Goal: Information Seeking & Learning: Learn about a topic

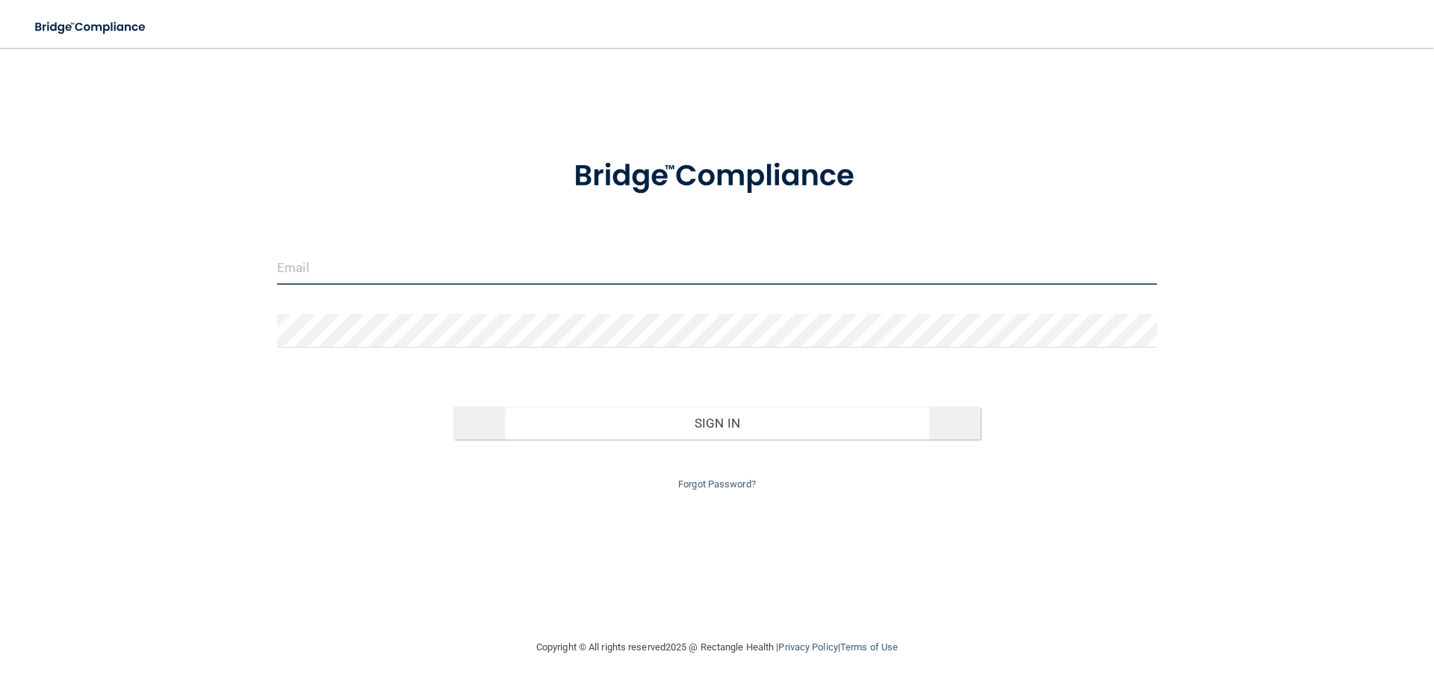
type input "[DOMAIN_NAME][EMAIL_ADDRESS][DOMAIN_NAME]"
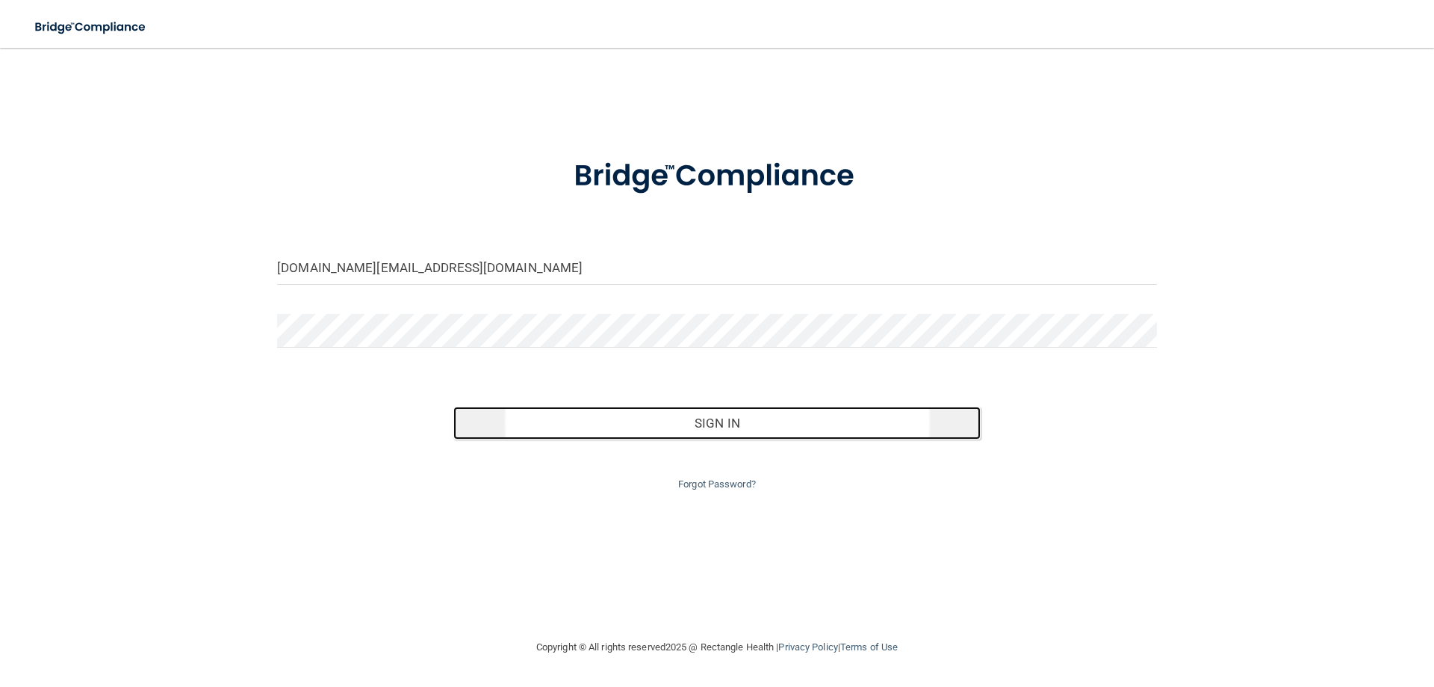
click at [630, 418] on button "Sign In" at bounding box center [718, 422] width 528 height 33
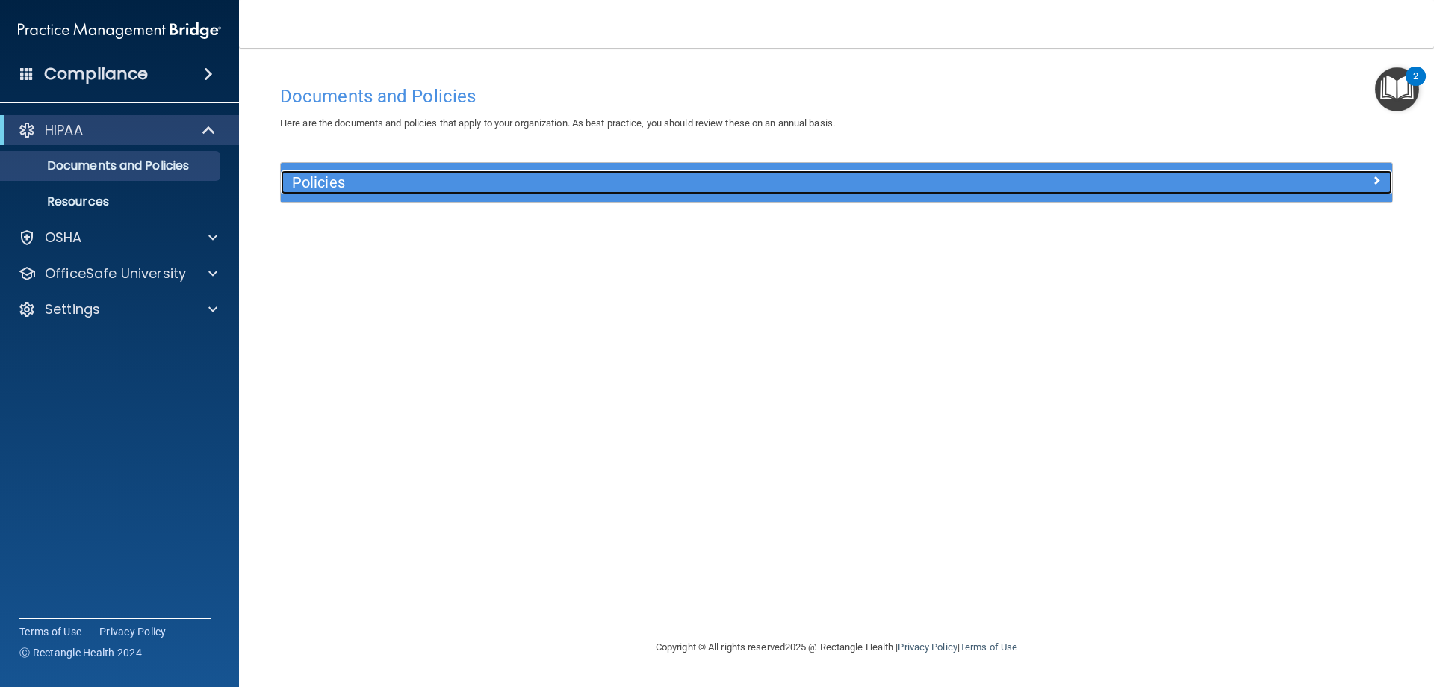
click at [335, 178] on h5 "Policies" at bounding box center [697, 182] width 811 height 16
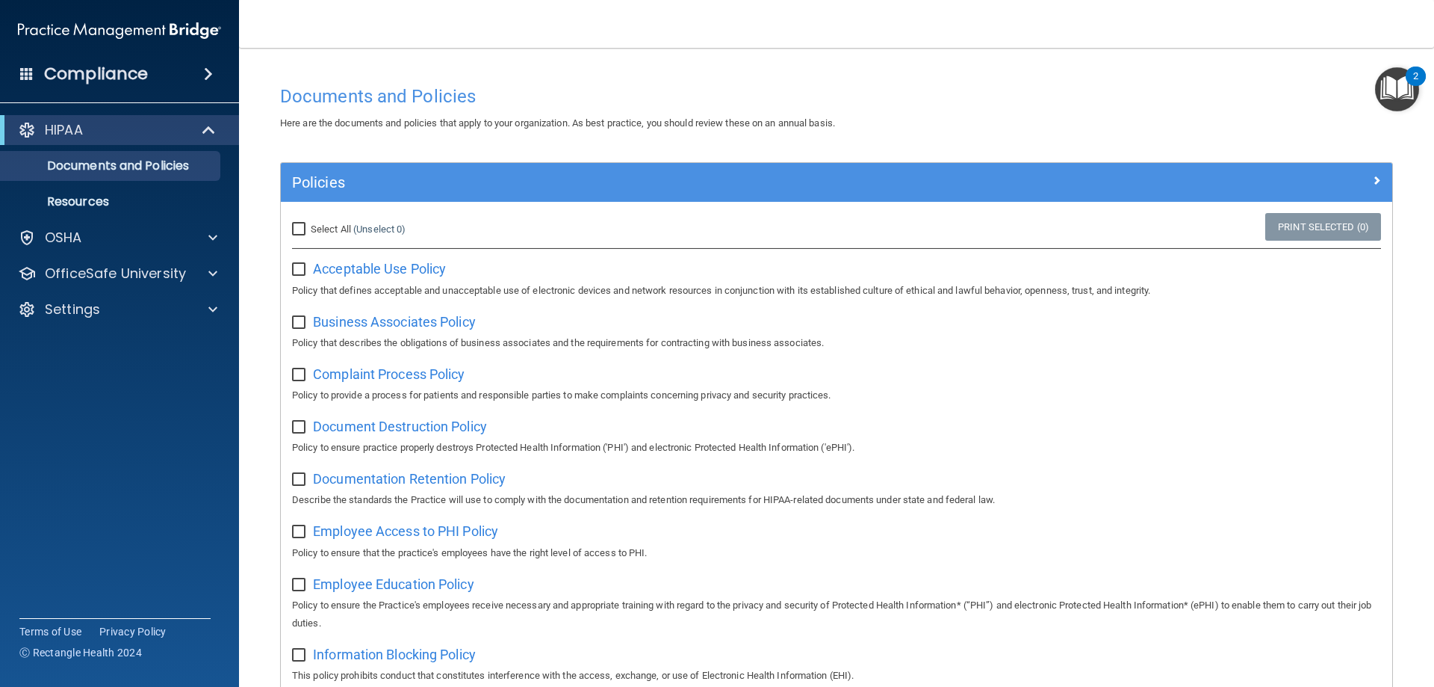
click at [306, 228] on input "Select All (Unselect 0) Unselect All" at bounding box center [300, 229] width 17 height 12
checkbox input "true"
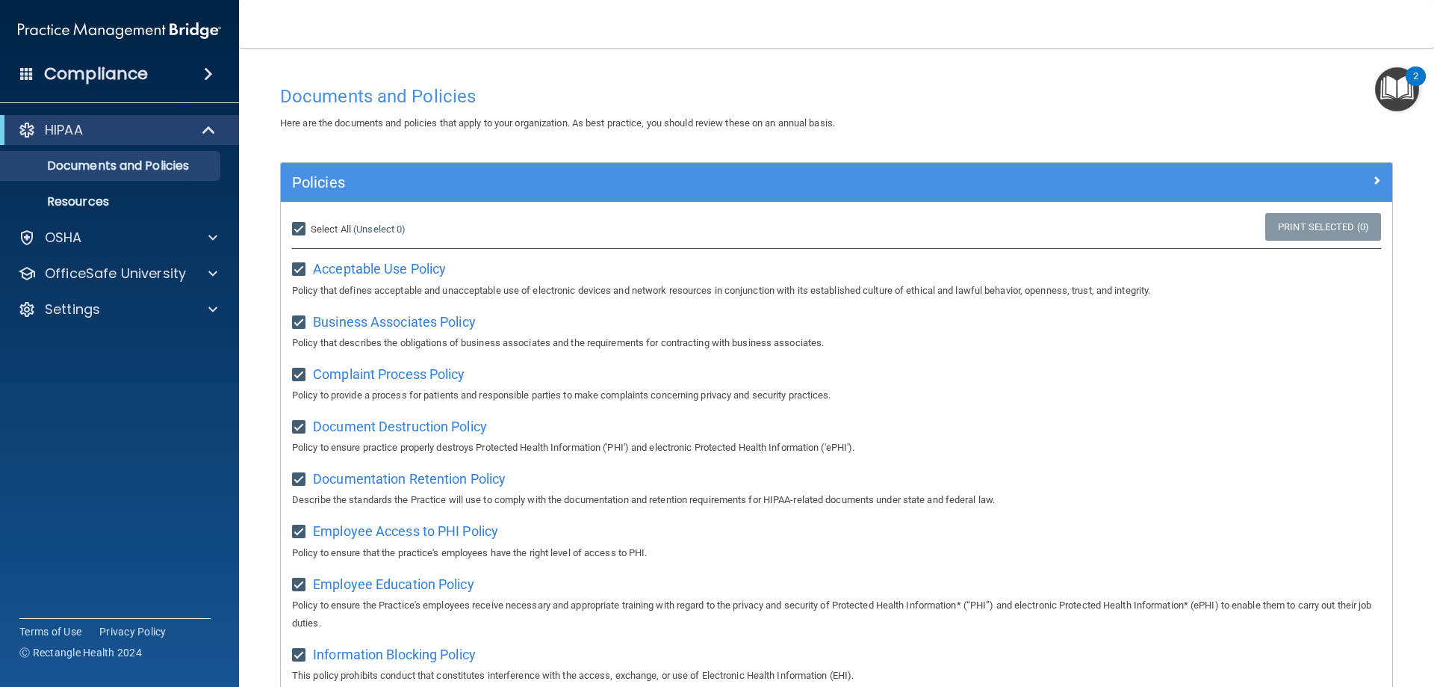
checkbox input "true"
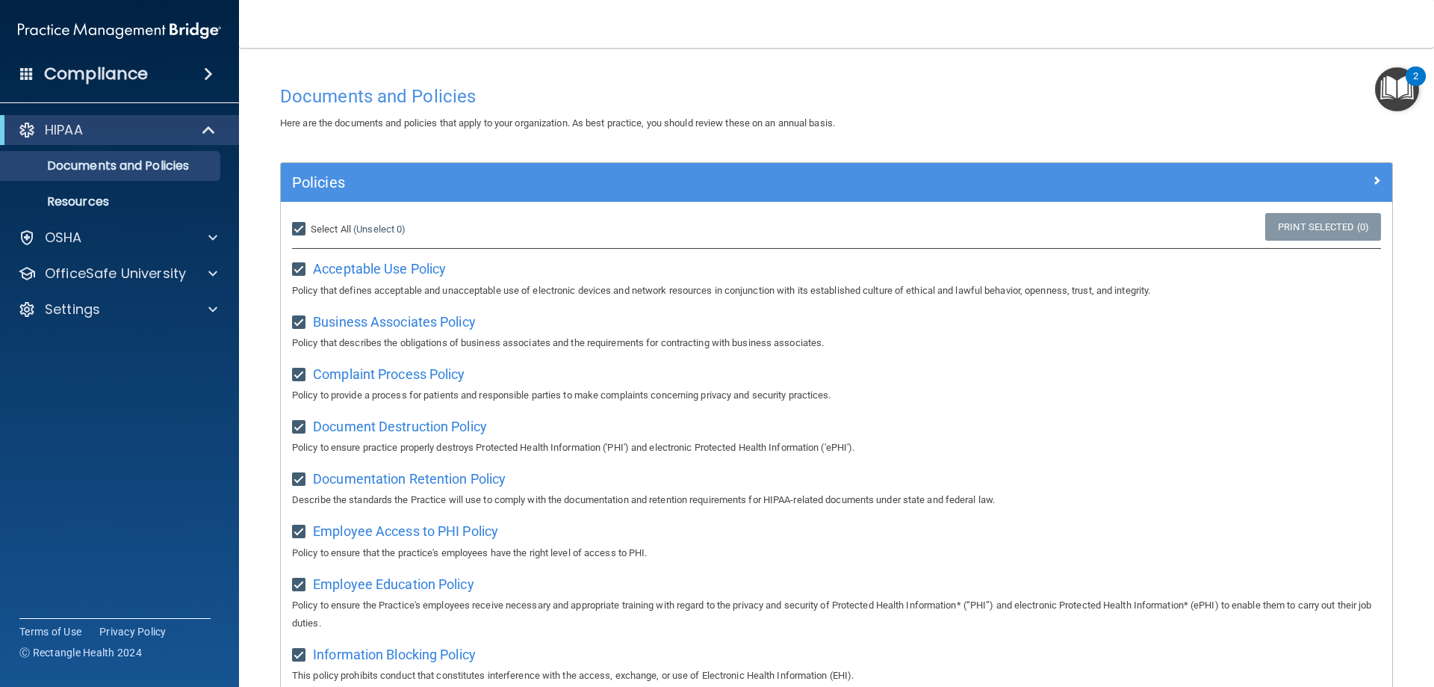
checkbox input "true"
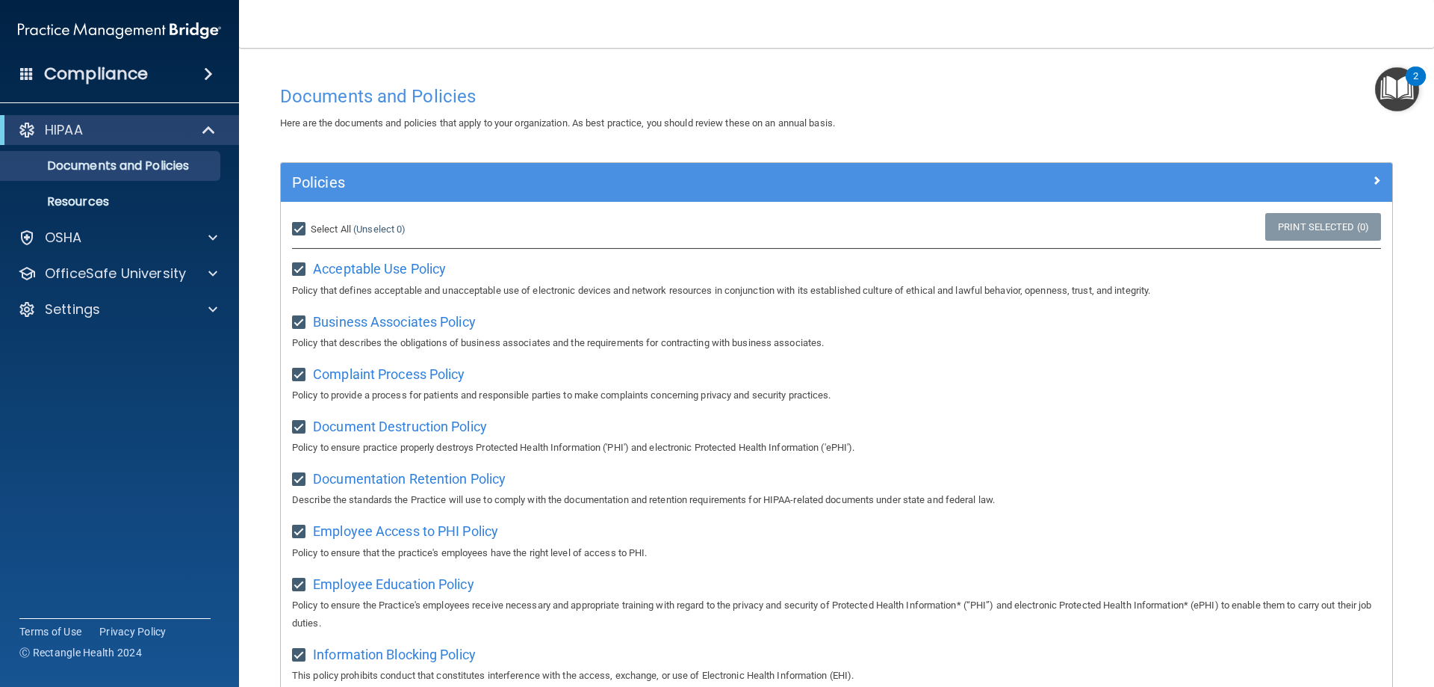
checkbox input "true"
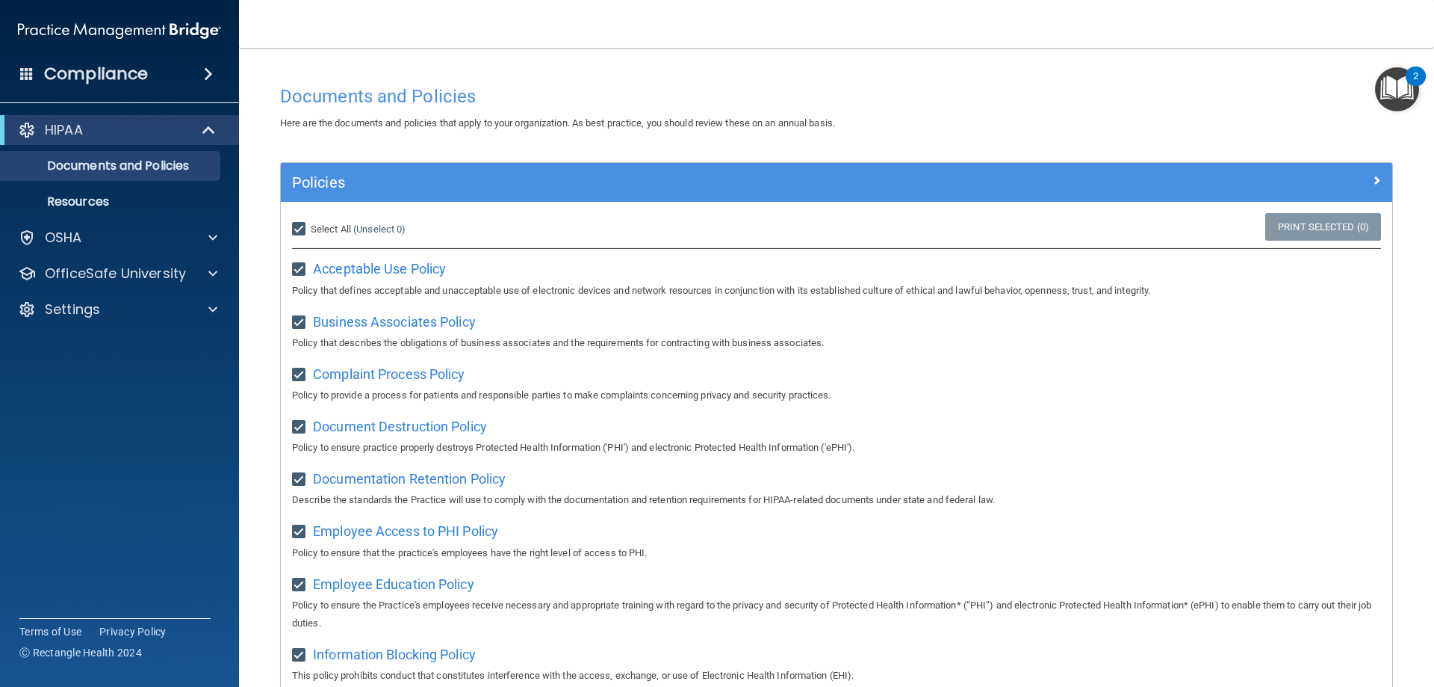
checkbox input "true"
click at [143, 112] on div "HIPAA Documents and Policies Report an Incident Business Associates Emergency P…" at bounding box center [120, 222] width 240 height 227
click at [194, 72] on div "Compliance" at bounding box center [119, 74] width 239 height 33
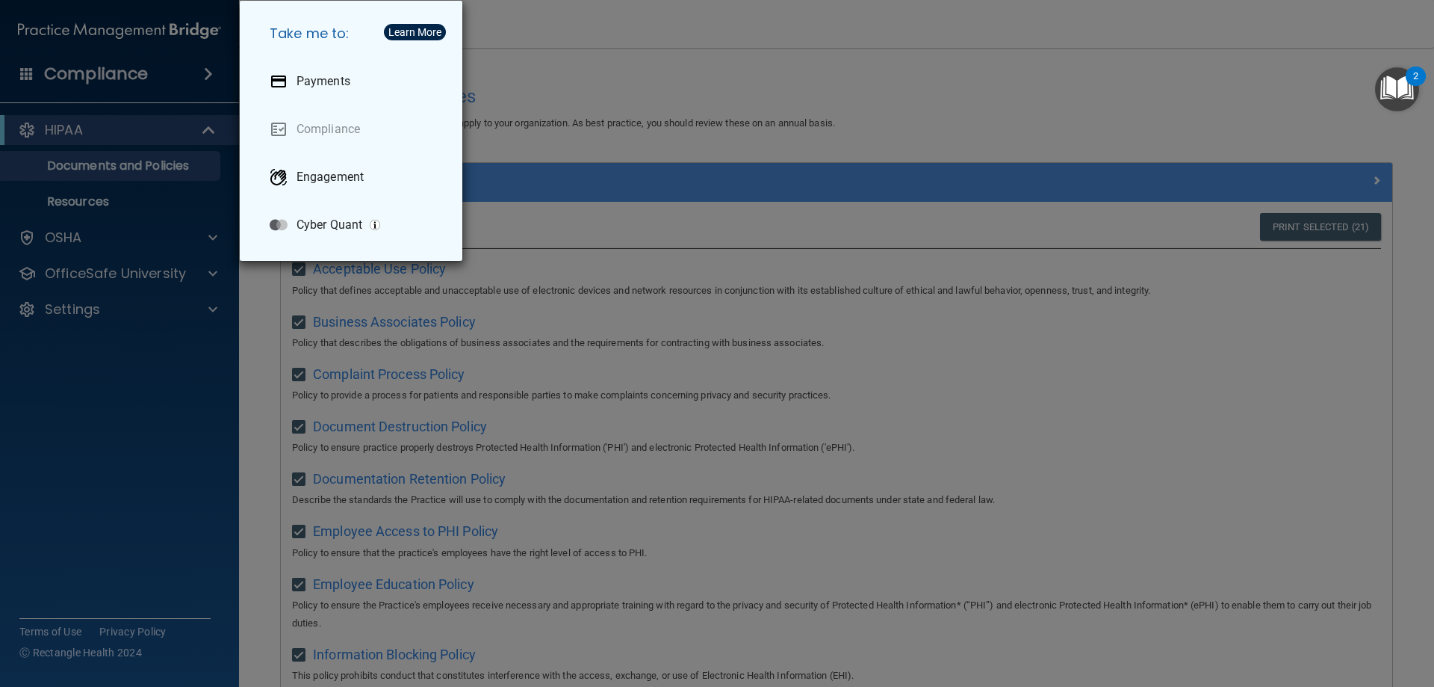
click at [194, 72] on div "Take me to: Payments Compliance Engagement Cyber Quant" at bounding box center [717, 343] width 1434 height 687
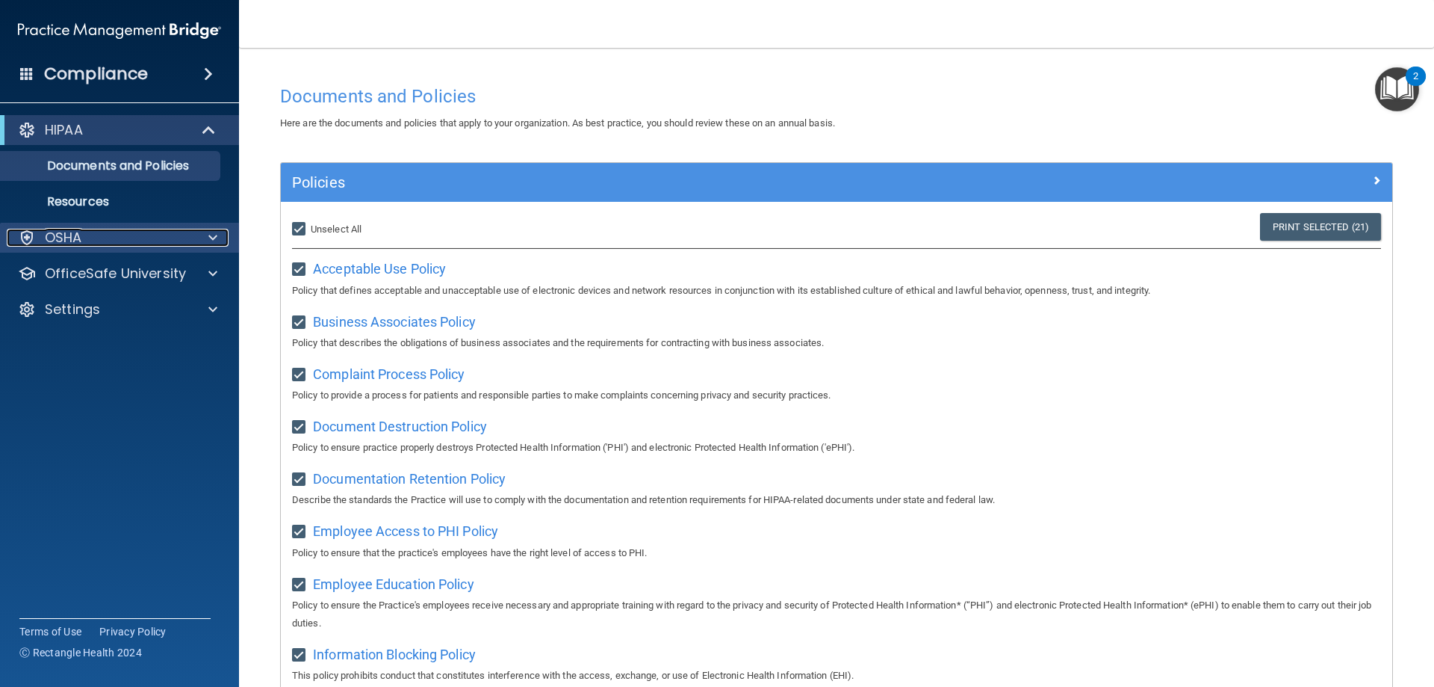
click at [102, 243] on div "OSHA" at bounding box center [99, 238] width 185 height 18
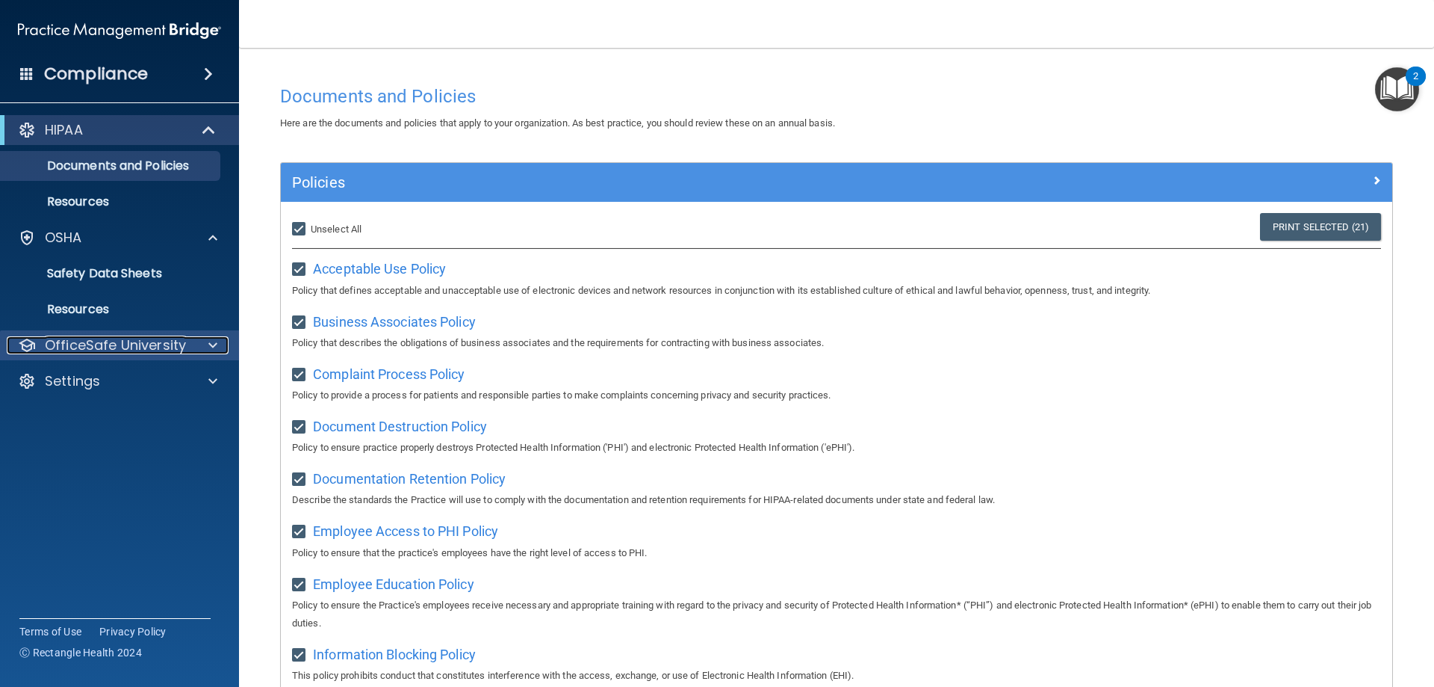
click at [194, 350] on div at bounding box center [210, 345] width 37 height 18
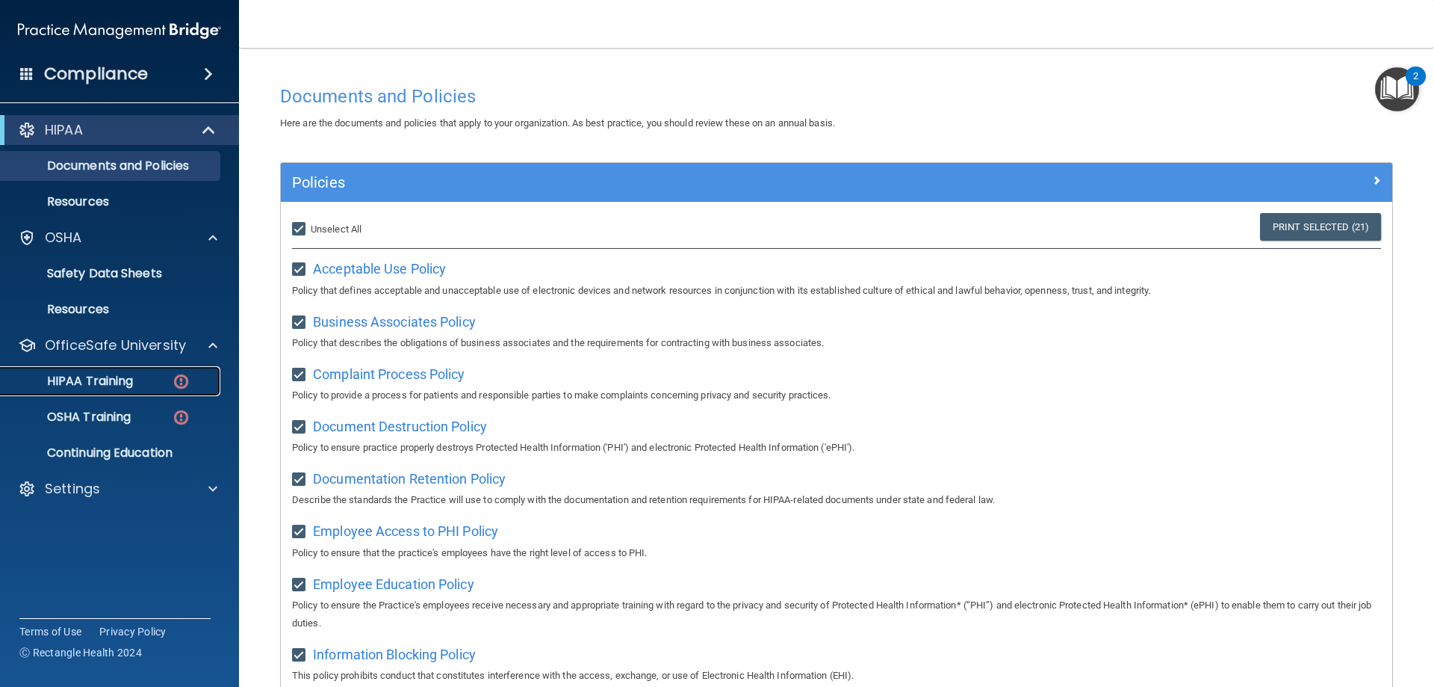
click at [155, 376] on div "HIPAA Training" at bounding box center [112, 381] width 204 height 15
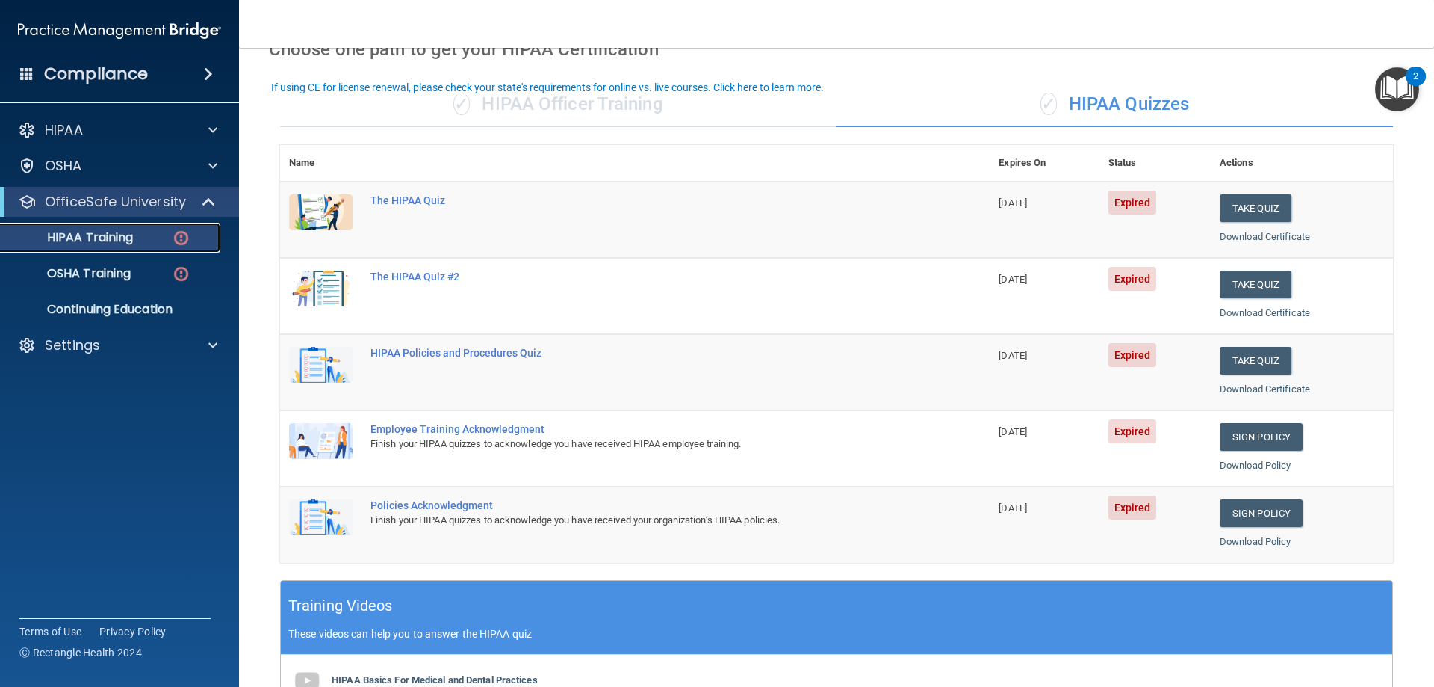
scroll to position [65, 0]
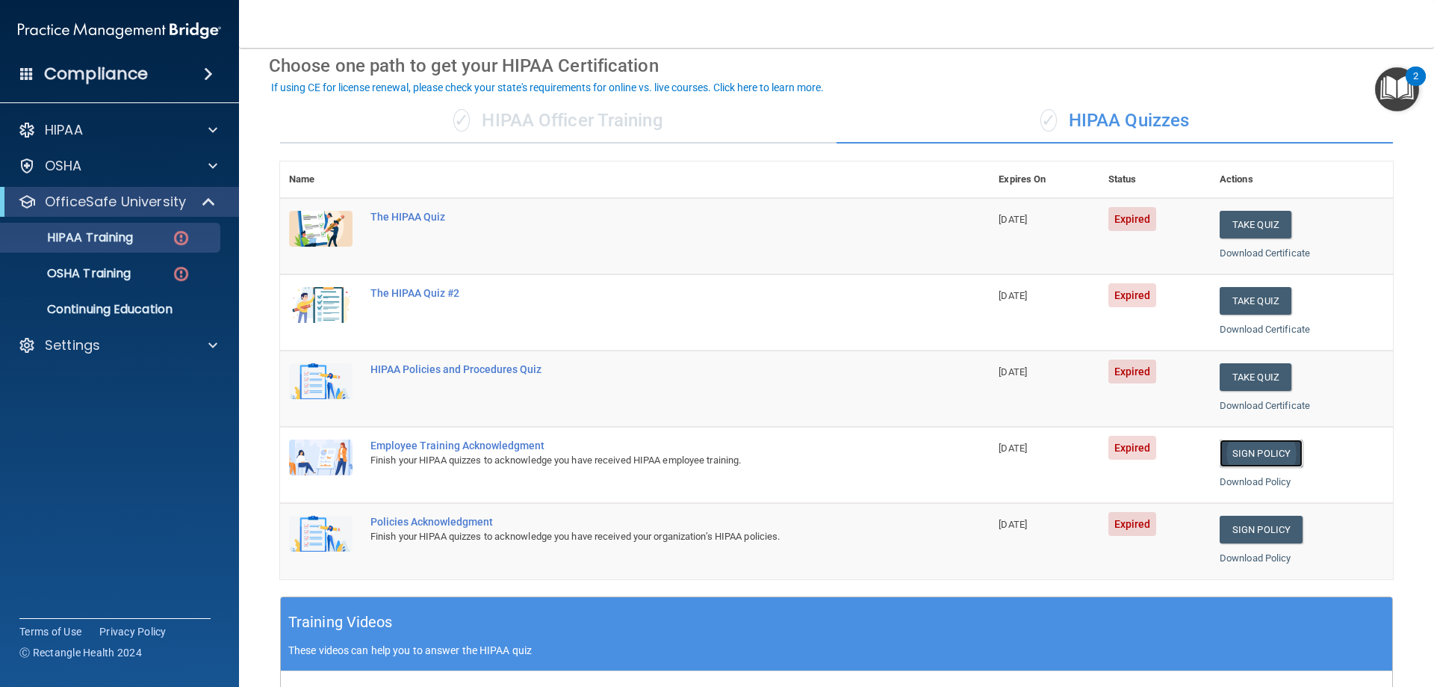
click at [1228, 451] on link "Sign Policy" at bounding box center [1261, 453] width 83 height 28
click at [1226, 533] on link "Sign Policy" at bounding box center [1261, 530] width 83 height 28
click at [1262, 229] on button "Take Quiz" at bounding box center [1256, 225] width 72 height 28
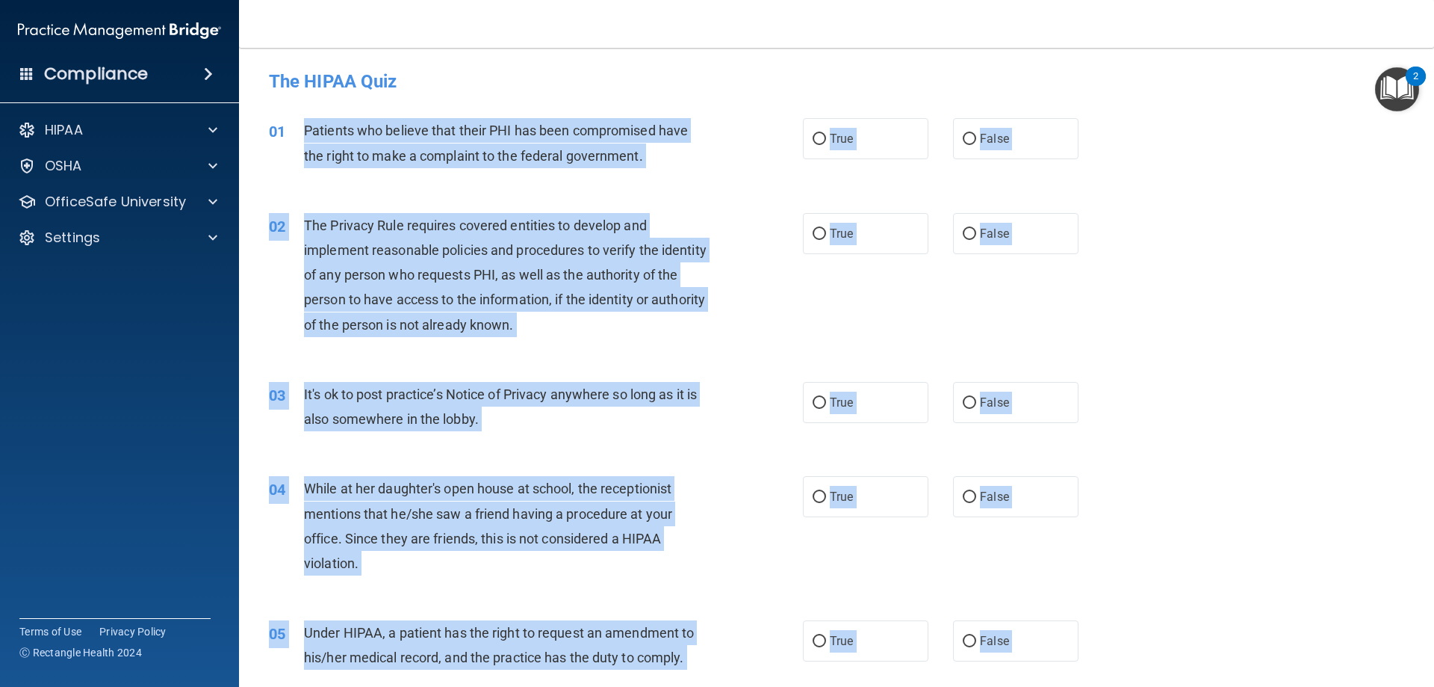
drag, startPoint x: 497, startPoint y: 559, endPoint x: 296, endPoint y: 129, distance: 474.3
copy div "Patients who believe that their PHI has been compromised have the right to make…"
click at [1252, 242] on div "02 The Privacy Rule requires covered entities to develop and implement reasonab…" at bounding box center [837, 278] width 1158 height 169
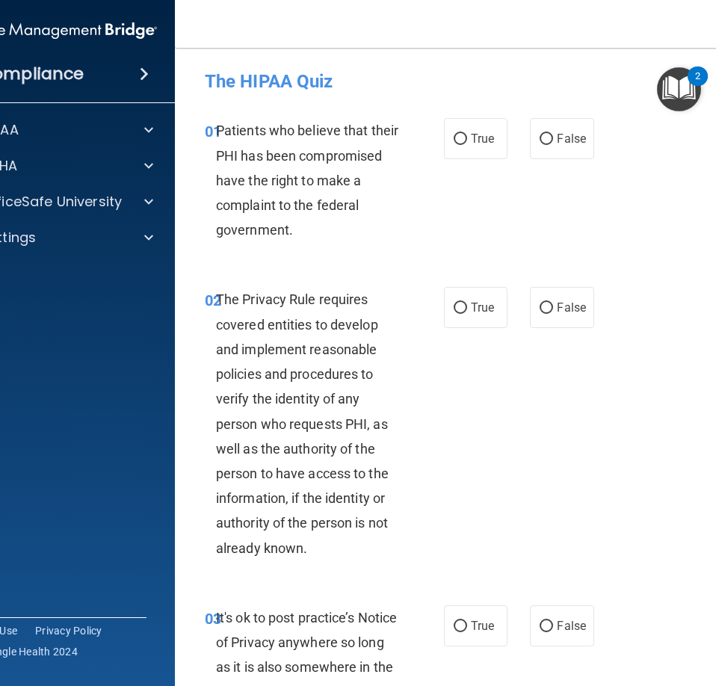
click at [413, 199] on div "01 Patients who believe that their PHI has been compromised have the right to m…" at bounding box center [324, 183] width 284 height 131
click at [456, 143] on input "True" at bounding box center [460, 139] width 13 height 11
radio input "true"
click at [471, 300] on span "True" at bounding box center [482, 307] width 23 height 14
click at [467, 303] on input "True" at bounding box center [460, 308] width 13 height 11
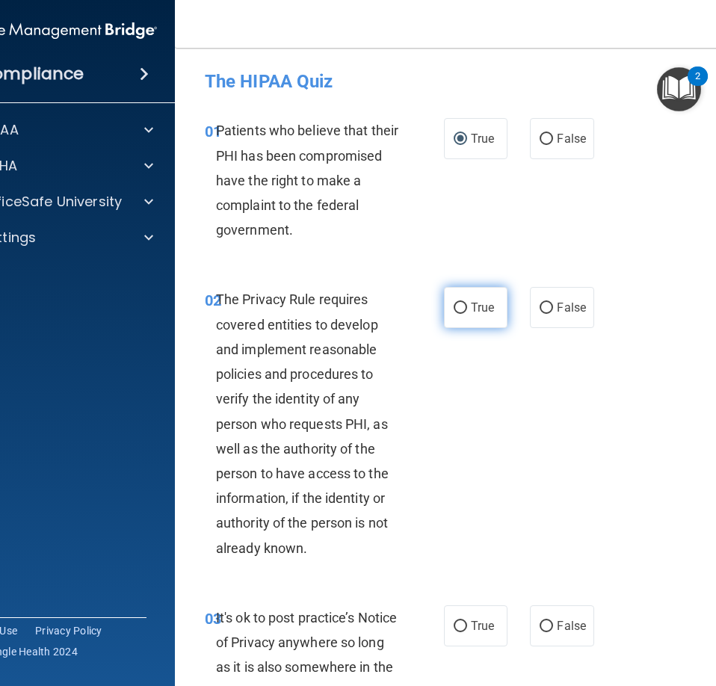
radio input "true"
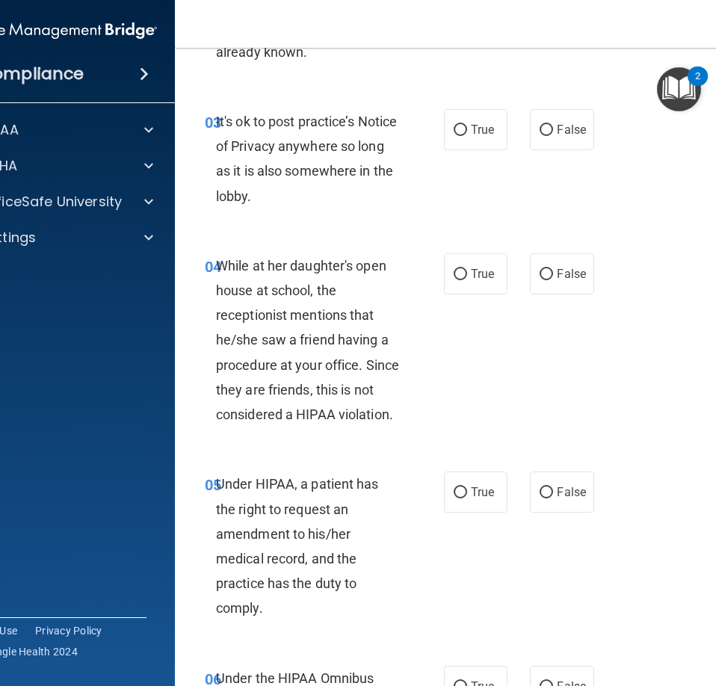
scroll to position [448, 0]
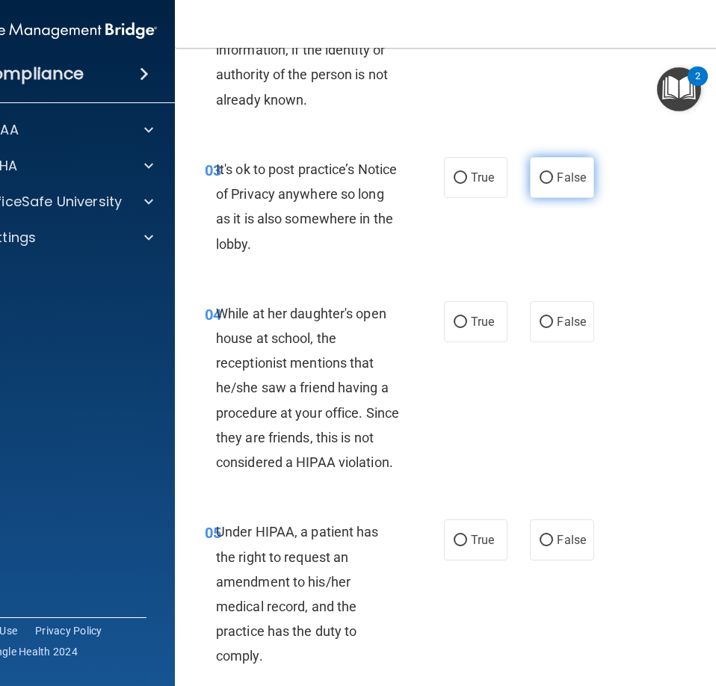
click at [551, 185] on label "False" at bounding box center [562, 177] width 64 height 41
click at [551, 184] on input "False" at bounding box center [545, 178] width 13 height 11
radio input "true"
click at [541, 326] on input "False" at bounding box center [545, 322] width 13 height 11
radio input "true"
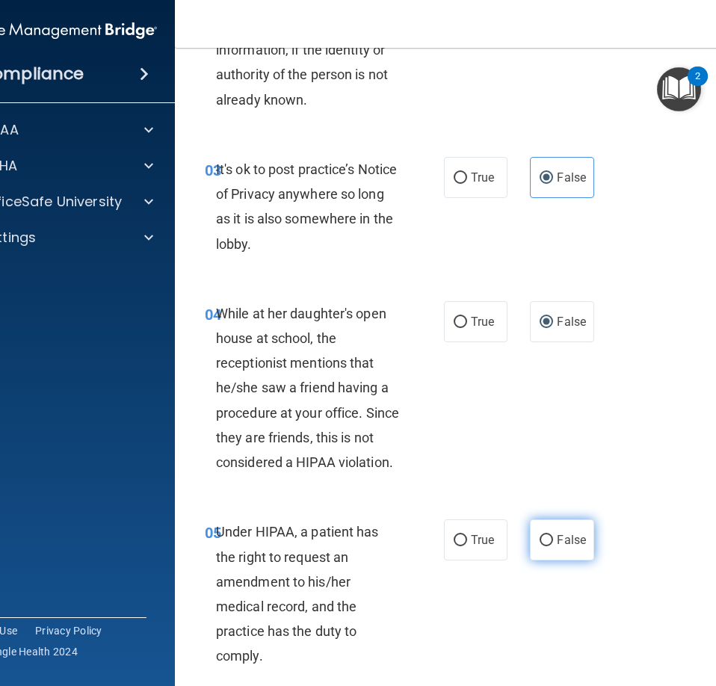
click at [558, 529] on label "False" at bounding box center [562, 539] width 64 height 41
click at [553, 535] on input "False" at bounding box center [545, 540] width 13 height 11
radio input "true"
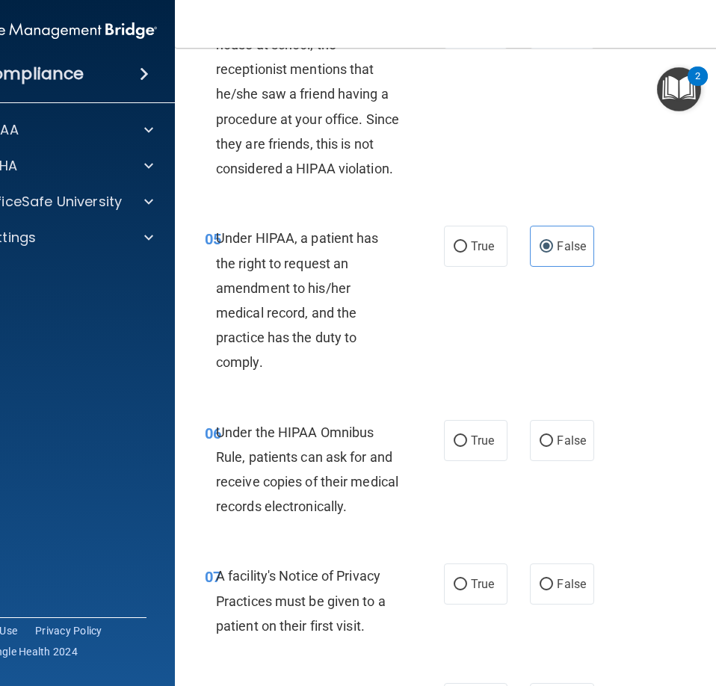
scroll to position [822, 0]
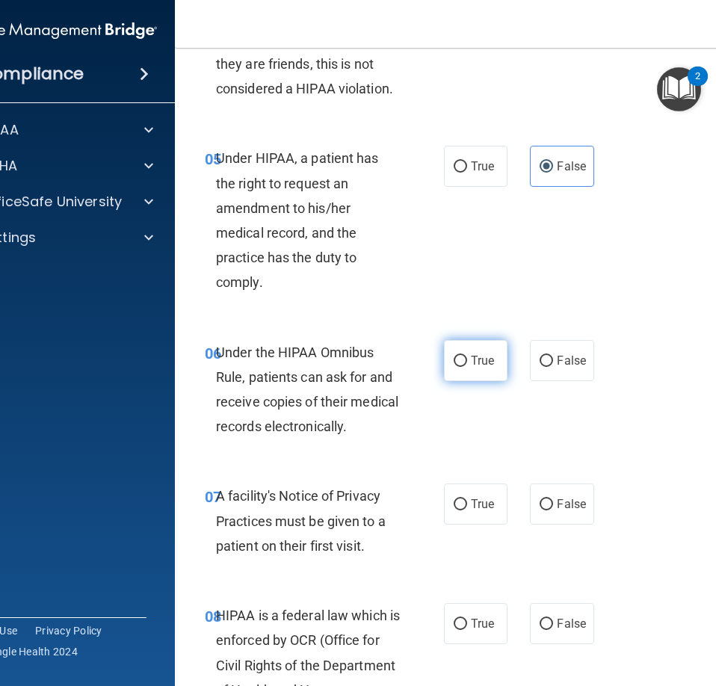
click at [477, 344] on label "True" at bounding box center [476, 360] width 64 height 41
click at [467, 356] on input "True" at bounding box center [460, 361] width 13 height 11
radio input "true"
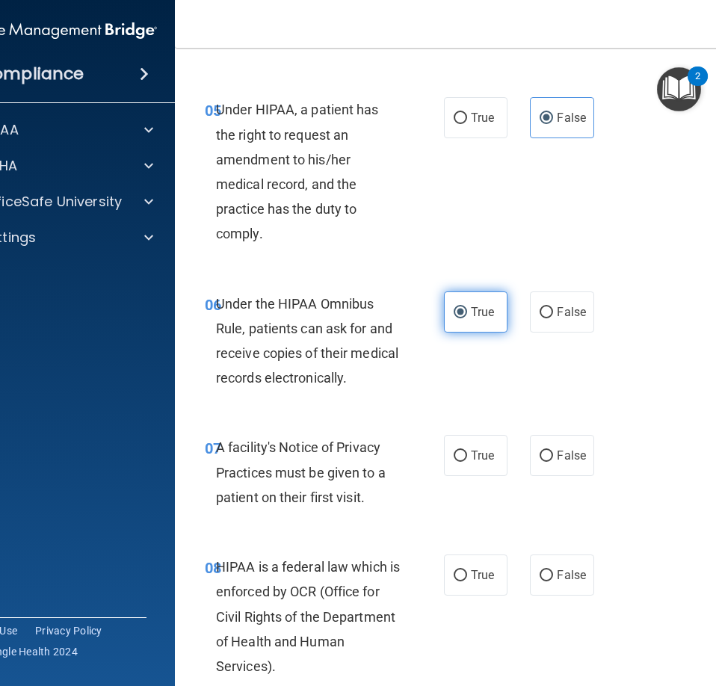
scroll to position [897, 0]
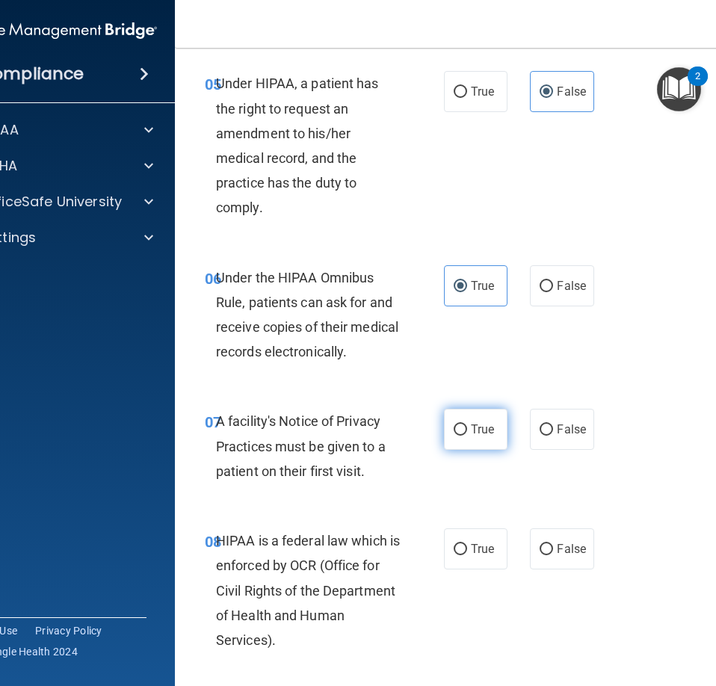
click at [454, 420] on label "True" at bounding box center [476, 429] width 64 height 41
click at [454, 424] on input "True" at bounding box center [460, 429] width 13 height 11
radio input "true"
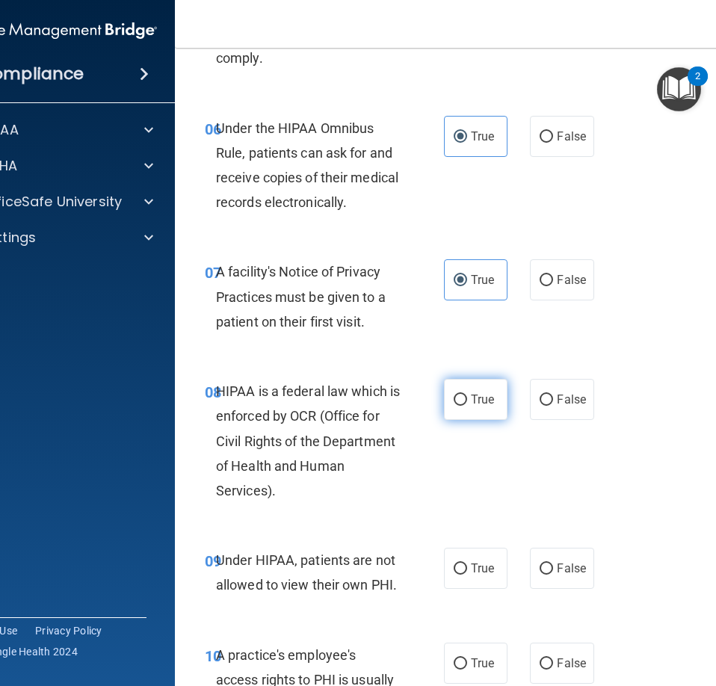
click at [462, 398] on label "True" at bounding box center [476, 399] width 64 height 41
click at [462, 398] on input "True" at bounding box center [460, 399] width 13 height 11
radio input "true"
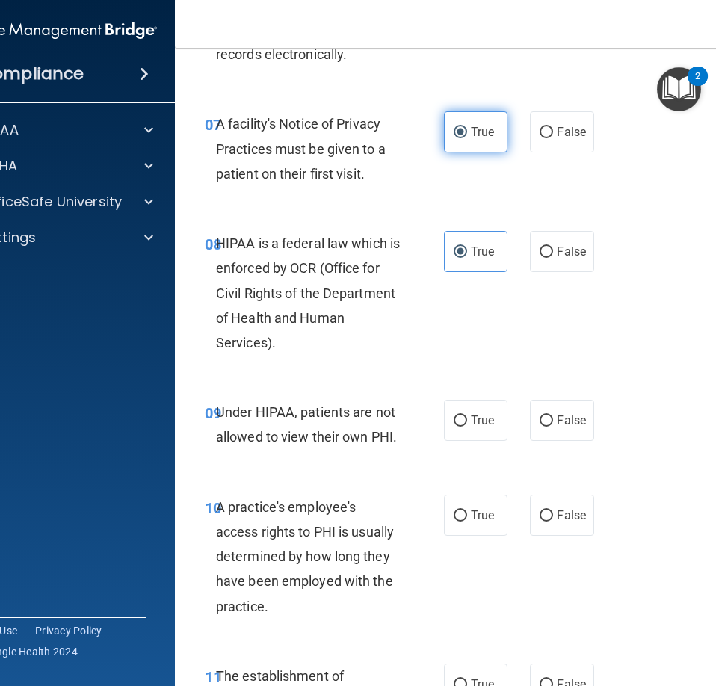
scroll to position [1195, 0]
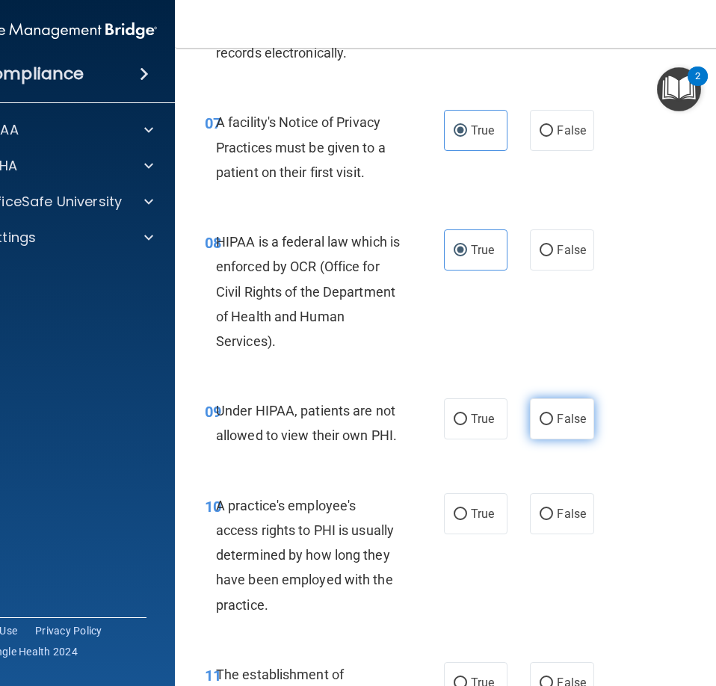
click at [562, 412] on span "False" at bounding box center [571, 419] width 29 height 14
click at [553, 414] on input "False" at bounding box center [545, 419] width 13 height 11
radio input "true"
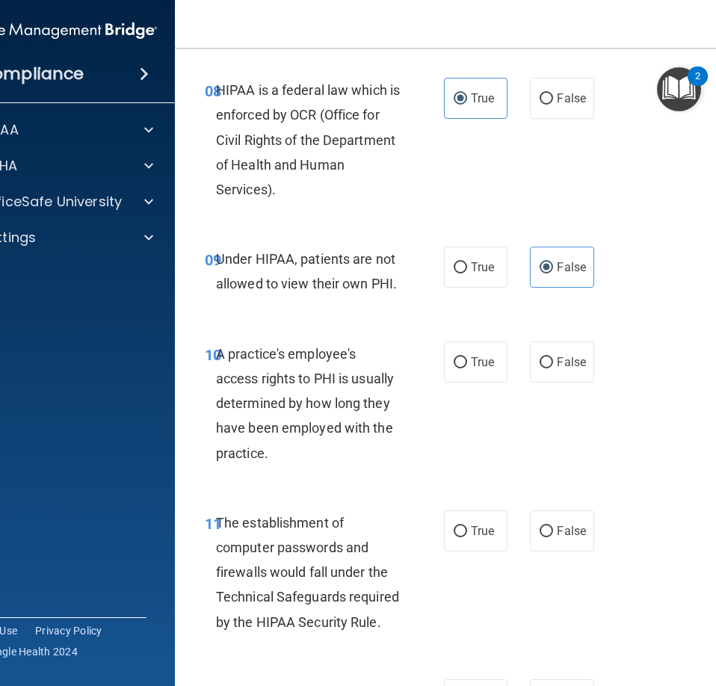
scroll to position [1494, 0]
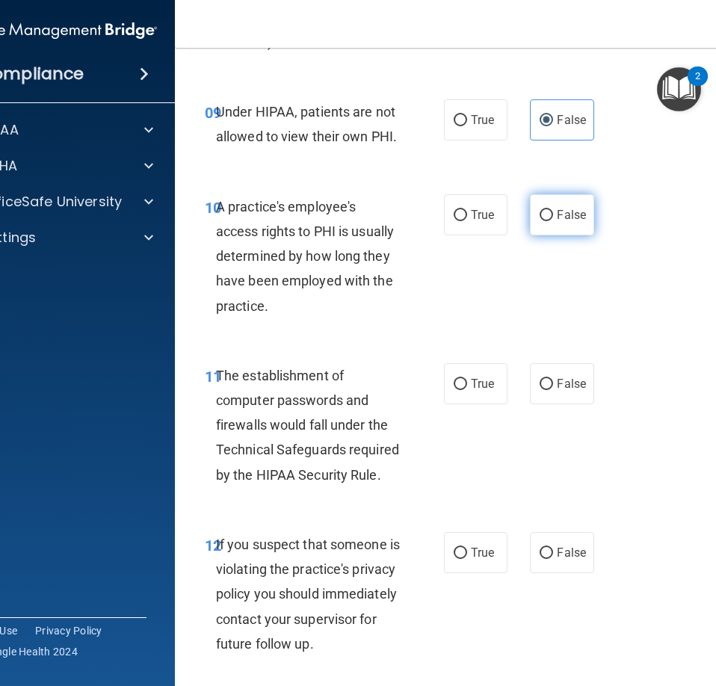
click at [548, 215] on label "False" at bounding box center [562, 214] width 64 height 41
click at [548, 215] on input "False" at bounding box center [545, 215] width 13 height 11
radio input "true"
click at [455, 385] on input "True" at bounding box center [460, 384] width 13 height 11
radio input "true"
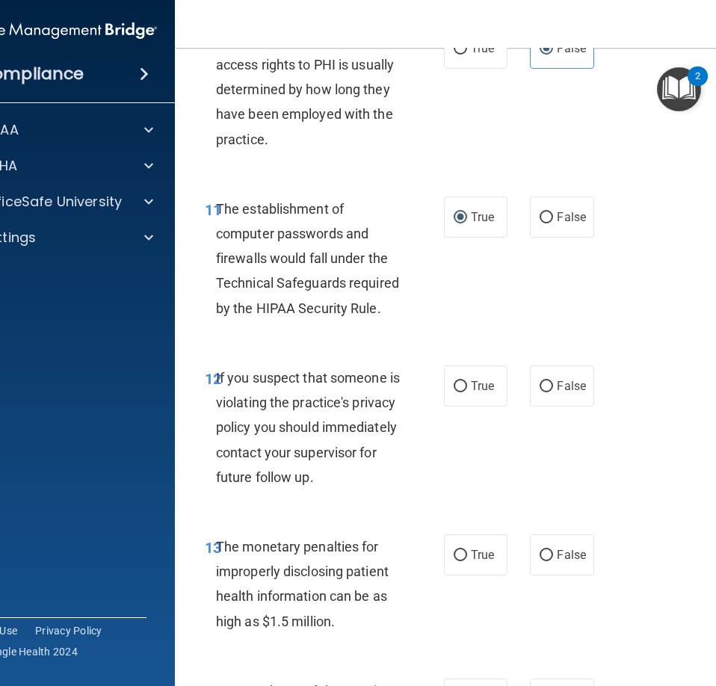
scroll to position [1868, 0]
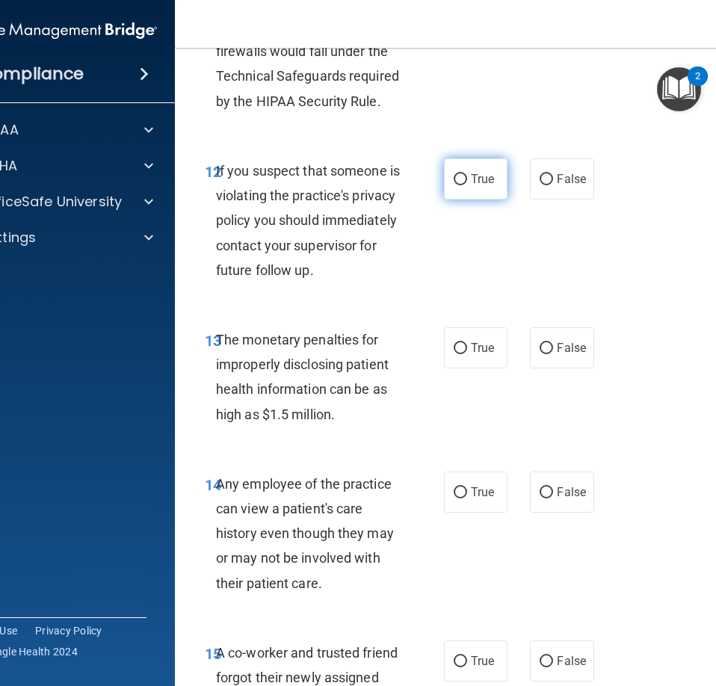
click at [457, 167] on label "True" at bounding box center [476, 178] width 64 height 41
click at [457, 174] on input "True" at bounding box center [460, 179] width 13 height 11
radio input "true"
click at [470, 368] on label "True" at bounding box center [476, 347] width 64 height 41
click at [467, 354] on input "True" at bounding box center [460, 348] width 13 height 11
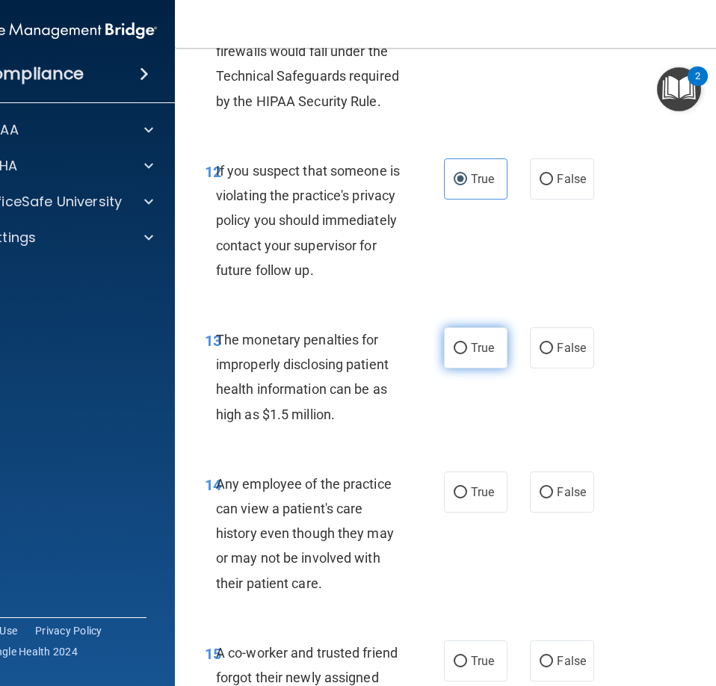
radio input "true"
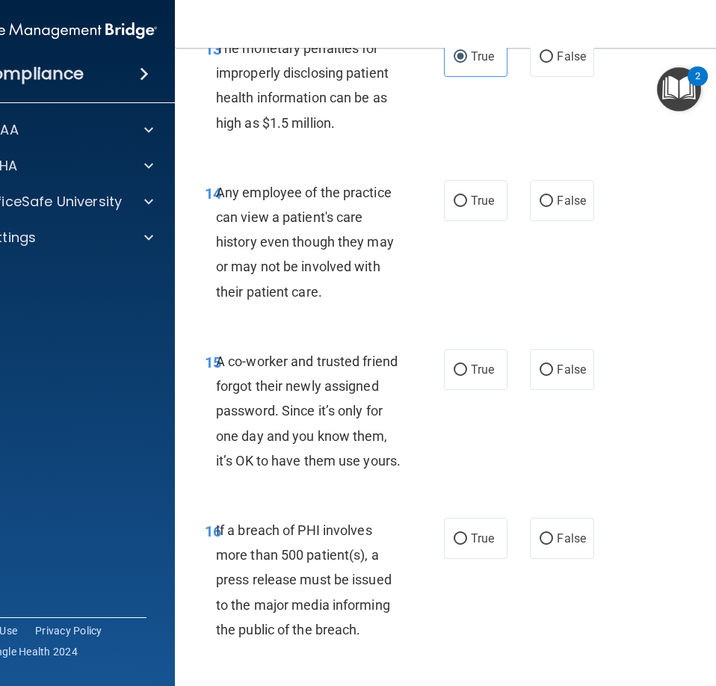
scroll to position [2167, 0]
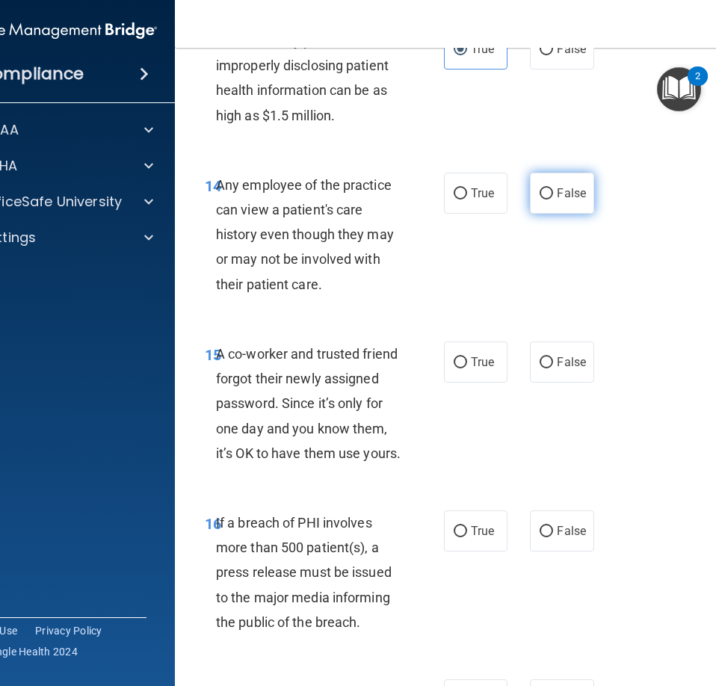
click at [543, 206] on label "False" at bounding box center [562, 193] width 64 height 41
click at [543, 199] on input "False" at bounding box center [545, 193] width 13 height 11
radio input "true"
click at [562, 369] on span "False" at bounding box center [571, 362] width 29 height 14
click at [553, 368] on input "False" at bounding box center [545, 362] width 13 height 11
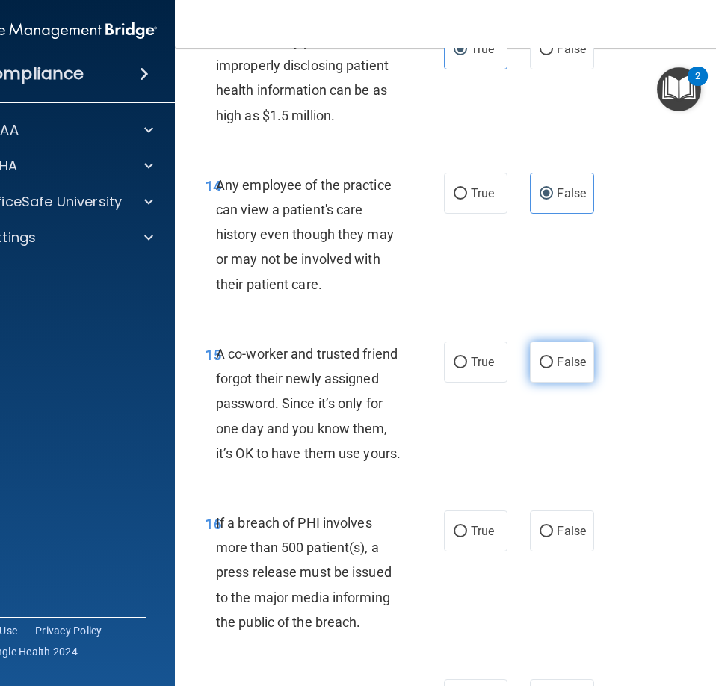
radio input "true"
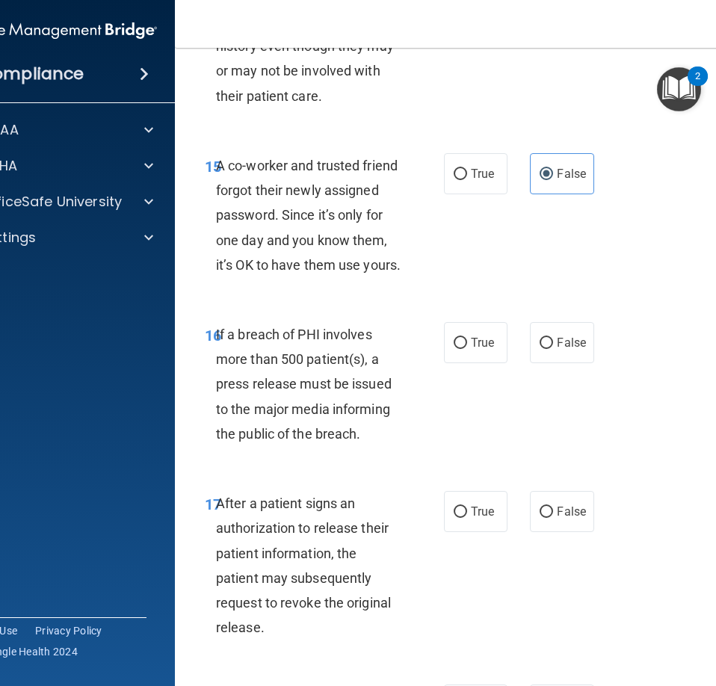
scroll to position [2391, 0]
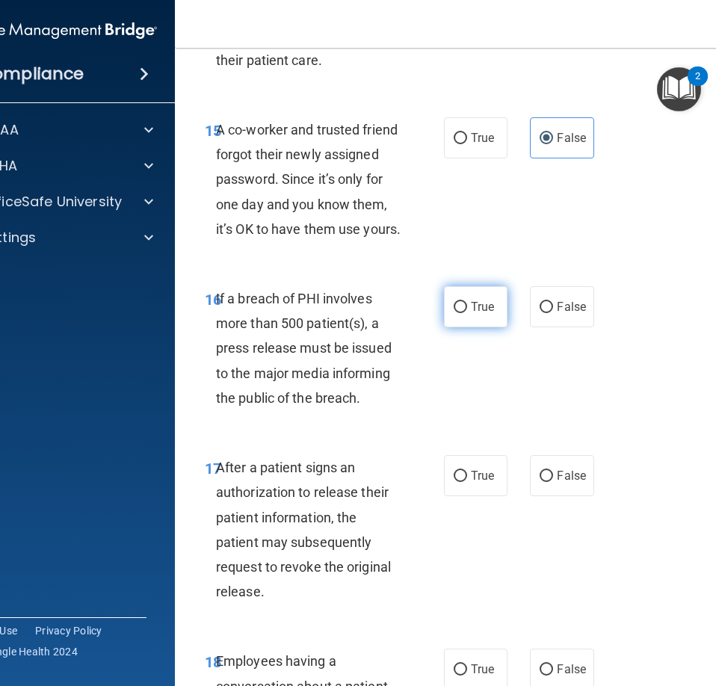
click at [485, 327] on label "True" at bounding box center [476, 306] width 64 height 41
click at [467, 313] on input "True" at bounding box center [460, 307] width 13 height 11
radio input "true"
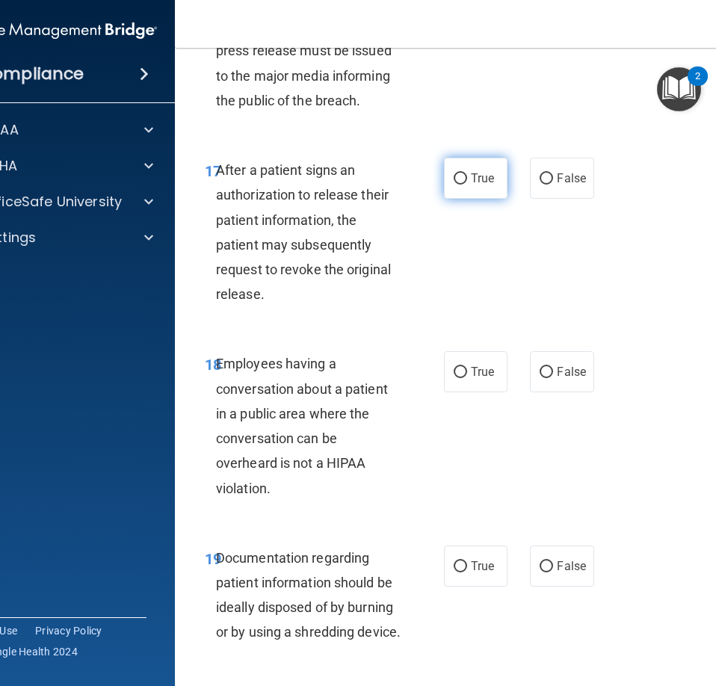
scroll to position [2690, 0]
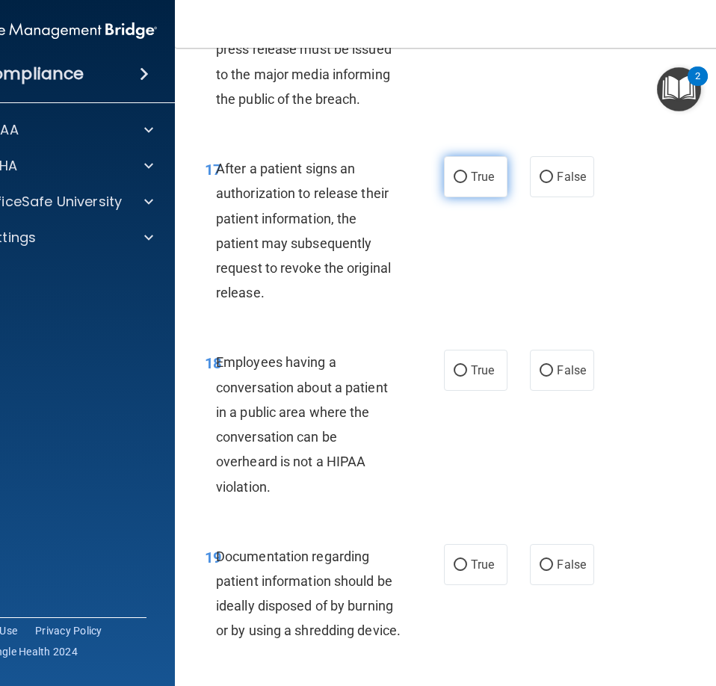
click at [459, 183] on input "True" at bounding box center [460, 177] width 13 height 11
radio input "true"
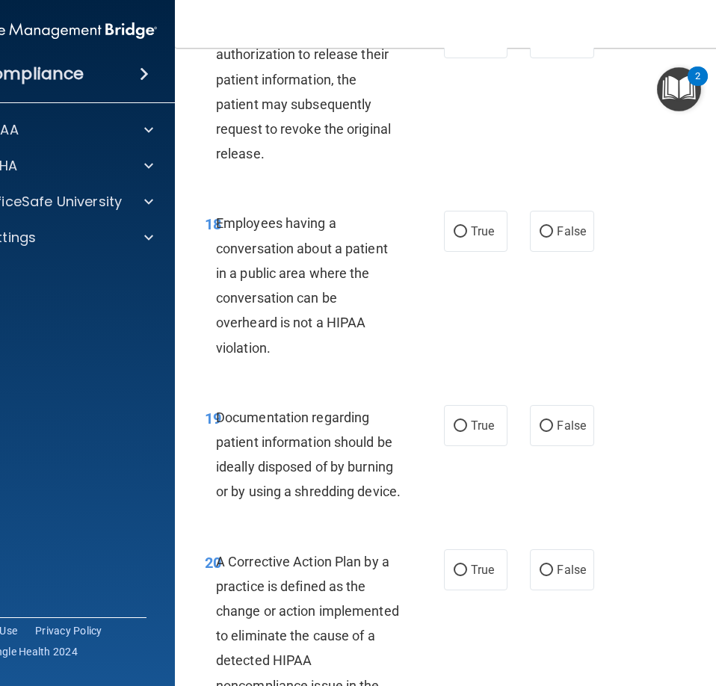
scroll to position [2839, 0]
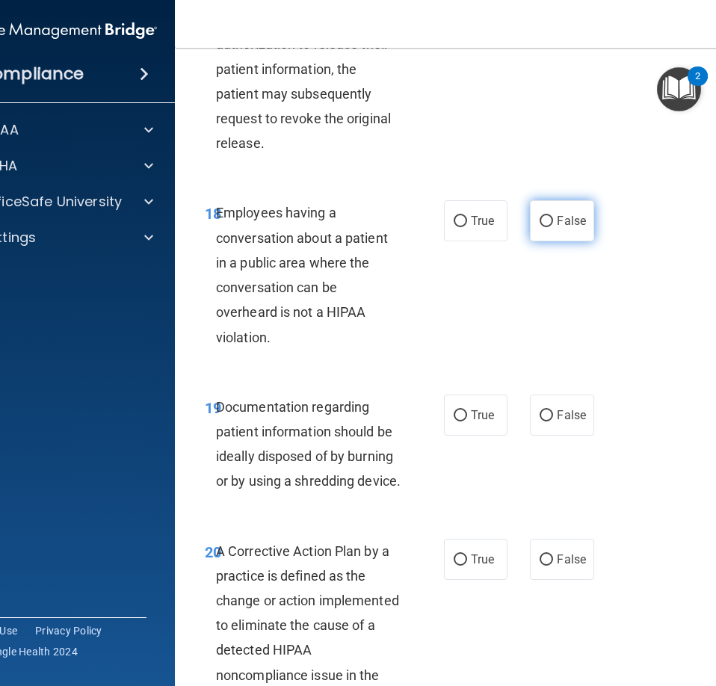
click at [557, 228] on span "False" at bounding box center [571, 221] width 29 height 14
click at [553, 227] on input "False" at bounding box center [545, 221] width 13 height 11
radio input "true"
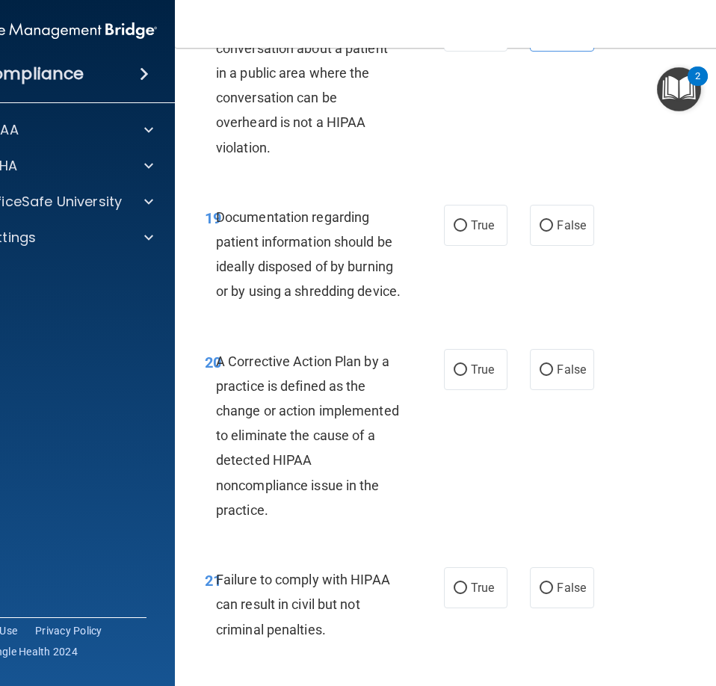
scroll to position [3063, 0]
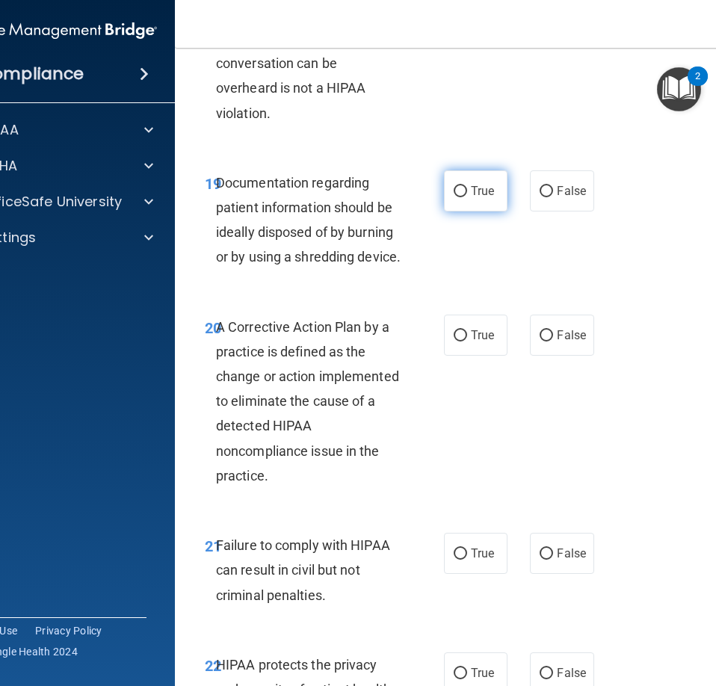
click at [471, 198] on span "True" at bounding box center [482, 191] width 23 height 14
click at [467, 197] on input "True" at bounding box center [460, 191] width 13 height 11
radio input "true"
click at [472, 356] on label "True" at bounding box center [476, 335] width 64 height 41
click at [467, 341] on input "True" at bounding box center [460, 335] width 13 height 11
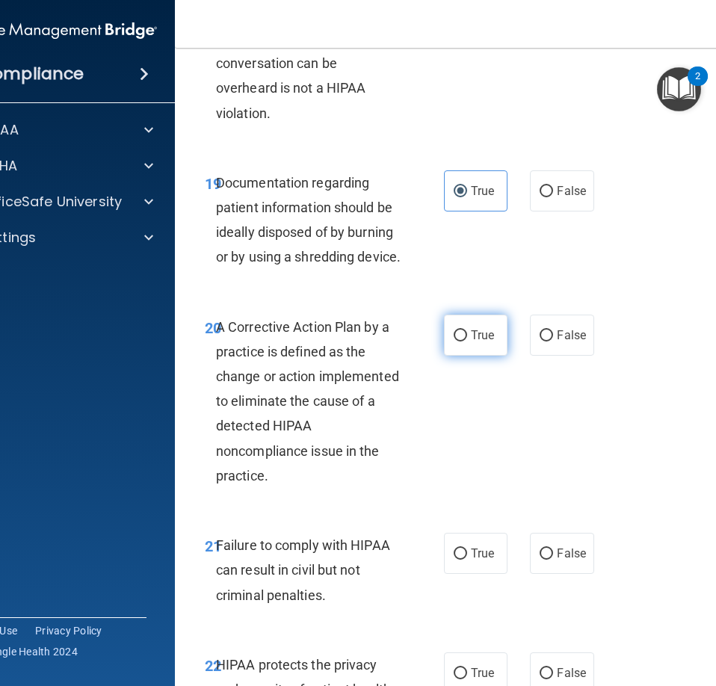
radio input "true"
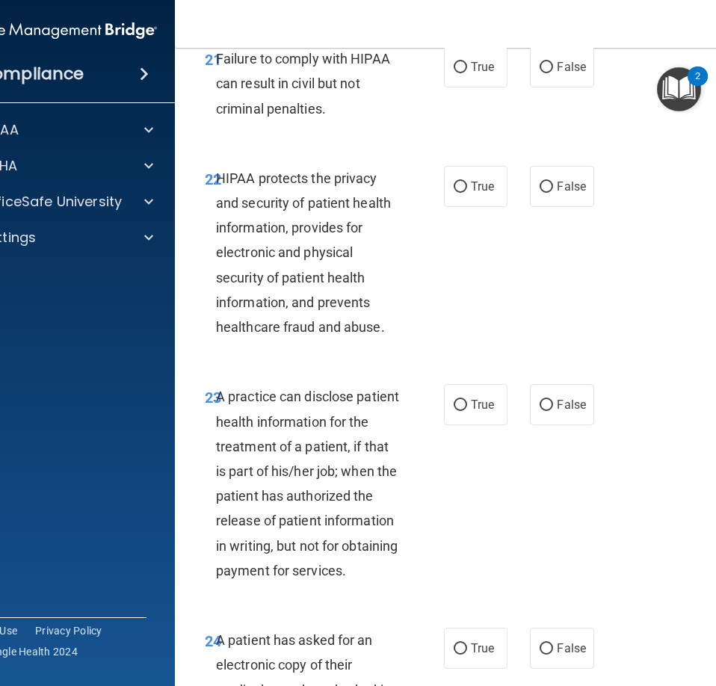
scroll to position [3586, 0]
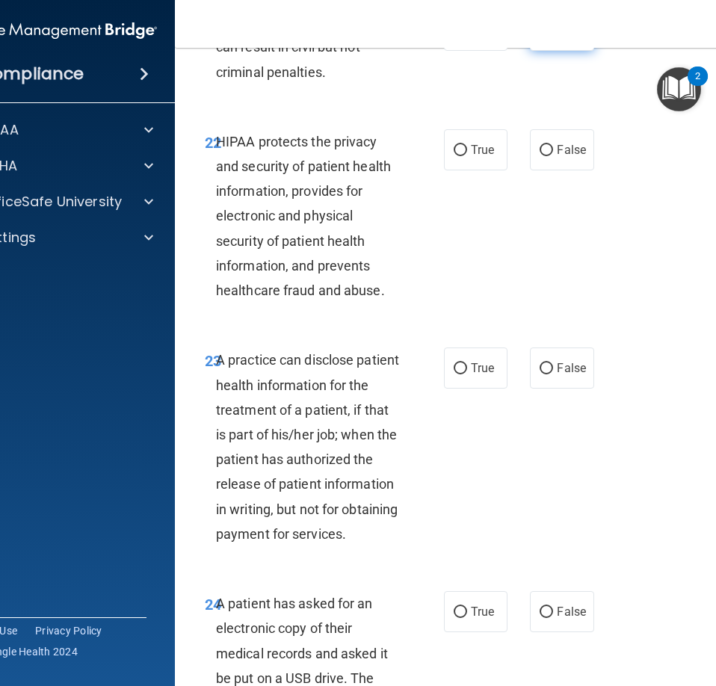
click at [557, 37] on span "False" at bounding box center [571, 30] width 29 height 14
click at [553, 37] on input "False" at bounding box center [545, 30] width 13 height 11
radio input "true"
click at [471, 157] on span "True" at bounding box center [482, 150] width 23 height 14
click at [467, 156] on input "True" at bounding box center [460, 150] width 13 height 11
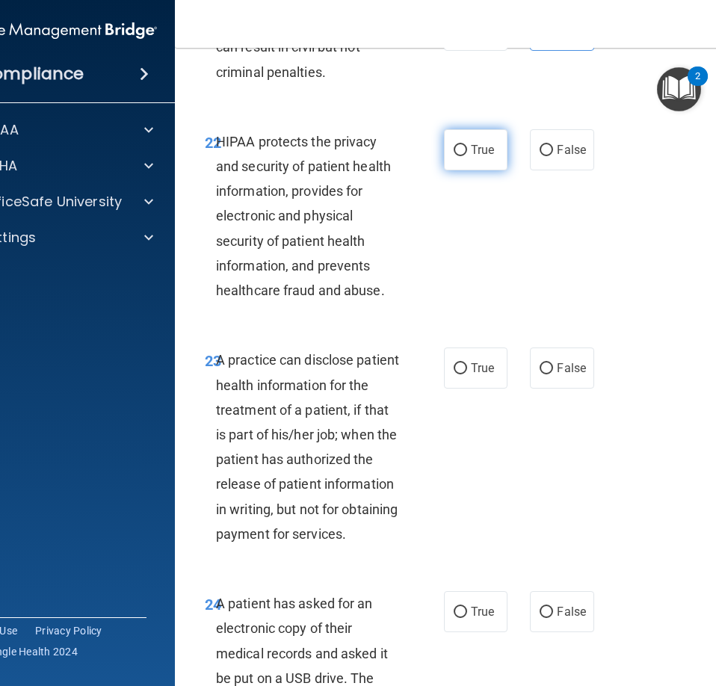
radio input "true"
click at [569, 389] on label "False" at bounding box center [562, 367] width 64 height 41
click at [553, 374] on input "False" at bounding box center [545, 368] width 13 height 11
radio input "true"
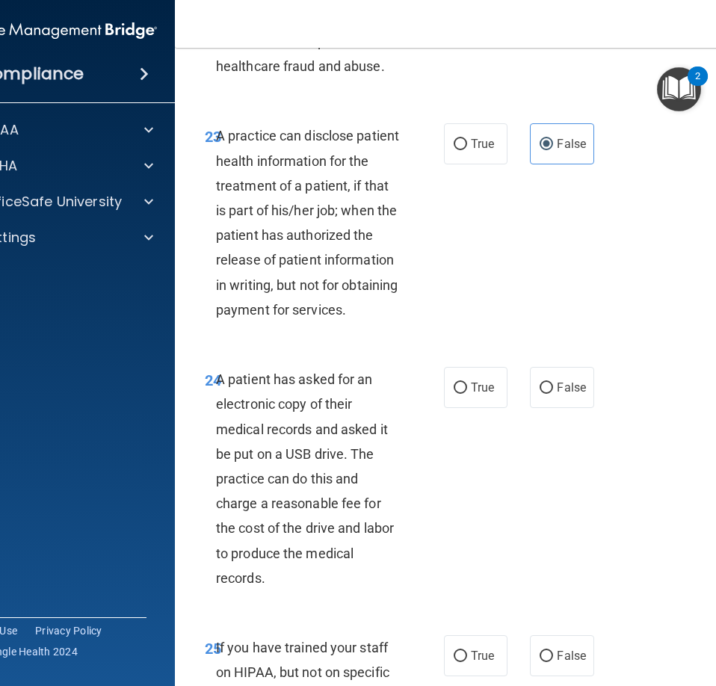
scroll to position [4035, 0]
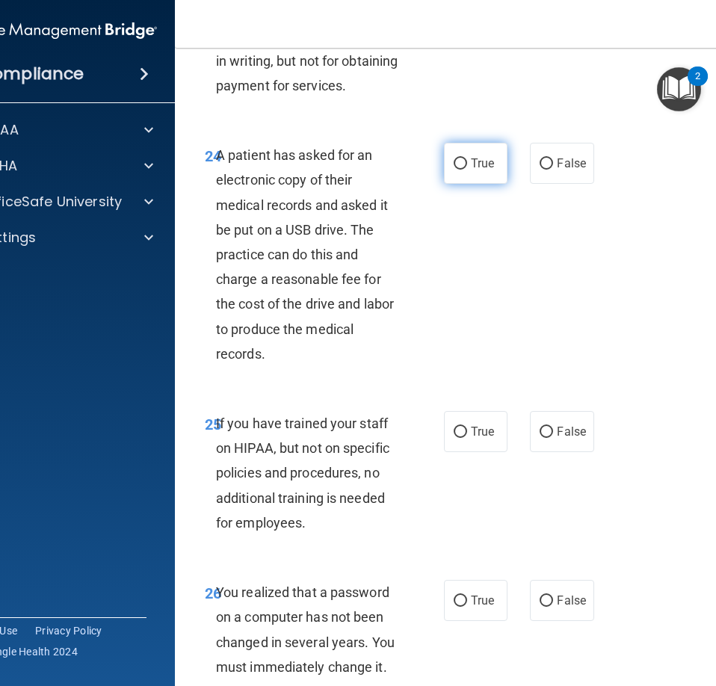
click at [489, 170] on span "True" at bounding box center [482, 163] width 23 height 14
click at [467, 170] on input "True" at bounding box center [460, 163] width 13 height 11
radio input "true"
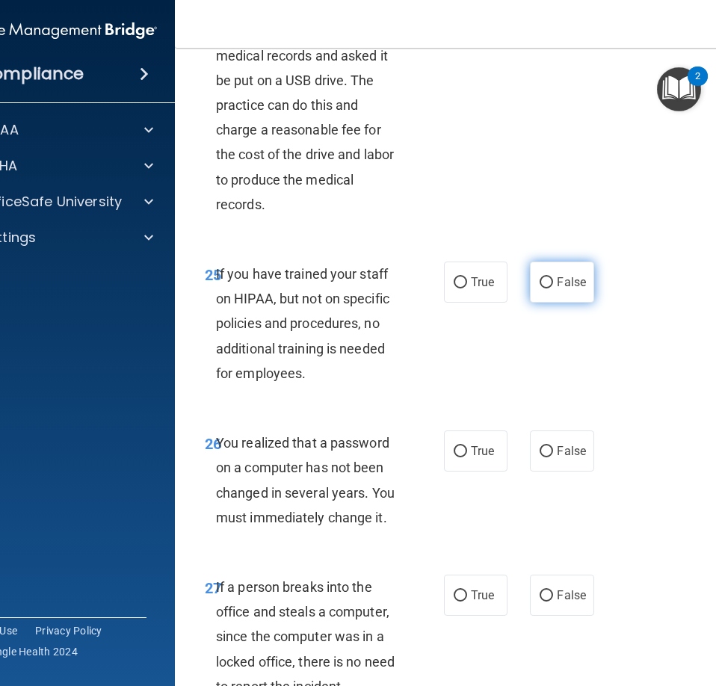
click at [559, 289] on span "False" at bounding box center [571, 282] width 29 height 14
click at [553, 288] on input "False" at bounding box center [545, 282] width 13 height 11
radio input "true"
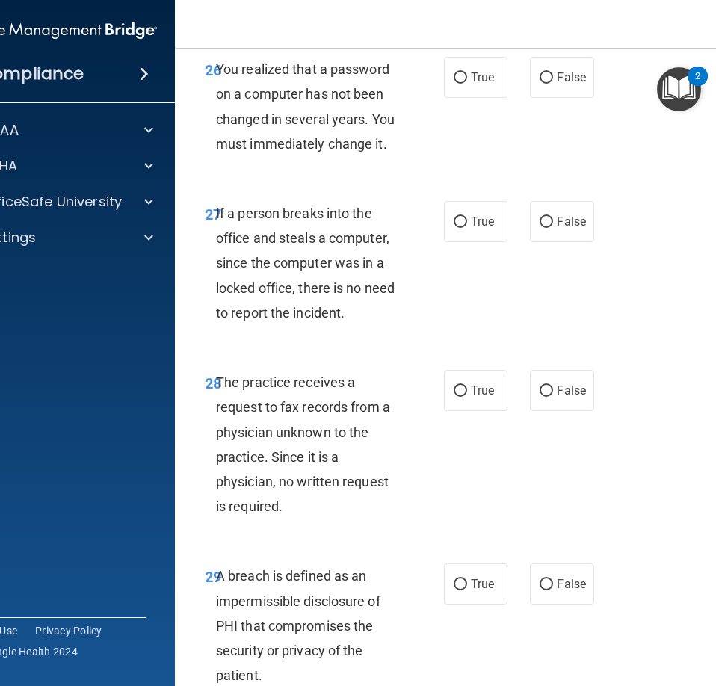
scroll to position [4632, 0]
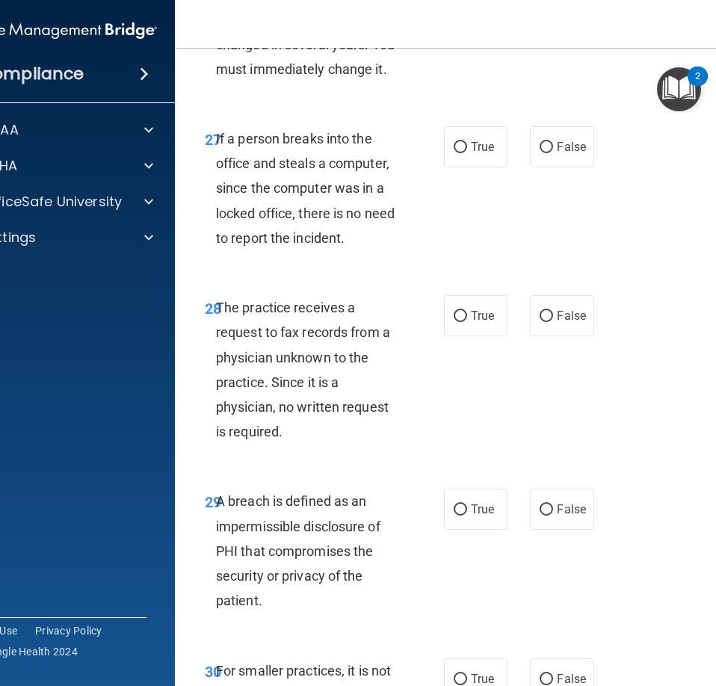
click at [465, 23] on label "True" at bounding box center [476, 2] width 64 height 41
click at [465, 9] on input "True" at bounding box center [460, 3] width 13 height 11
radio input "true"
click at [551, 167] on label "False" at bounding box center [562, 146] width 64 height 41
click at [551, 153] on input "False" at bounding box center [545, 147] width 13 height 11
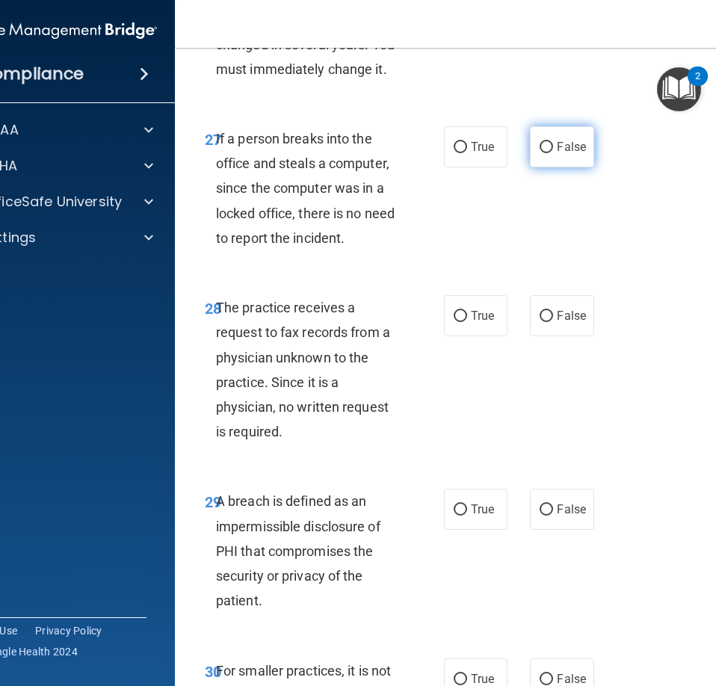
radio input "true"
click at [572, 323] on span "False" at bounding box center [571, 316] width 29 height 14
click at [553, 322] on input "False" at bounding box center [545, 316] width 13 height 11
radio input "true"
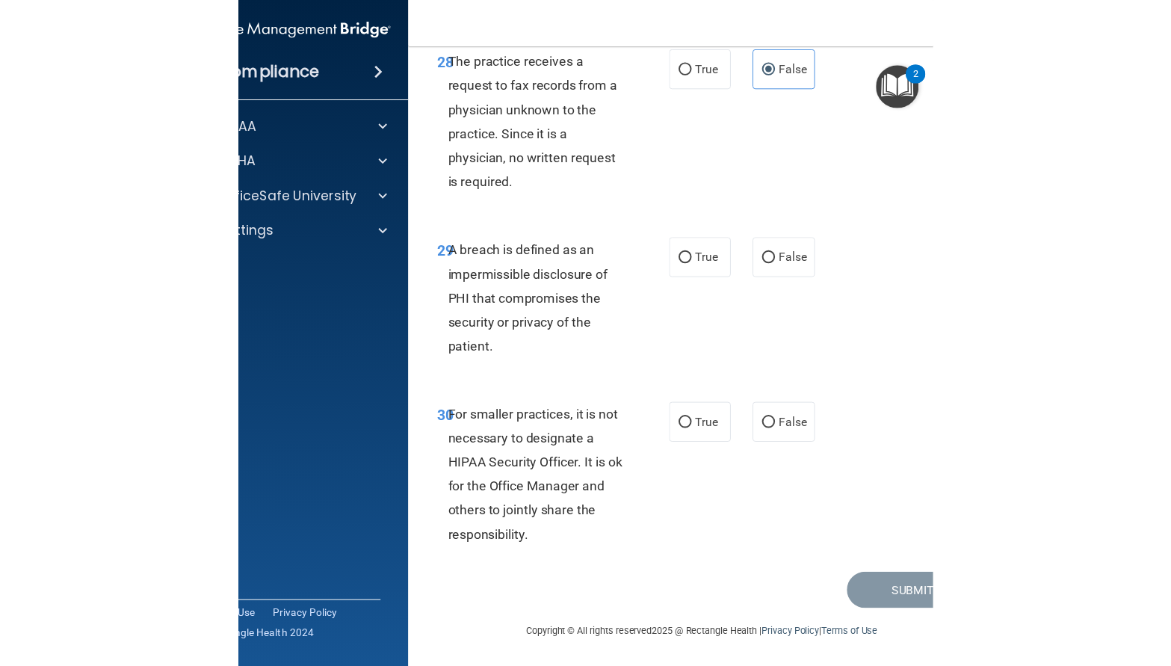
scroll to position [4976, 0]
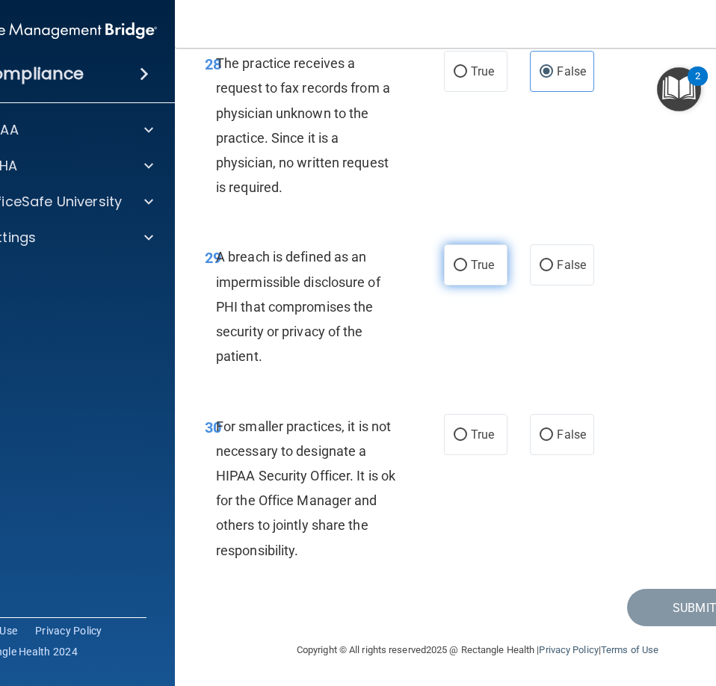
click at [471, 273] on label "True" at bounding box center [476, 264] width 64 height 41
click at [467, 271] on input "True" at bounding box center [460, 265] width 13 height 11
radio input "true"
click at [559, 435] on span "False" at bounding box center [571, 434] width 29 height 14
click at [553, 435] on input "False" at bounding box center [545, 435] width 13 height 11
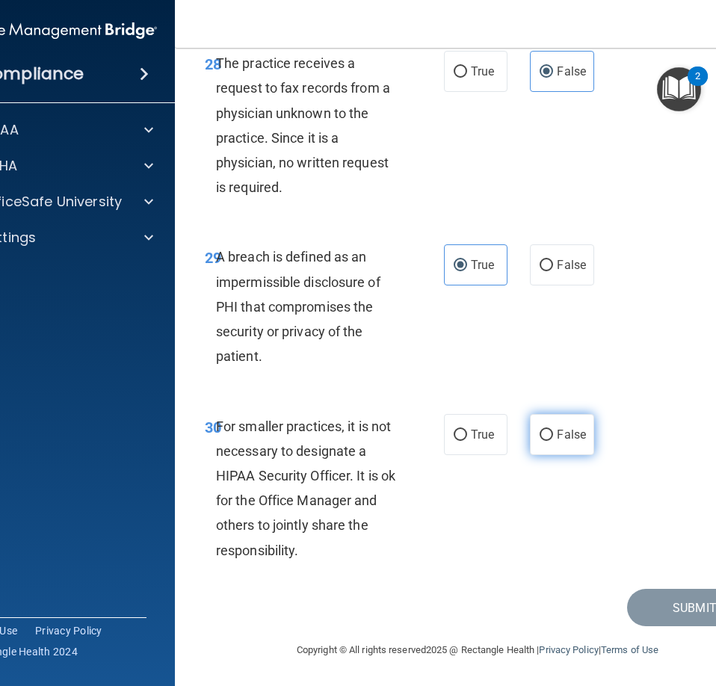
radio input "true"
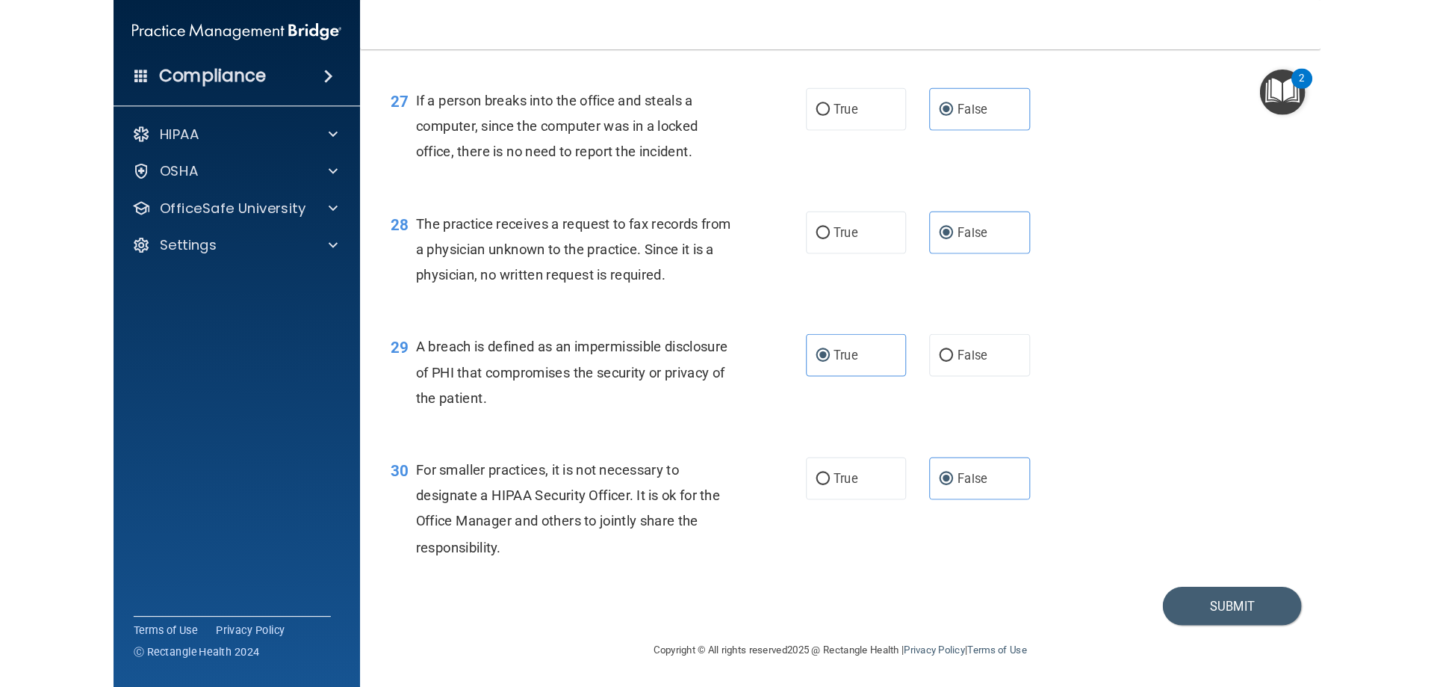
scroll to position [2850, 0]
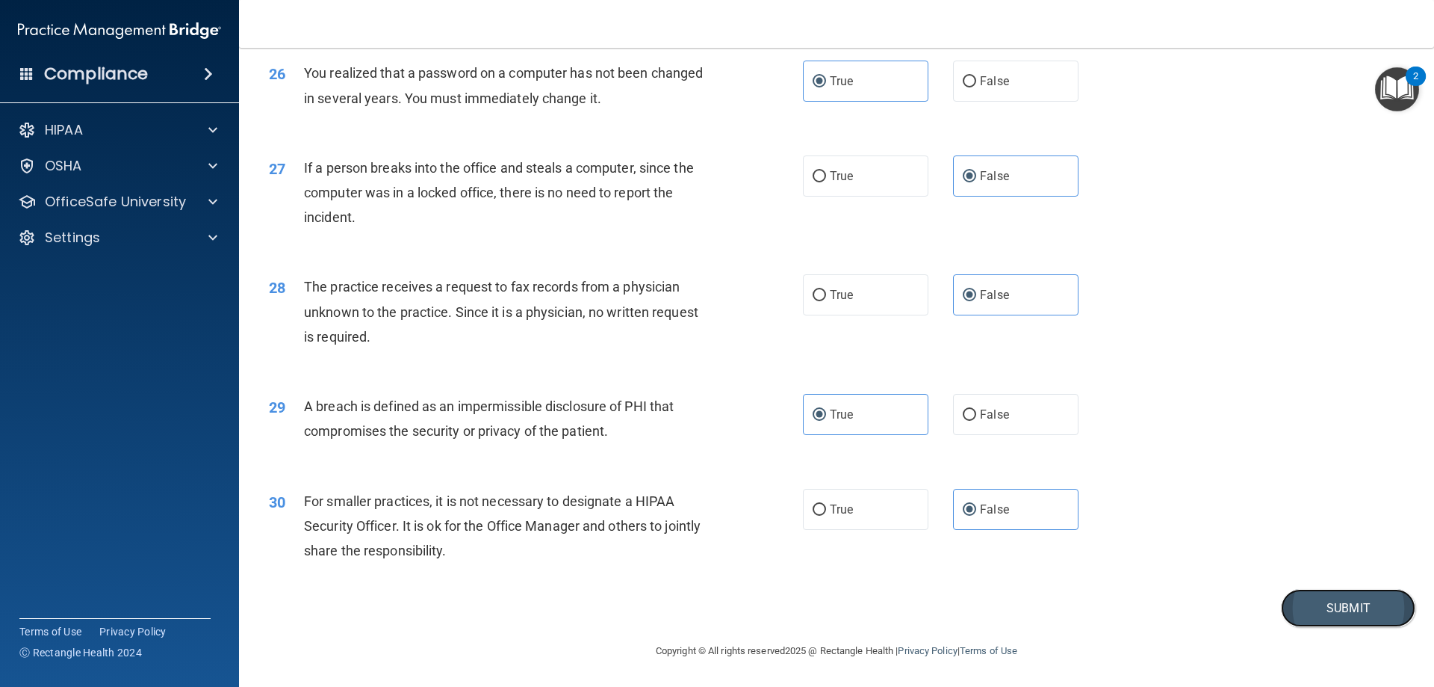
click at [1303, 607] on button "Submit" at bounding box center [1348, 608] width 134 height 38
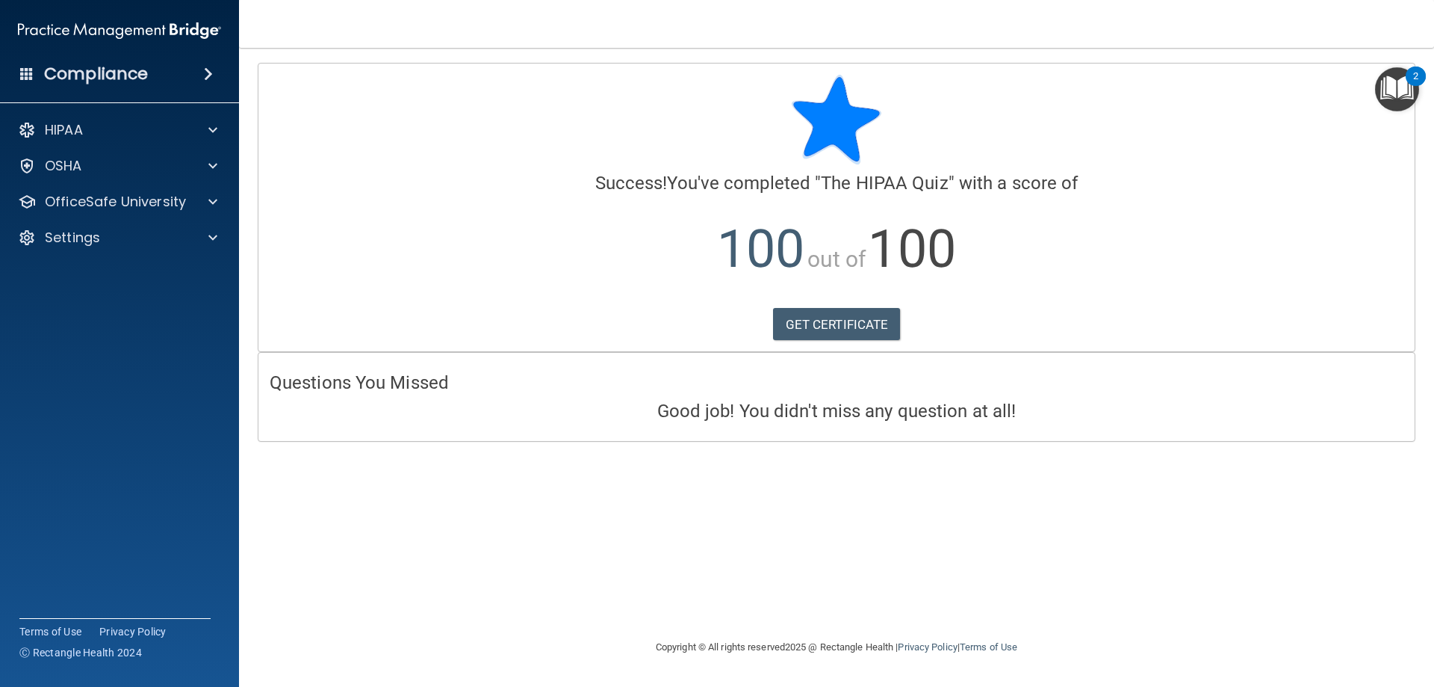
click at [1262, 142] on div at bounding box center [837, 120] width 1134 height 90
click at [168, 126] on div "HIPAA" at bounding box center [99, 130] width 185 height 18
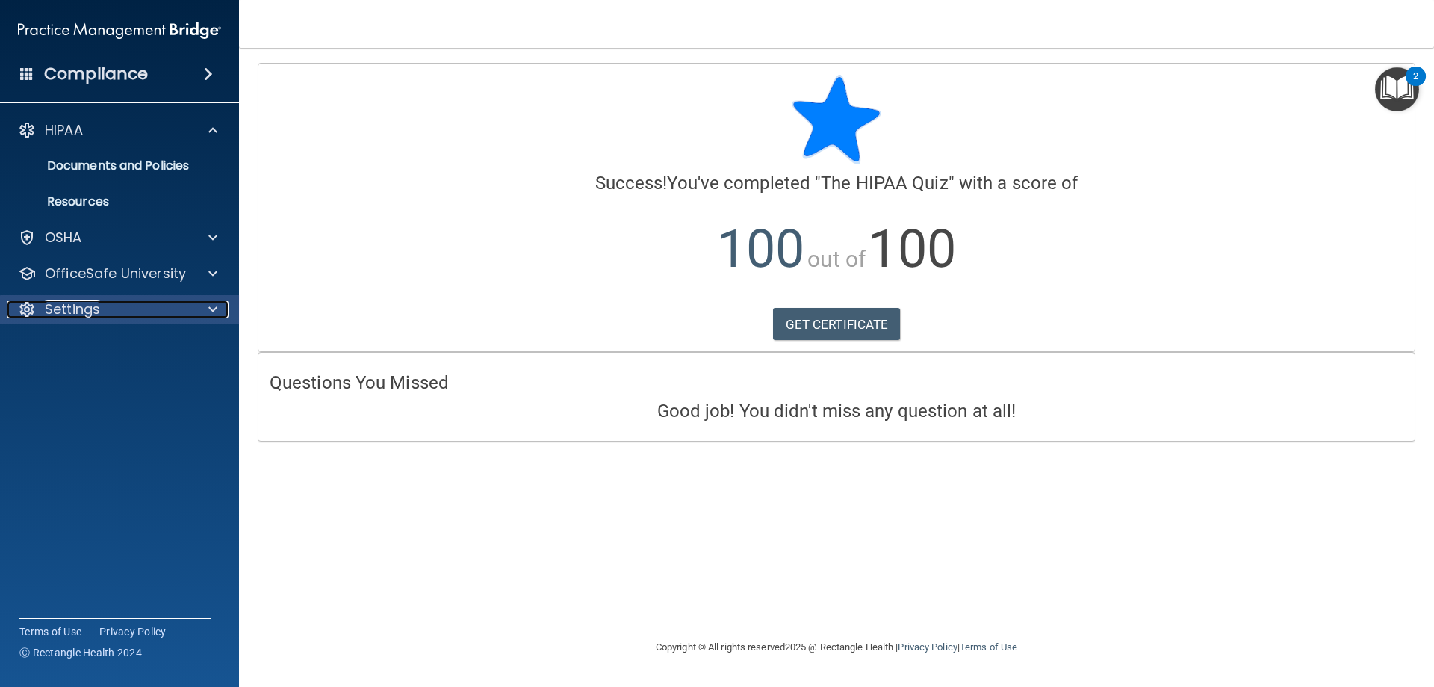
click at [185, 306] on div "Settings" at bounding box center [99, 309] width 185 height 18
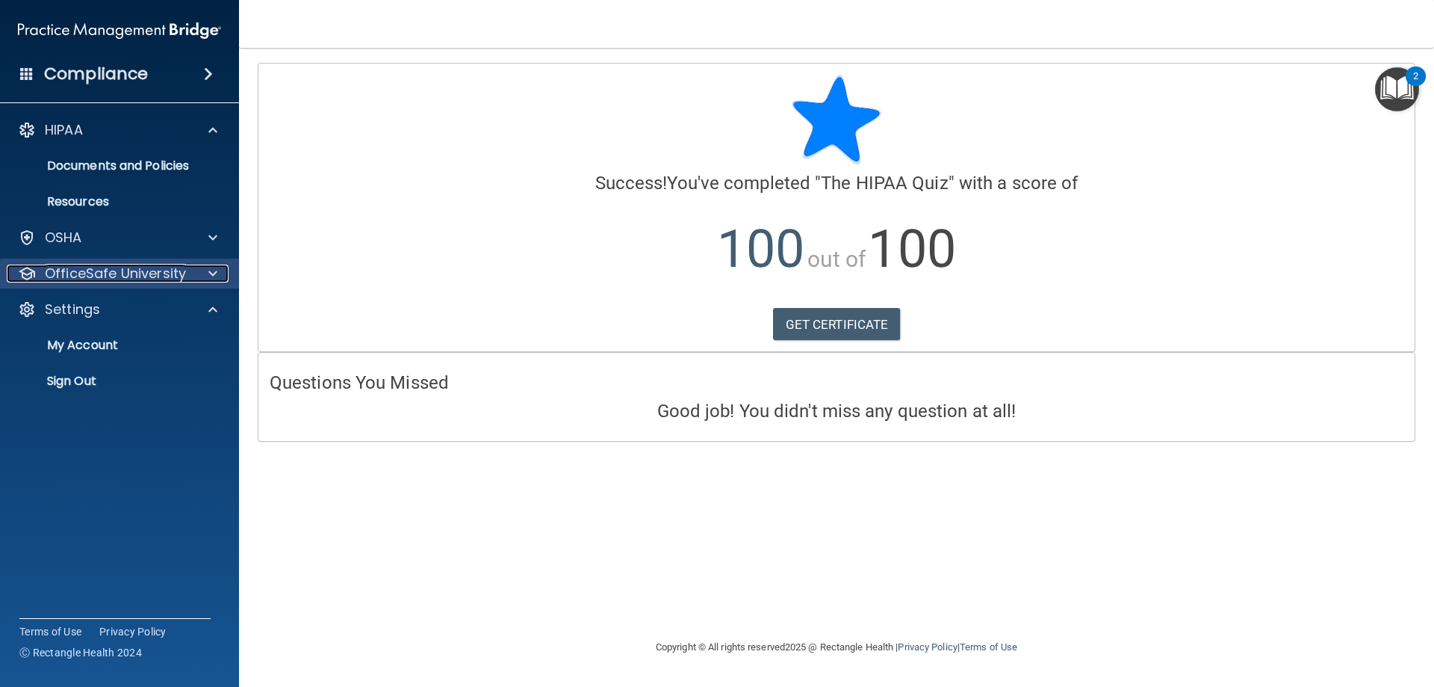
click at [186, 272] on div "OfficeSafe University" at bounding box center [99, 273] width 185 height 18
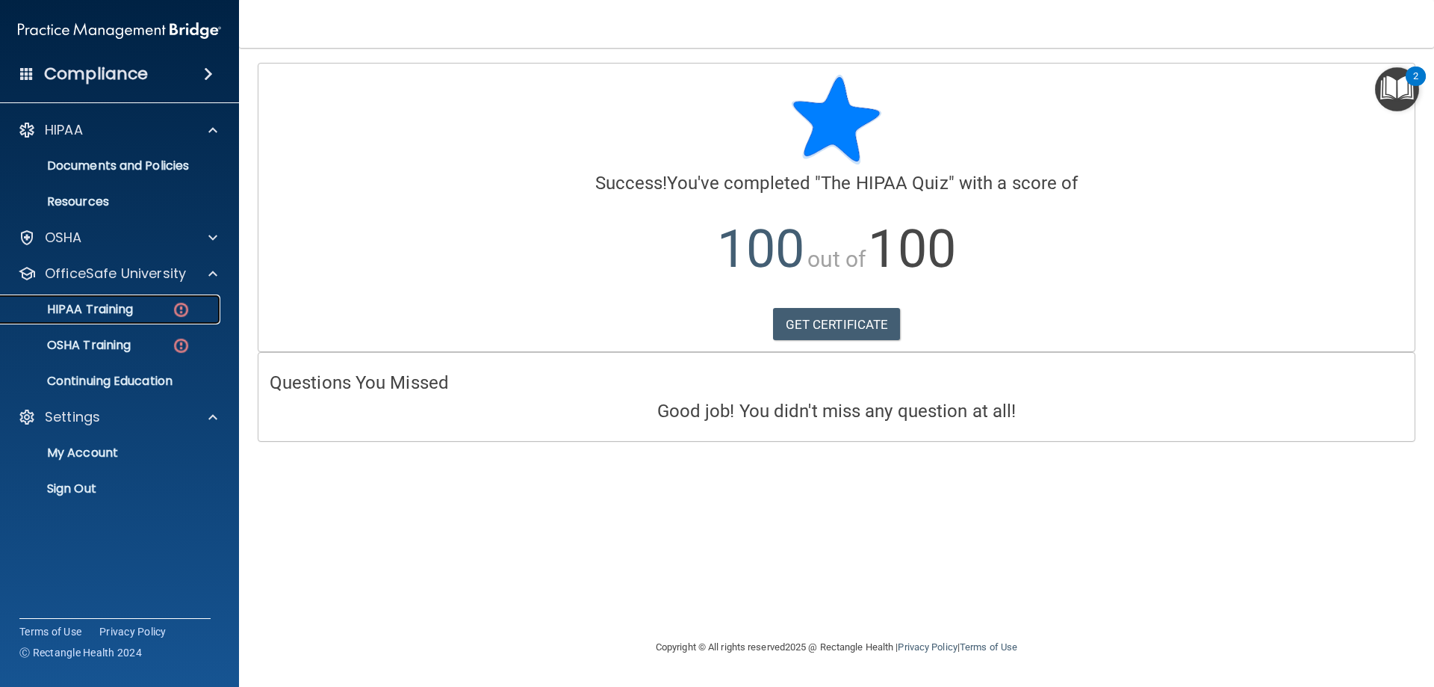
click at [174, 310] on img at bounding box center [181, 309] width 19 height 19
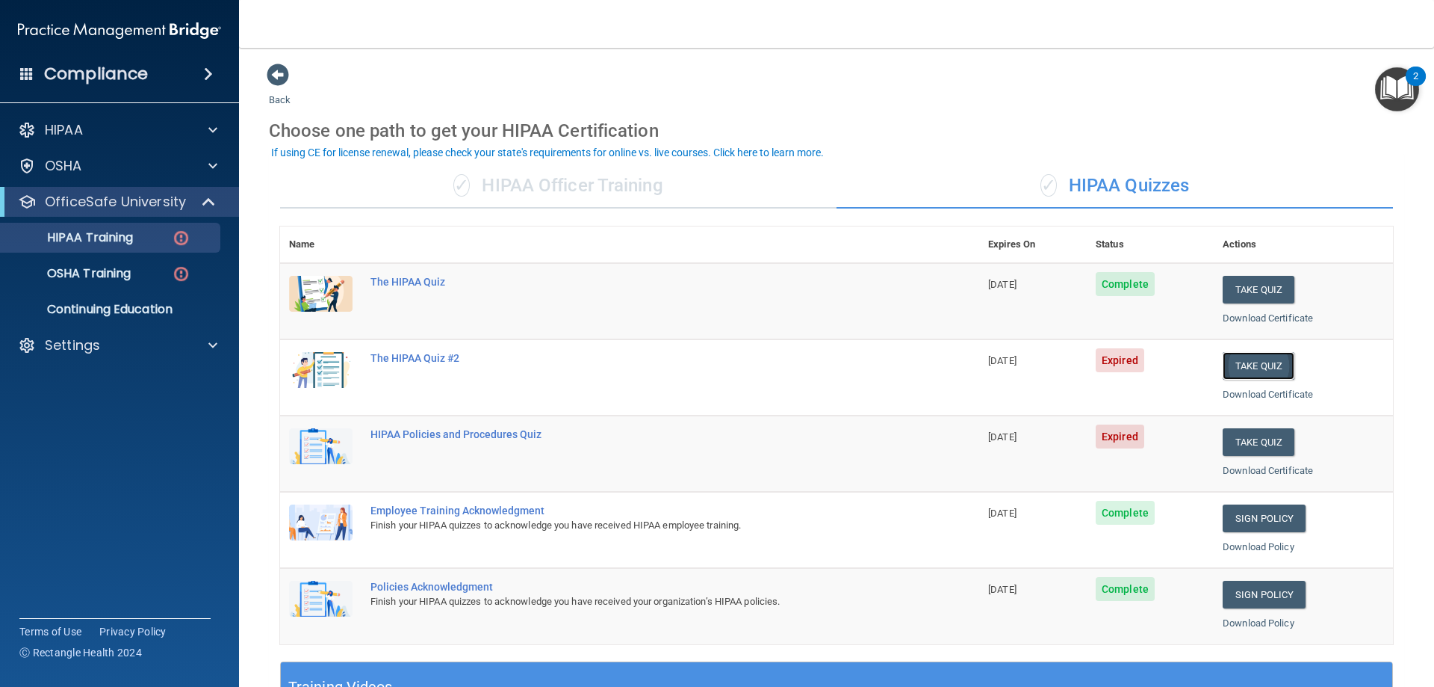
click at [1239, 361] on button "Take Quiz" at bounding box center [1259, 366] width 72 height 28
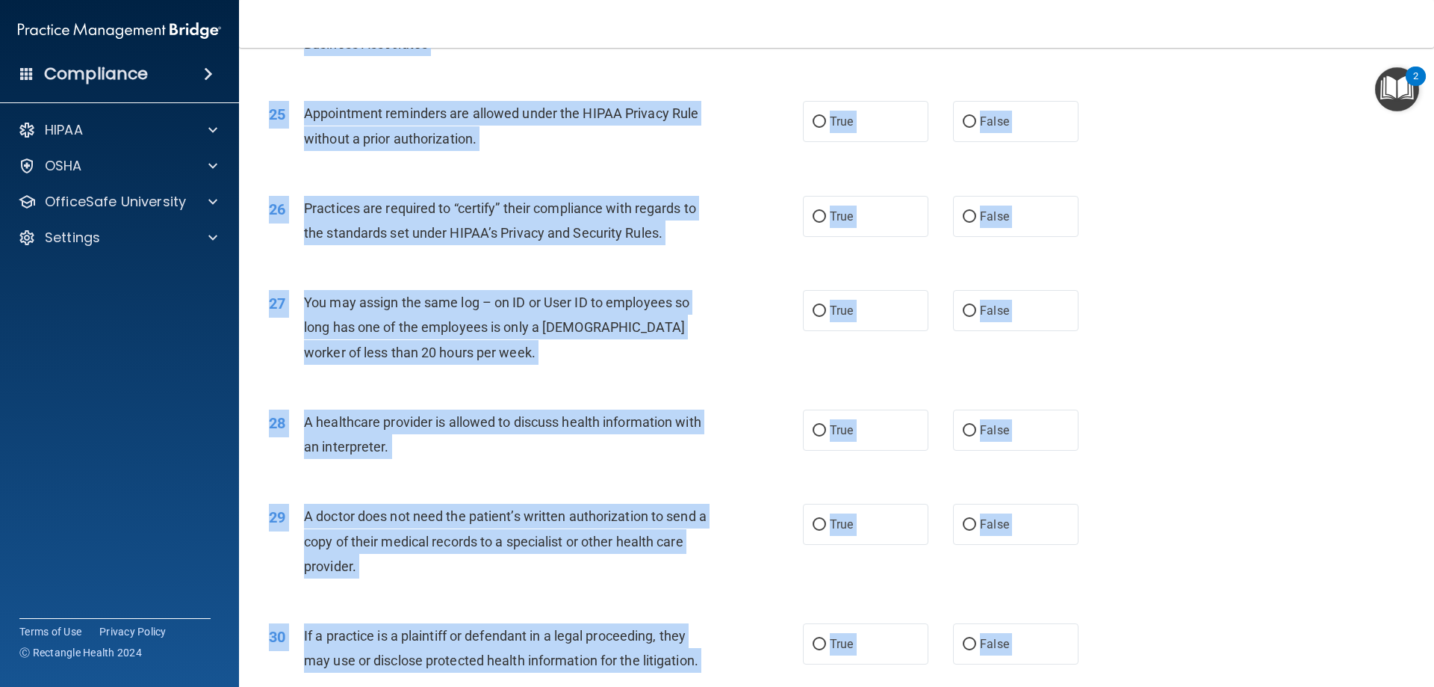
scroll to position [2791, 0]
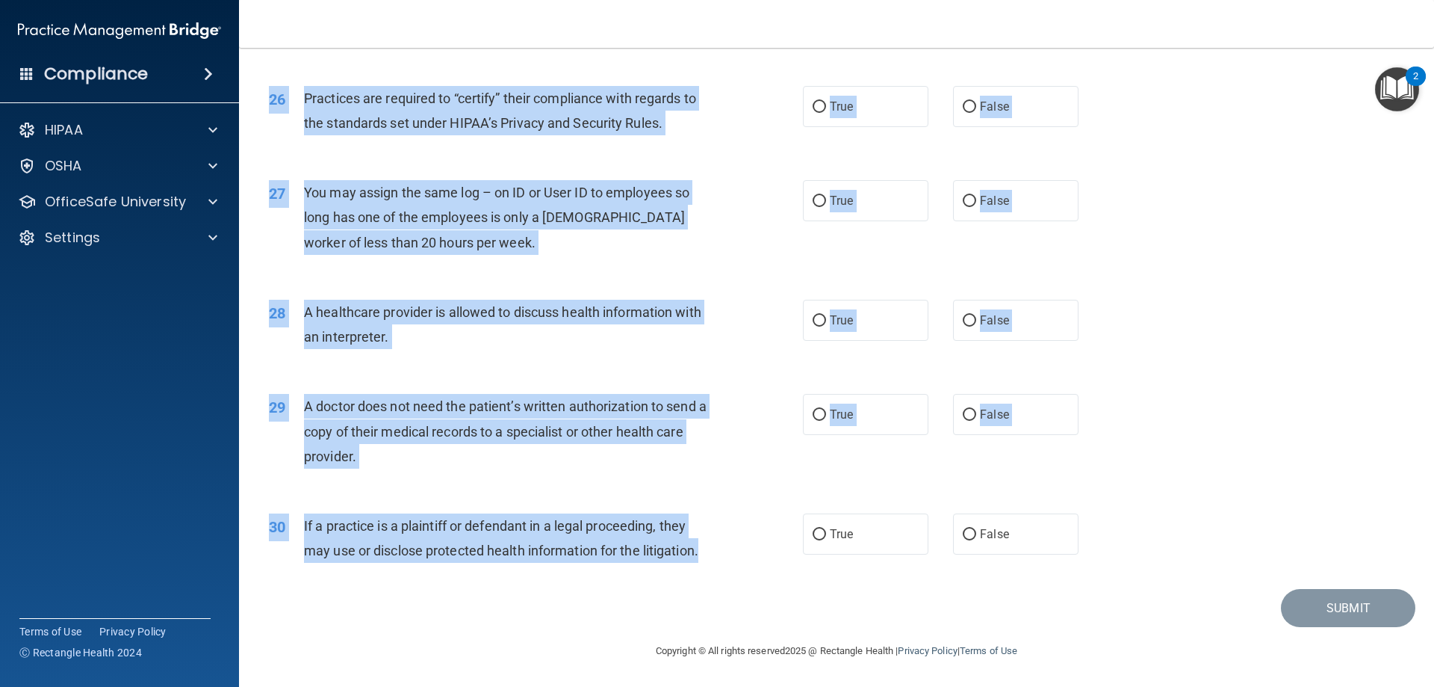
drag, startPoint x: 271, startPoint y: 131, endPoint x: 705, endPoint y: 551, distance: 603.4
copy div "01 A business associate agreement is required with organizations or persons whe…"
click at [1237, 286] on div "28 A healthcare provider is allowed to discuss health information with an inter…" at bounding box center [837, 328] width 1158 height 94
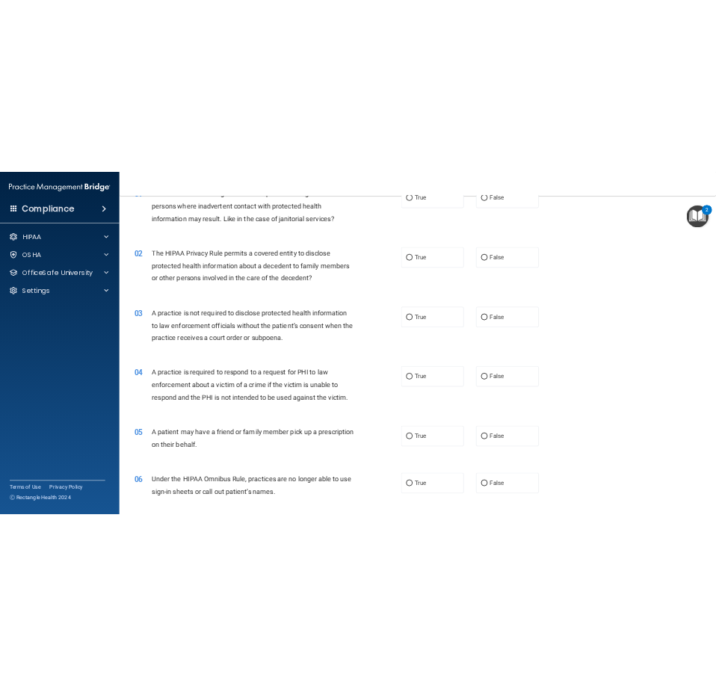
scroll to position [0, 0]
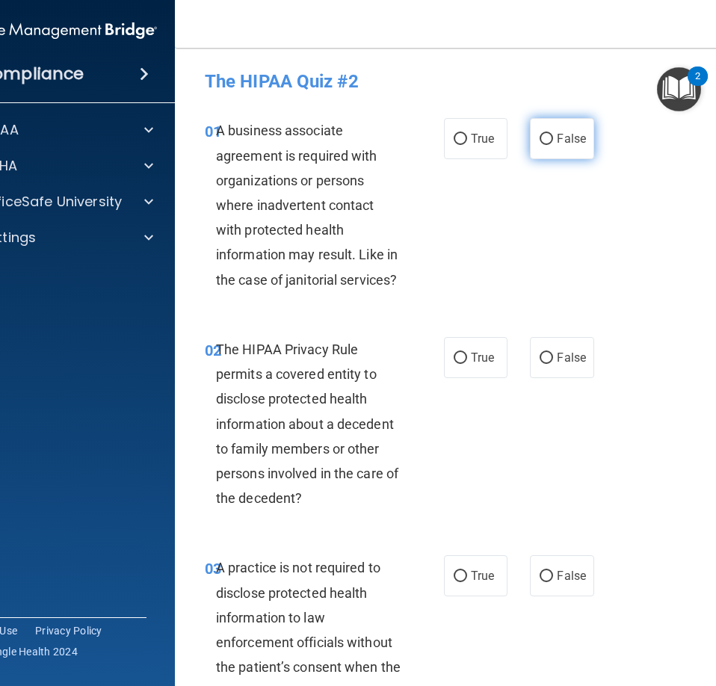
click at [563, 146] on label "False" at bounding box center [562, 138] width 64 height 41
click at [553, 145] on input "False" at bounding box center [545, 139] width 13 height 11
radio input "true"
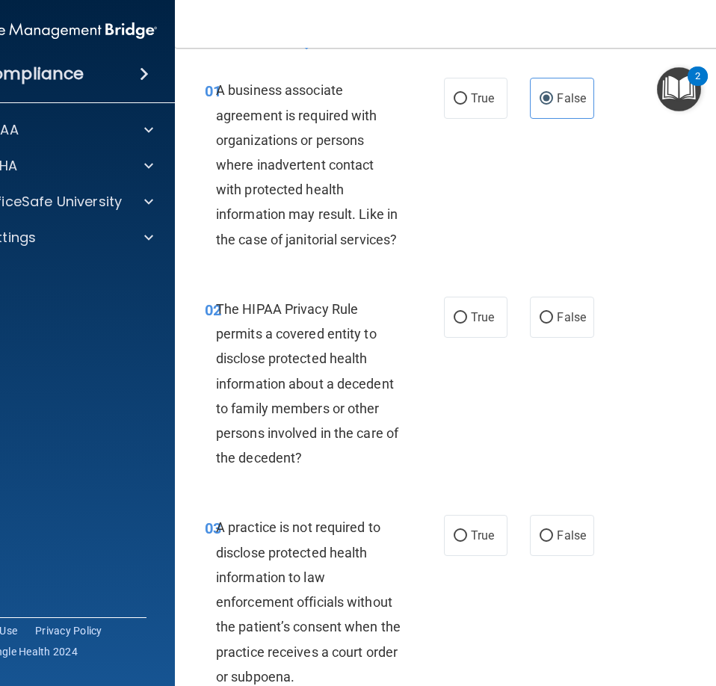
scroll to position [75, 0]
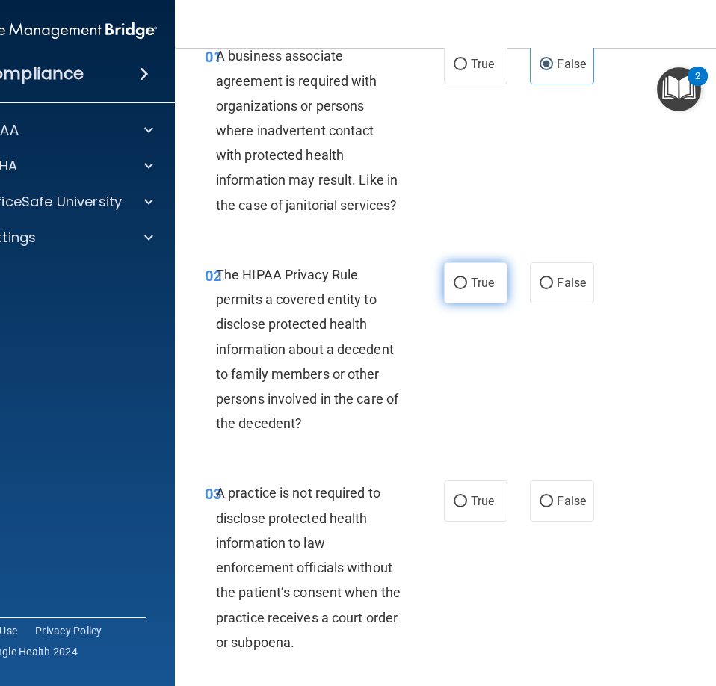
click at [483, 288] on span "True" at bounding box center [482, 283] width 23 height 14
click at [467, 288] on input "True" at bounding box center [460, 283] width 13 height 11
radio input "true"
click at [557, 498] on span "False" at bounding box center [571, 501] width 29 height 14
click at [553, 498] on input "False" at bounding box center [545, 501] width 13 height 11
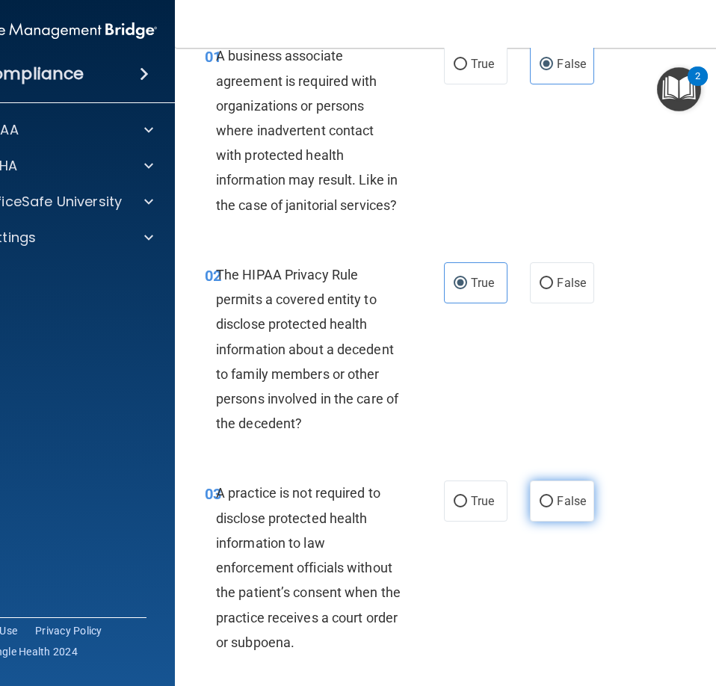
radio input "true"
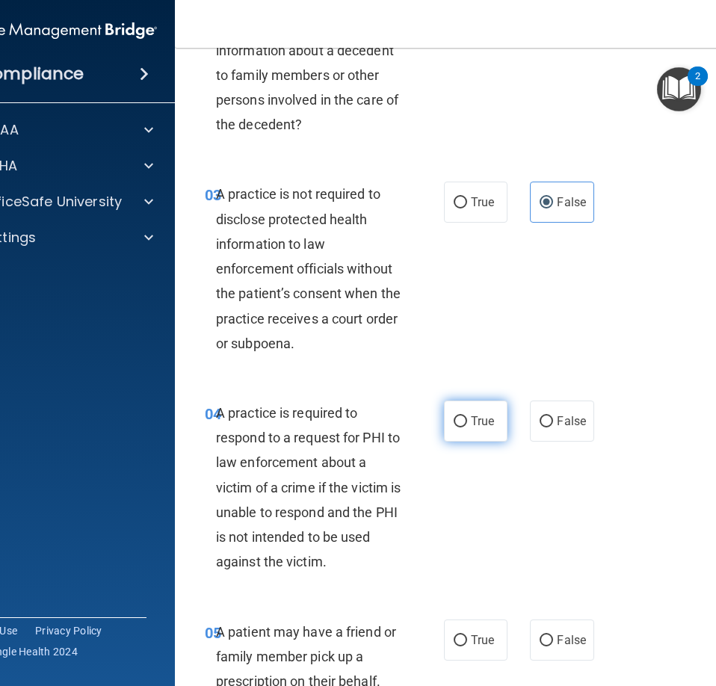
click at [481, 425] on span "True" at bounding box center [482, 421] width 23 height 14
click at [467, 425] on input "True" at bounding box center [460, 421] width 13 height 11
radio input "true"
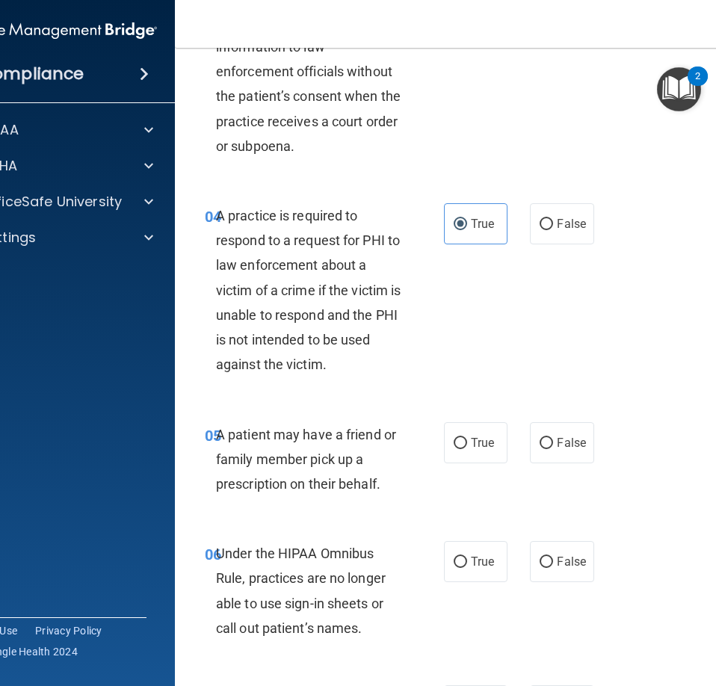
scroll to position [598, 0]
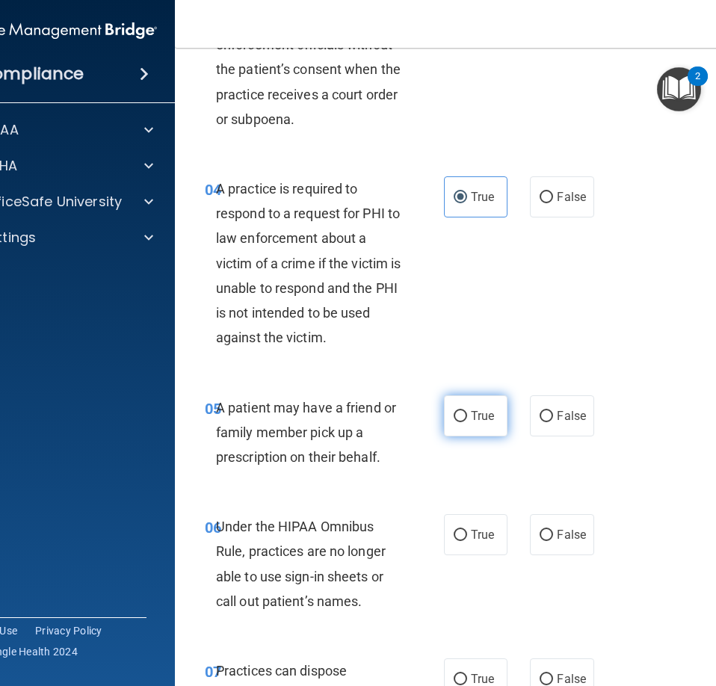
click at [471, 410] on span "True" at bounding box center [482, 416] width 23 height 14
click at [467, 411] on input "True" at bounding box center [460, 416] width 13 height 11
radio input "true"
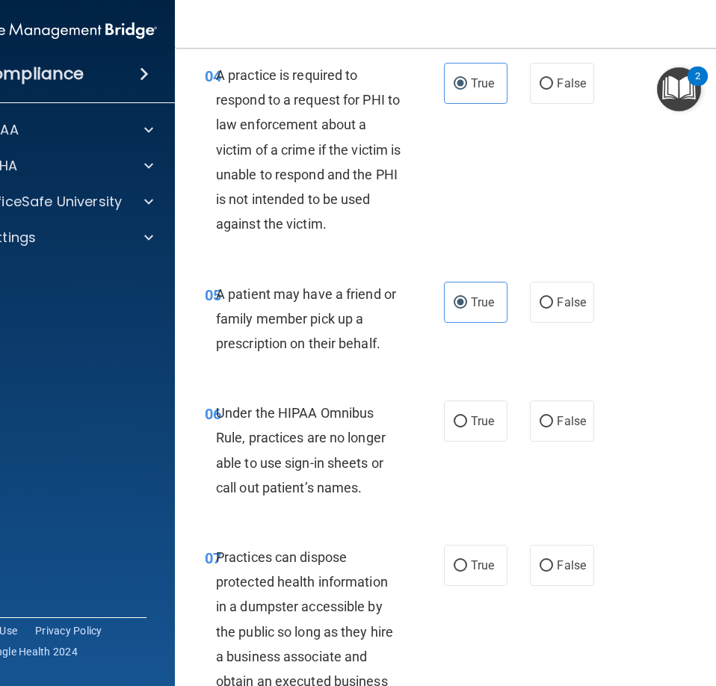
scroll to position [747, 0]
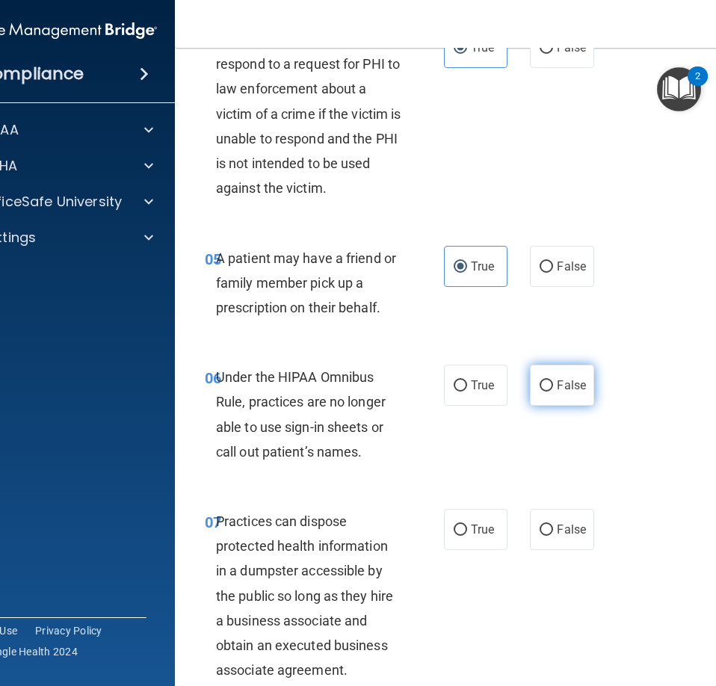
click at [557, 387] on span "False" at bounding box center [571, 385] width 29 height 14
click at [553, 387] on input "False" at bounding box center [545, 385] width 13 height 11
radio input "true"
click at [563, 525] on span "False" at bounding box center [571, 529] width 29 height 14
click at [553, 525] on input "False" at bounding box center [545, 529] width 13 height 11
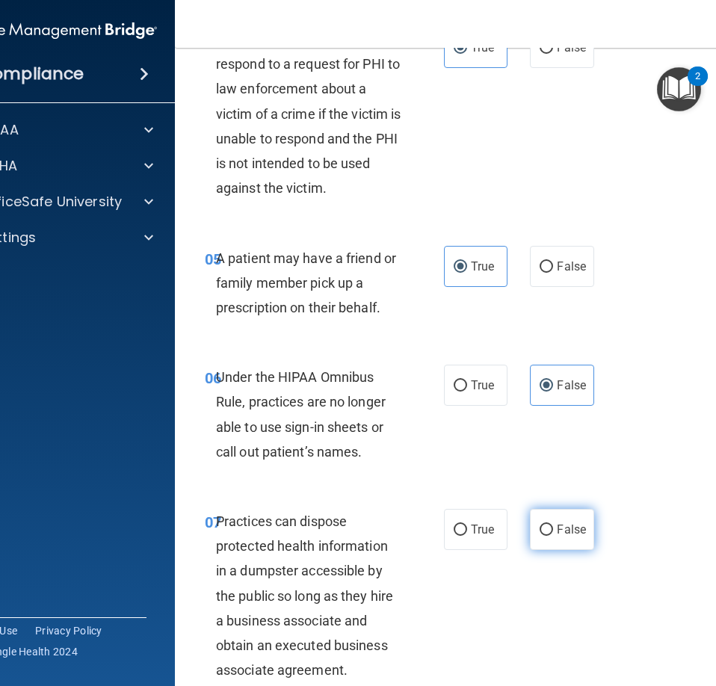
radio input "true"
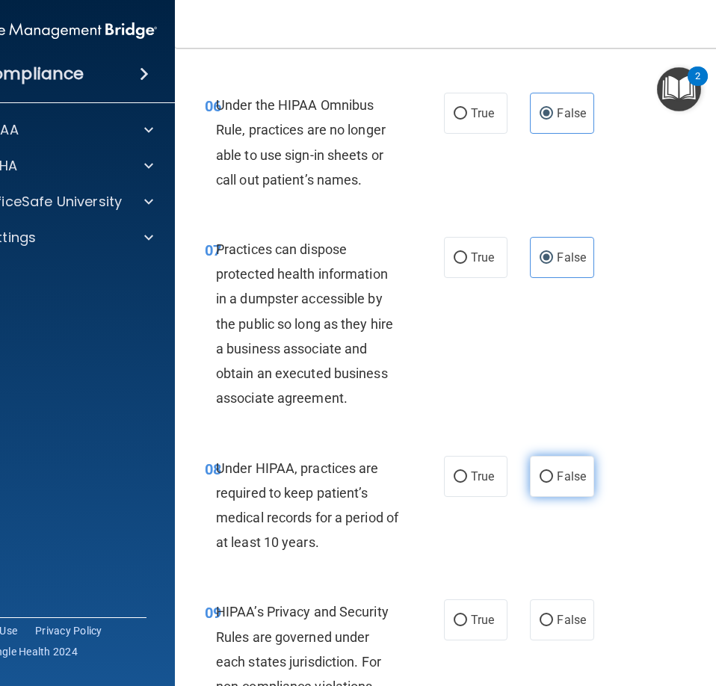
scroll to position [1046, 0]
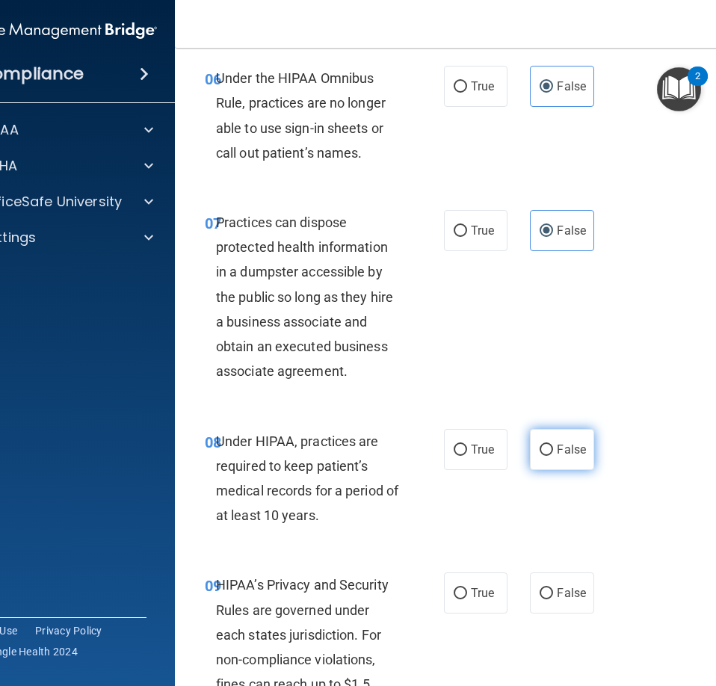
click at [556, 459] on label "False" at bounding box center [562, 449] width 64 height 41
click at [553, 456] on input "False" at bounding box center [545, 450] width 13 height 11
radio input "true"
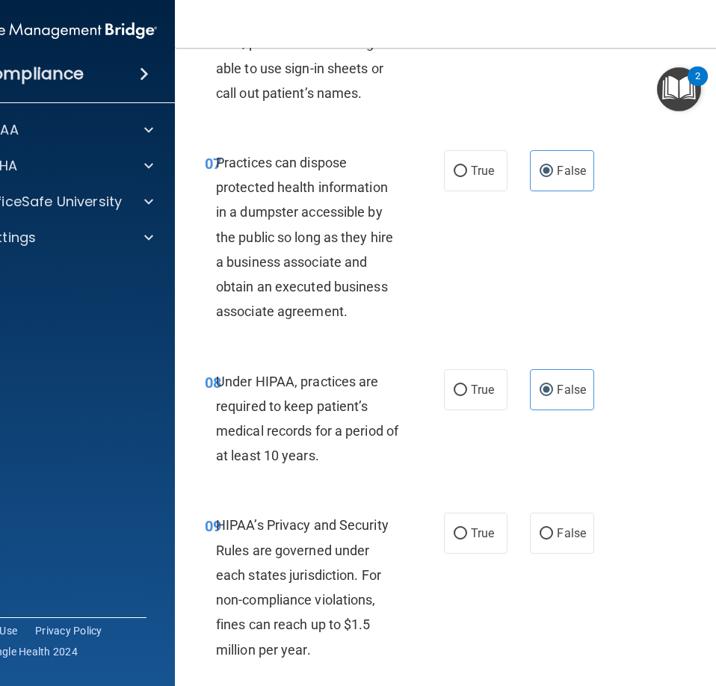
scroll to position [1345, 0]
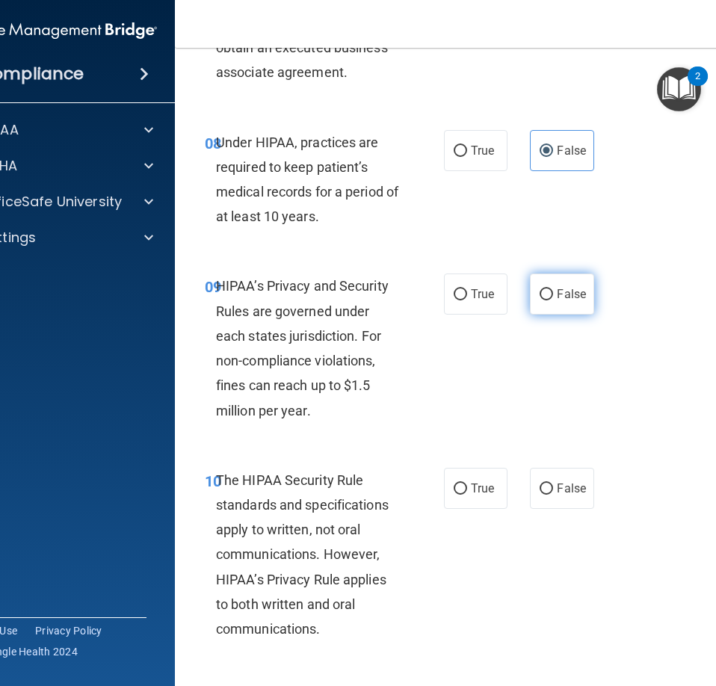
click at [557, 289] on span "False" at bounding box center [571, 294] width 29 height 14
click at [553, 289] on input "False" at bounding box center [545, 294] width 13 height 11
radio input "true"
click at [490, 483] on label "True" at bounding box center [476, 488] width 64 height 41
click at [467, 483] on input "True" at bounding box center [460, 488] width 13 height 11
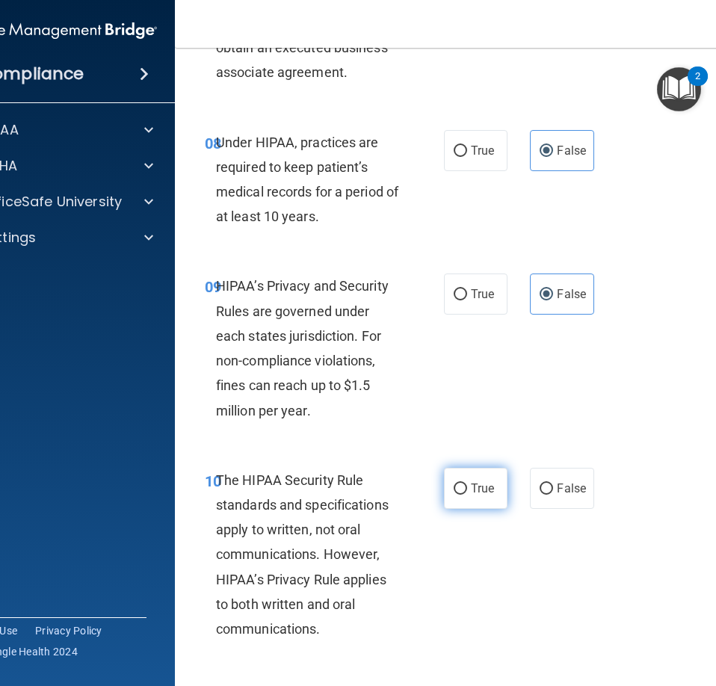
radio input "true"
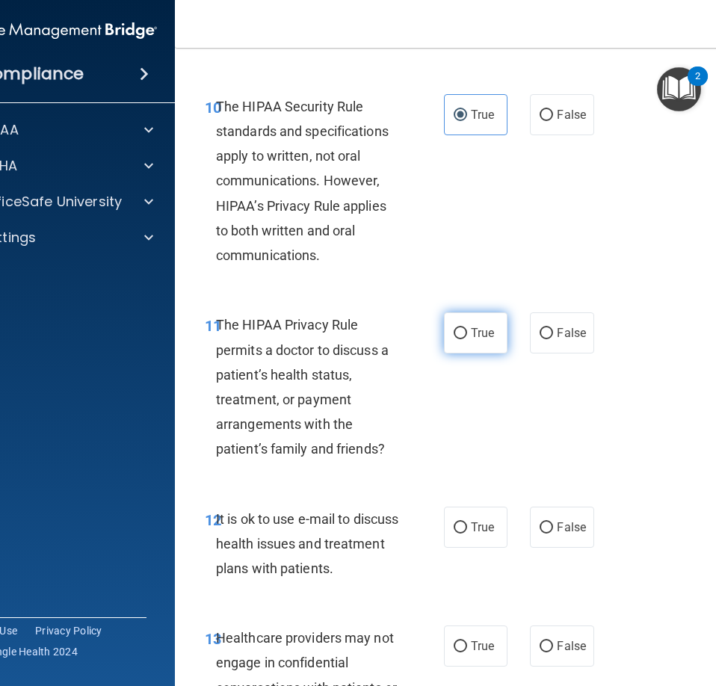
click at [471, 338] on span "True" at bounding box center [482, 333] width 23 height 14
click at [467, 338] on input "True" at bounding box center [460, 333] width 13 height 11
radio input "true"
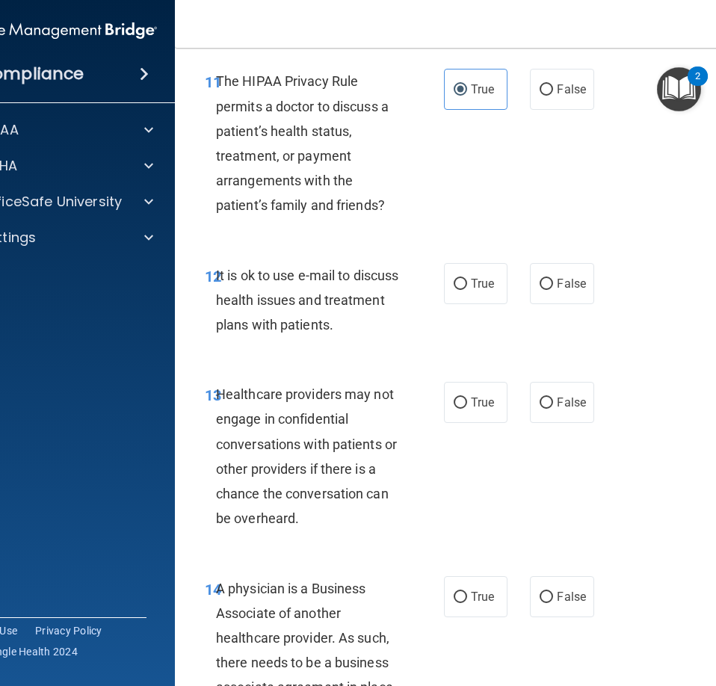
scroll to position [2017, 0]
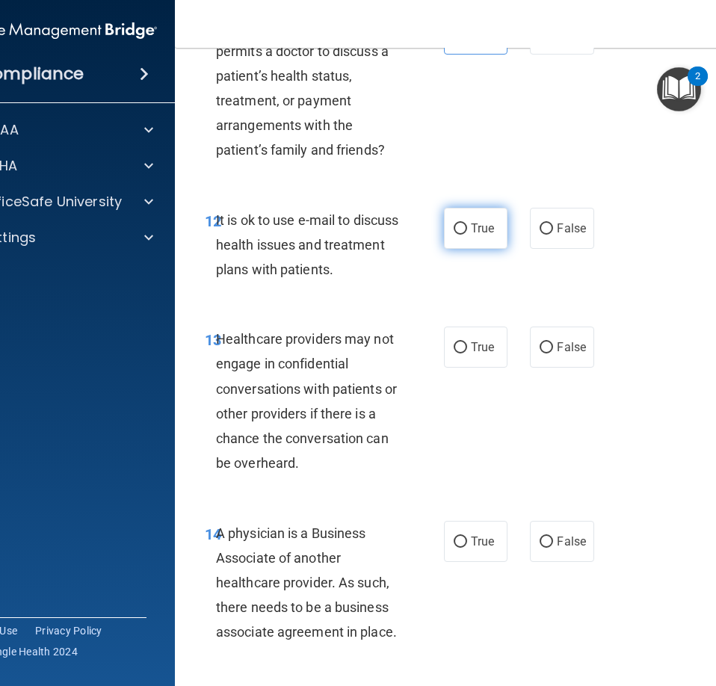
click at [476, 226] on span "True" at bounding box center [482, 228] width 23 height 14
click at [467, 226] on input "True" at bounding box center [460, 228] width 13 height 11
radio input "true"
click at [557, 335] on label "False" at bounding box center [562, 346] width 64 height 41
click at [553, 342] on input "False" at bounding box center [545, 347] width 13 height 11
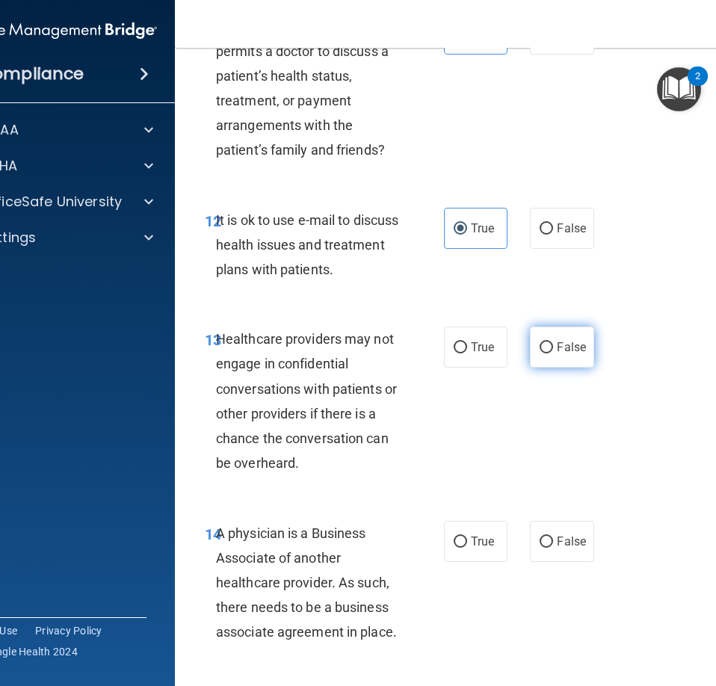
radio input "true"
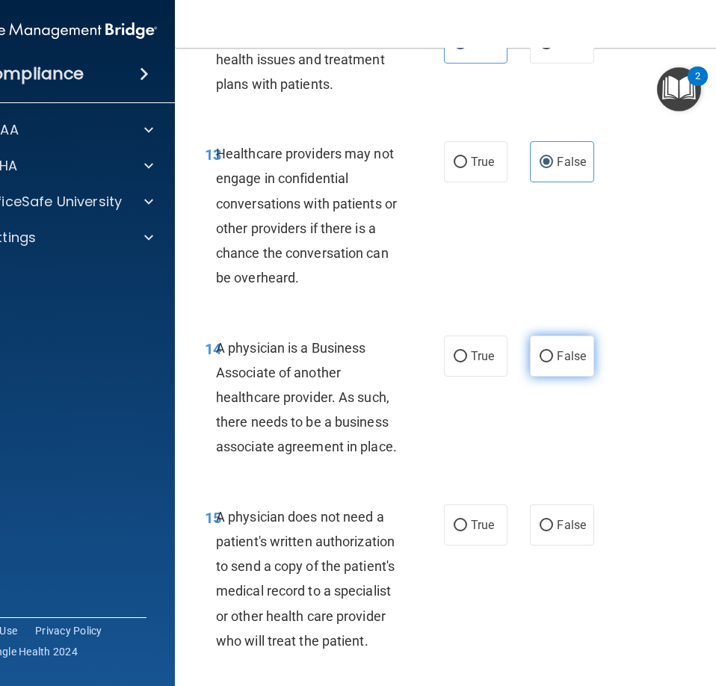
scroll to position [2241, 0]
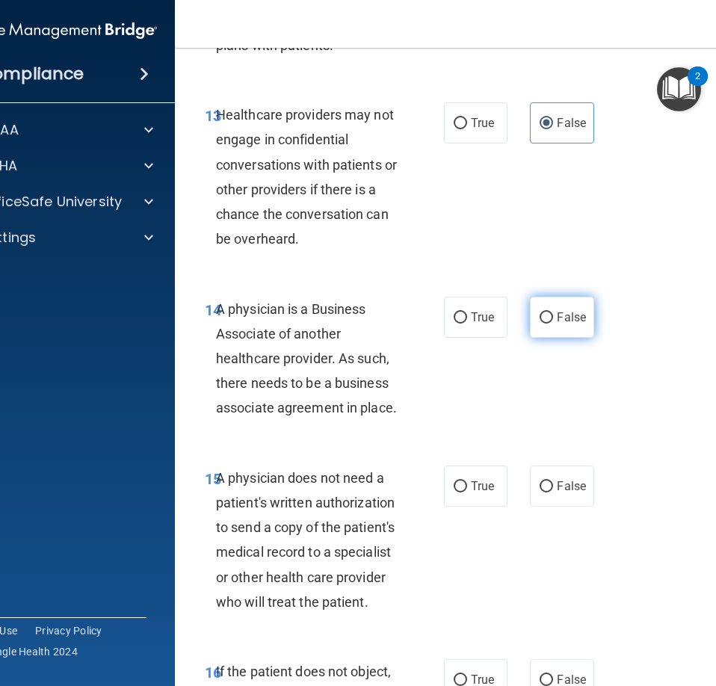
click at [561, 324] on label "False" at bounding box center [562, 317] width 64 height 41
click at [553, 324] on input "False" at bounding box center [545, 317] width 13 height 11
radio input "true"
click at [483, 495] on label "True" at bounding box center [476, 485] width 64 height 41
click at [467, 492] on input "True" at bounding box center [460, 486] width 13 height 11
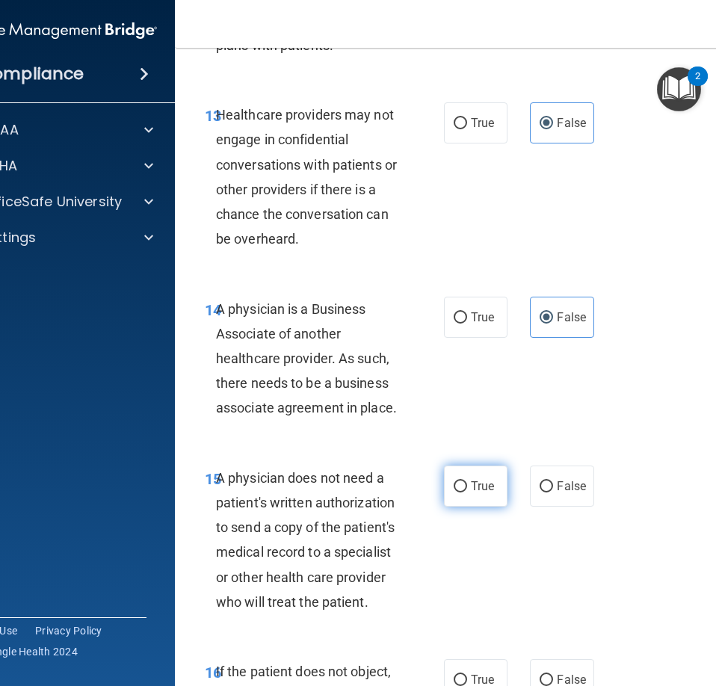
radio input "true"
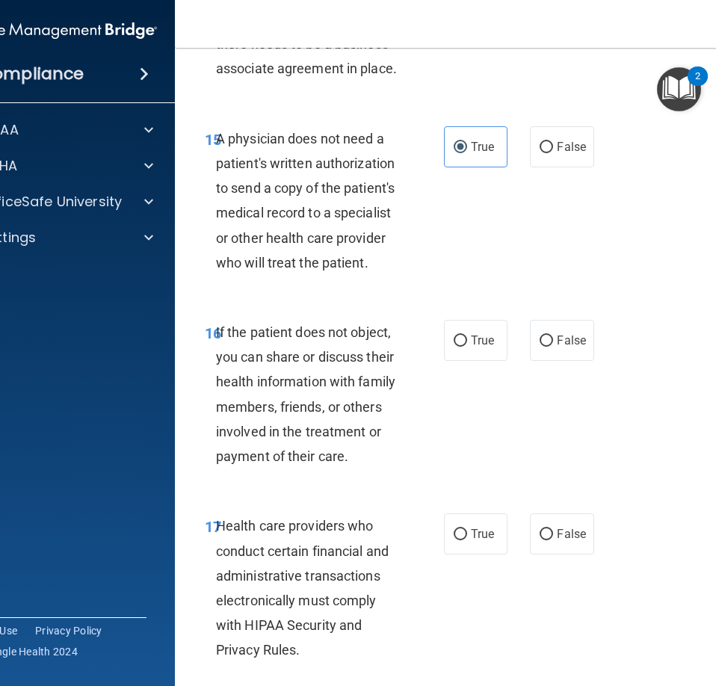
scroll to position [2615, 0]
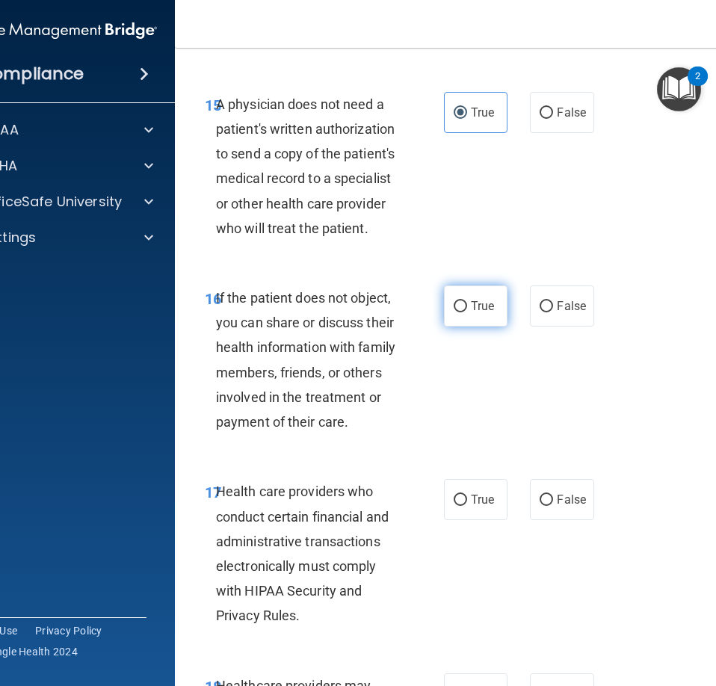
click at [471, 299] on span "True" at bounding box center [482, 306] width 23 height 14
click at [466, 301] on input "True" at bounding box center [460, 306] width 13 height 11
radio input "true"
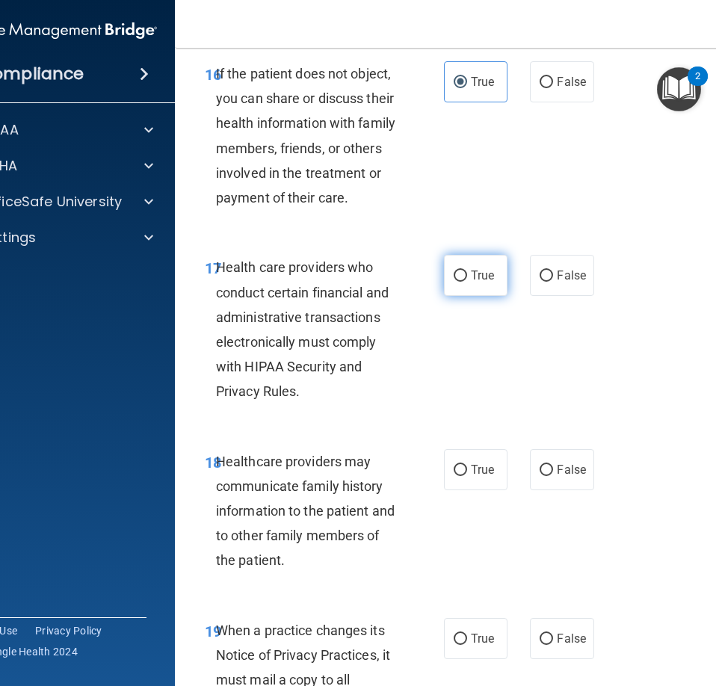
click at [477, 284] on label "True" at bounding box center [476, 275] width 64 height 41
click at [467, 282] on input "True" at bounding box center [460, 275] width 13 height 11
radio input "true"
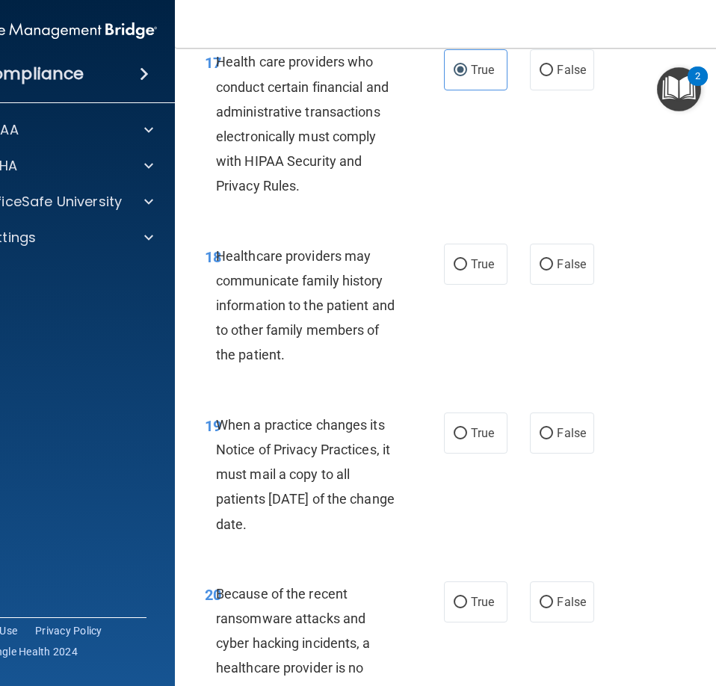
scroll to position [3063, 0]
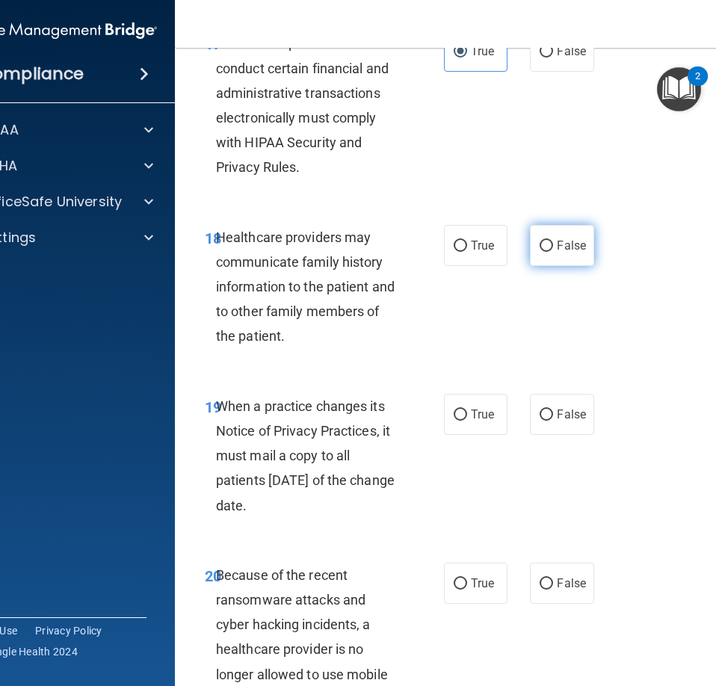
click at [557, 250] on span "False" at bounding box center [571, 245] width 29 height 14
click at [553, 250] on input "False" at bounding box center [545, 246] width 13 height 11
radio input "true"
click at [557, 419] on span "False" at bounding box center [571, 414] width 29 height 14
click at [553, 419] on input "False" at bounding box center [545, 414] width 13 height 11
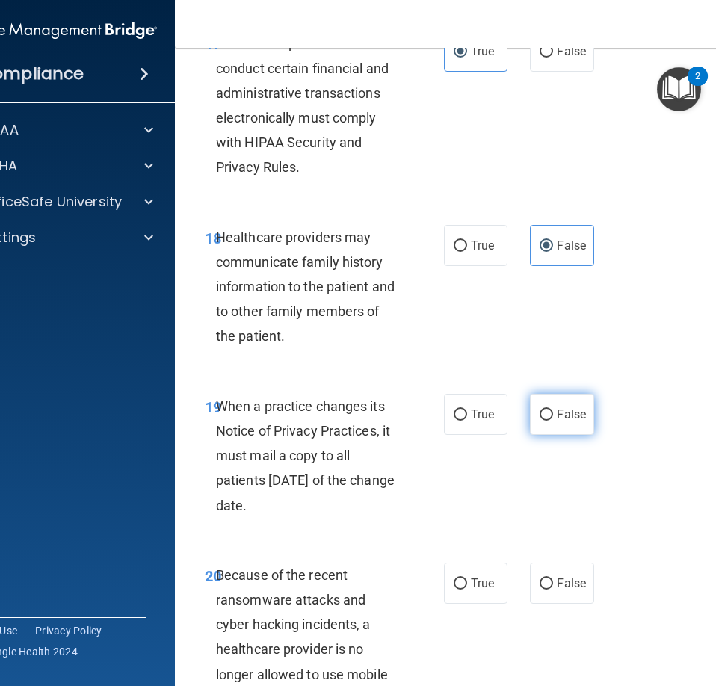
radio input "true"
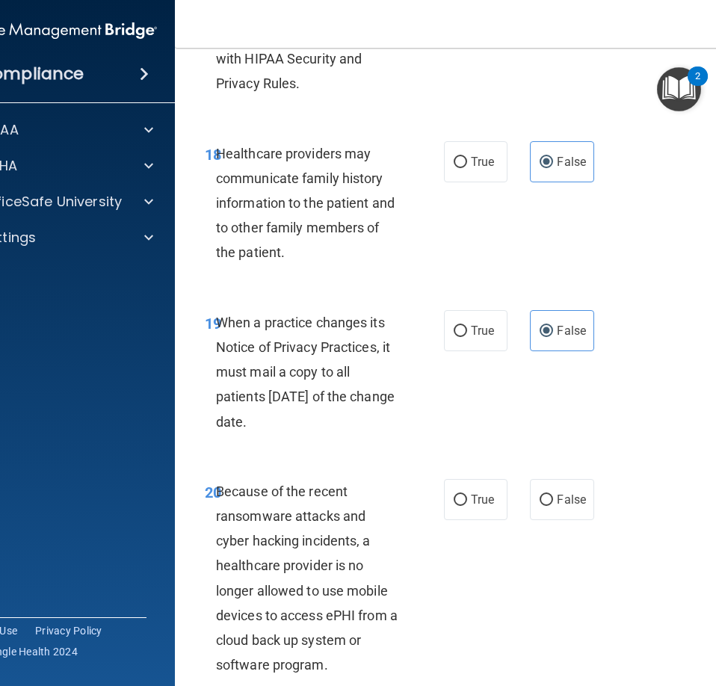
scroll to position [3362, 0]
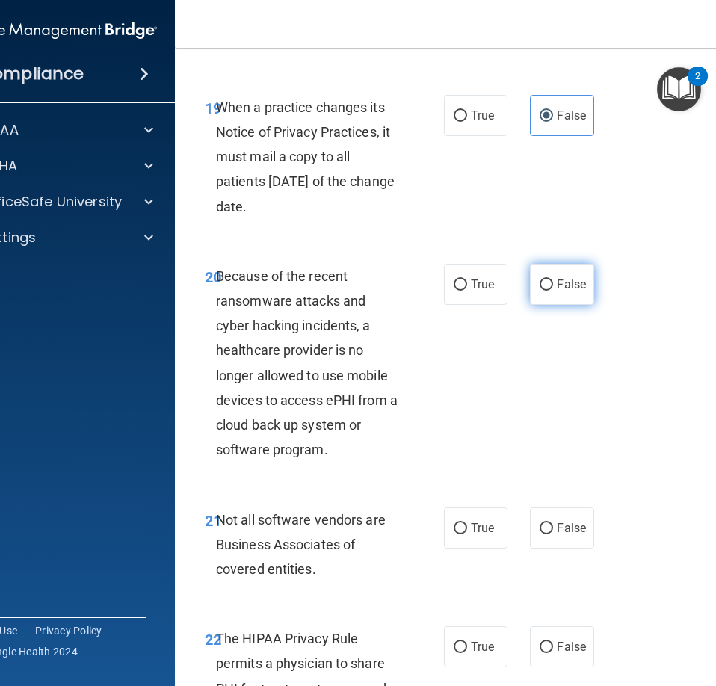
click at [550, 290] on label "False" at bounding box center [562, 284] width 64 height 41
click at [550, 290] on input "False" at bounding box center [545, 284] width 13 height 11
radio input "true"
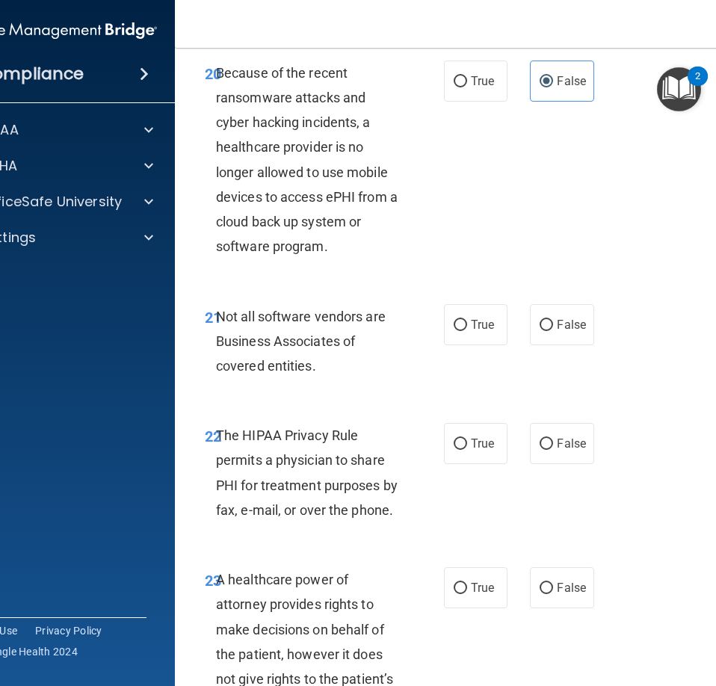
scroll to position [3586, 0]
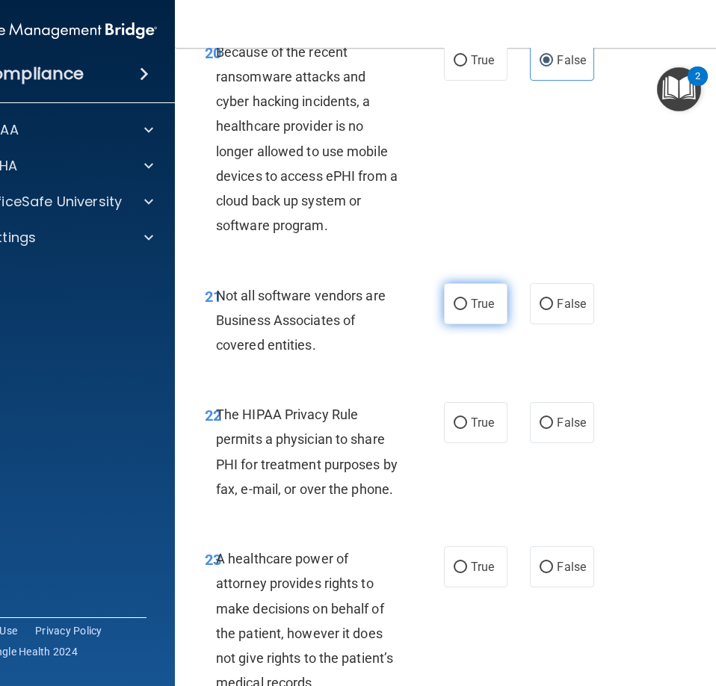
click at [471, 301] on span "True" at bounding box center [482, 304] width 23 height 14
click at [467, 301] on input "True" at bounding box center [460, 304] width 13 height 11
radio input "true"
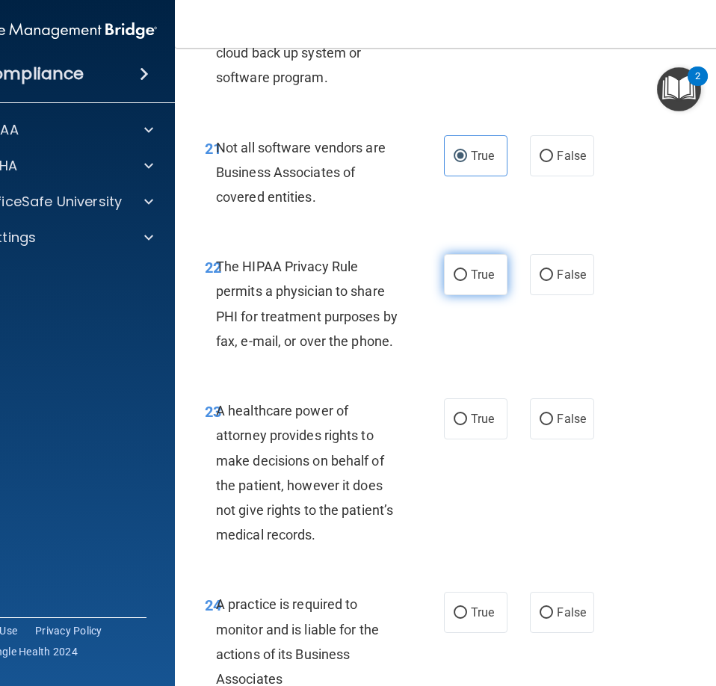
scroll to position [3736, 0]
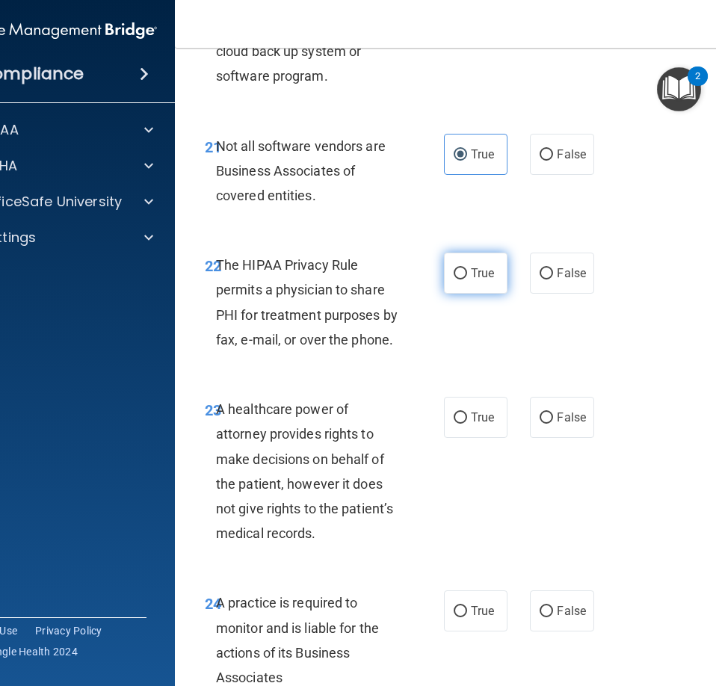
click at [480, 270] on span "True" at bounding box center [482, 273] width 23 height 14
click at [467, 270] on input "True" at bounding box center [460, 273] width 13 height 11
radio input "true"
click at [568, 408] on label "False" at bounding box center [562, 417] width 64 height 41
click at [553, 412] on input "False" at bounding box center [545, 417] width 13 height 11
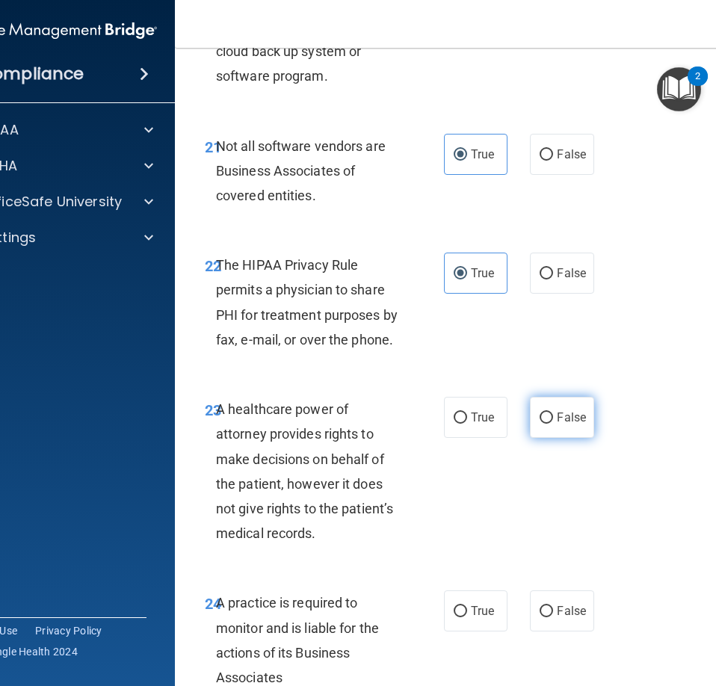
radio input "true"
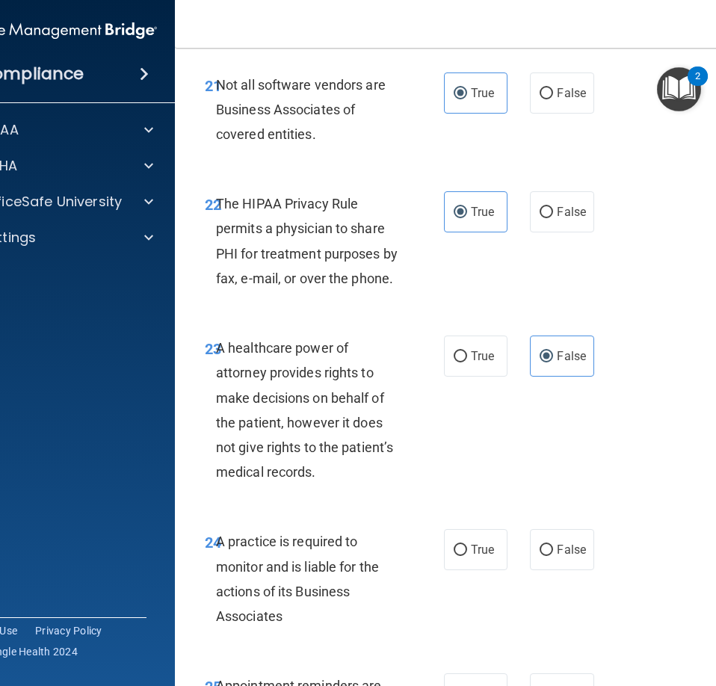
scroll to position [4035, 0]
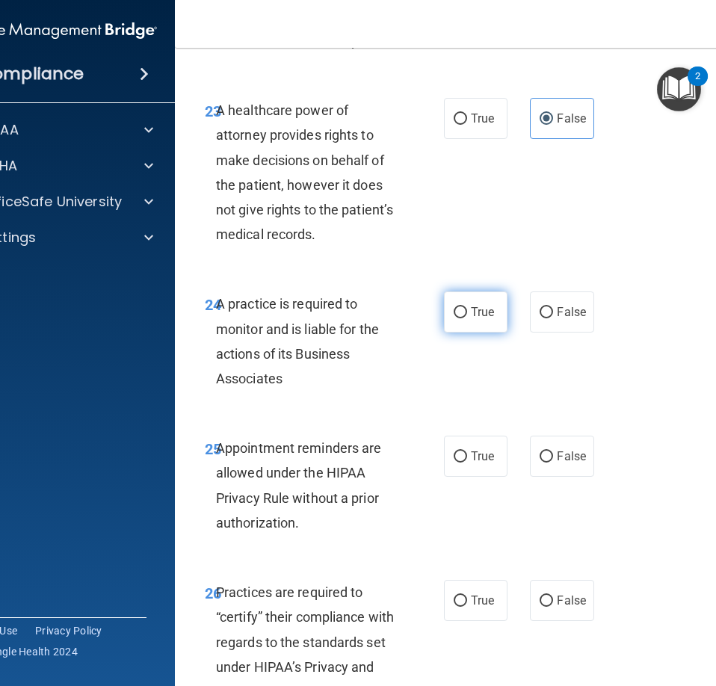
click at [479, 315] on span "True" at bounding box center [482, 312] width 23 height 14
click at [467, 315] on input "True" at bounding box center [460, 312] width 13 height 11
radio input "true"
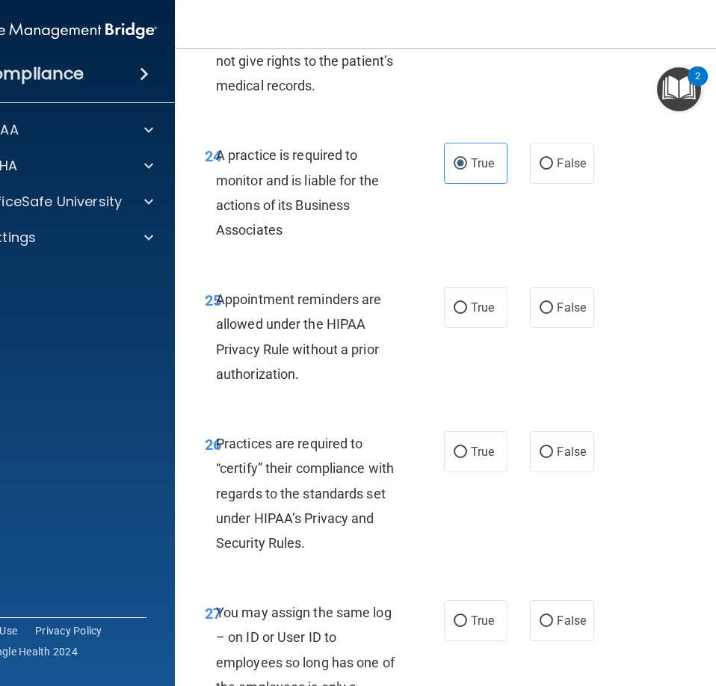
scroll to position [4184, 0]
click at [480, 315] on label "True" at bounding box center [476, 306] width 64 height 41
click at [467, 313] on input "True" at bounding box center [460, 307] width 13 height 11
radio input "true"
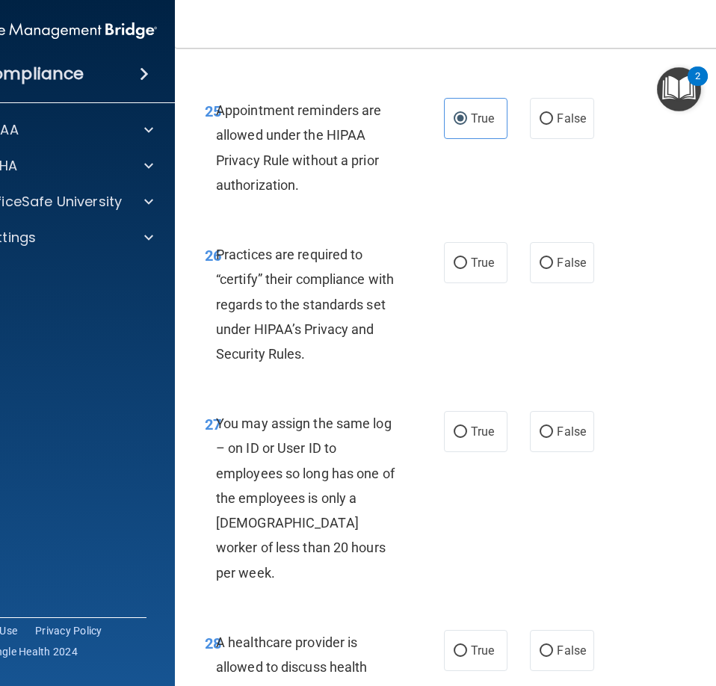
scroll to position [4408, 0]
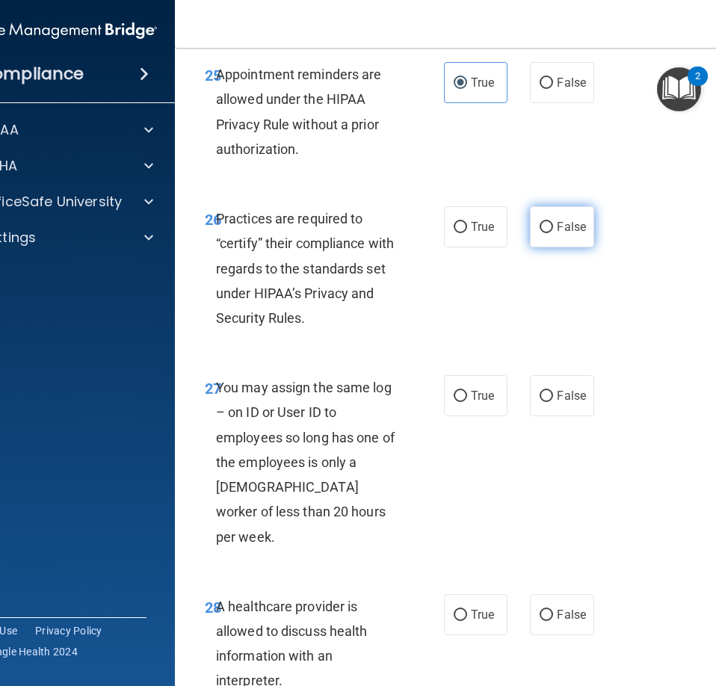
click at [562, 231] on span "False" at bounding box center [571, 227] width 29 height 14
click at [553, 231] on input "False" at bounding box center [545, 227] width 13 height 11
radio input "true"
click at [557, 391] on span "False" at bounding box center [571, 396] width 29 height 14
click at [553, 391] on input "False" at bounding box center [545, 396] width 13 height 11
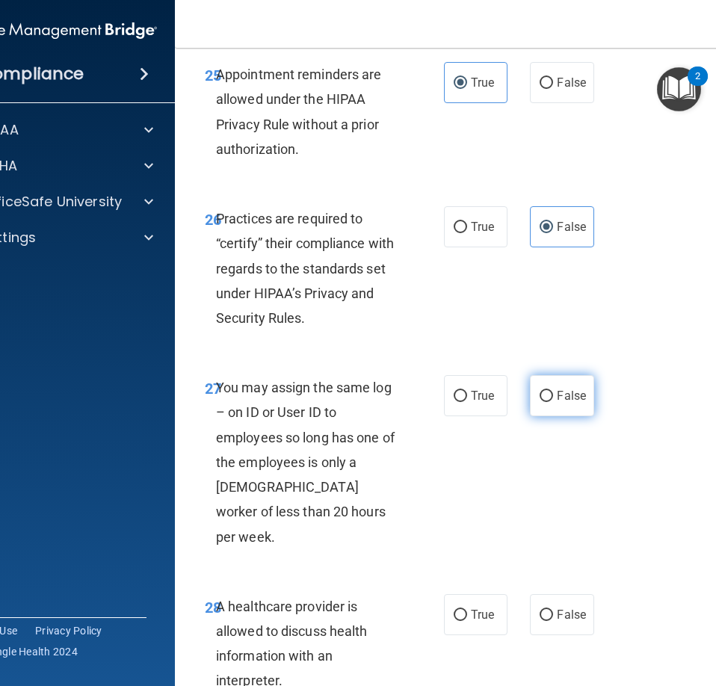
radio input "true"
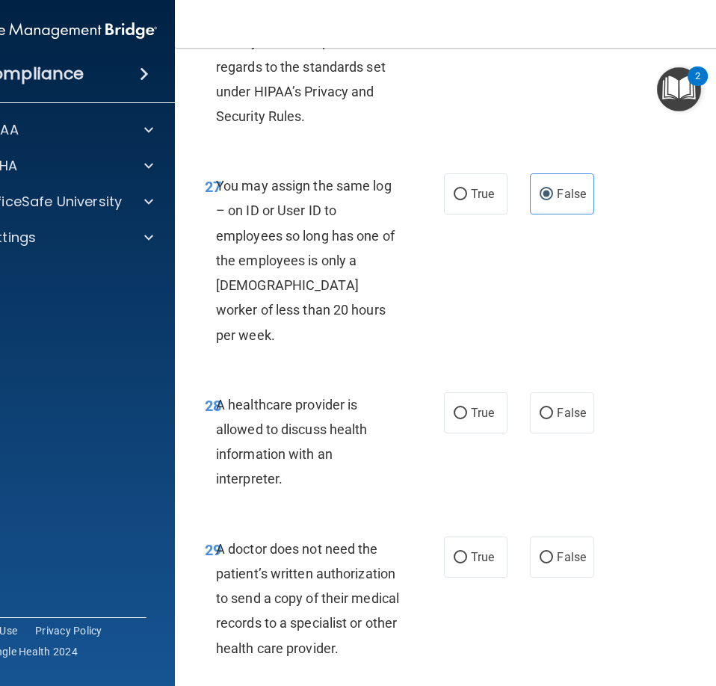
scroll to position [4632, 0]
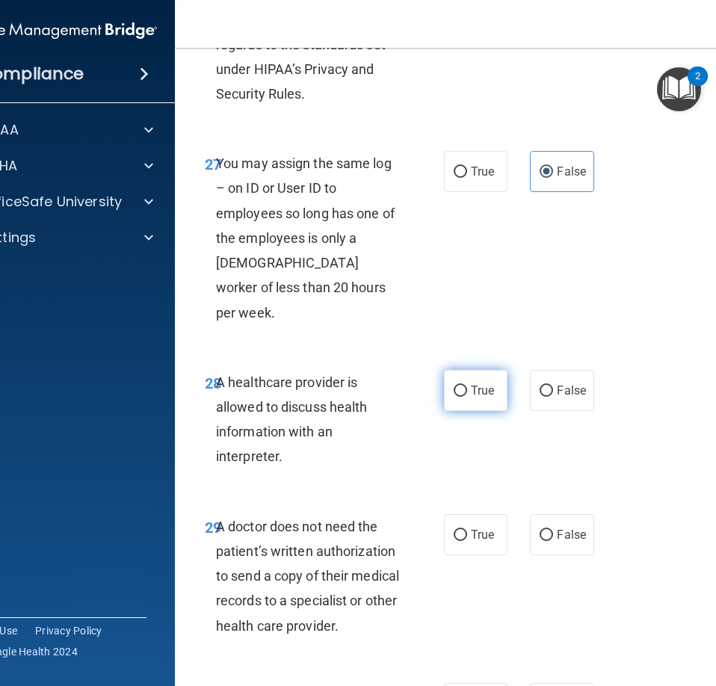
click at [478, 370] on label "True" at bounding box center [476, 390] width 64 height 41
click at [467, 386] on input "True" at bounding box center [460, 391] width 13 height 11
radio input "true"
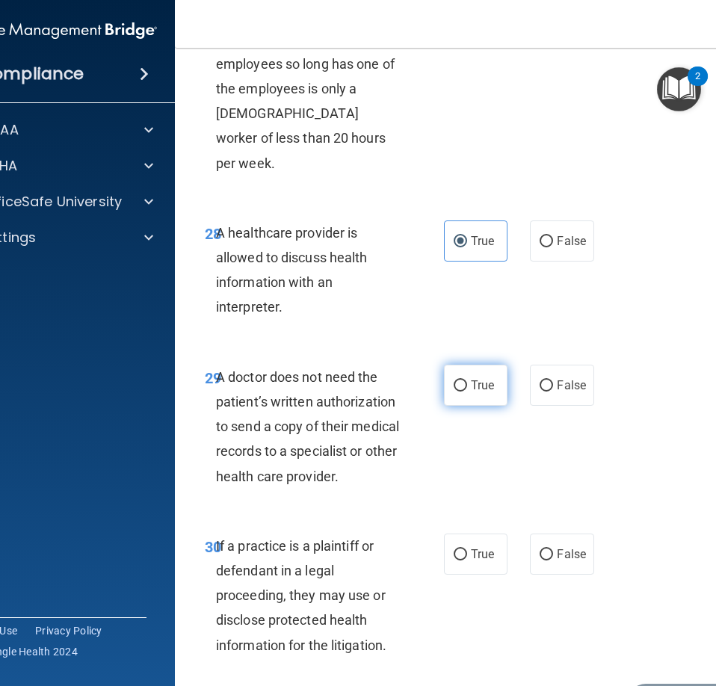
click at [487, 378] on span "True" at bounding box center [482, 385] width 23 height 14
click at [467, 380] on input "True" at bounding box center [460, 385] width 13 height 11
radio input "true"
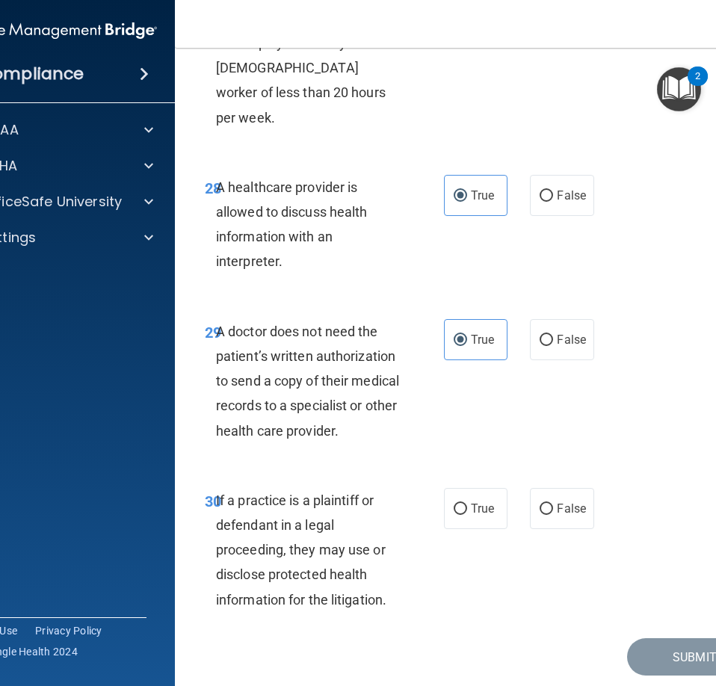
scroll to position [4852, 0]
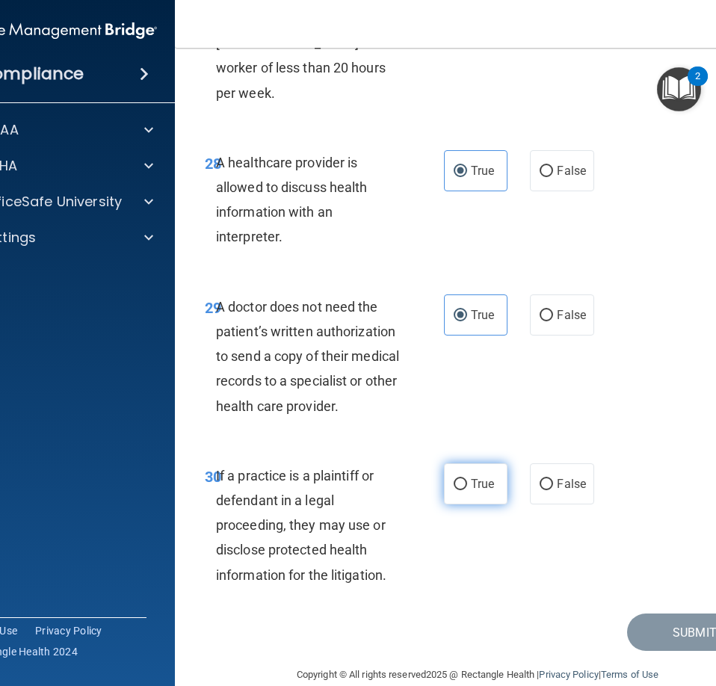
click at [474, 477] on span "True" at bounding box center [482, 484] width 23 height 14
click at [467, 479] on input "True" at bounding box center [460, 484] width 13 height 11
radio input "true"
click at [632, 613] on button "Submit" at bounding box center [694, 632] width 134 height 38
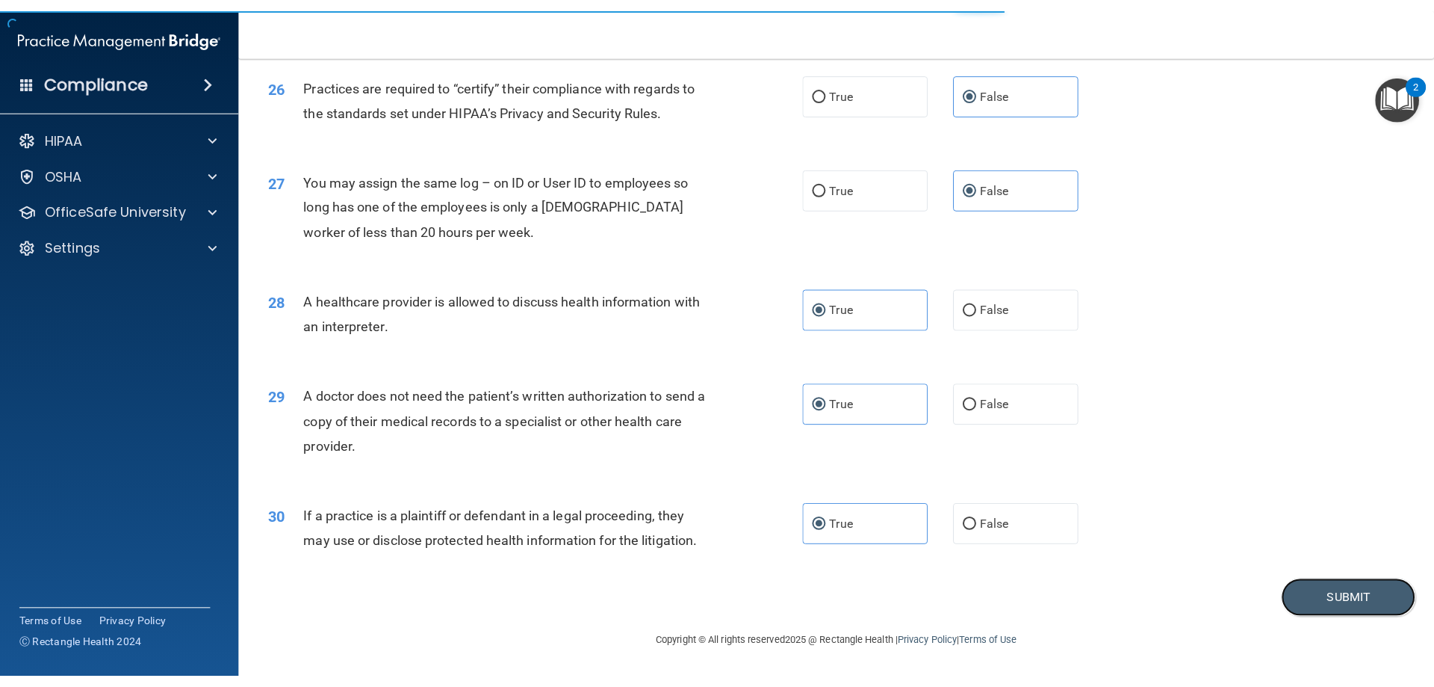
scroll to position [2812, 0]
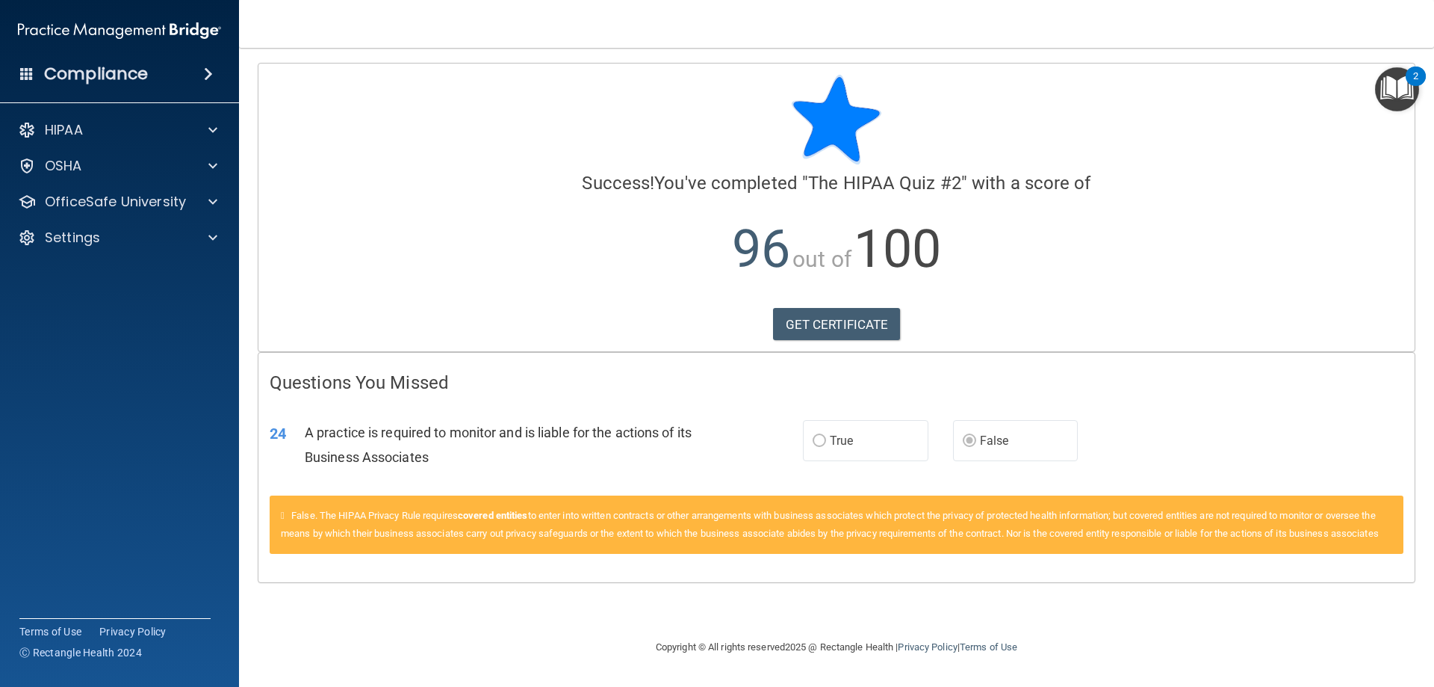
click at [1223, 426] on div "24 A practice is required to monitor and is liable for the actions of its Busin…" at bounding box center [837, 448] width 1157 height 94
click at [164, 194] on p "OfficeSafe University" at bounding box center [115, 202] width 141 height 18
click at [161, 235] on div "HIPAA Training" at bounding box center [112, 237] width 204 height 15
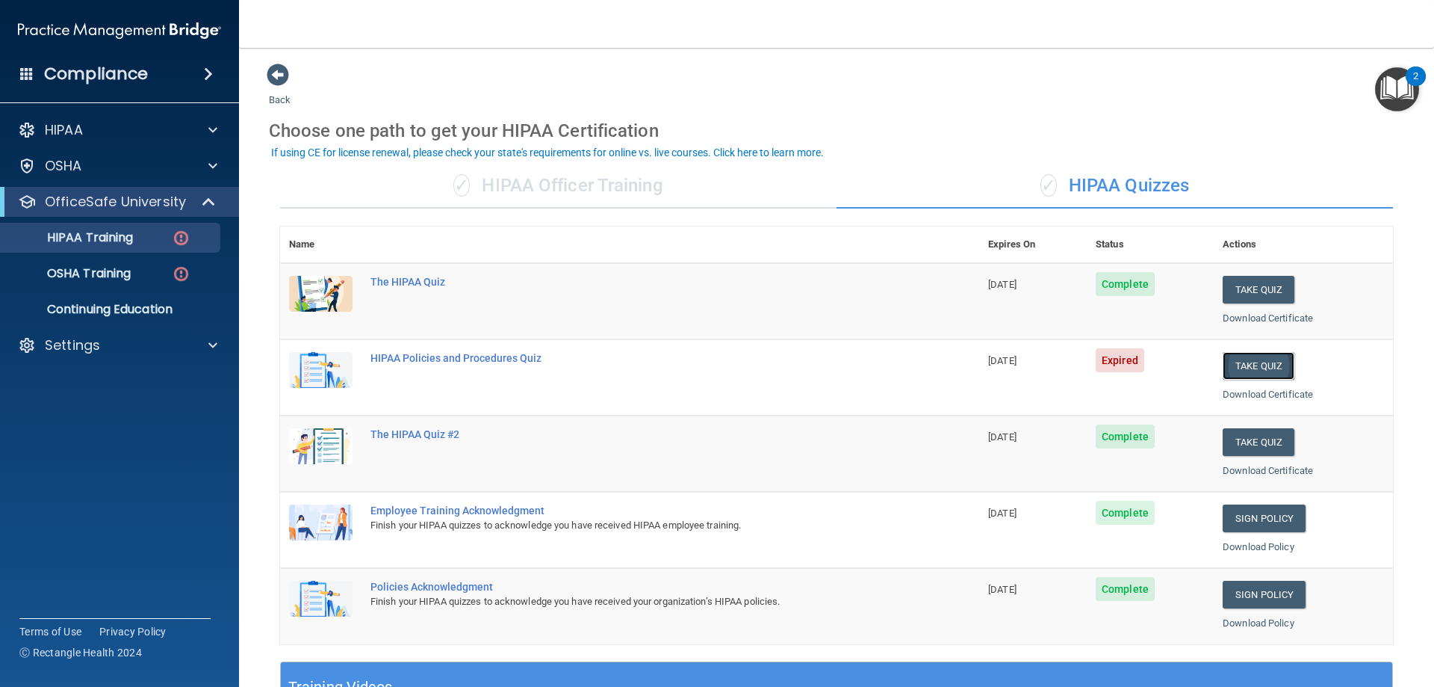
click at [1252, 367] on button "Take Quiz" at bounding box center [1259, 366] width 72 height 28
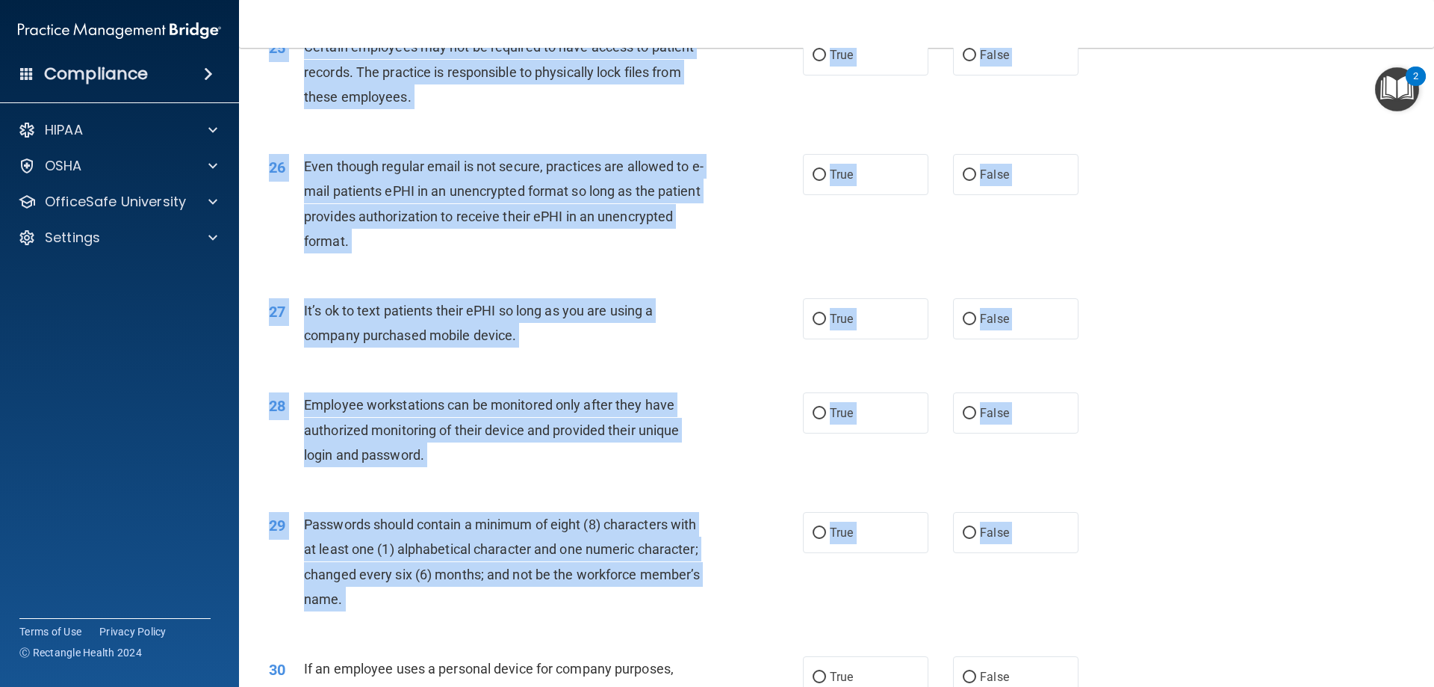
scroll to position [3064, 0]
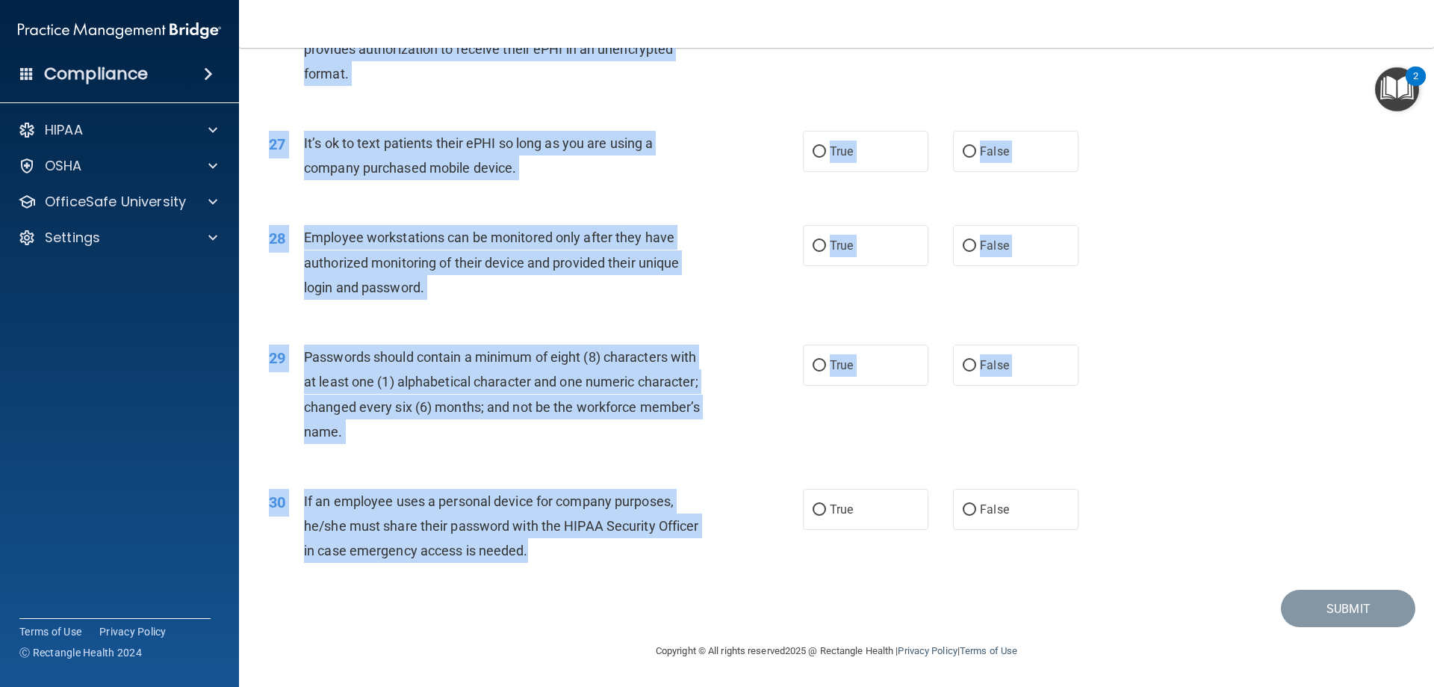
drag, startPoint x: 265, startPoint y: 130, endPoint x: 581, endPoint y: 562, distance: 535.1
click at [1164, 202] on div "27 It’s ok to text patients their ePHI so long as you are using a company purch…" at bounding box center [837, 159] width 1158 height 94
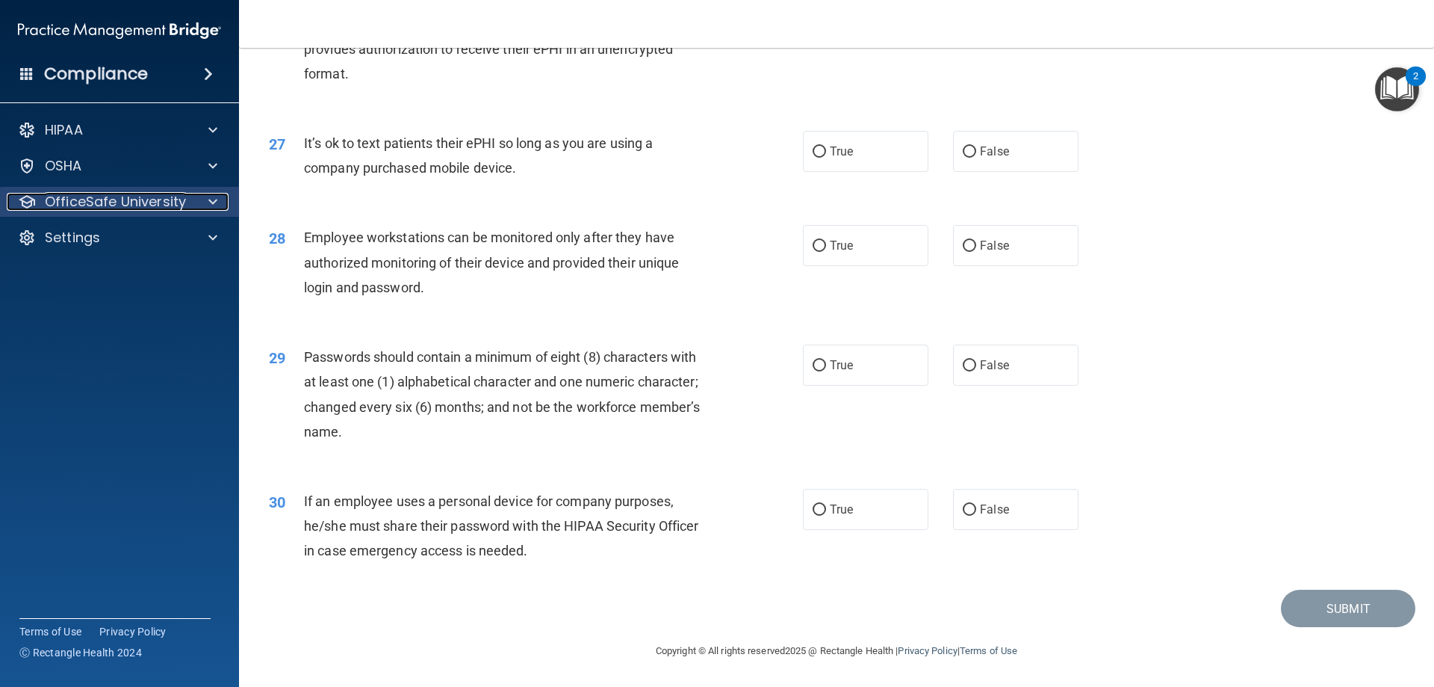
click at [176, 200] on p "OfficeSafe University" at bounding box center [115, 202] width 141 height 18
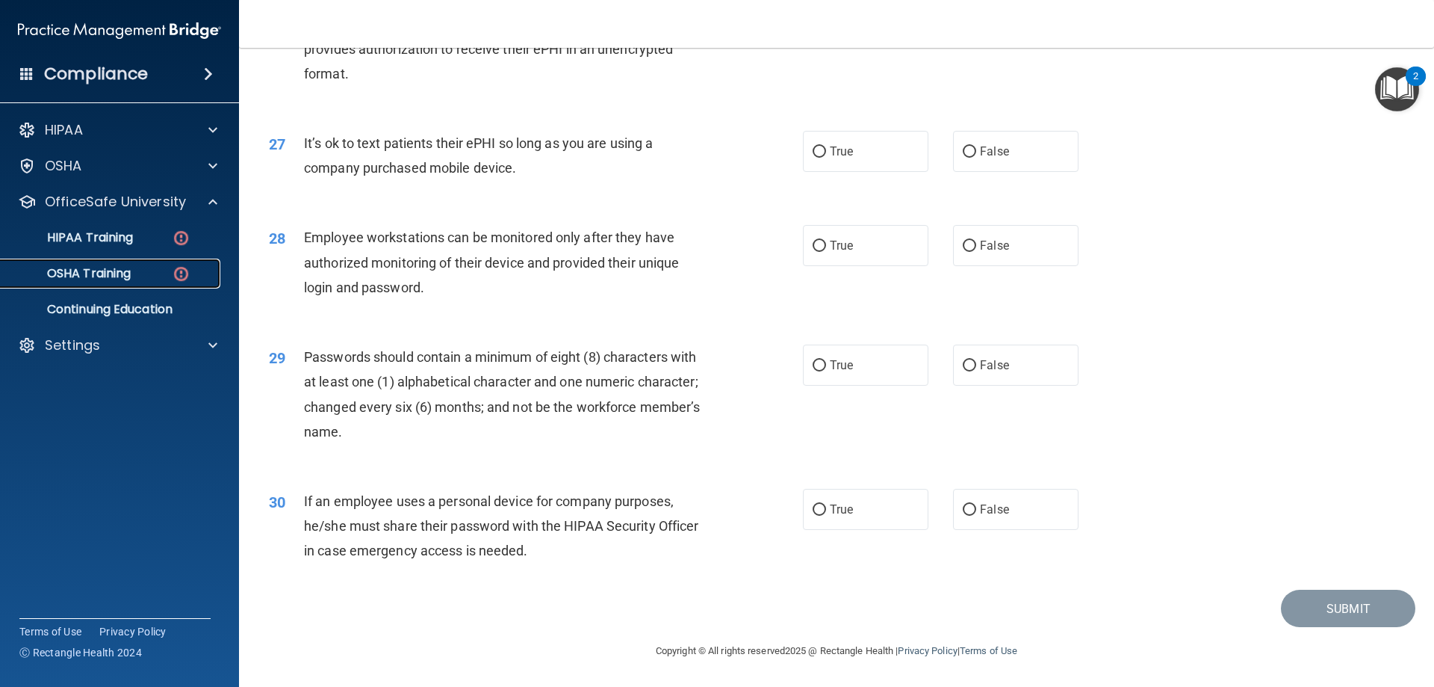
click at [147, 269] on div "OSHA Training" at bounding box center [112, 273] width 204 height 15
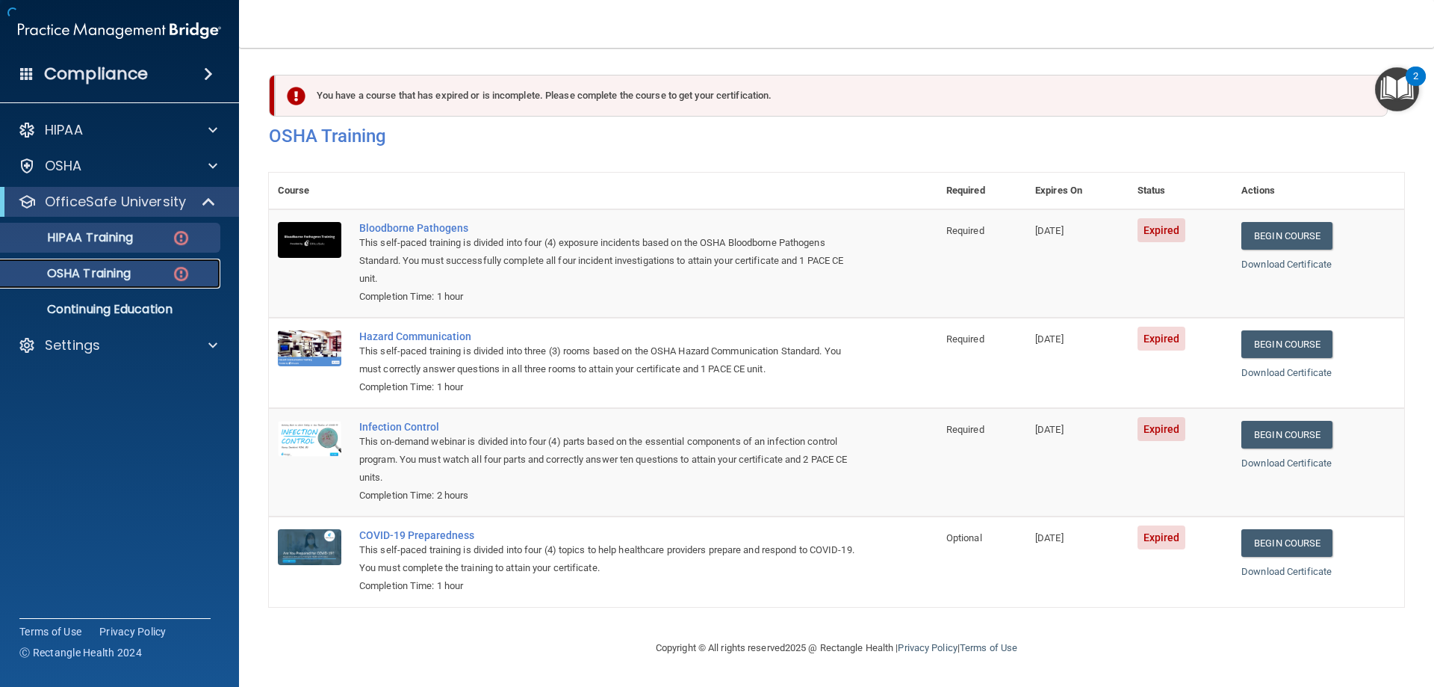
scroll to position [1, 0]
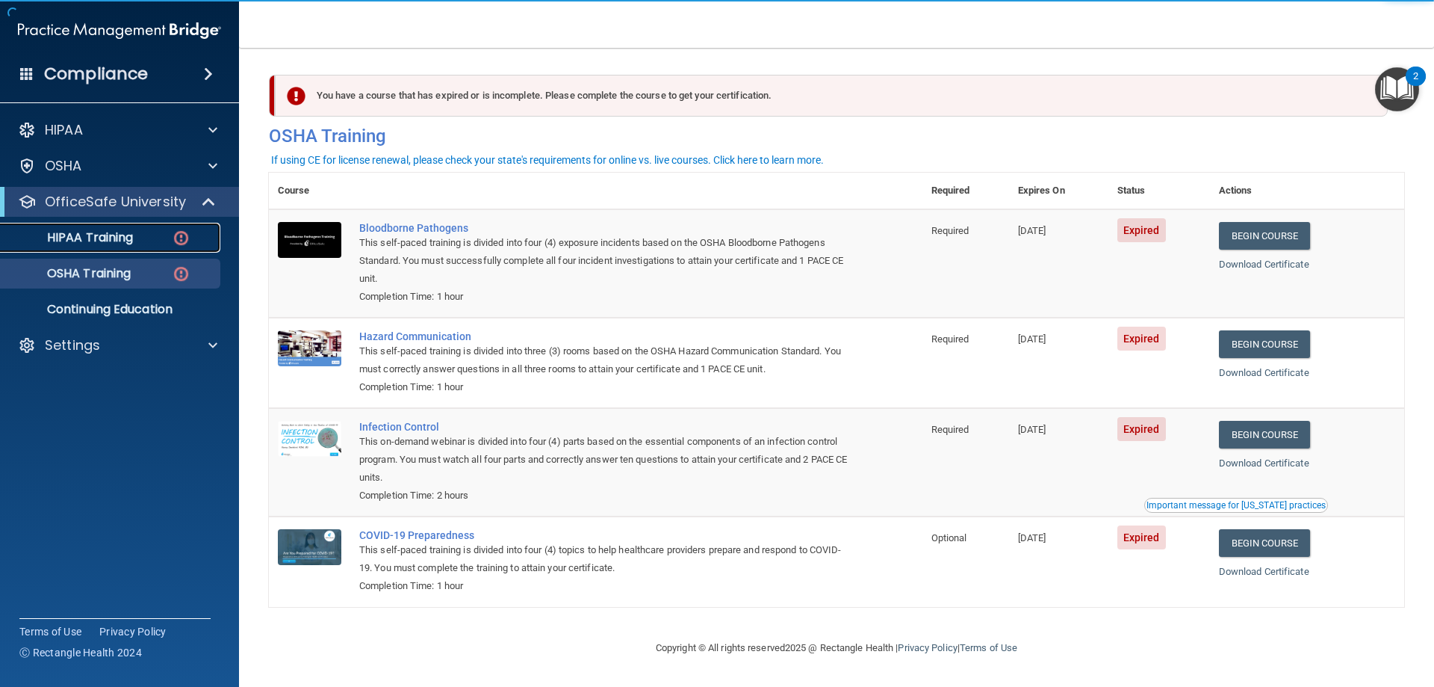
click at [151, 230] on div "HIPAA Training" at bounding box center [112, 237] width 204 height 15
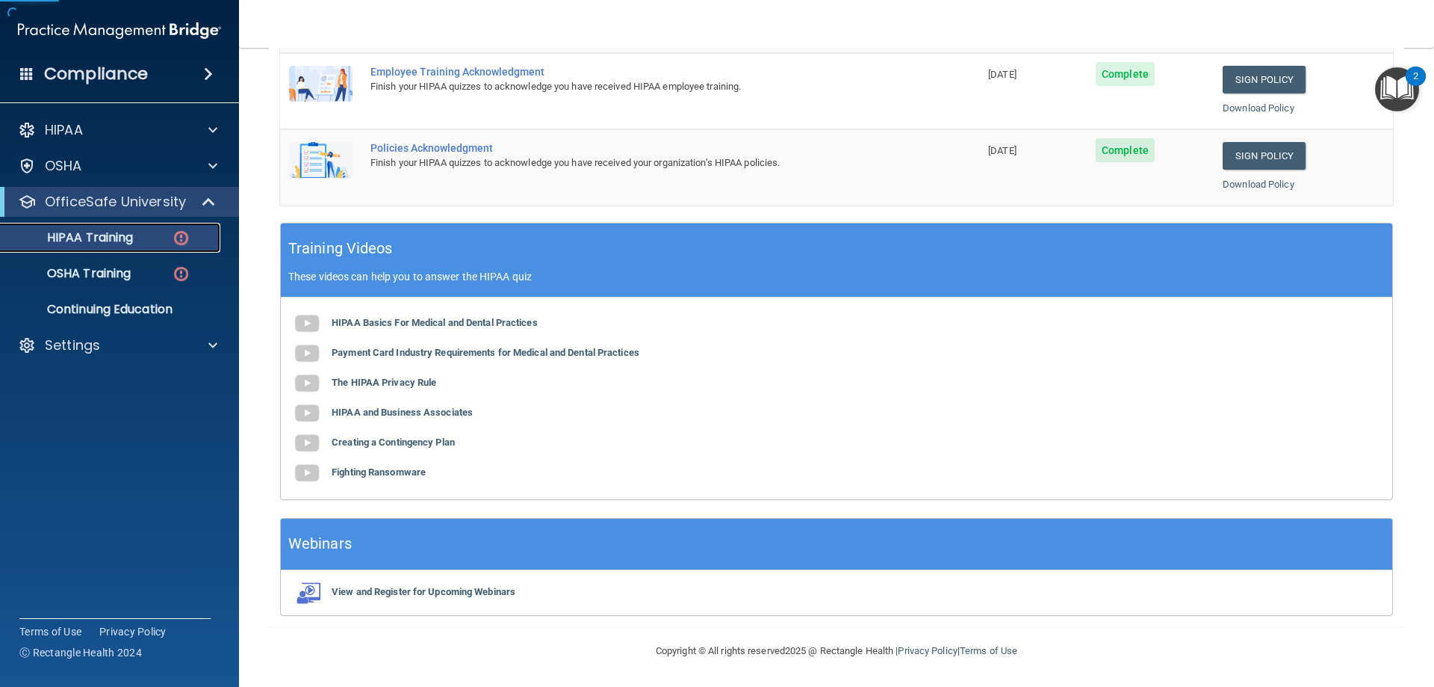
scroll to position [140, 0]
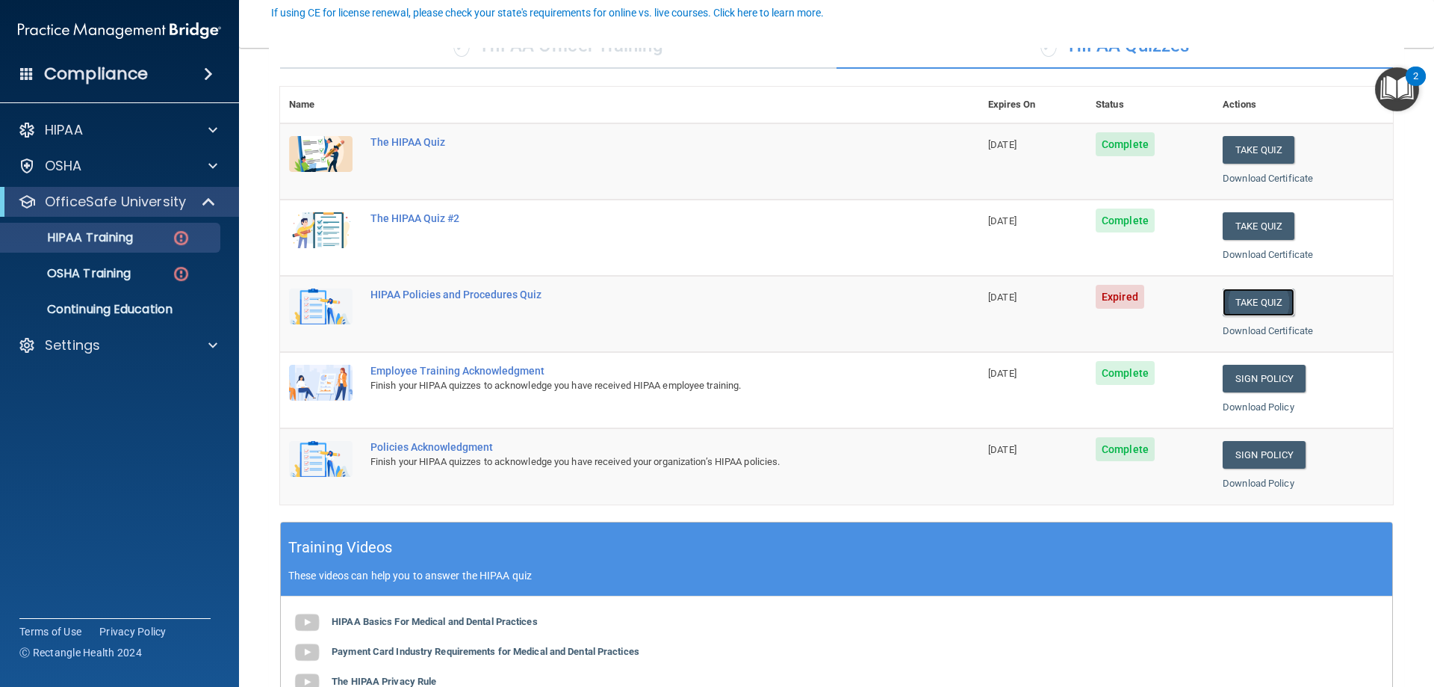
click at [1257, 303] on button "Take Quiz" at bounding box center [1259, 302] width 72 height 28
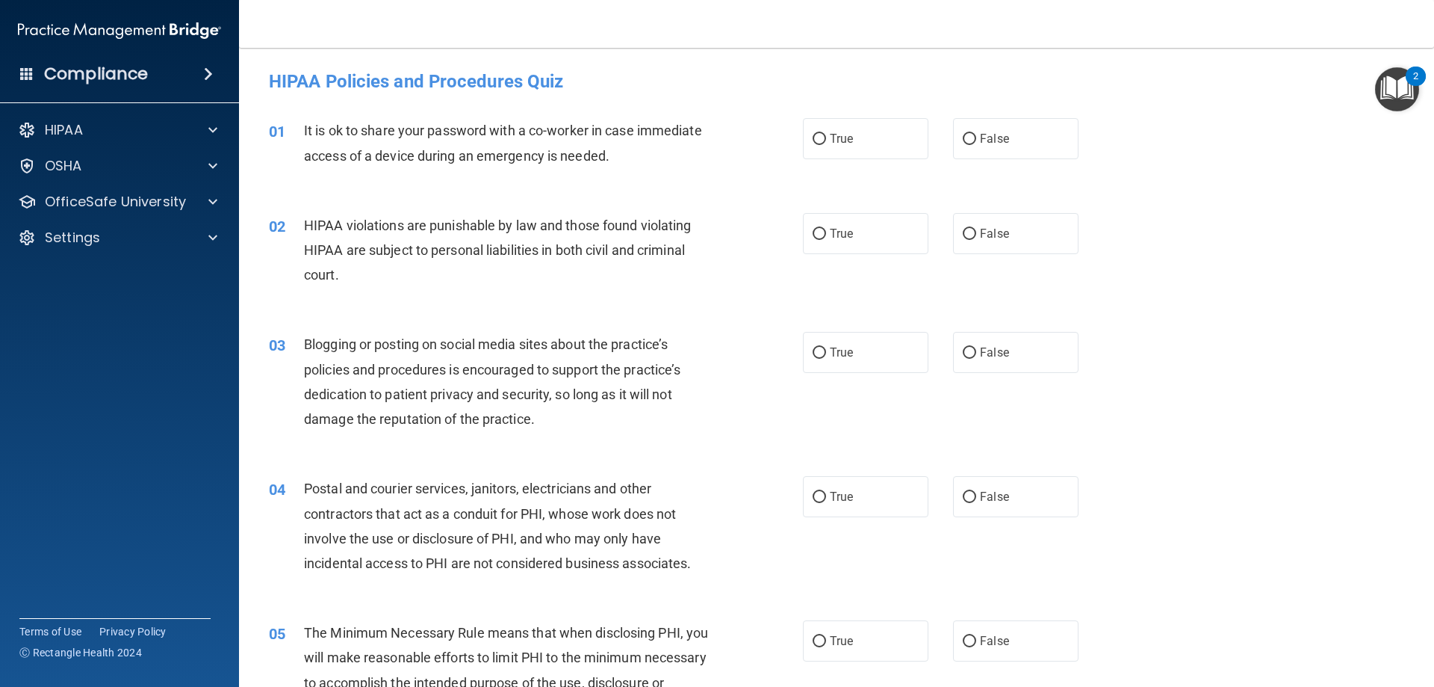
click at [1318, 331] on div "03 Blogging or posting on social media sites about the practice’s policies and …" at bounding box center [837, 385] width 1158 height 144
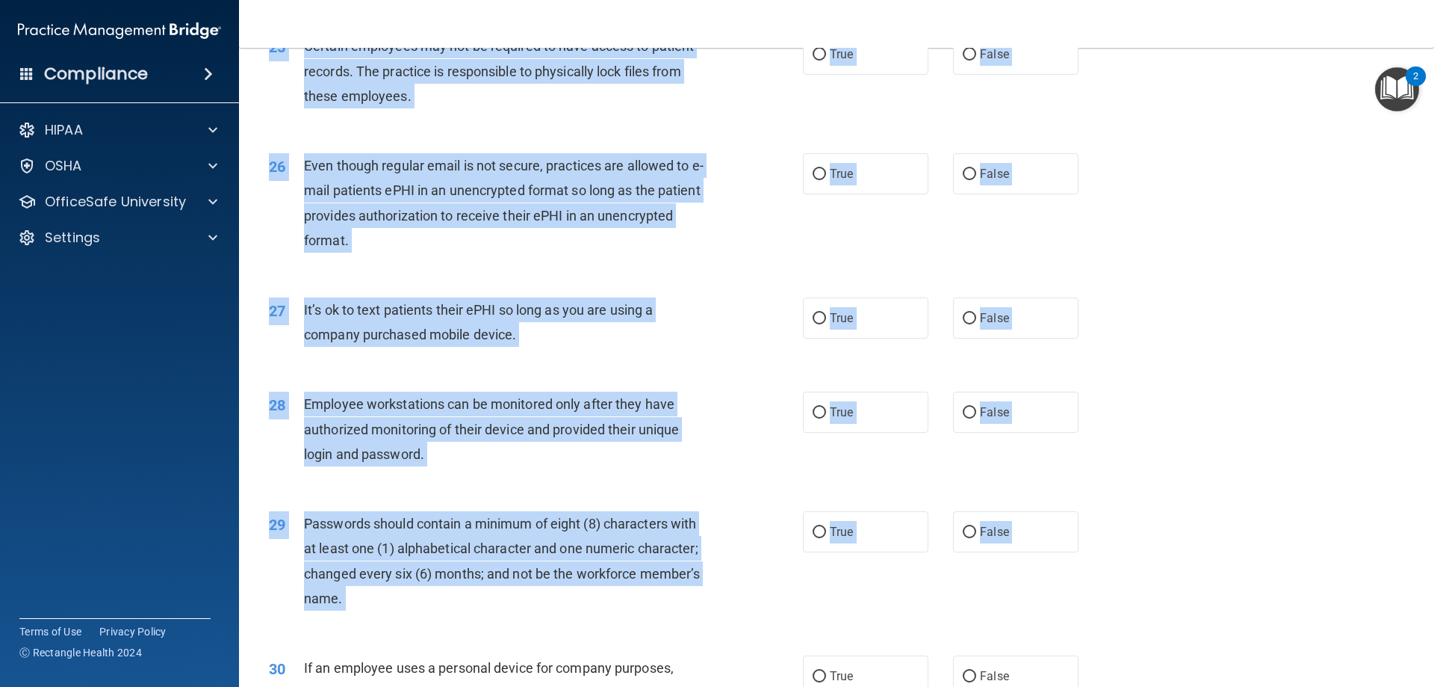
scroll to position [3064, 0]
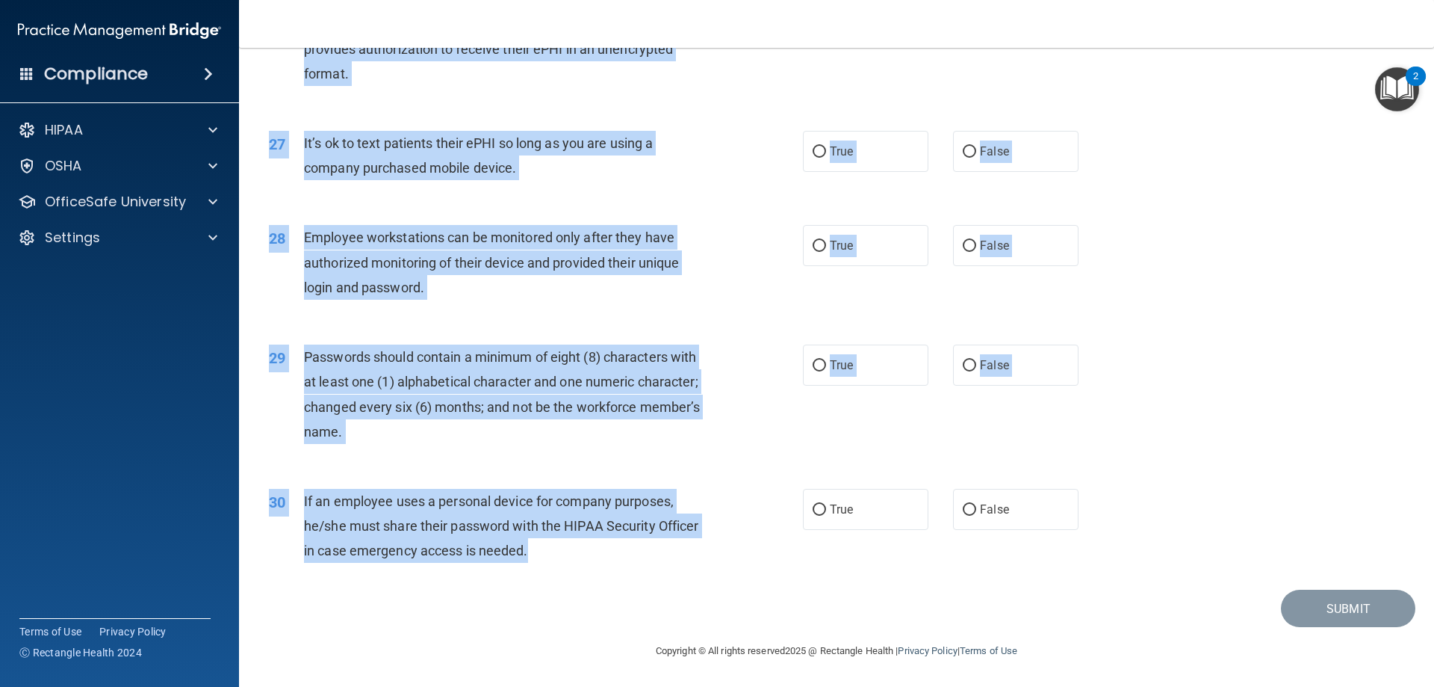
drag, startPoint x: 267, startPoint y: 132, endPoint x: 533, endPoint y: 555, distance: 499.2
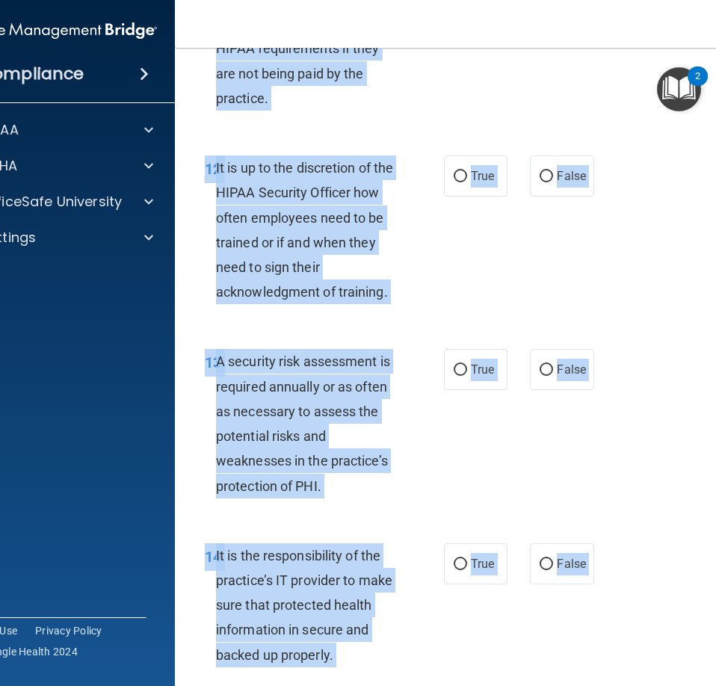
scroll to position [4154, 0]
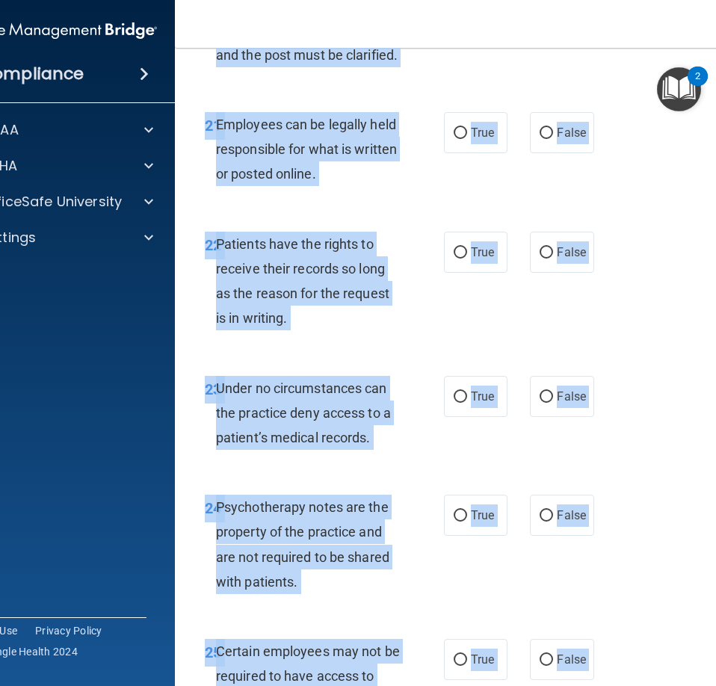
click at [636, 184] on div "21 Employees can be legally held responsible for what is written or posted onli…" at bounding box center [478, 153] width 568 height 120
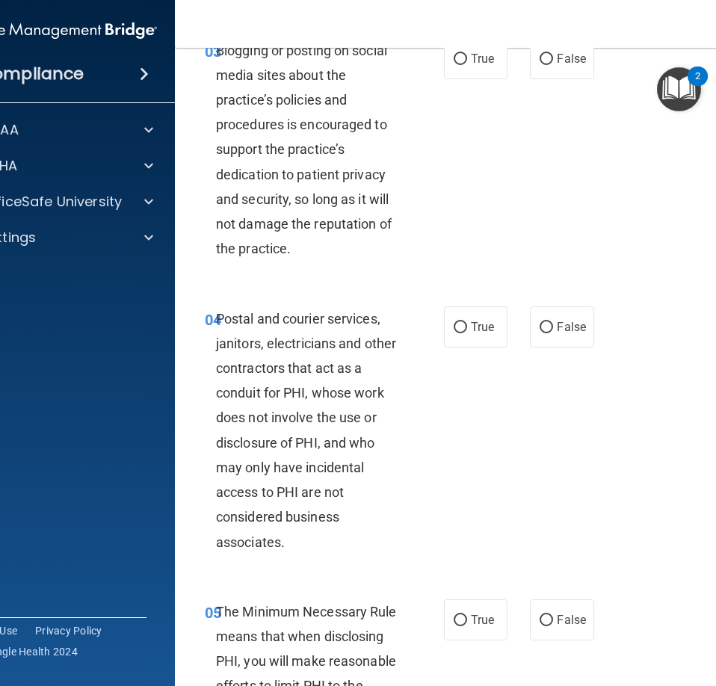
scroll to position [0, 0]
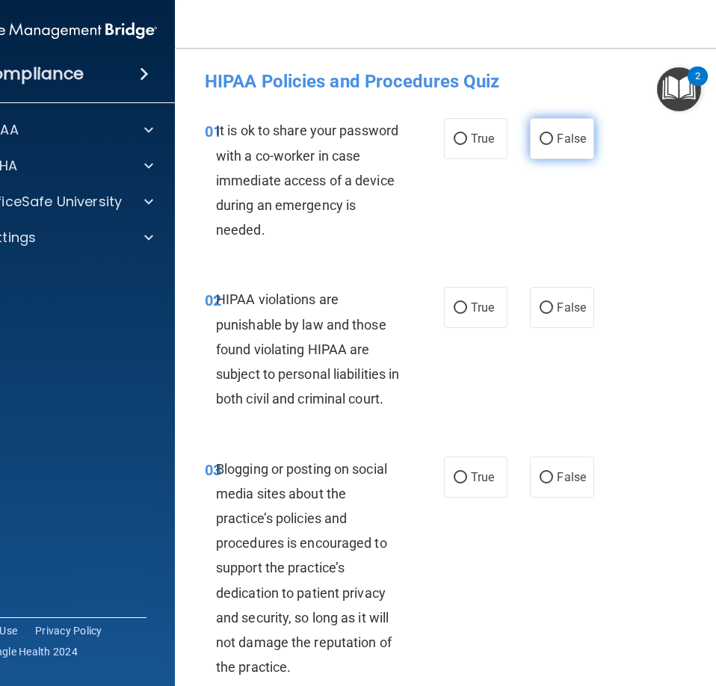
click at [557, 134] on span "False" at bounding box center [571, 138] width 29 height 14
click at [553, 134] on input "False" at bounding box center [545, 139] width 13 height 11
radio input "true"
click at [457, 308] on input "True" at bounding box center [460, 308] width 13 height 11
radio input "true"
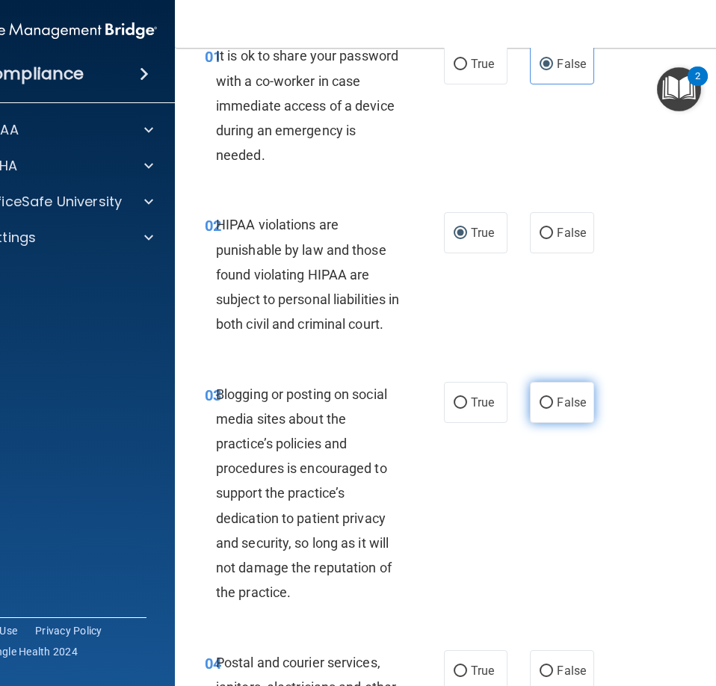
click at [567, 409] on span "False" at bounding box center [571, 402] width 29 height 14
click at [553, 409] on input "False" at bounding box center [545, 402] width 13 height 11
radio input "true"
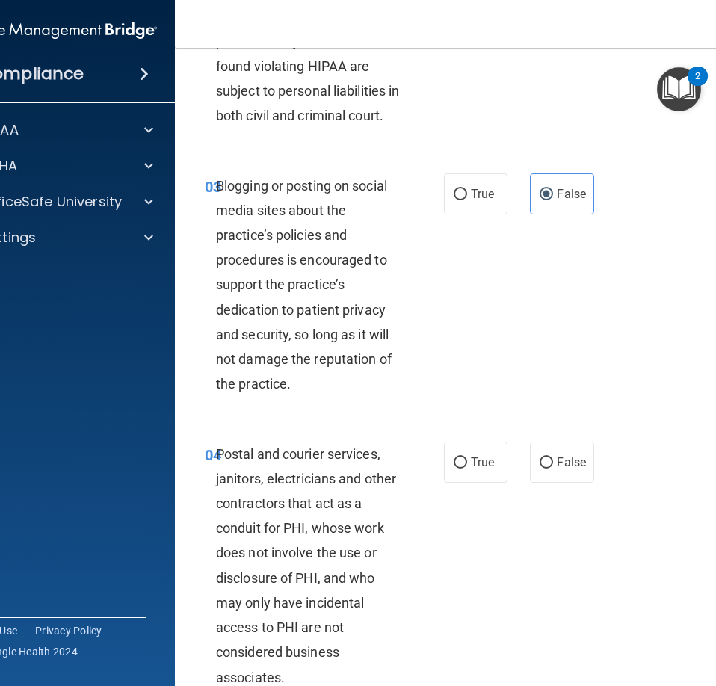
scroll to position [299, 0]
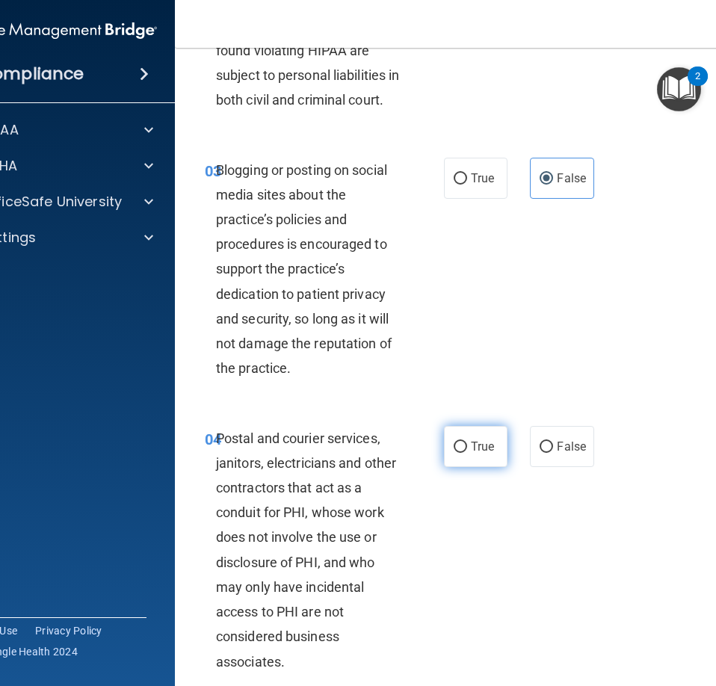
click at [462, 467] on label "True" at bounding box center [476, 446] width 64 height 41
click at [462, 453] on input "True" at bounding box center [460, 447] width 13 height 11
radio input "true"
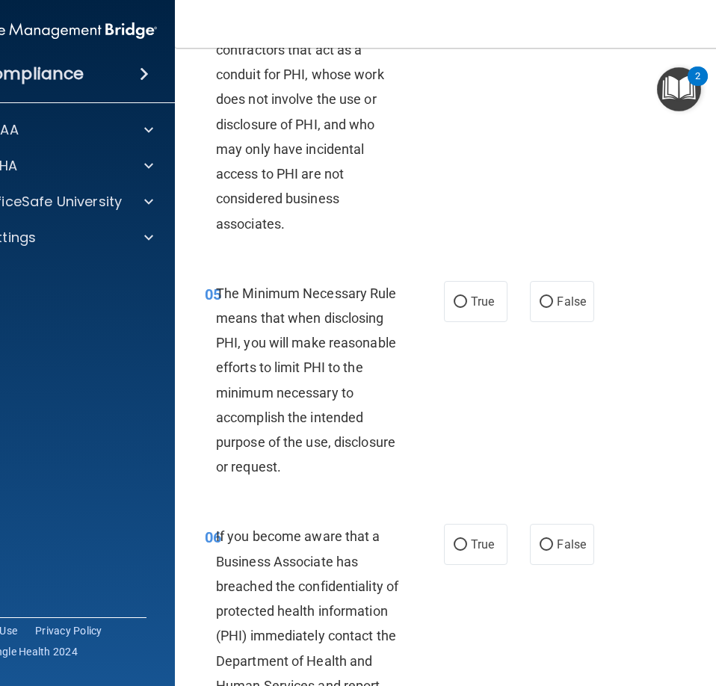
scroll to position [747, 0]
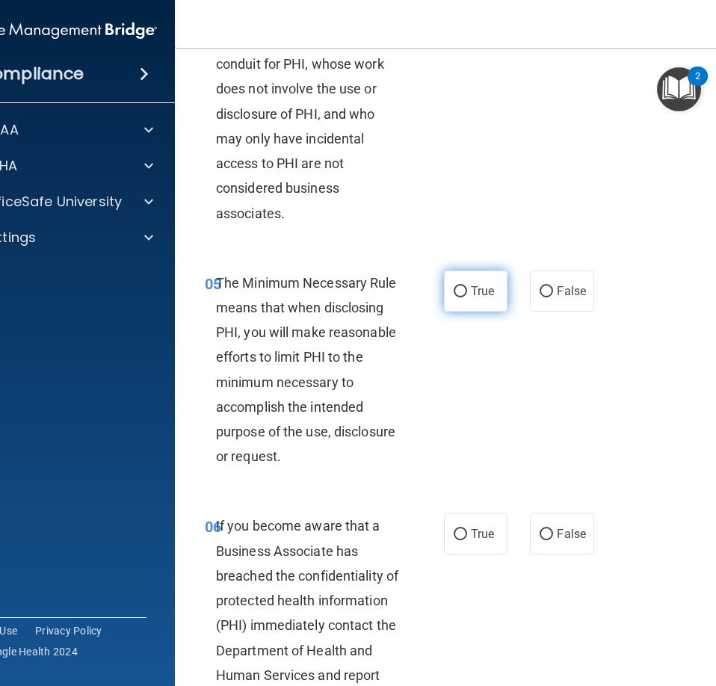
click at [474, 298] on span "True" at bounding box center [482, 291] width 23 height 14
click at [467, 297] on input "True" at bounding box center [460, 291] width 13 height 11
radio input "true"
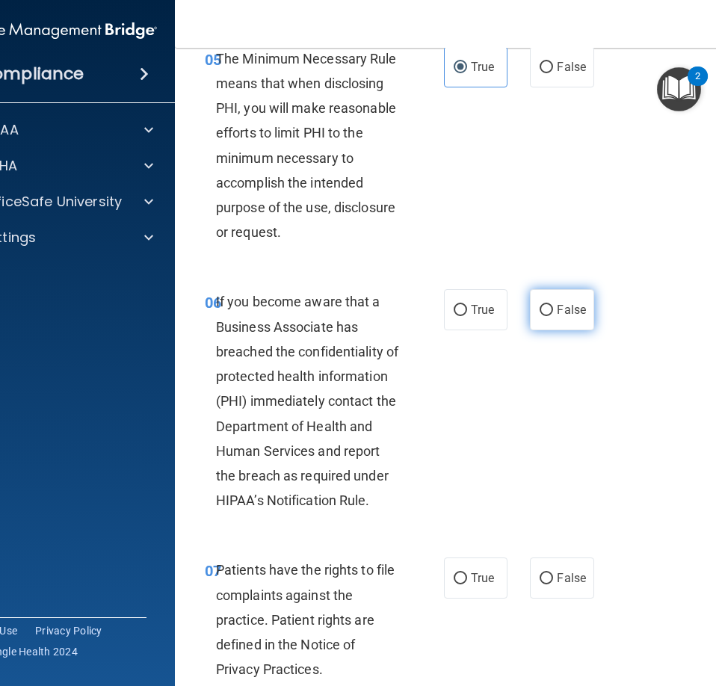
click at [546, 316] on input "False" at bounding box center [545, 310] width 13 height 11
radio input "true"
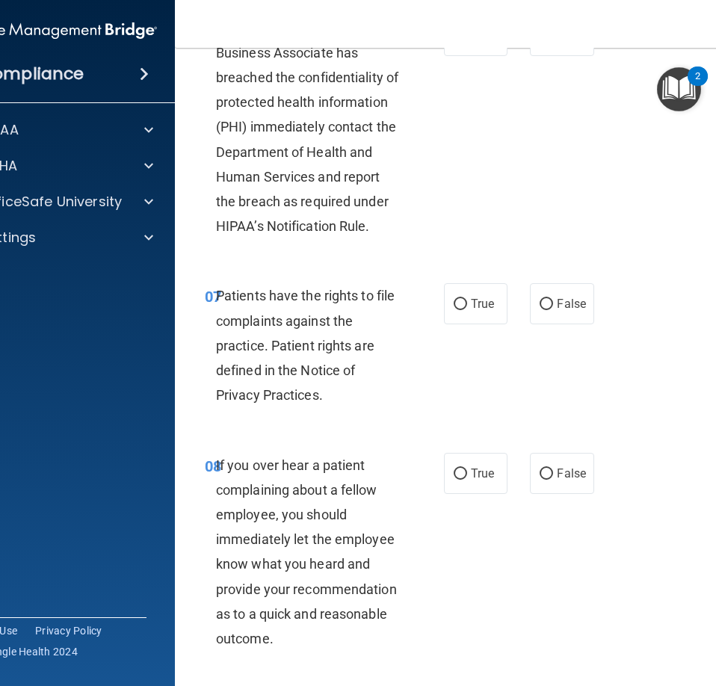
scroll to position [1270, 0]
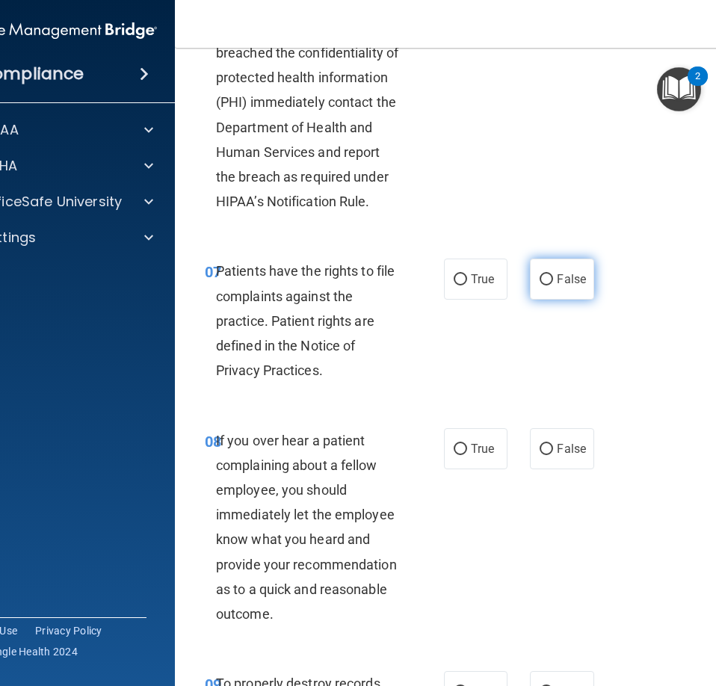
click at [563, 300] on label "False" at bounding box center [562, 279] width 64 height 41
click at [553, 285] on input "False" at bounding box center [545, 279] width 13 height 11
radio input "true"
click at [555, 463] on label "False" at bounding box center [562, 448] width 64 height 41
click at [553, 455] on input "False" at bounding box center [545, 449] width 13 height 11
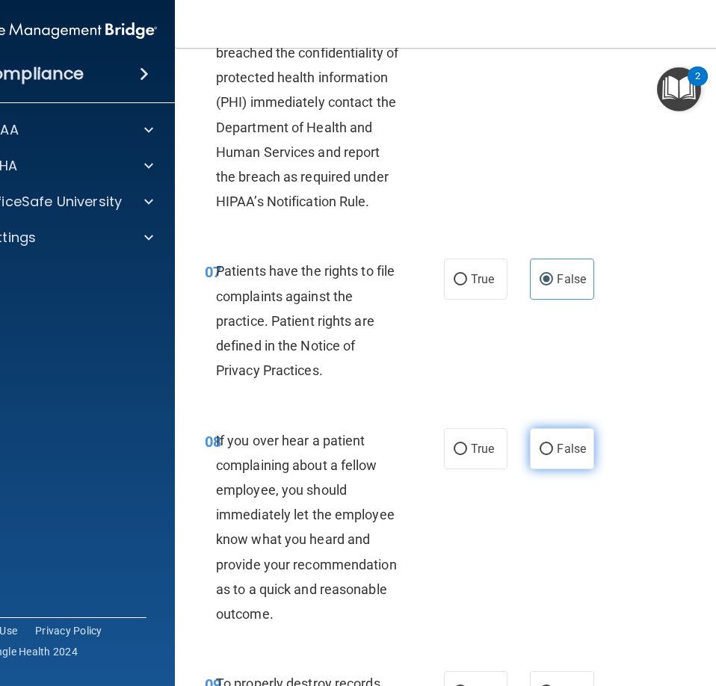
radio input "true"
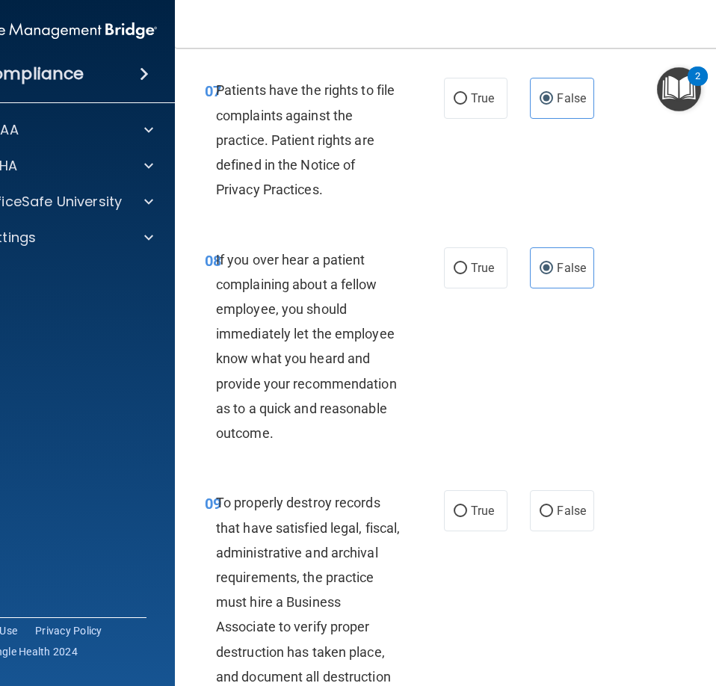
scroll to position [1718, 0]
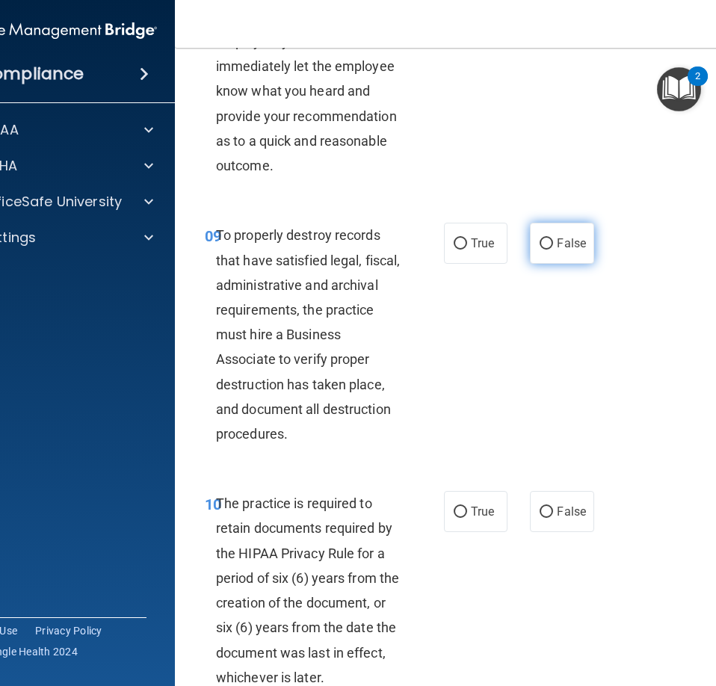
click at [559, 264] on label "False" at bounding box center [562, 243] width 64 height 41
click at [553, 250] on input "False" at bounding box center [545, 243] width 13 height 11
radio input "true"
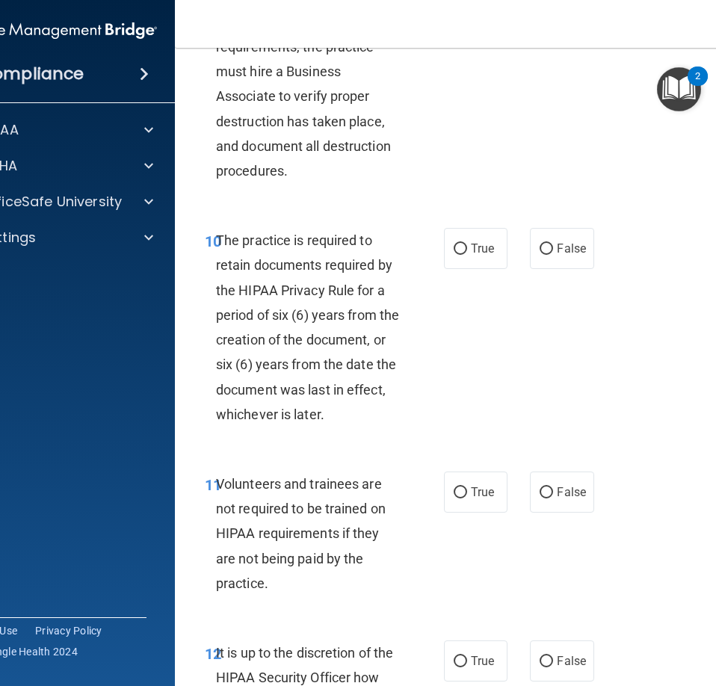
scroll to position [2017, 0]
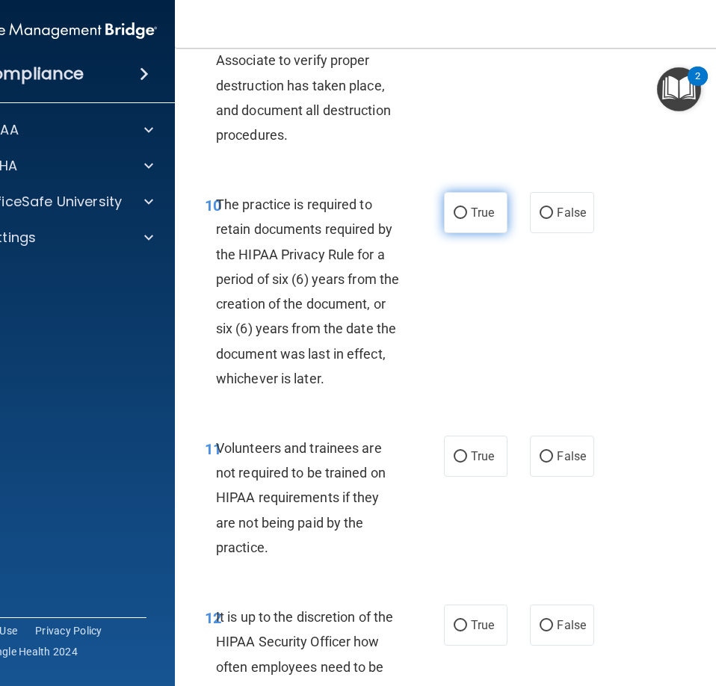
click at [476, 233] on label "True" at bounding box center [476, 212] width 64 height 41
click at [467, 219] on input "True" at bounding box center [460, 213] width 13 height 11
radio input "true"
click at [474, 471] on label "True" at bounding box center [476, 456] width 64 height 41
click at [467, 462] on input "True" at bounding box center [460, 456] width 13 height 11
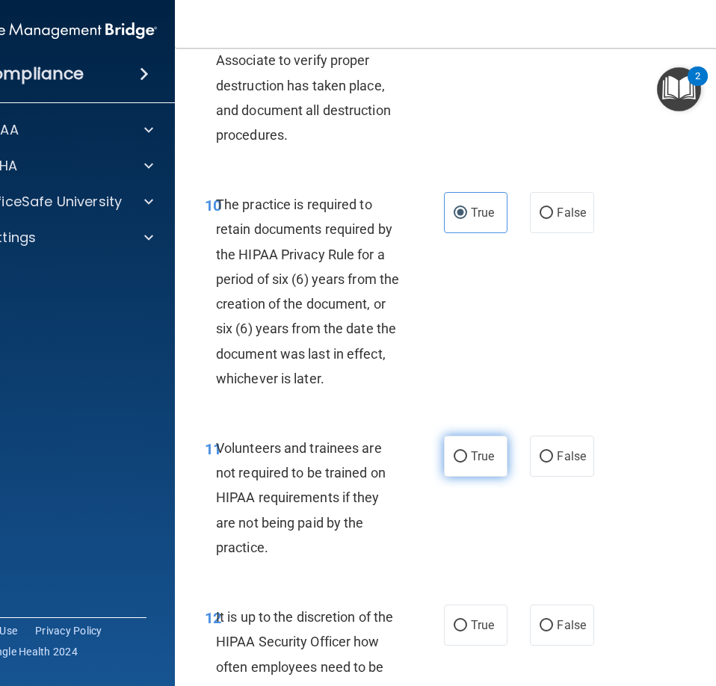
radio input "true"
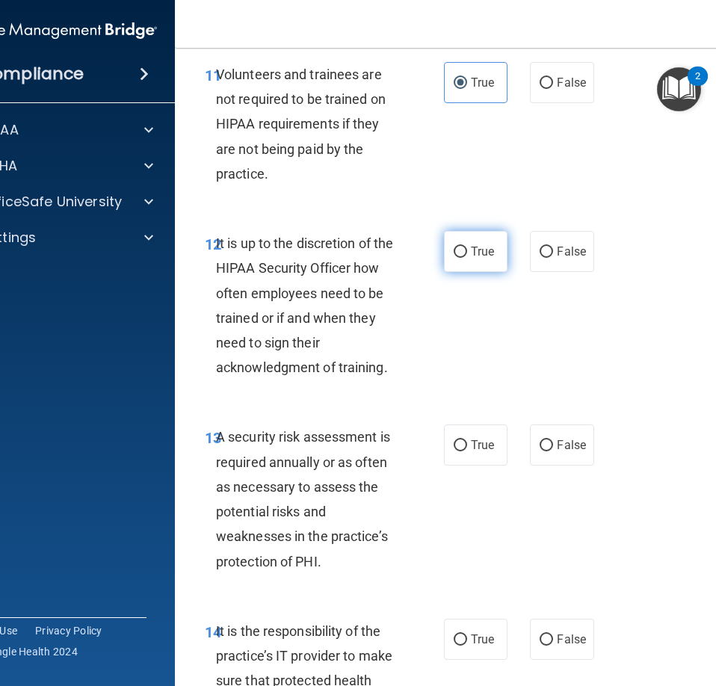
click at [462, 265] on label "True" at bounding box center [476, 251] width 64 height 41
click at [462, 258] on input "True" at bounding box center [460, 252] width 13 height 11
radio input "true"
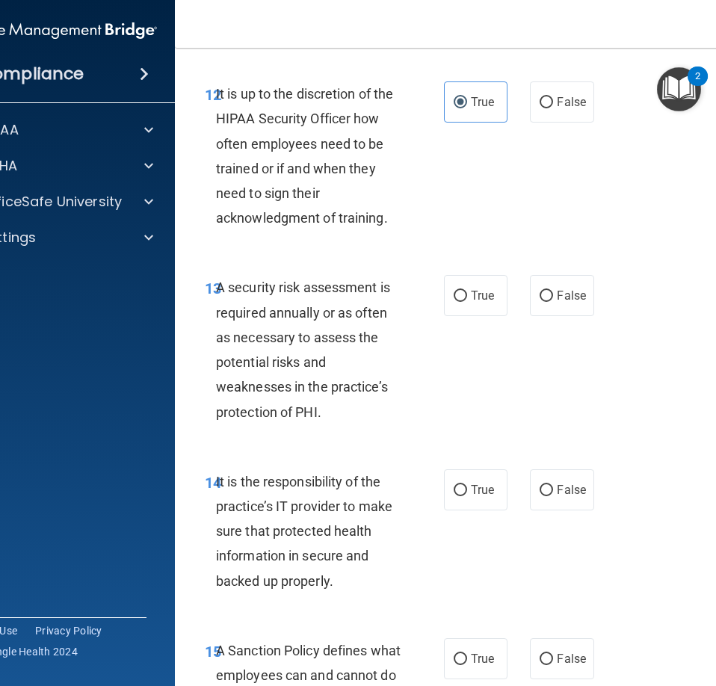
scroll to position [2615, 0]
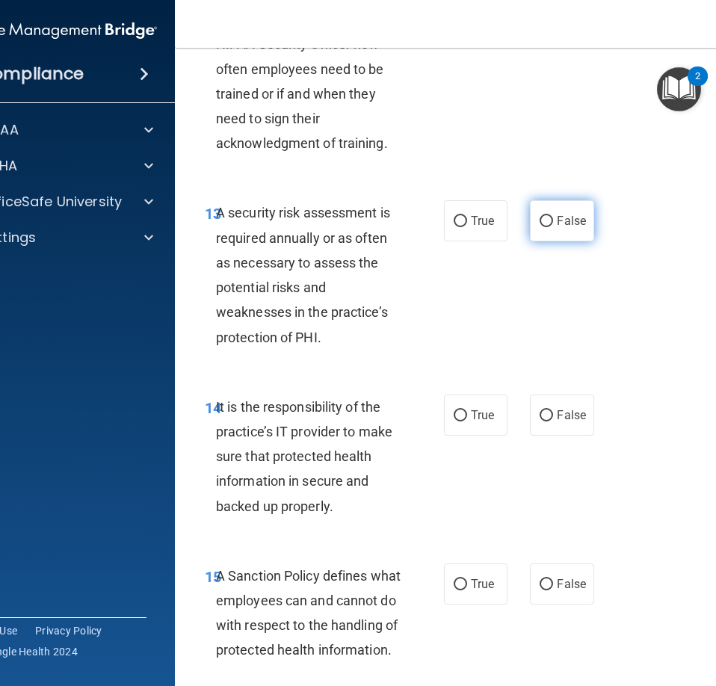
click at [557, 228] on span "False" at bounding box center [571, 221] width 29 height 14
click at [551, 227] on input "False" at bounding box center [545, 221] width 13 height 11
radio input "true"
click at [548, 436] on label "False" at bounding box center [562, 414] width 64 height 41
click at [548, 421] on input "False" at bounding box center [545, 415] width 13 height 11
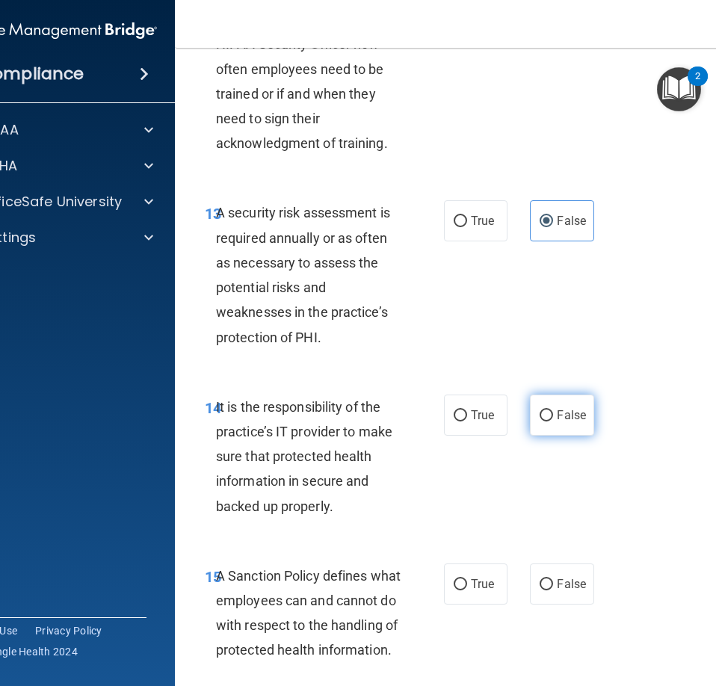
radio input "true"
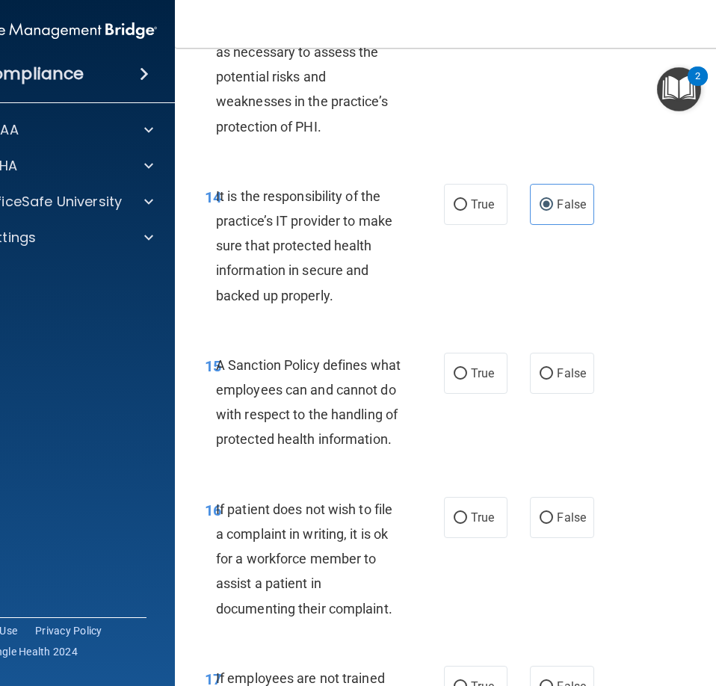
scroll to position [2839, 0]
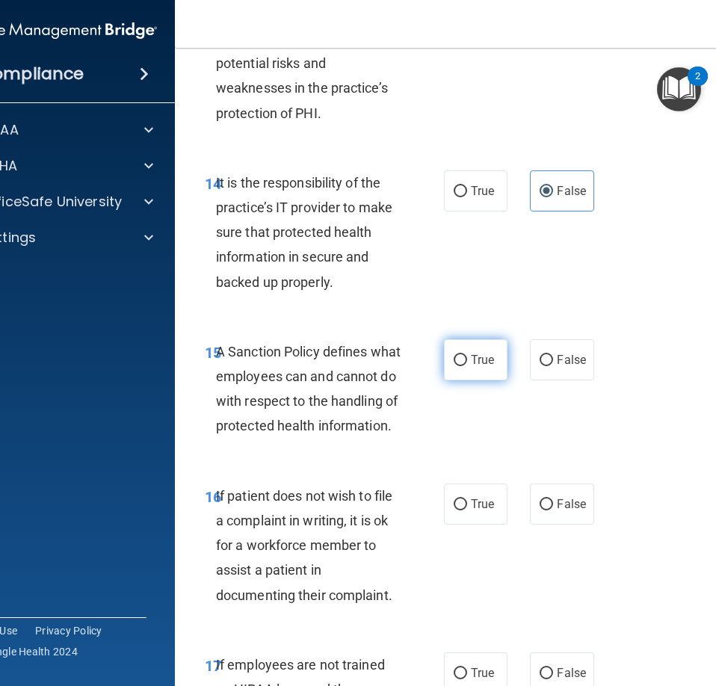
click at [481, 367] on span "True" at bounding box center [482, 360] width 23 height 14
click at [467, 366] on input "True" at bounding box center [460, 360] width 13 height 11
radio input "true"
click at [471, 511] on span "True" at bounding box center [482, 504] width 23 height 14
click at [467, 510] on input "True" at bounding box center [460, 504] width 13 height 11
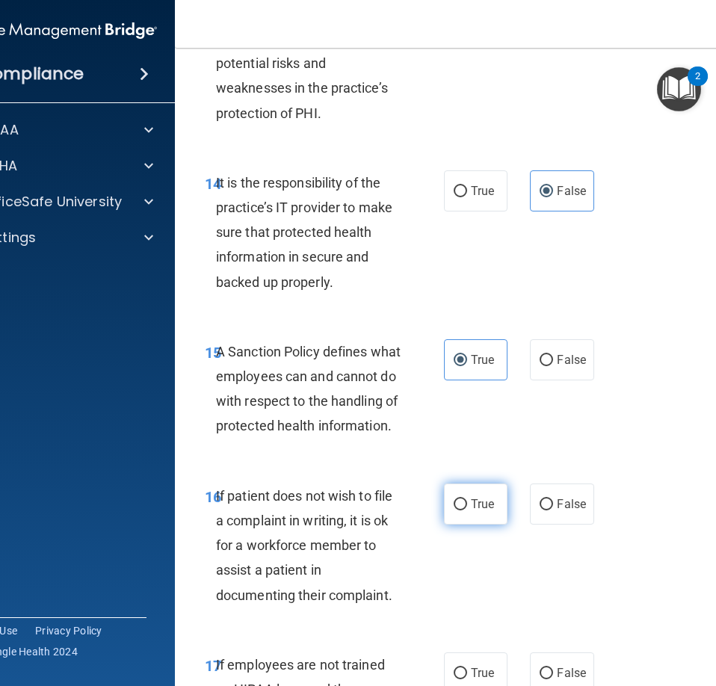
radio input "true"
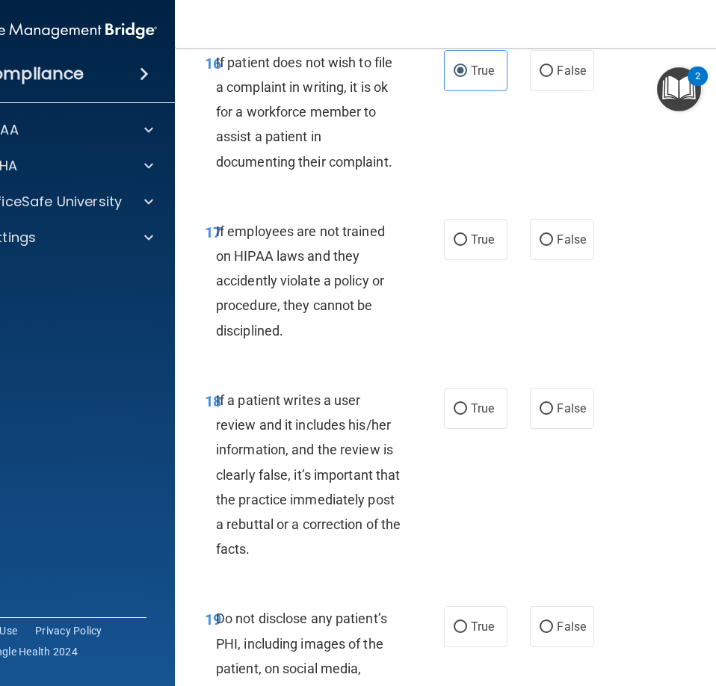
scroll to position [3287, 0]
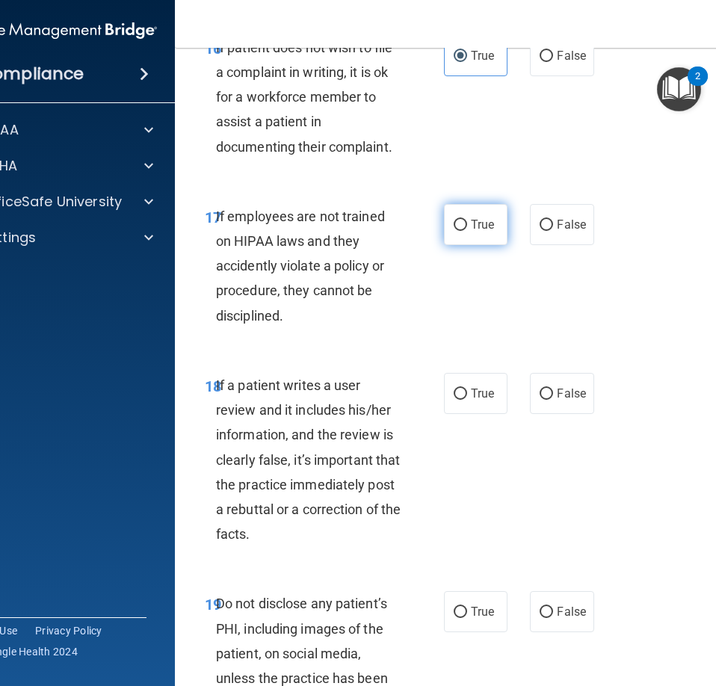
click at [489, 245] on label "True" at bounding box center [476, 224] width 64 height 41
click at [467, 231] on input "True" at bounding box center [460, 225] width 13 height 11
radio input "true"
click at [589, 414] on div "True False" at bounding box center [520, 393] width 153 height 41
click at [557, 400] on span "False" at bounding box center [571, 393] width 29 height 14
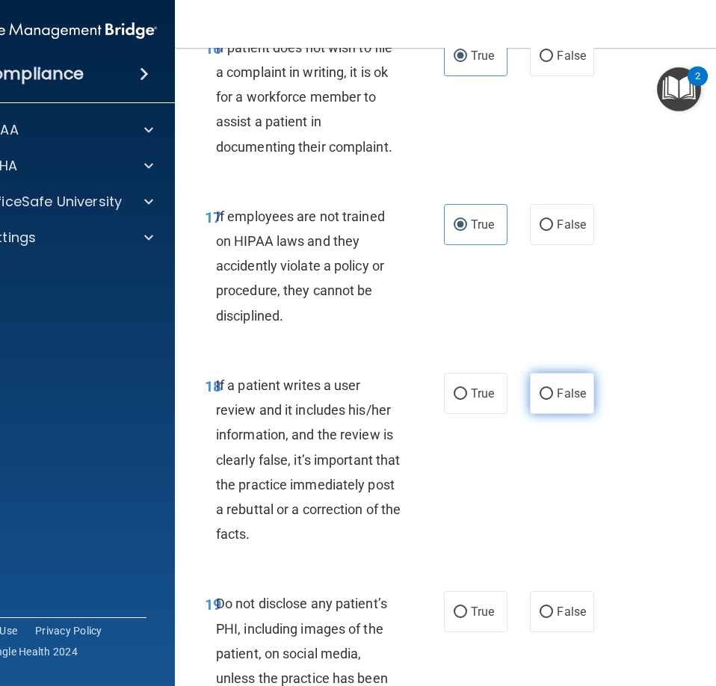
click at [553, 400] on input "False" at bounding box center [545, 394] width 13 height 11
radio input "true"
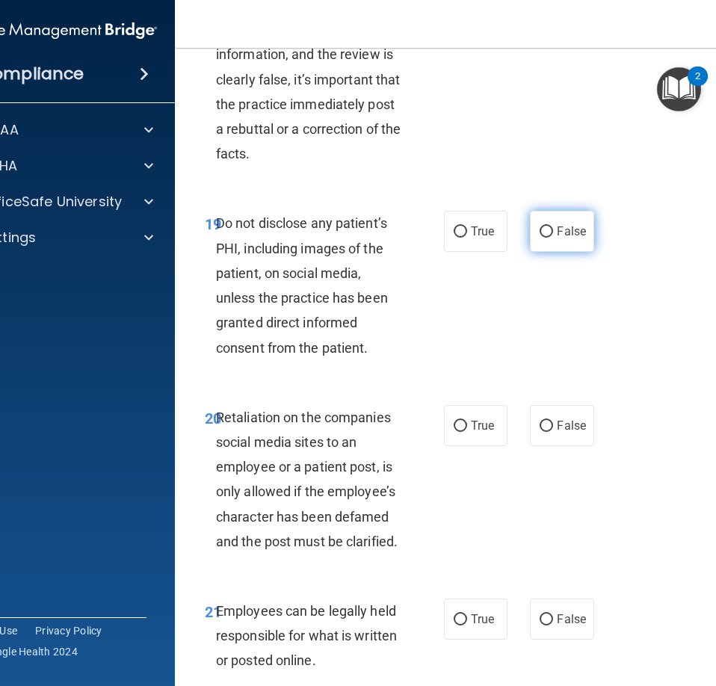
scroll to position [3810, 0]
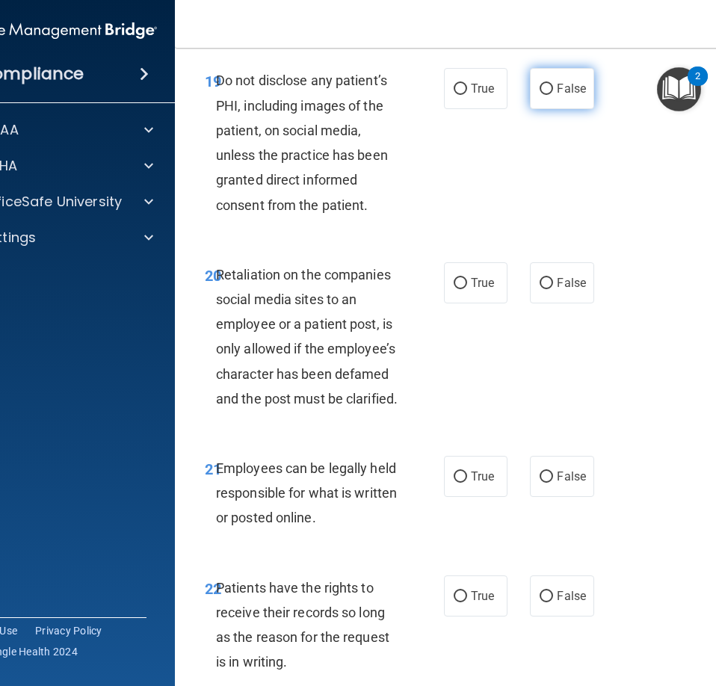
click at [577, 109] on label "False" at bounding box center [562, 88] width 64 height 41
click at [553, 95] on input "False" at bounding box center [545, 89] width 13 height 11
radio input "true"
click at [560, 303] on label "False" at bounding box center [562, 282] width 64 height 41
click at [553, 289] on input "False" at bounding box center [545, 283] width 13 height 11
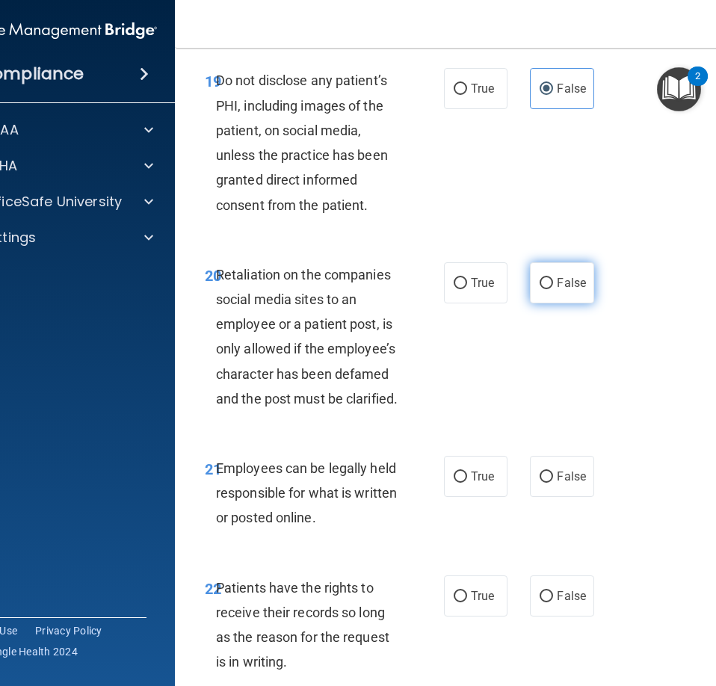
radio input "true"
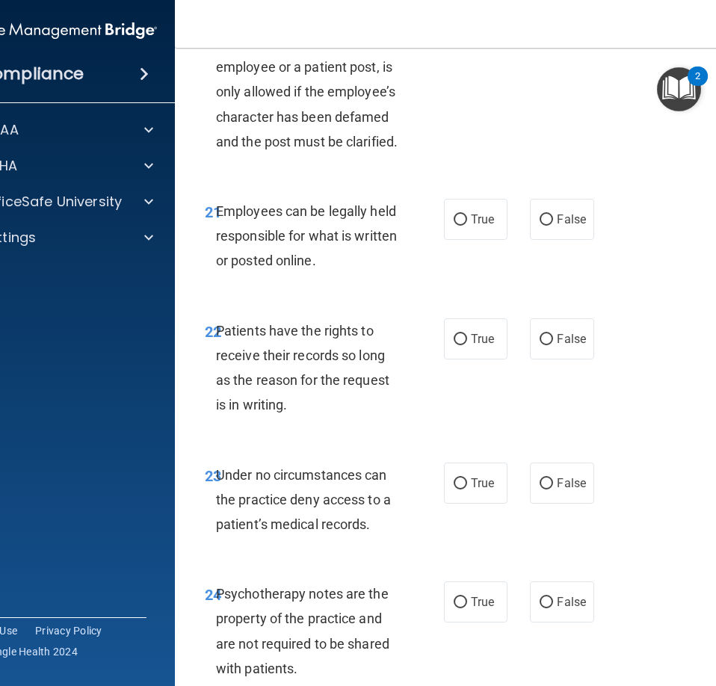
scroll to position [4109, 0]
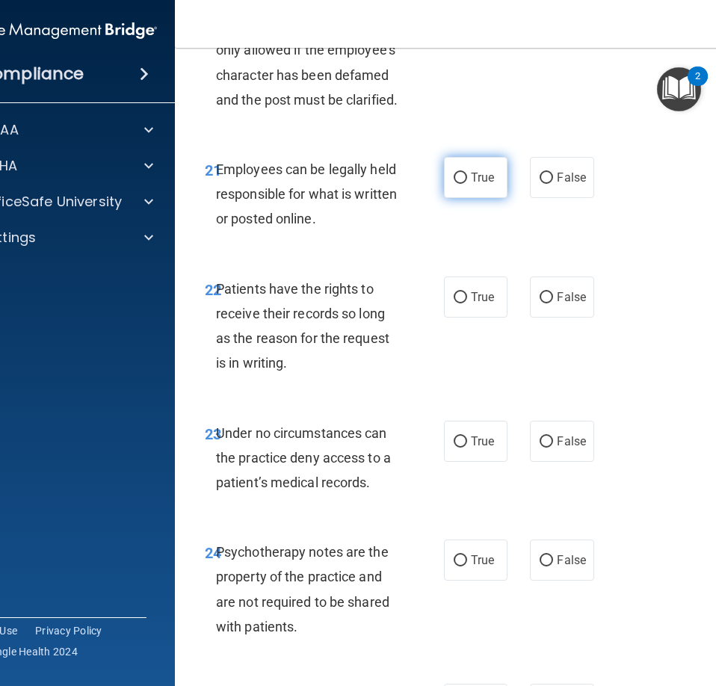
click at [471, 185] on span "True" at bounding box center [482, 177] width 23 height 14
click at [467, 184] on input "True" at bounding box center [460, 178] width 13 height 11
radio input "true"
click at [471, 318] on label "True" at bounding box center [476, 296] width 64 height 41
click at [467, 303] on input "True" at bounding box center [460, 297] width 13 height 11
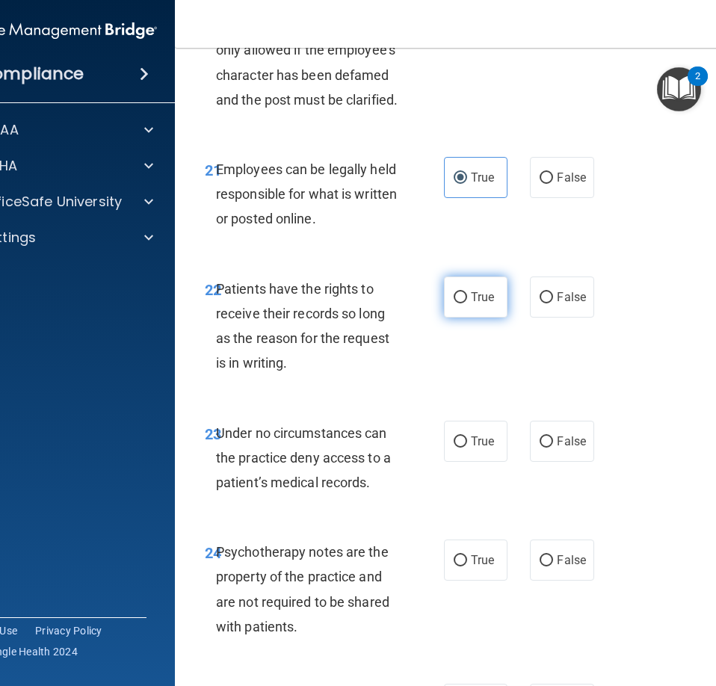
radio input "true"
click at [545, 448] on input "False" at bounding box center [545, 441] width 13 height 11
radio input "true"
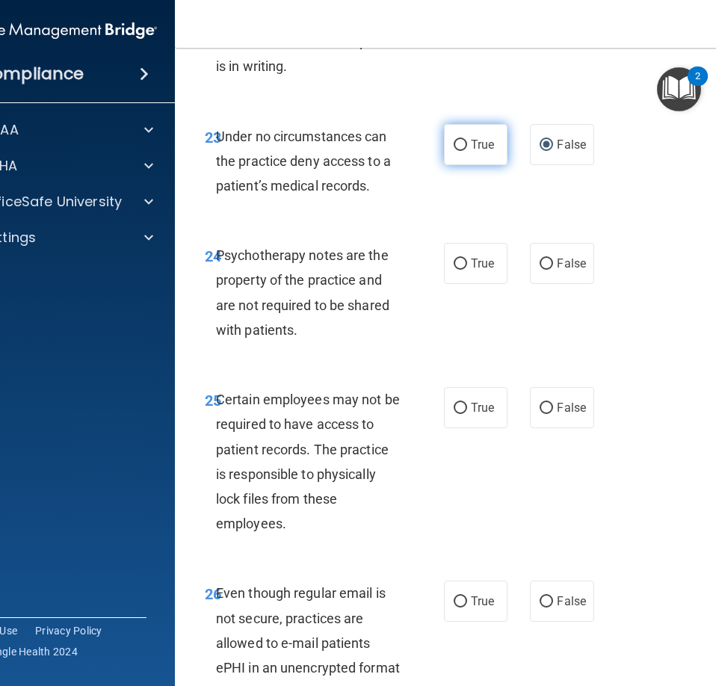
scroll to position [4408, 0]
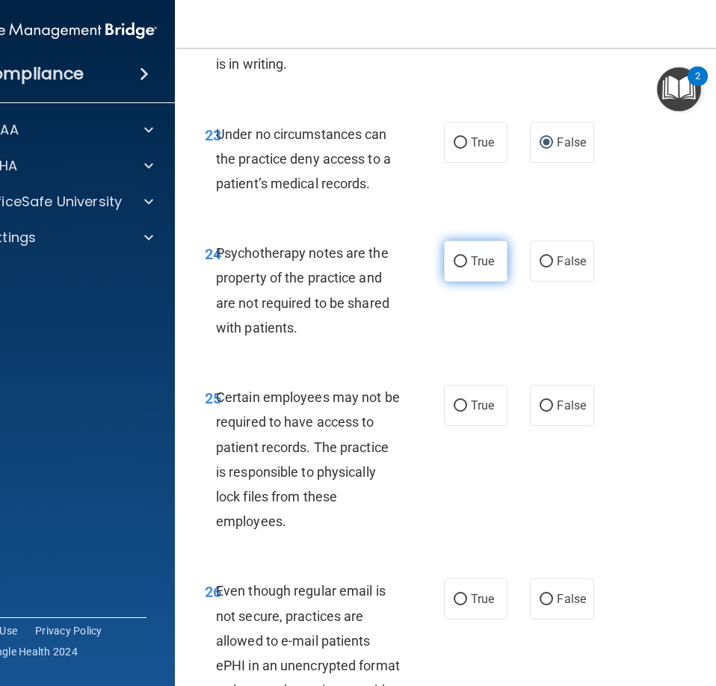
click at [454, 267] on input "True" at bounding box center [460, 261] width 13 height 11
radio input "true"
click at [462, 426] on label "True" at bounding box center [476, 405] width 64 height 41
click at [462, 412] on input "True" at bounding box center [460, 405] width 13 height 11
radio input "true"
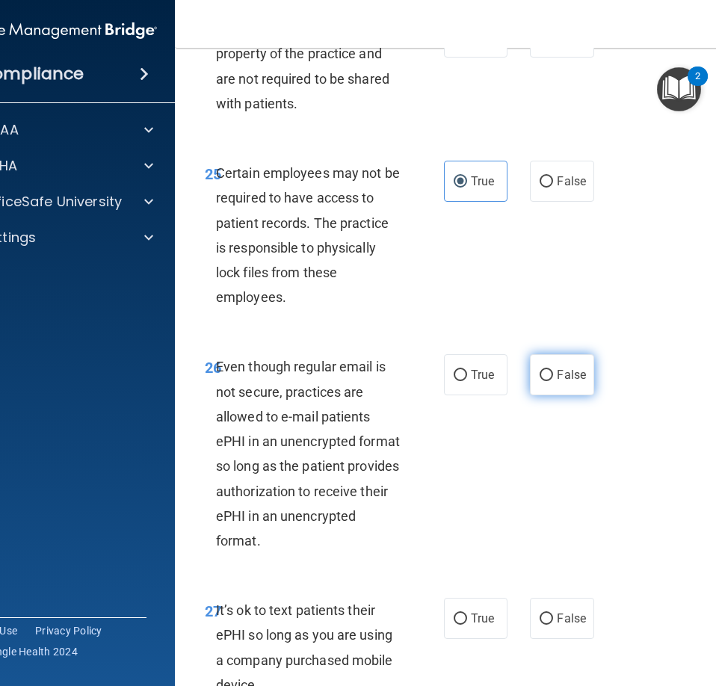
click at [557, 382] on span "False" at bounding box center [571, 375] width 29 height 14
click at [551, 381] on input "False" at bounding box center [545, 375] width 13 height 11
radio input "true"
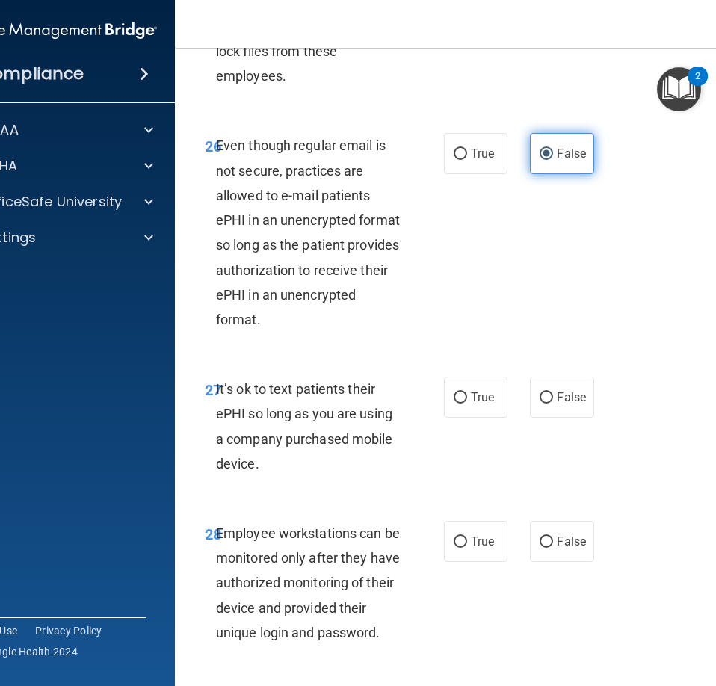
scroll to position [4931, 0]
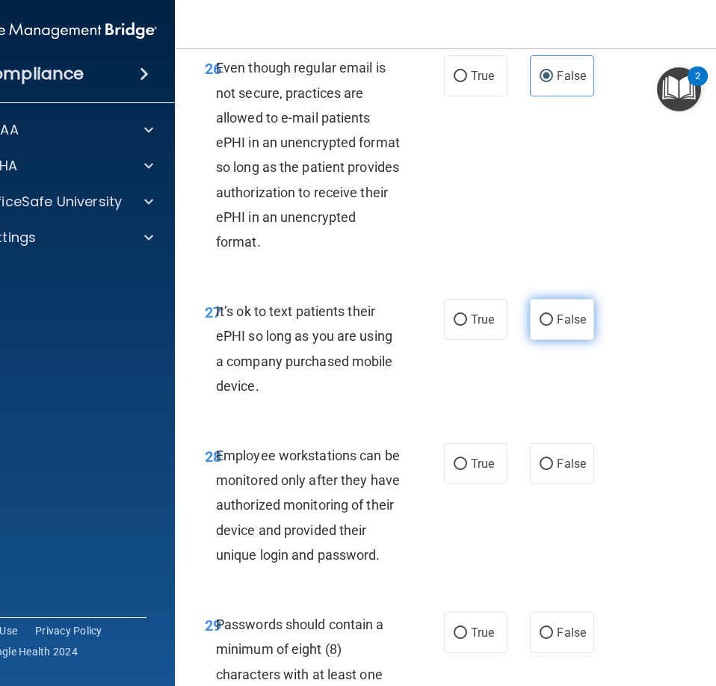
click at [557, 326] on span "False" at bounding box center [571, 319] width 29 height 14
click at [551, 326] on input "False" at bounding box center [545, 320] width 13 height 11
radio input "true"
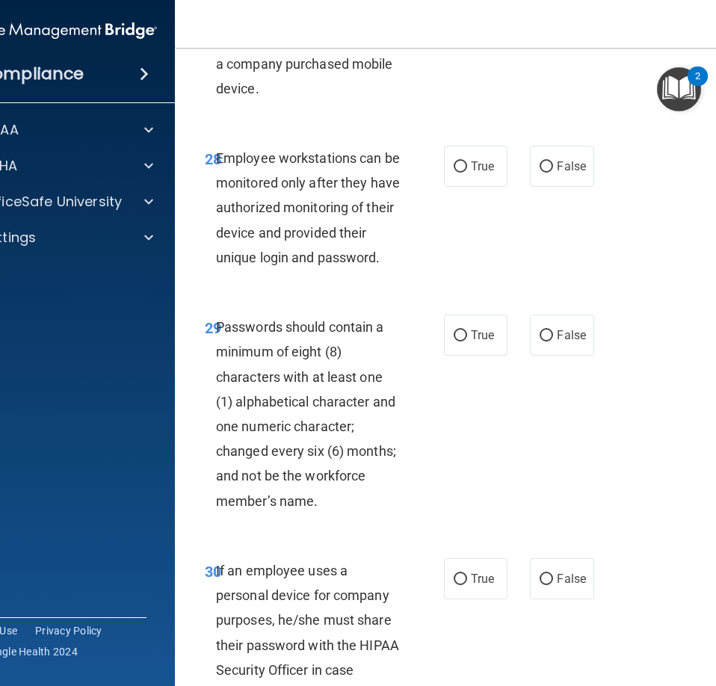
scroll to position [5230, 0]
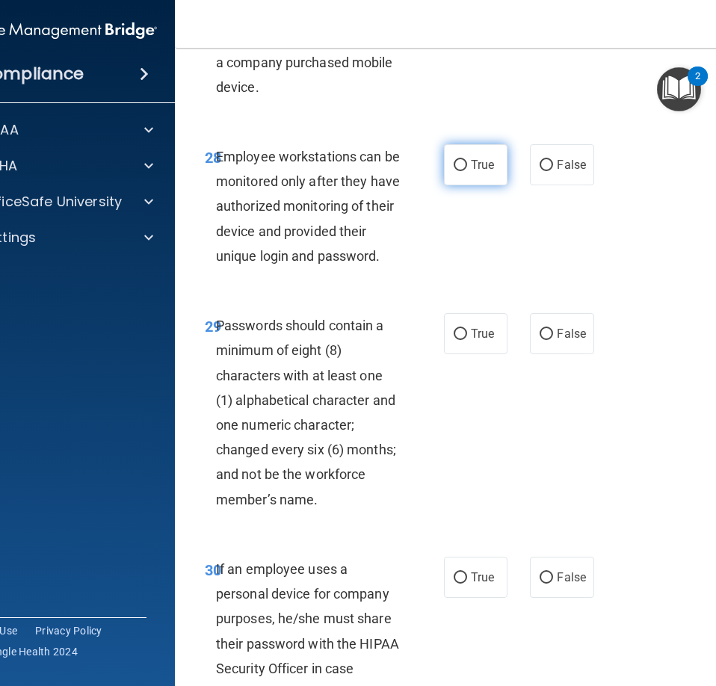
click at [451, 185] on label "True" at bounding box center [476, 164] width 64 height 41
click at [454, 171] on input "True" at bounding box center [460, 165] width 13 height 11
radio input "true"
click at [471, 341] on span "True" at bounding box center [482, 333] width 23 height 14
click at [467, 340] on input "True" at bounding box center [460, 334] width 13 height 11
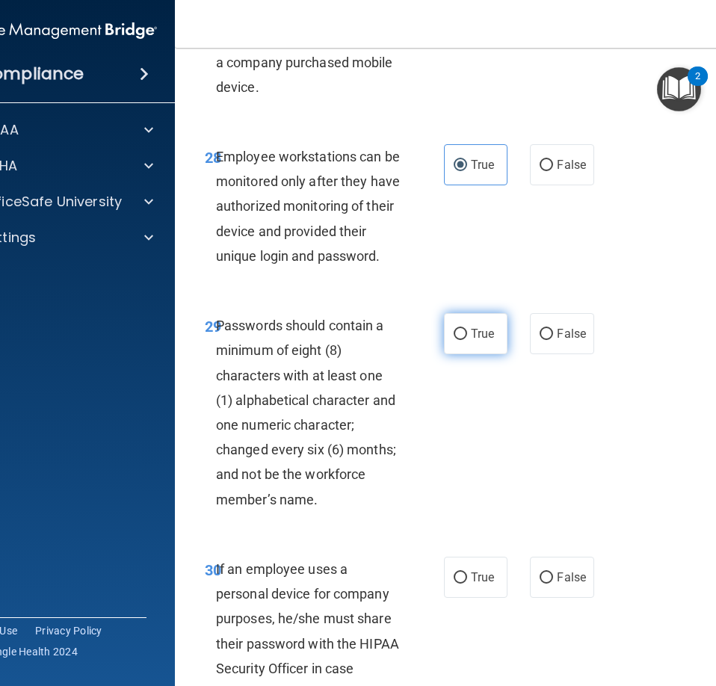
radio input "true"
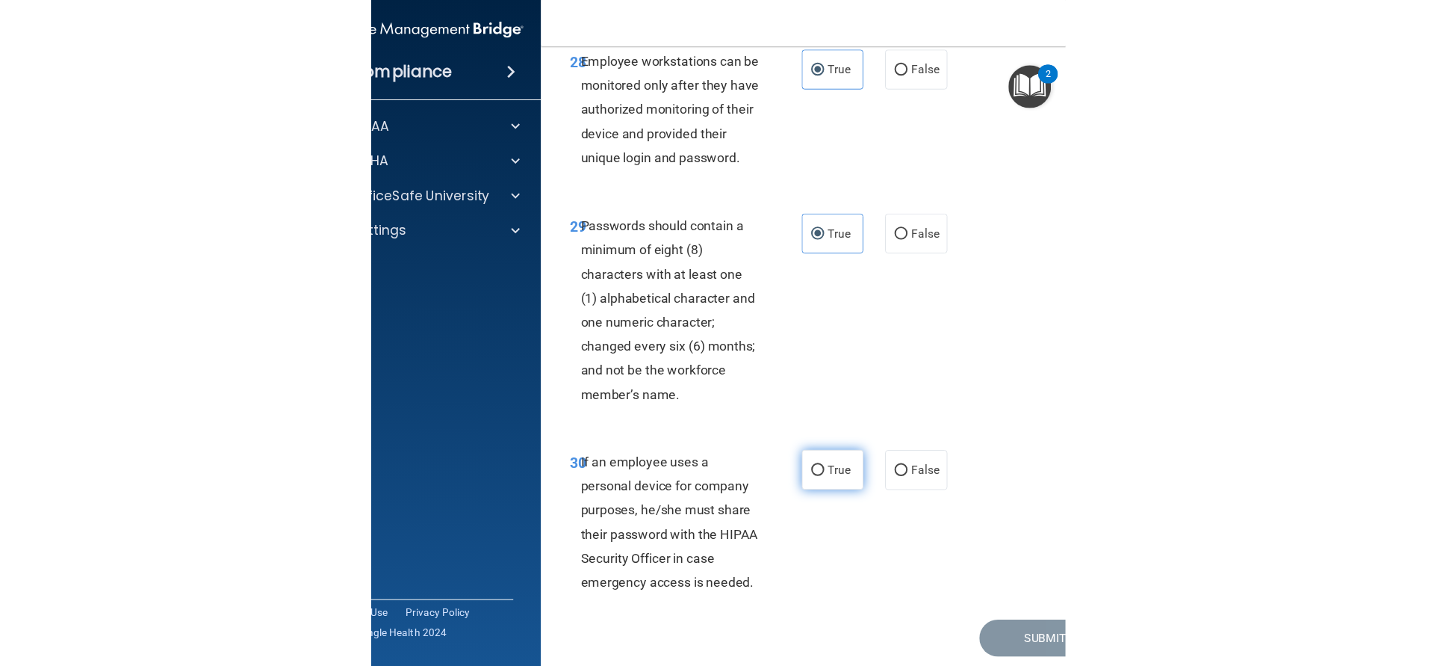
scroll to position [5423, 0]
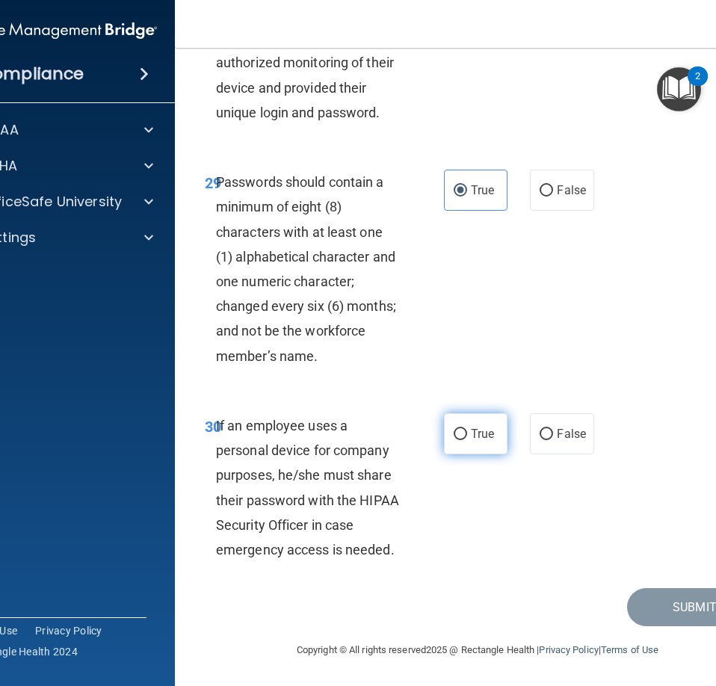
click at [472, 429] on span "True" at bounding box center [482, 434] width 23 height 14
click at [467, 429] on input "True" at bounding box center [460, 434] width 13 height 11
radio input "true"
click at [628, 614] on button "Submit" at bounding box center [694, 607] width 134 height 38
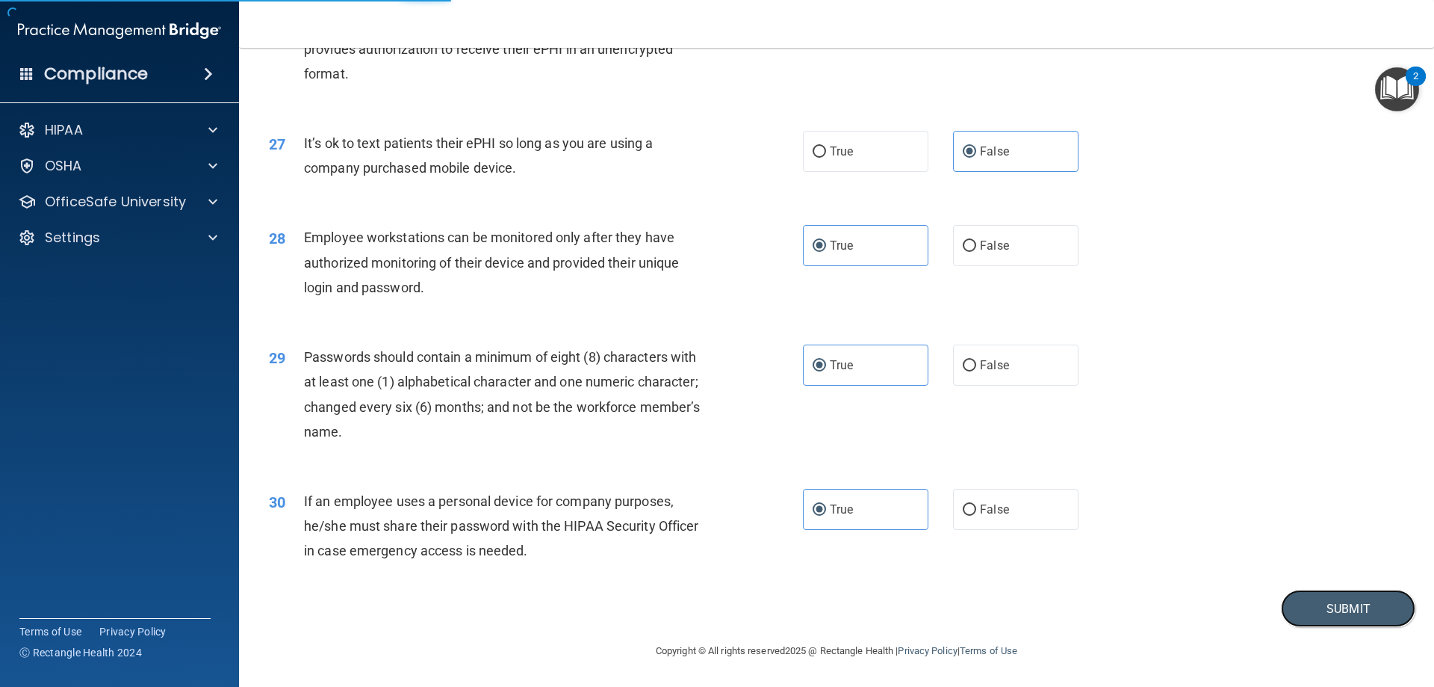
scroll to position [3064, 0]
click at [1296, 599] on button "Submit" at bounding box center [1348, 608] width 134 height 38
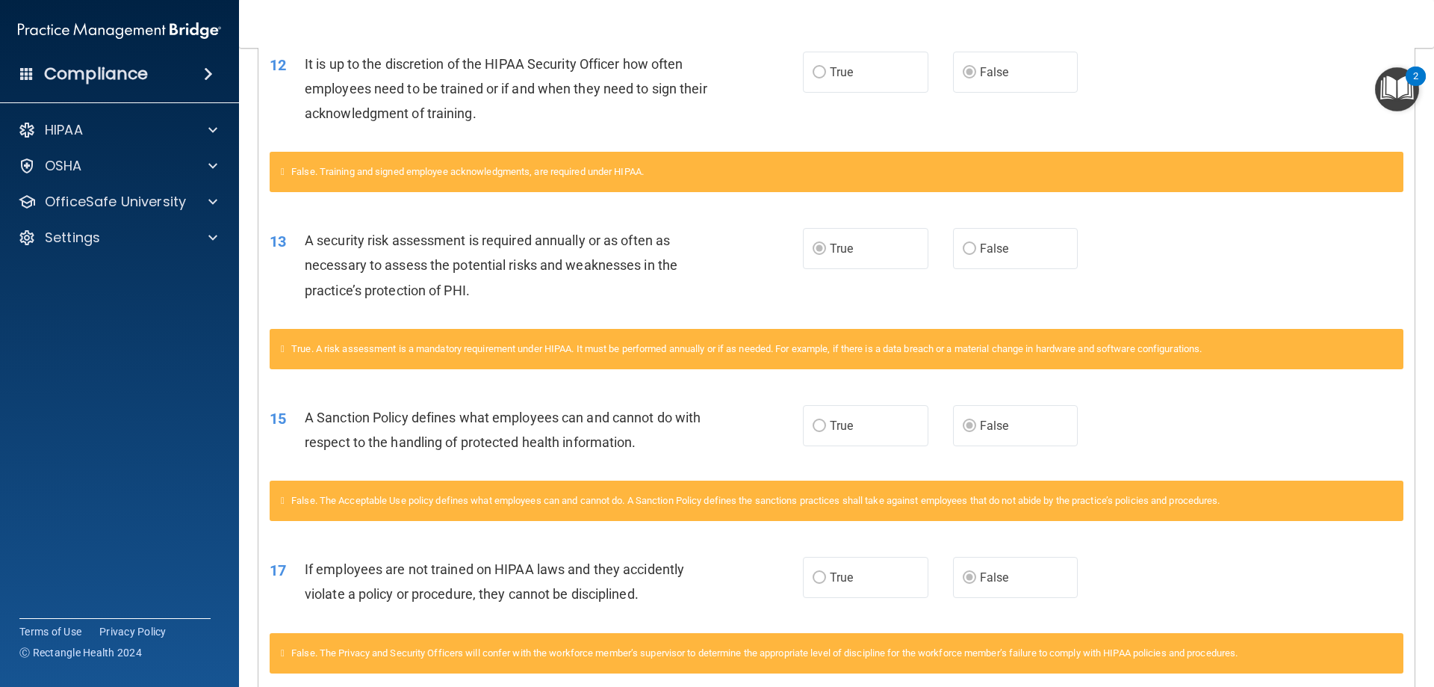
scroll to position [75, 0]
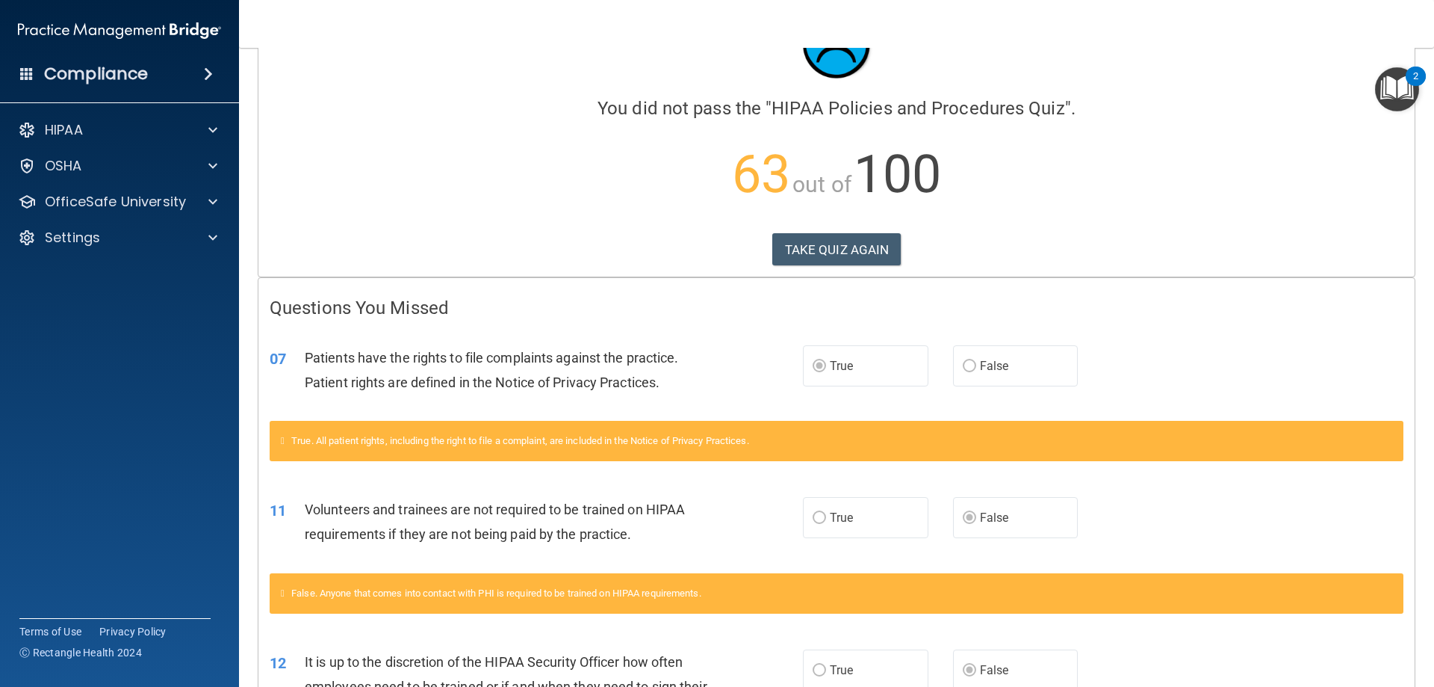
click at [1259, 374] on div "07 Patients have the rights to file complaints against the practice. Patient ri…" at bounding box center [837, 373] width 1157 height 94
click at [1299, 366] on div "07 Patients have the rights to file complaints against the practice. Patient ri…" at bounding box center [837, 373] width 1157 height 94
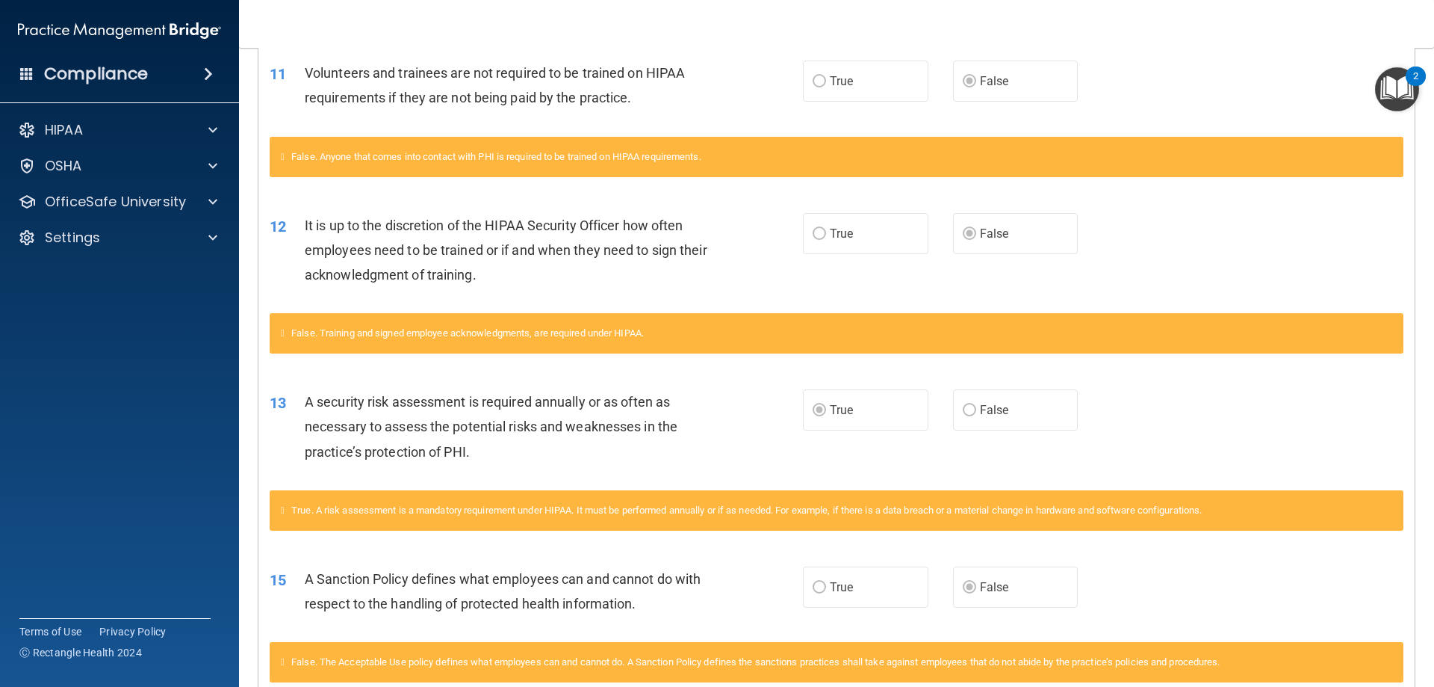
scroll to position [0, 0]
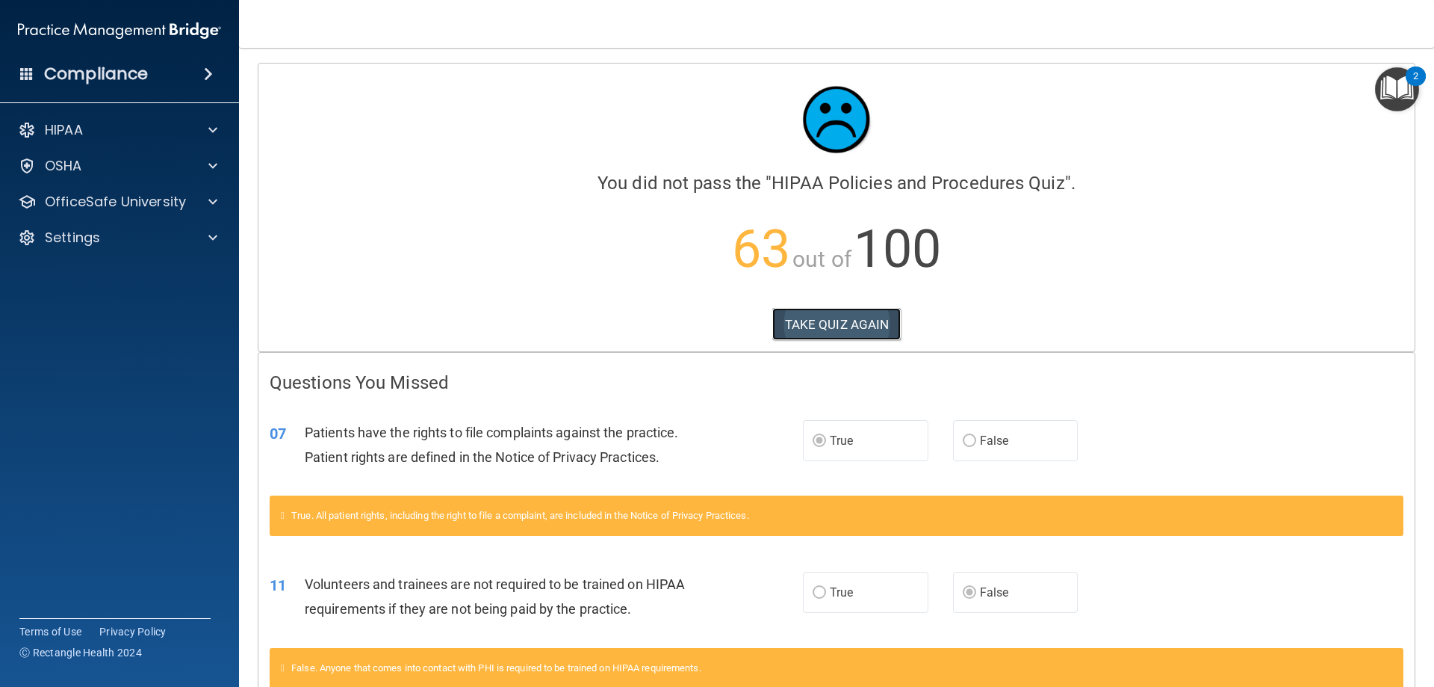
click at [819, 329] on button "TAKE QUIZ AGAIN" at bounding box center [837, 324] width 129 height 33
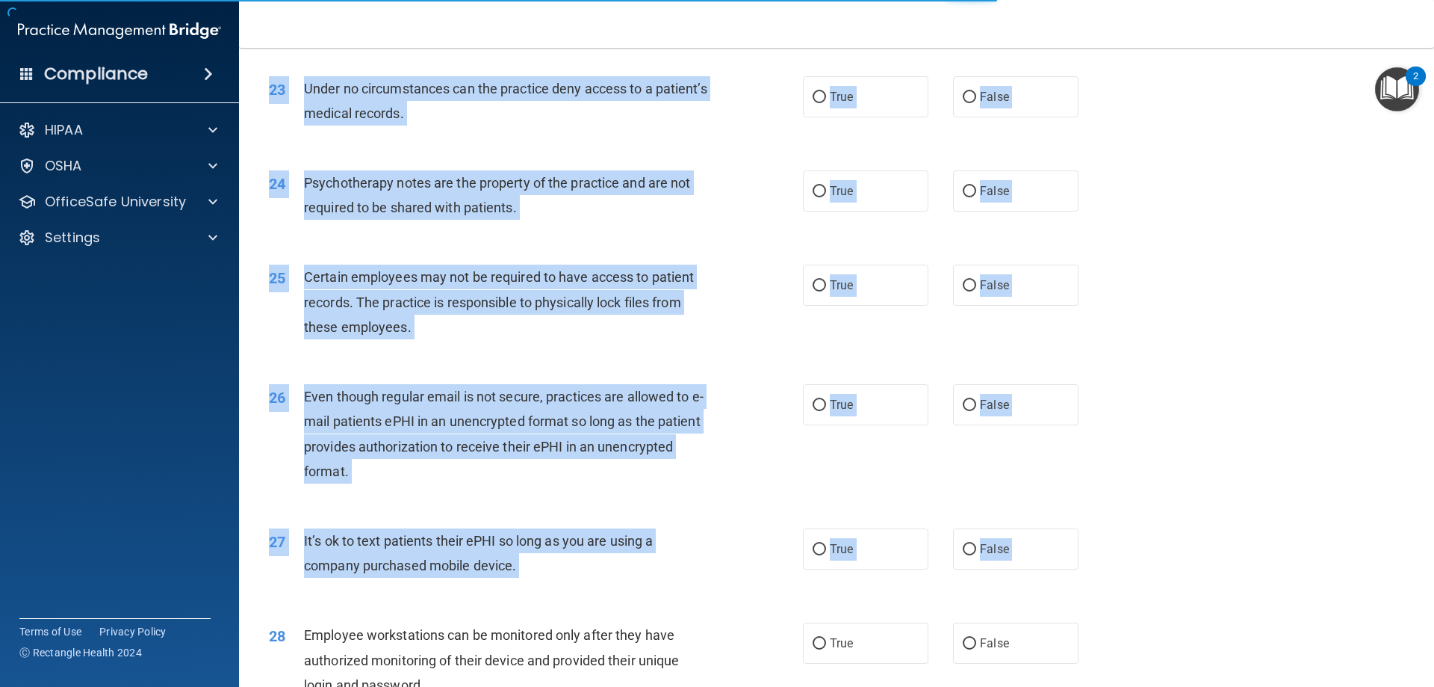
scroll to position [3064, 0]
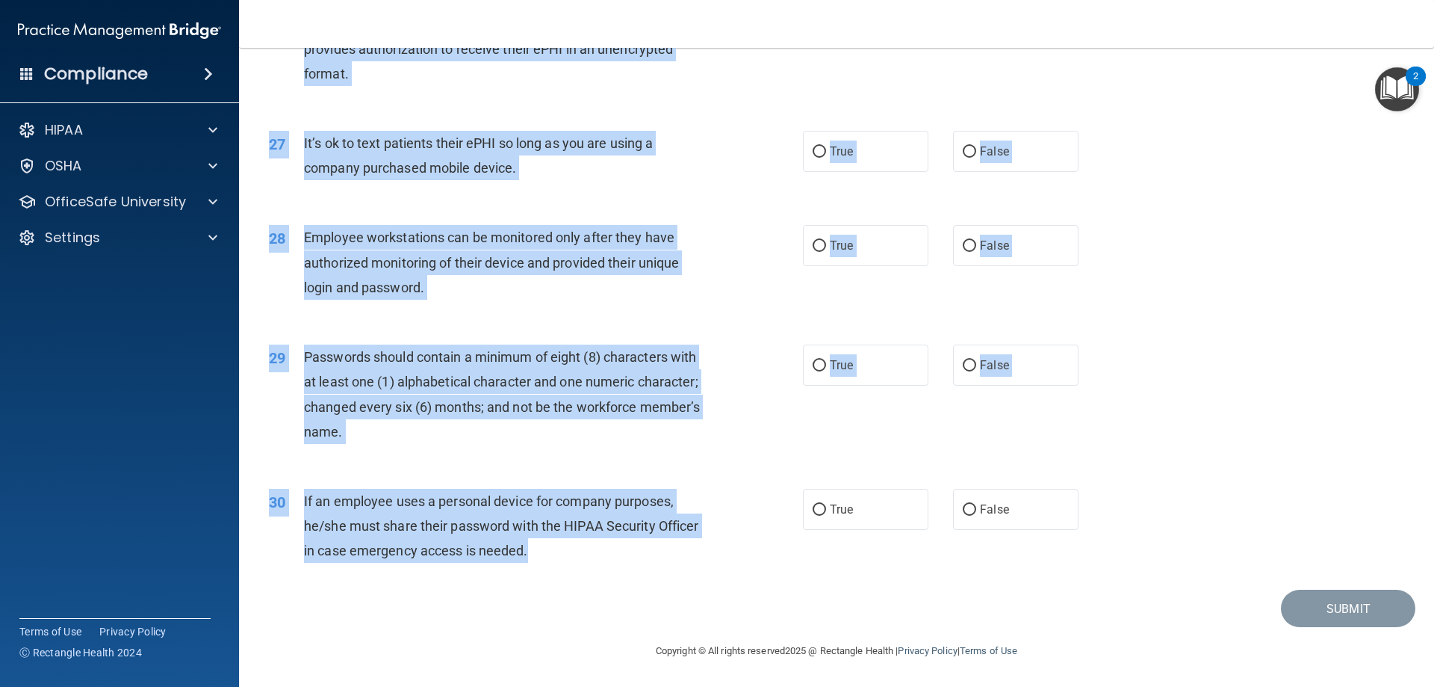
drag, startPoint x: 266, startPoint y: 133, endPoint x: 546, endPoint y: 554, distance: 506.0
click at [1281, 399] on div "29 Passwords should contain a minimum of eight (8) characters with at least one…" at bounding box center [837, 398] width 1158 height 144
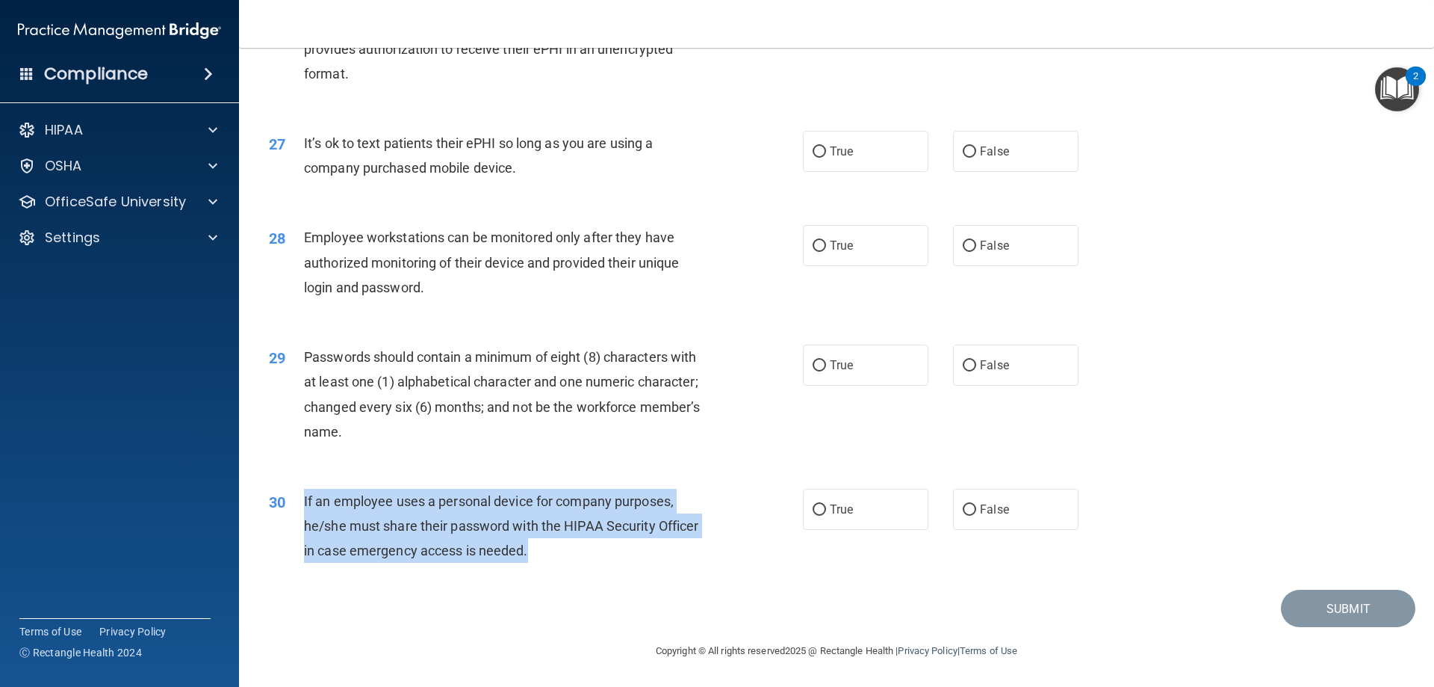
drag, startPoint x: 536, startPoint y: 548, endPoint x: 288, endPoint y: 489, distance: 255.5
click at [288, 489] on div "30 If an employee uses a personal device for company purposes, he/she must shar…" at bounding box center [536, 530] width 579 height 82
copy div "If an employee uses a personal device for company purposes, he/she must share t…"
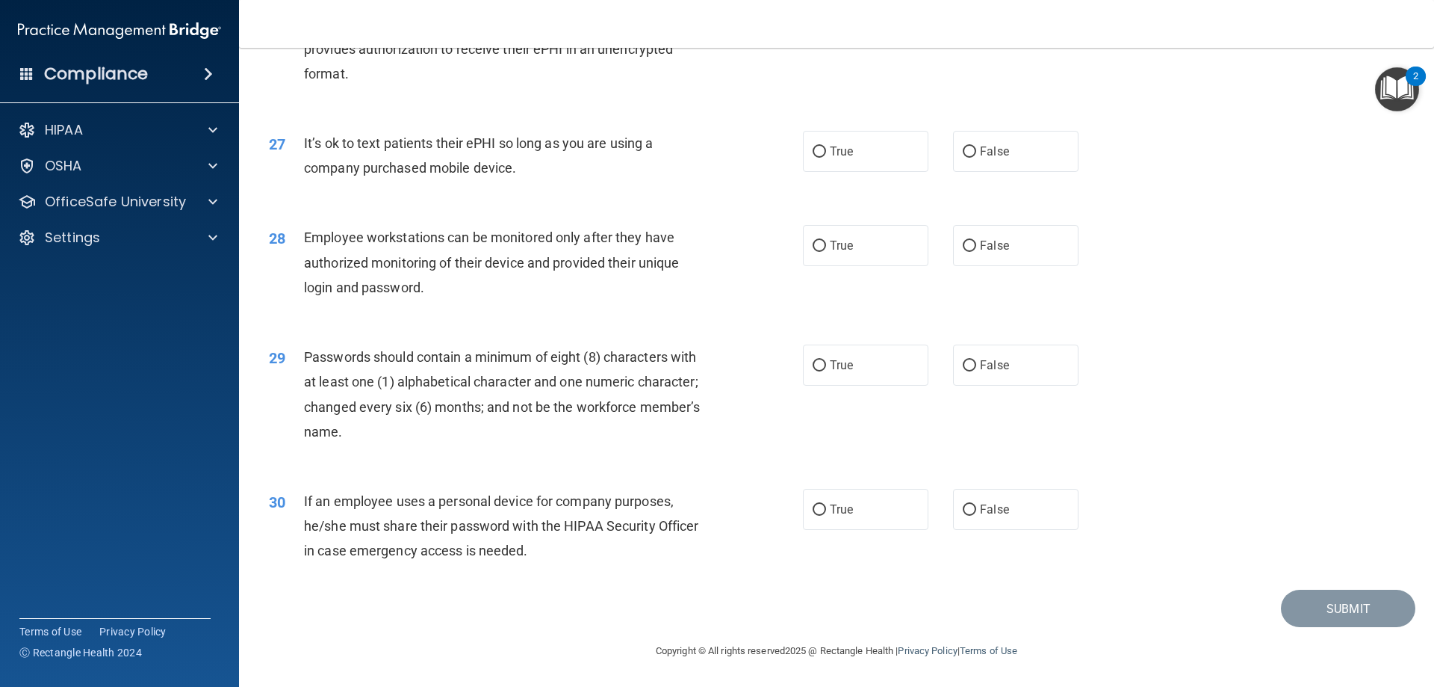
click at [789, 371] on div "29 Passwords should contain a minimum of eight (8) characters with at least one…" at bounding box center [536, 397] width 579 height 107
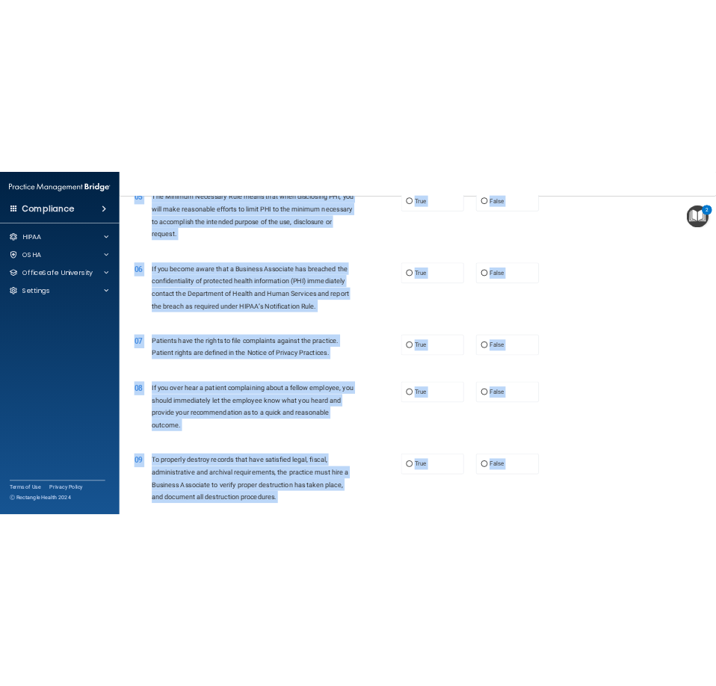
scroll to position [0, 0]
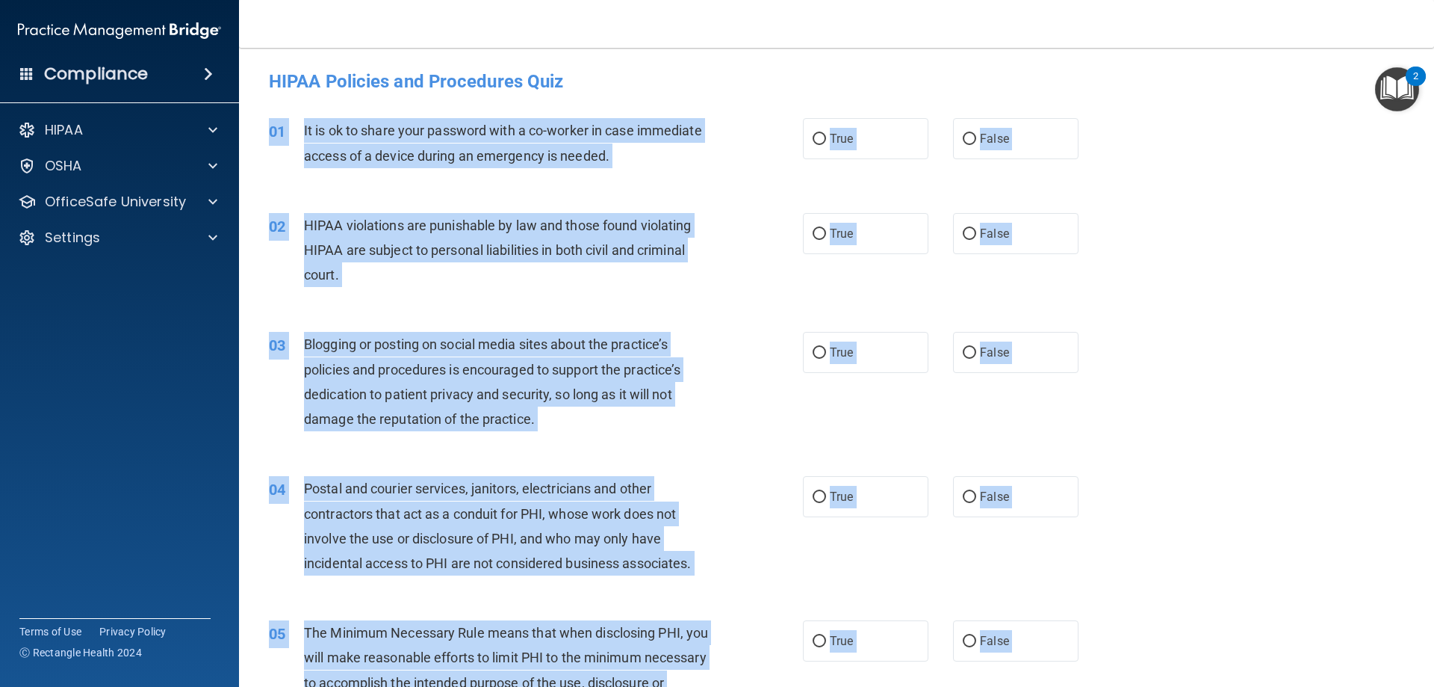
drag, startPoint x: 551, startPoint y: 546, endPoint x: 273, endPoint y: 137, distance: 494.2
copy div "01 It is ok to share your password with a co-worker in case immediate access of…"
click at [1139, 363] on div "03 Blogging or posting on social media sites about the practice’s policies and …" at bounding box center [837, 385] width 1158 height 144
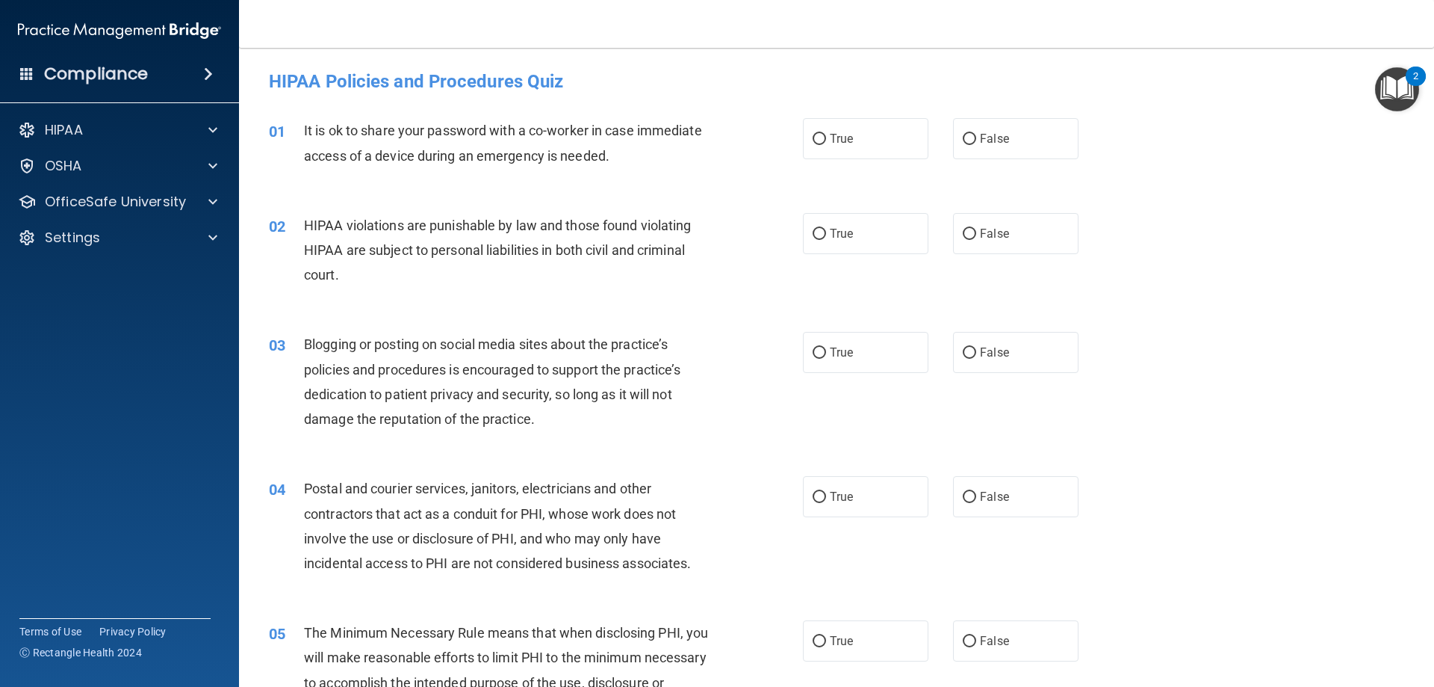
click at [1226, 186] on div "01 It is ok to share your password with a co-worker in case immediate access of…" at bounding box center [837, 146] width 1158 height 94
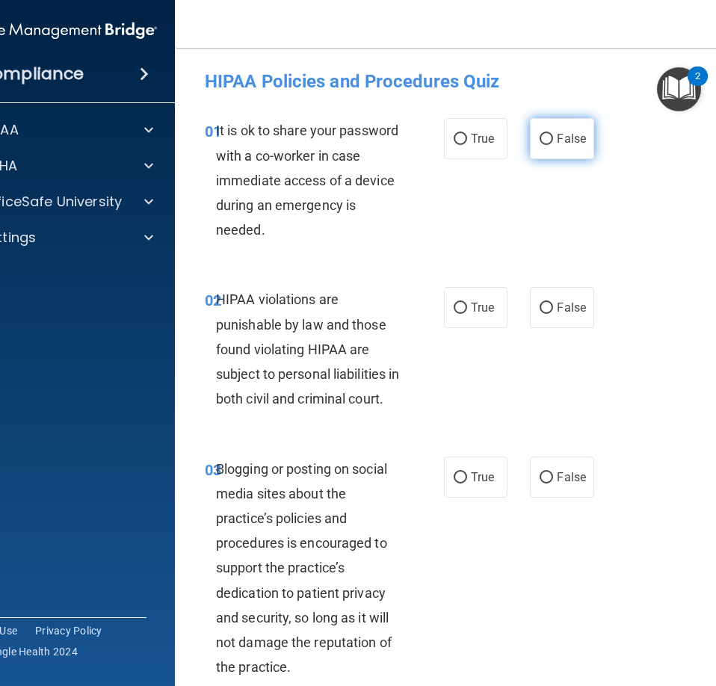
click at [550, 142] on label "False" at bounding box center [562, 138] width 64 height 41
click at [550, 142] on input "False" at bounding box center [545, 139] width 13 height 11
radio input "true"
click at [493, 313] on label "True" at bounding box center [476, 307] width 64 height 41
click at [467, 313] on input "True" at bounding box center [460, 308] width 13 height 11
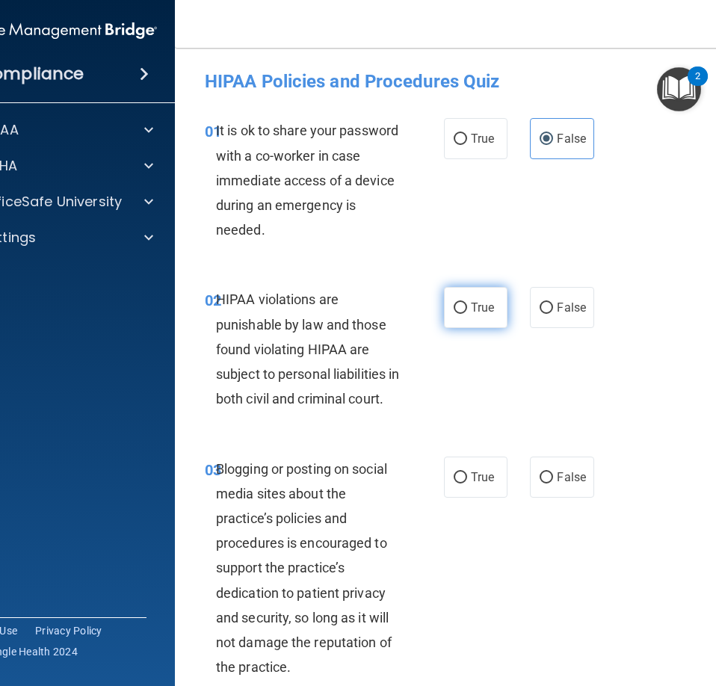
radio input "true"
click at [555, 498] on label "False" at bounding box center [562, 476] width 64 height 41
click at [553, 483] on input "False" at bounding box center [545, 477] width 13 height 11
radio input "true"
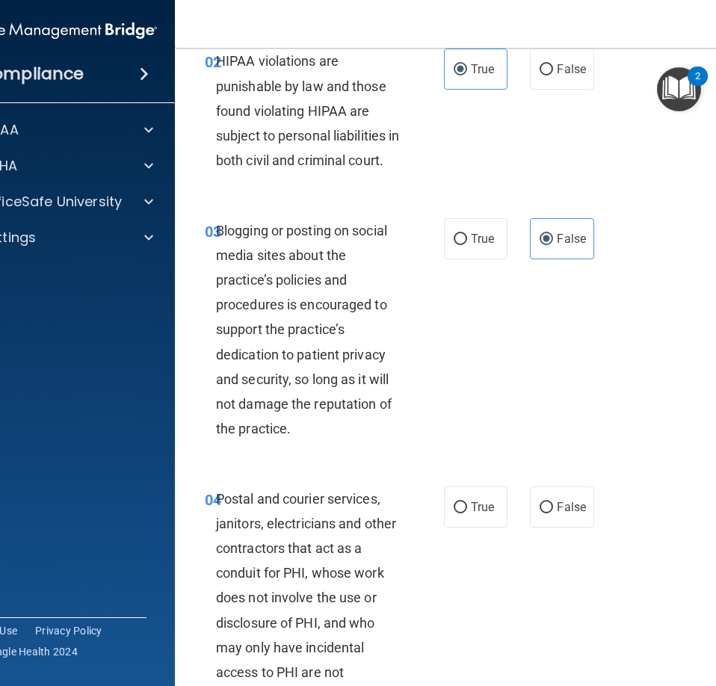
scroll to position [299, 0]
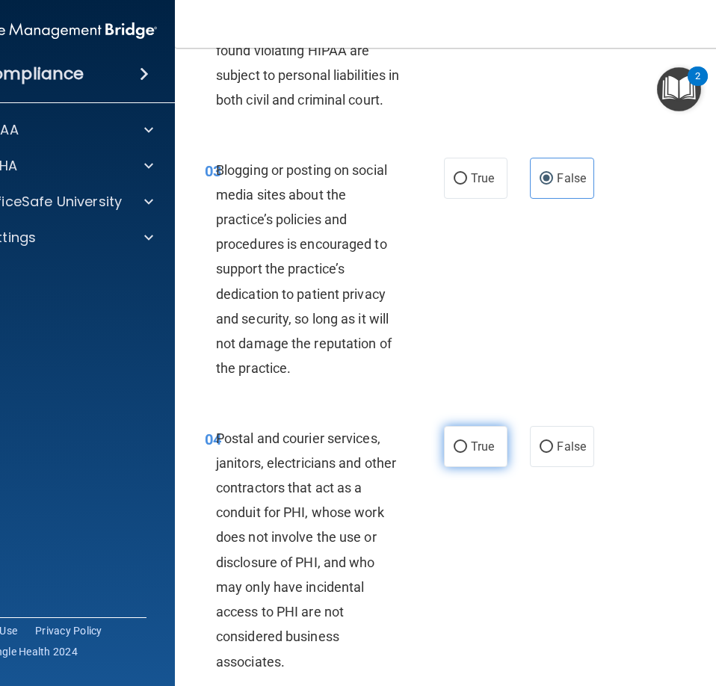
click at [474, 454] on span "True" at bounding box center [482, 446] width 23 height 14
click at [467, 453] on input "True" at bounding box center [460, 447] width 13 height 11
radio input "true"
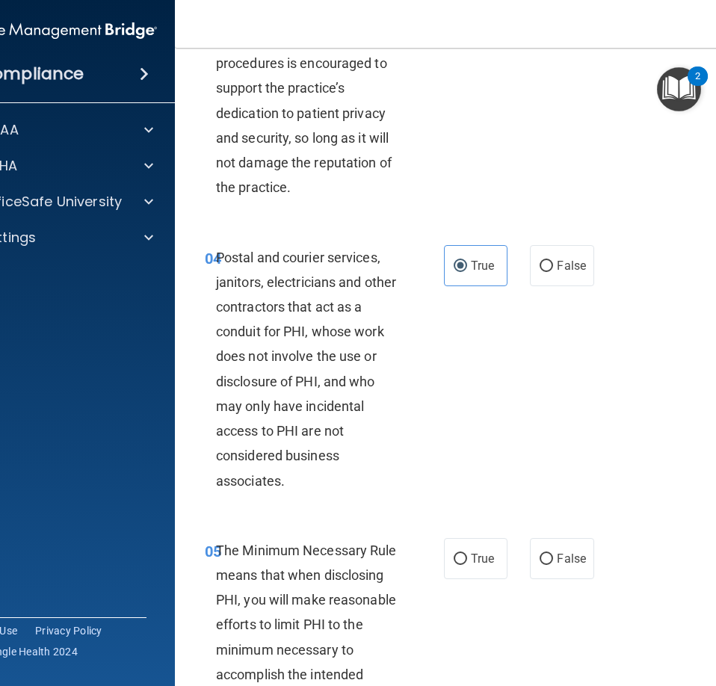
scroll to position [598, 0]
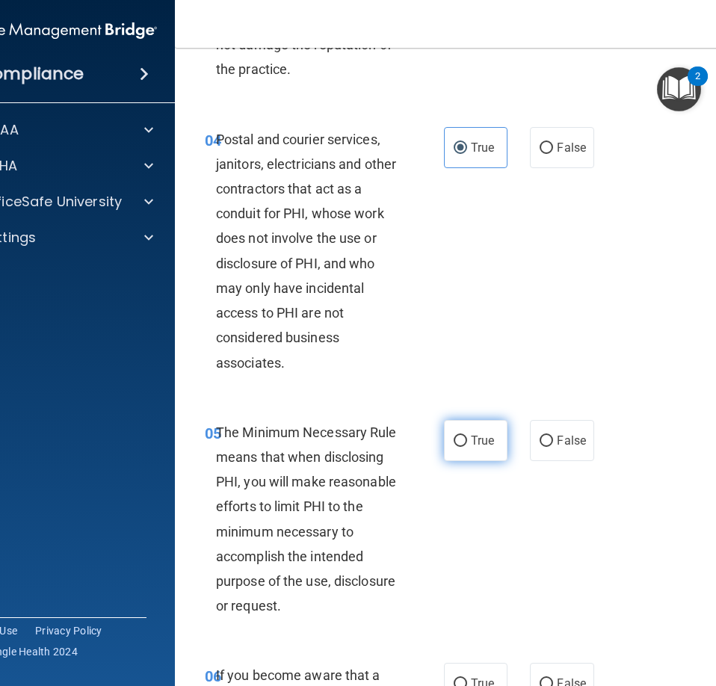
click at [489, 448] on span "True" at bounding box center [482, 440] width 23 height 14
click at [467, 447] on input "True" at bounding box center [460, 441] width 13 height 11
radio input "true"
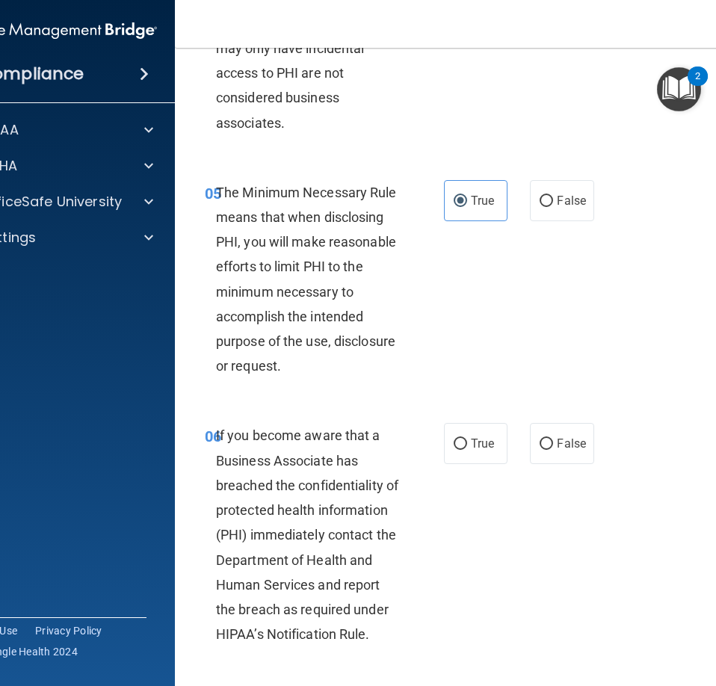
scroll to position [1046, 0]
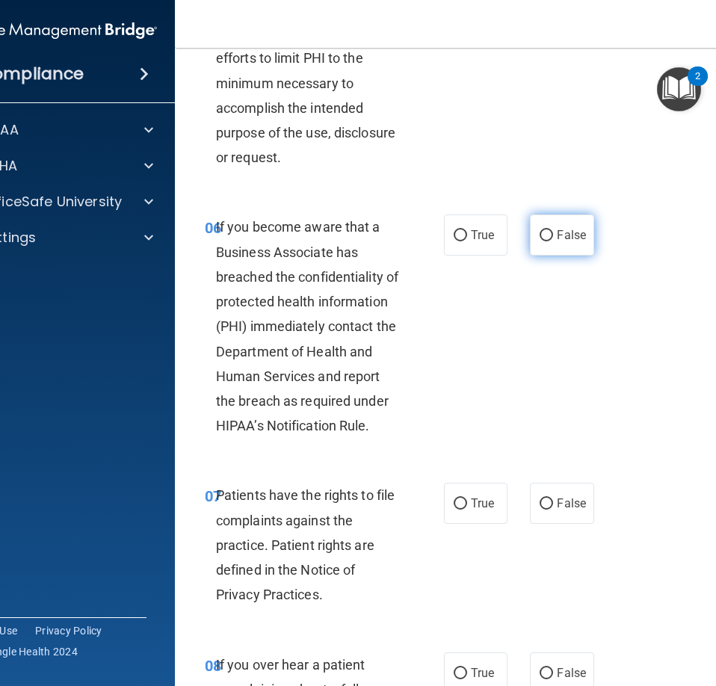
click at [558, 242] on span "False" at bounding box center [571, 235] width 29 height 14
click at [553, 241] on input "False" at bounding box center [545, 235] width 13 height 11
radio input "true"
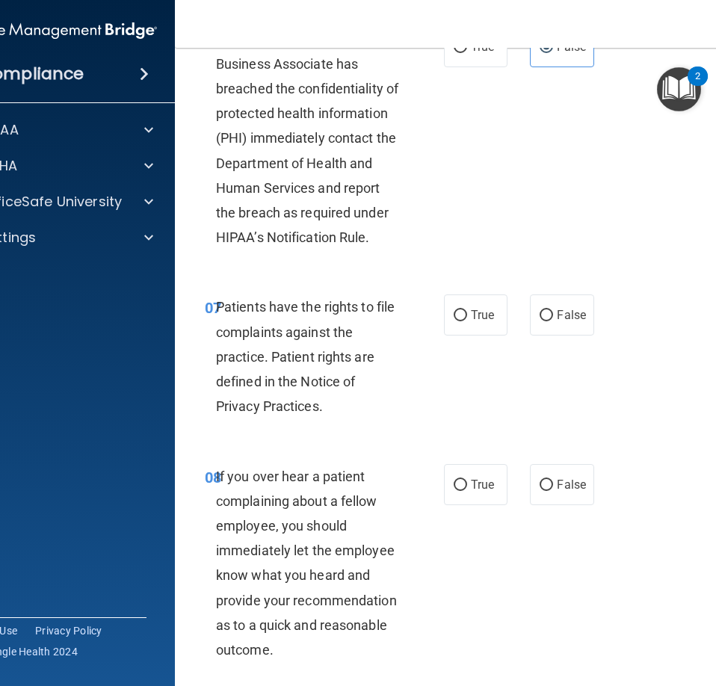
scroll to position [1270, 0]
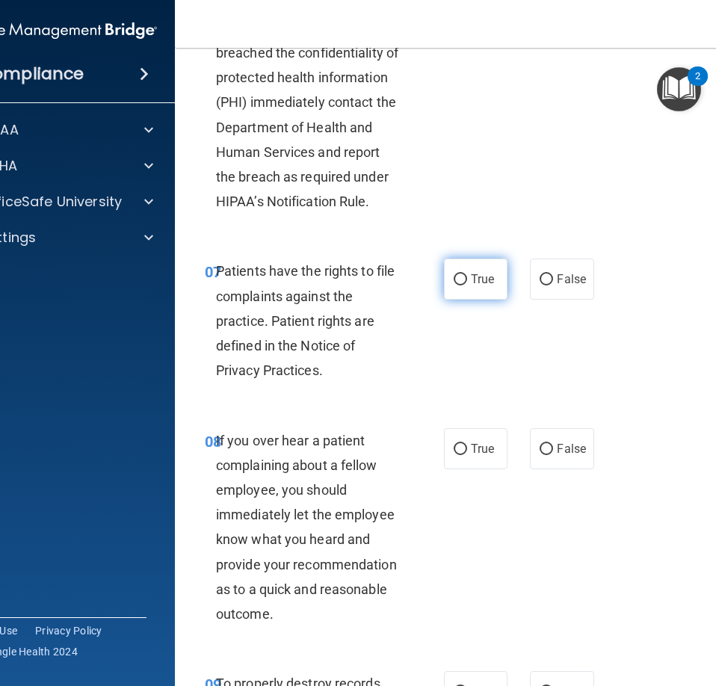
click at [476, 286] on span "True" at bounding box center [482, 279] width 23 height 14
click at [467, 285] on input "True" at bounding box center [460, 279] width 13 height 11
radio input "true"
click at [573, 510] on div "08 If you over hear a patient complaining about a fellow employee, you should i…" at bounding box center [478, 531] width 568 height 244
click at [570, 469] on label "False" at bounding box center [562, 448] width 64 height 41
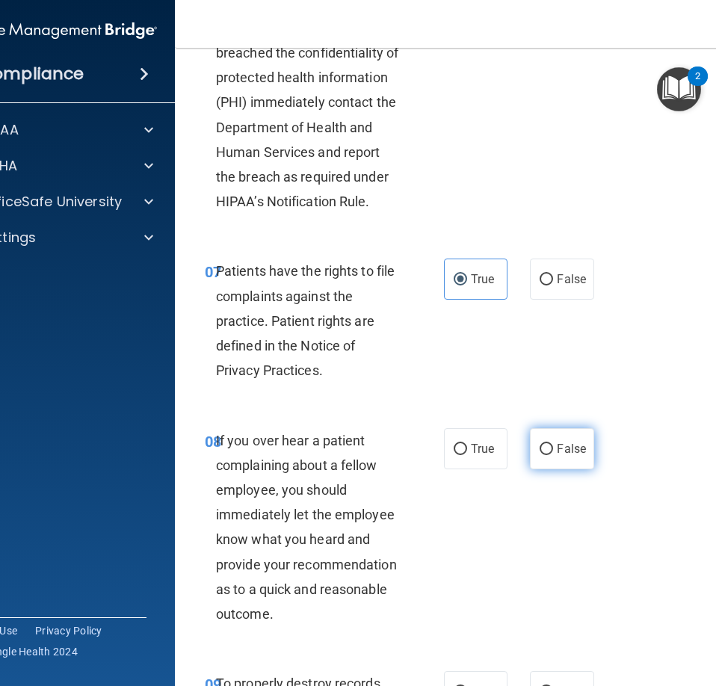
click at [553, 455] on input "False" at bounding box center [545, 449] width 13 height 11
radio input "true"
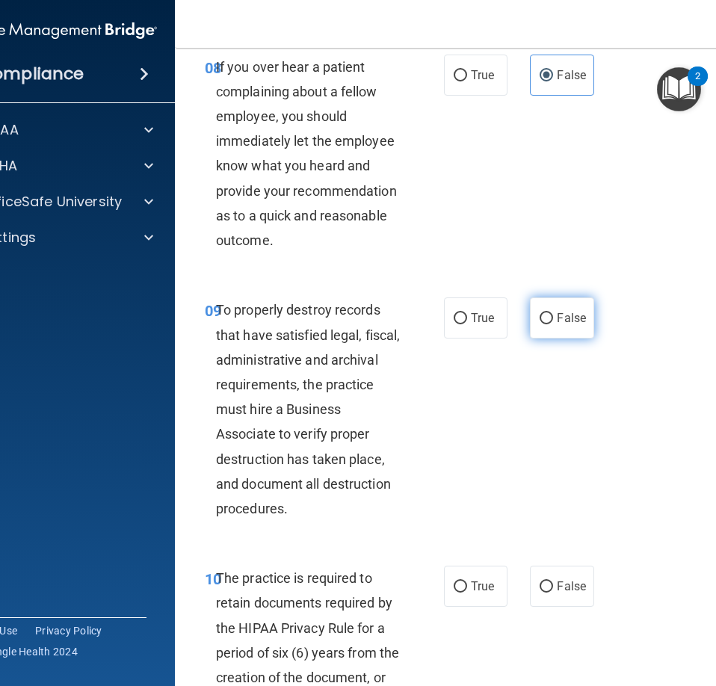
click at [563, 325] on span "False" at bounding box center [571, 318] width 29 height 14
click at [553, 324] on input "False" at bounding box center [545, 318] width 13 height 11
radio input "true"
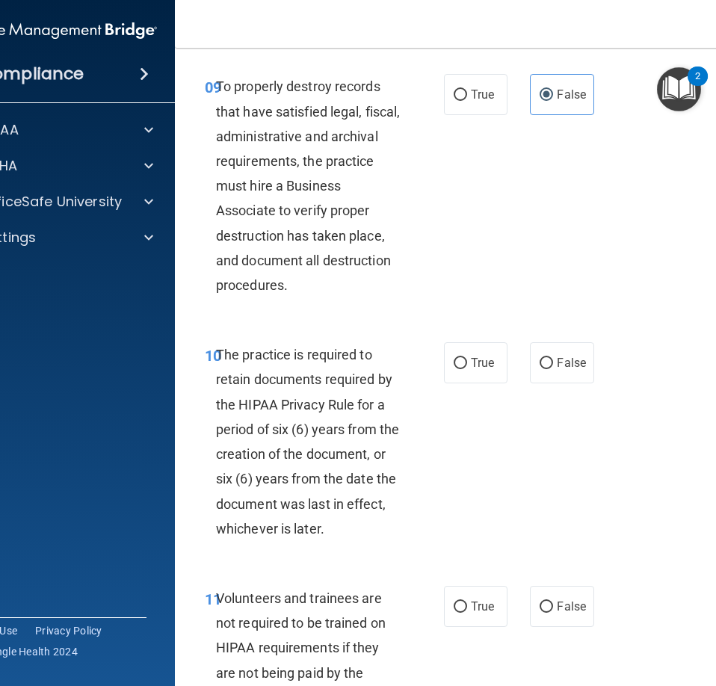
scroll to position [1868, 0]
click at [479, 369] on span "True" at bounding box center [482, 362] width 23 height 14
click at [467, 368] on input "True" at bounding box center [460, 362] width 13 height 11
radio input "true"
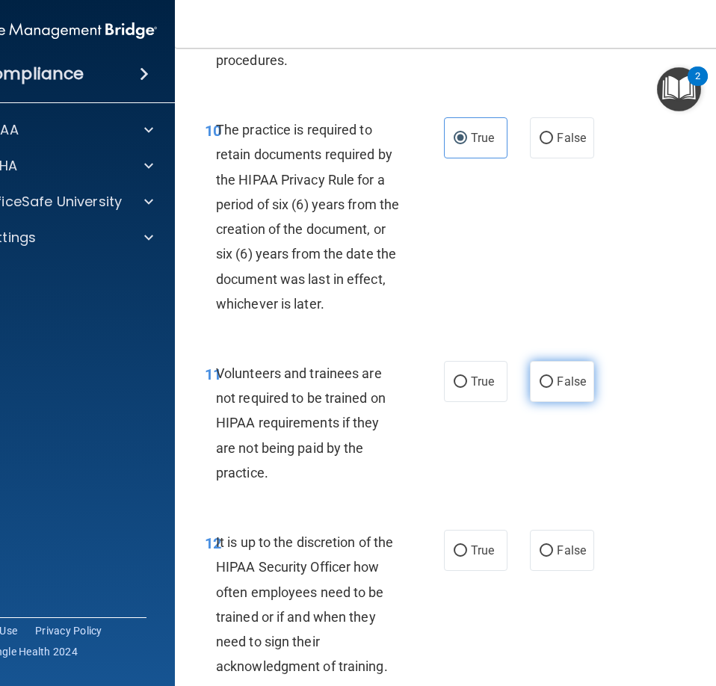
click at [557, 389] on span "False" at bounding box center [571, 381] width 29 height 14
click at [553, 388] on input "False" at bounding box center [545, 382] width 13 height 11
radio input "true"
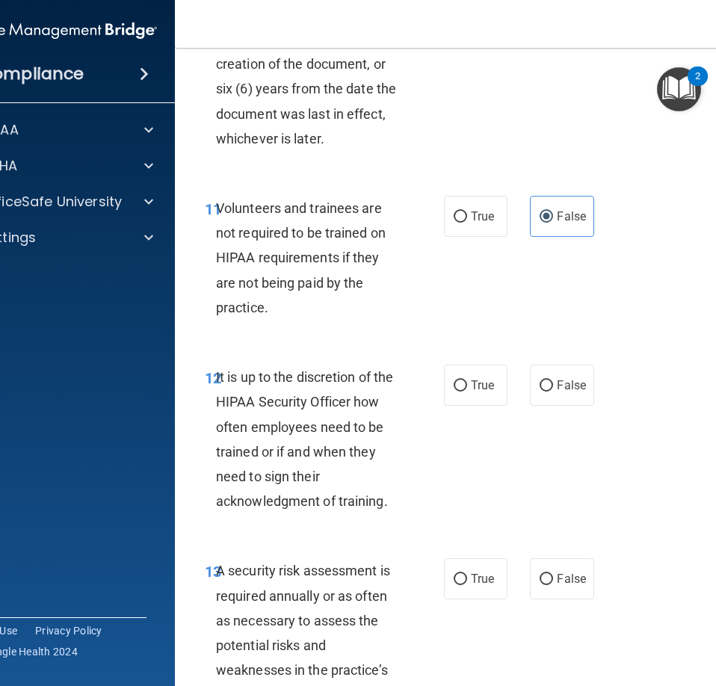
scroll to position [2391, 0]
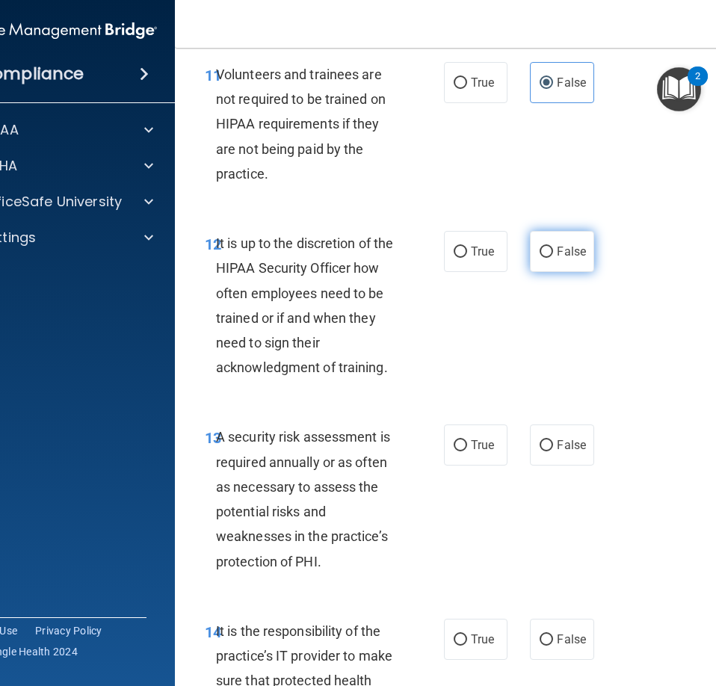
click at [555, 272] on label "False" at bounding box center [562, 251] width 64 height 41
click at [553, 258] on input "False" at bounding box center [545, 252] width 13 height 11
radio input "true"
click at [473, 452] on span "True" at bounding box center [482, 445] width 23 height 14
click at [467, 451] on input "True" at bounding box center [460, 445] width 13 height 11
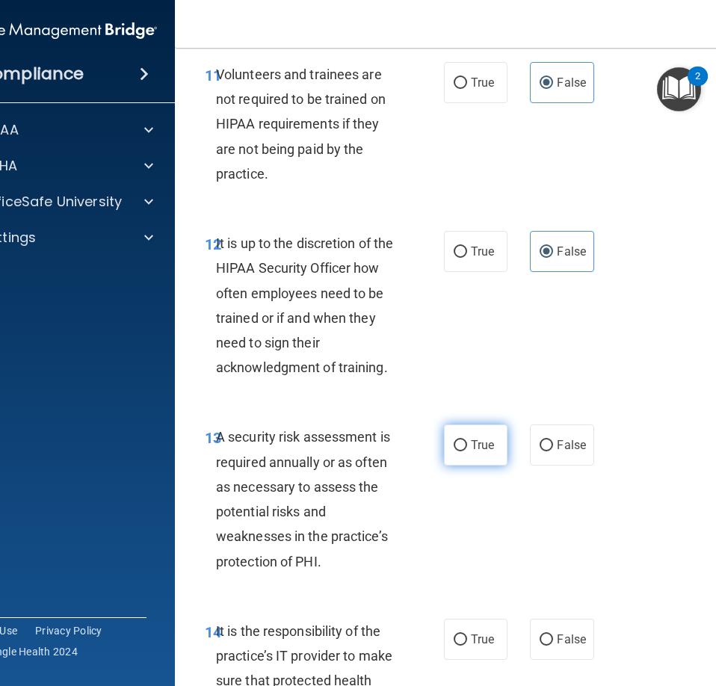
radio input "true"
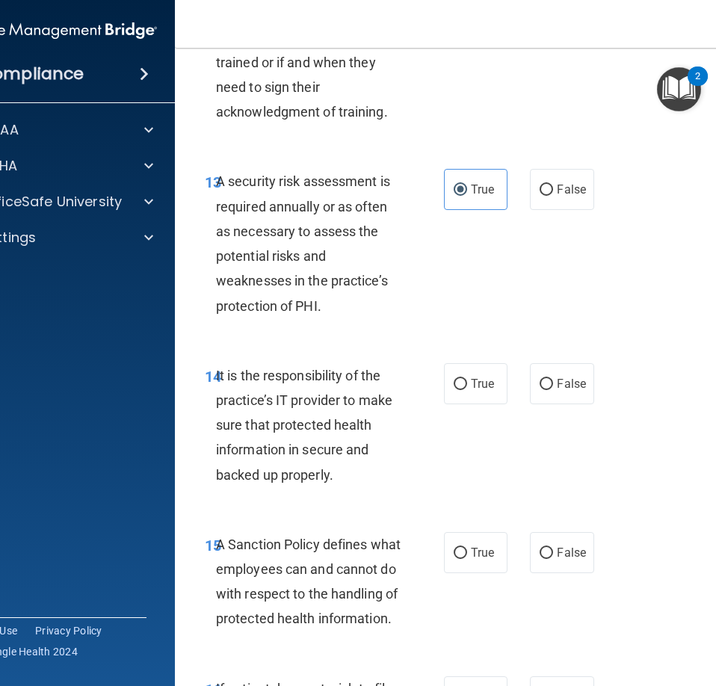
scroll to position [2690, 0]
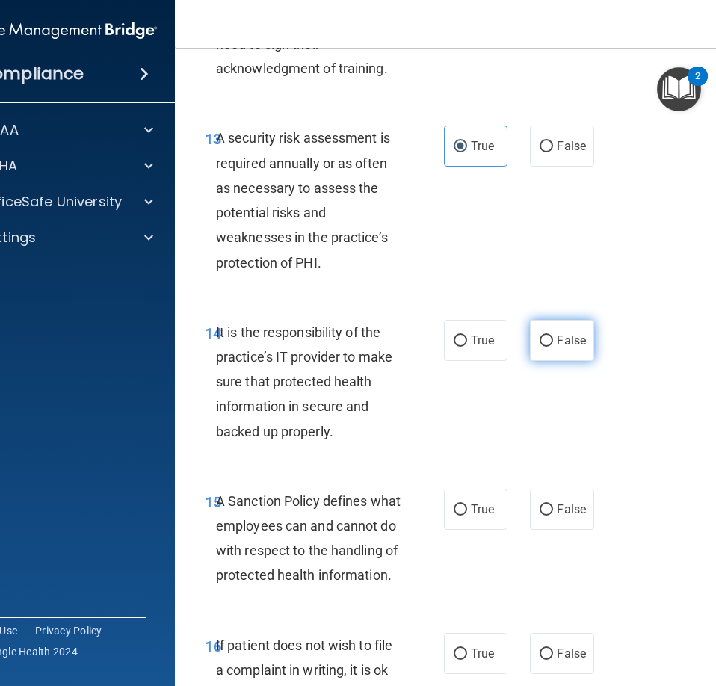
click at [561, 347] on span "False" at bounding box center [571, 340] width 29 height 14
click at [553, 347] on input "False" at bounding box center [545, 340] width 13 height 11
radio input "true"
click at [468, 515] on label "True" at bounding box center [476, 509] width 64 height 41
click at [467, 515] on input "True" at bounding box center [460, 509] width 13 height 11
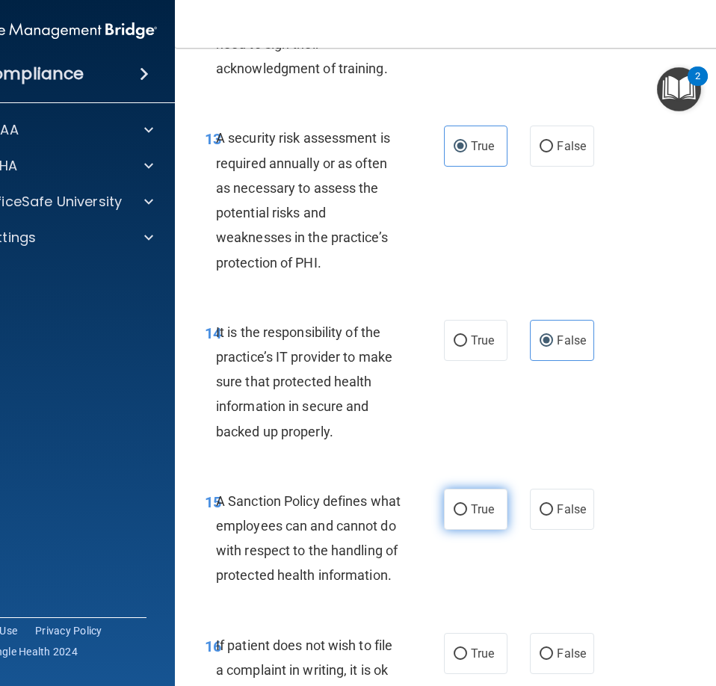
radio input "true"
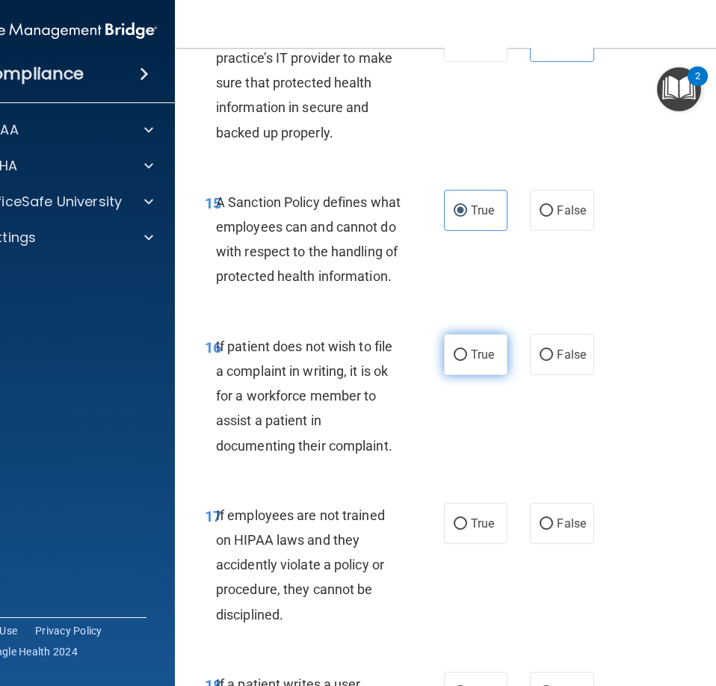
click at [484, 362] on span "True" at bounding box center [482, 354] width 23 height 14
click at [467, 361] on input "True" at bounding box center [460, 355] width 13 height 11
radio input "true"
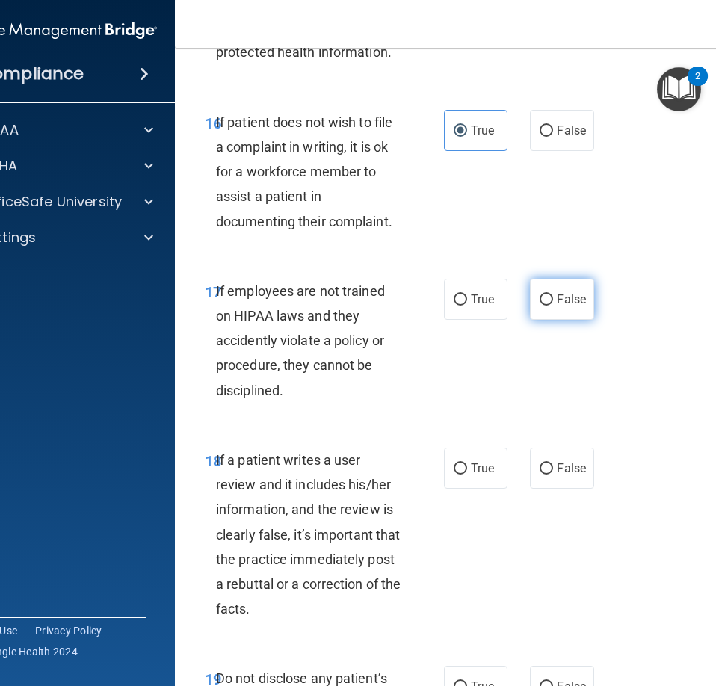
click at [536, 320] on label "False" at bounding box center [562, 299] width 64 height 41
click at [539, 306] on input "False" at bounding box center [545, 299] width 13 height 11
radio input "true"
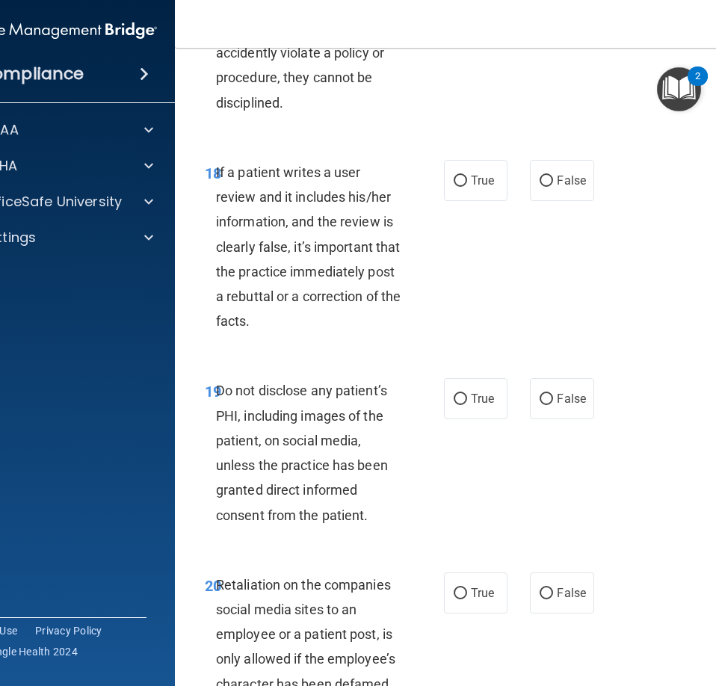
scroll to position [3512, 0]
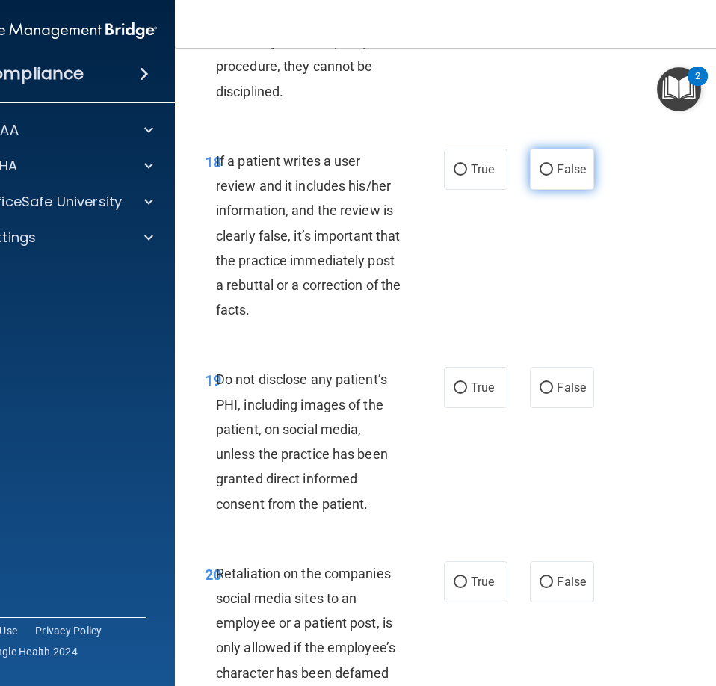
click at [560, 176] on span "False" at bounding box center [571, 169] width 29 height 14
click at [553, 176] on input "False" at bounding box center [545, 169] width 13 height 11
radio input "true"
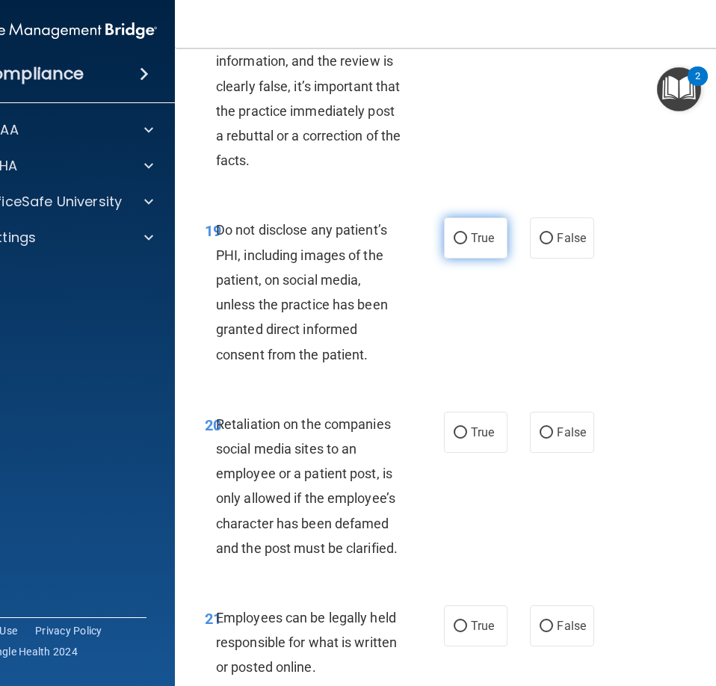
click at [480, 259] on label "True" at bounding box center [476, 237] width 64 height 41
click at [467, 244] on input "True" at bounding box center [460, 238] width 13 height 11
radio input "true"
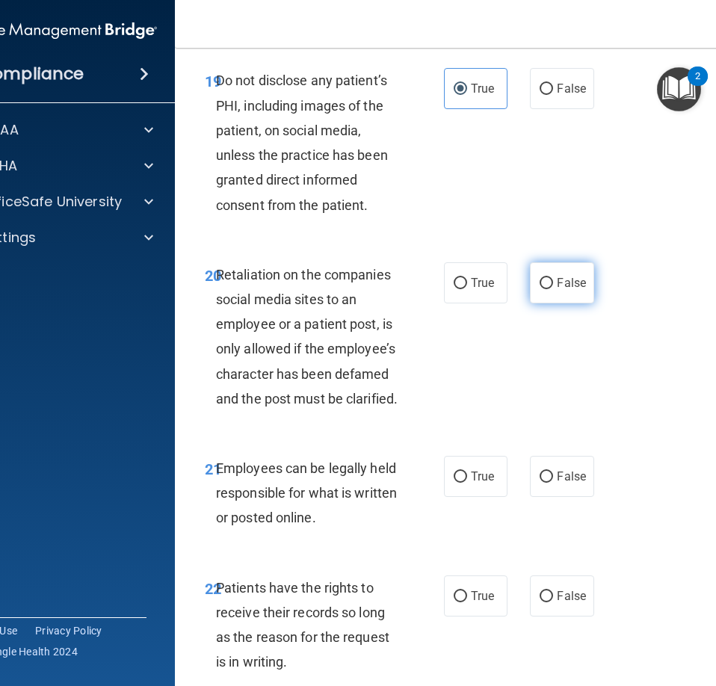
click at [542, 303] on label "False" at bounding box center [562, 282] width 64 height 41
click at [542, 289] on input "False" at bounding box center [545, 283] width 13 height 11
radio input "true"
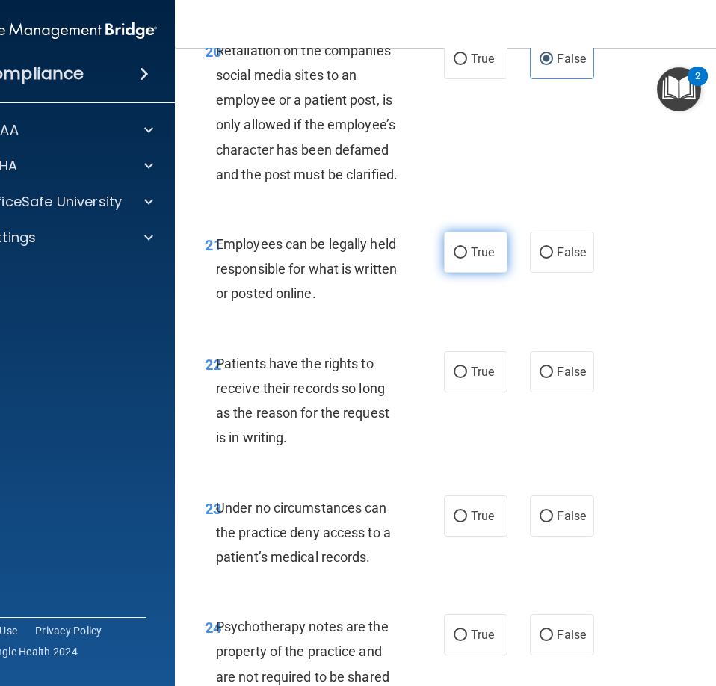
click at [493, 273] on label "True" at bounding box center [476, 252] width 64 height 41
click at [467, 259] on input "True" at bounding box center [460, 252] width 13 height 11
radio input "true"
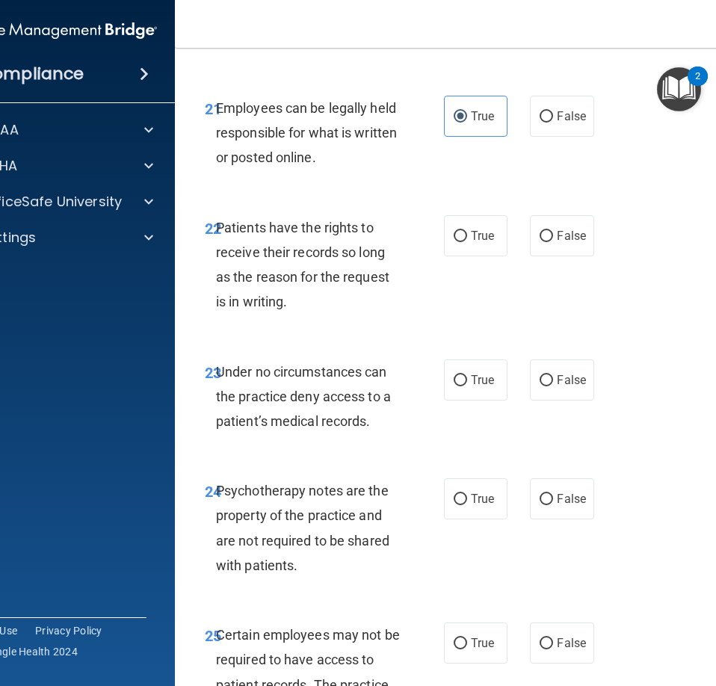
scroll to position [4184, 0]
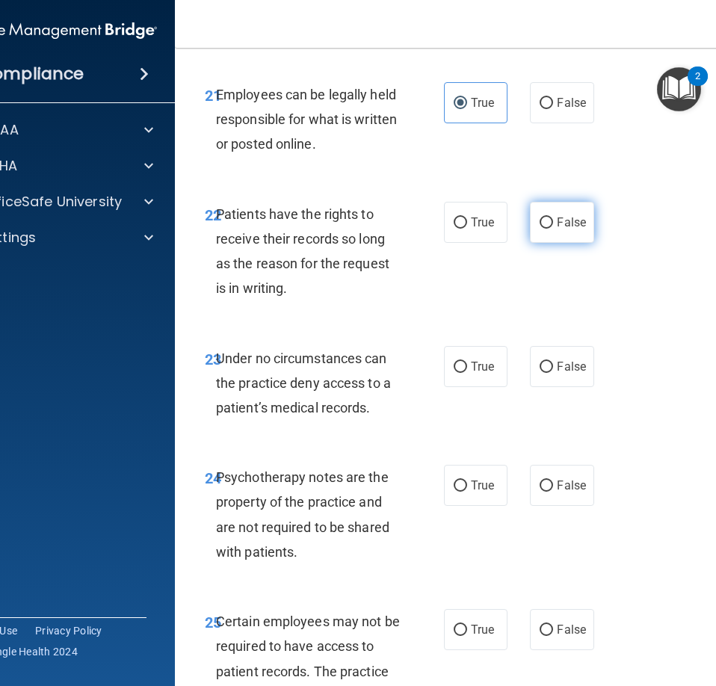
click at [572, 229] on span "False" at bounding box center [571, 222] width 29 height 14
click at [553, 229] on input "False" at bounding box center [545, 222] width 13 height 11
radio input "true"
click at [557, 374] on span "False" at bounding box center [571, 366] width 29 height 14
click at [552, 373] on input "False" at bounding box center [545, 367] width 13 height 11
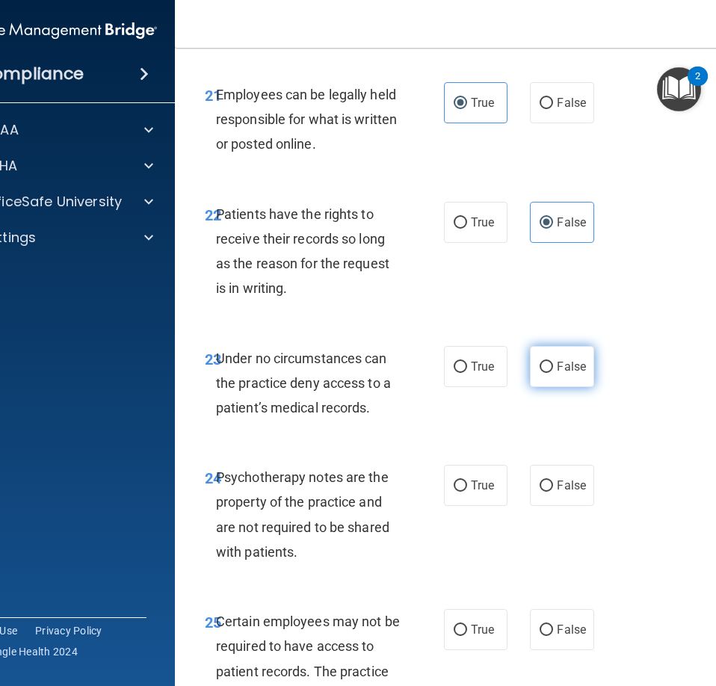
radio input "true"
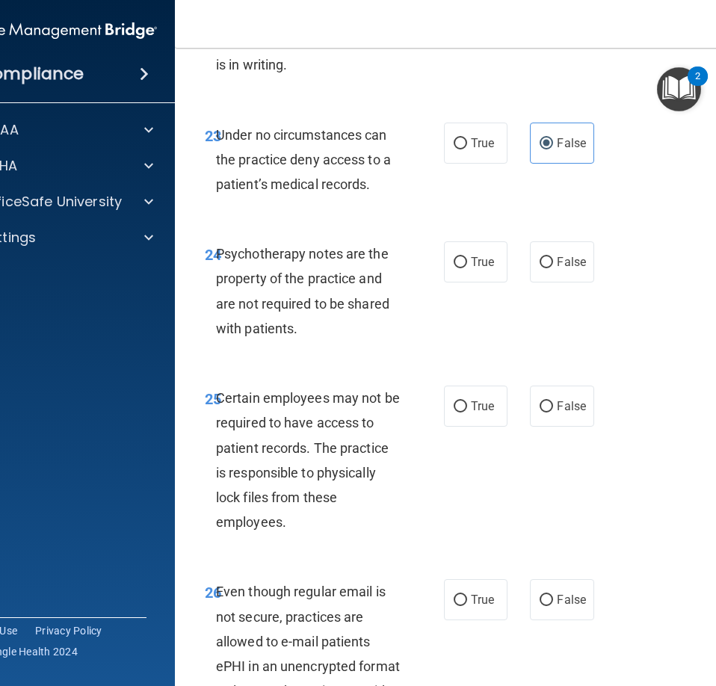
scroll to position [4408, 0]
click at [479, 268] on span "True" at bounding box center [482, 261] width 23 height 14
click at [467, 267] on input "True" at bounding box center [460, 261] width 13 height 11
radio input "true"
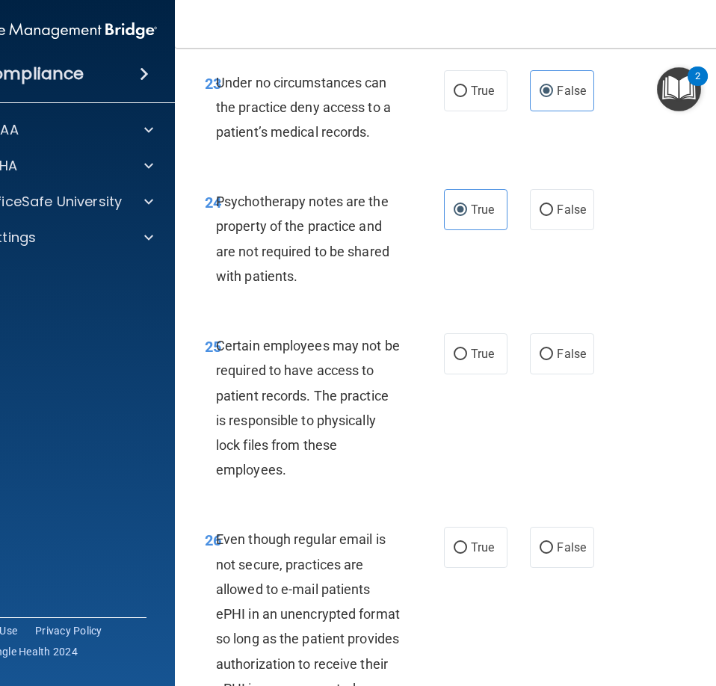
scroll to position [4558, 0]
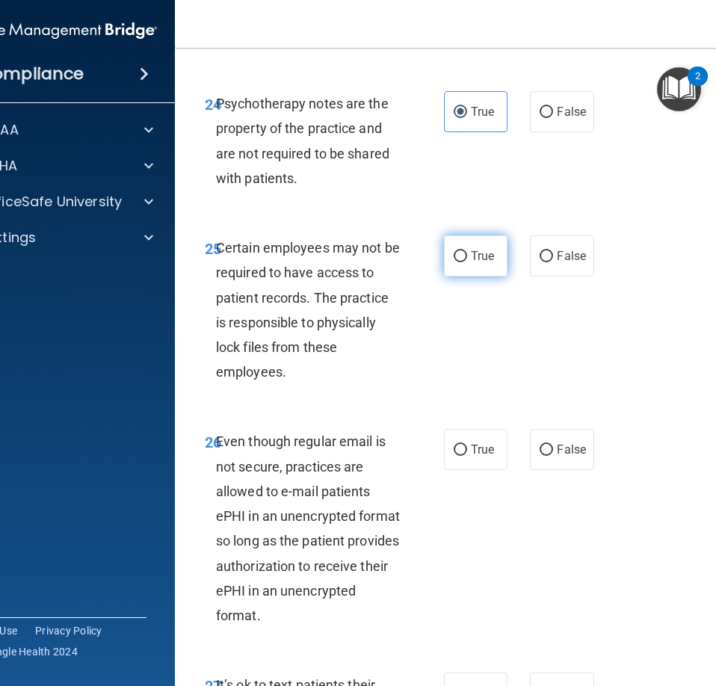
click at [465, 276] on label "True" at bounding box center [476, 255] width 64 height 41
click at [465, 262] on input "True" at bounding box center [460, 256] width 13 height 11
radio input "true"
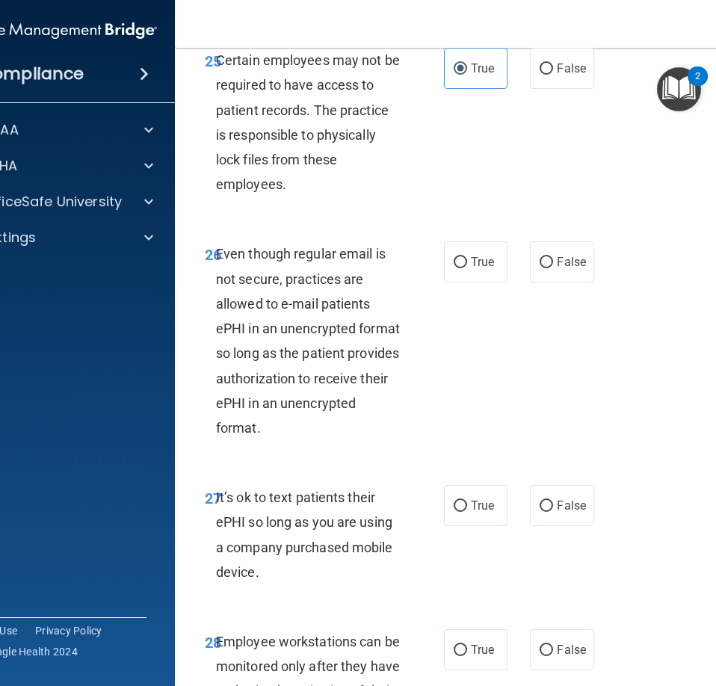
scroll to position [4782, 0]
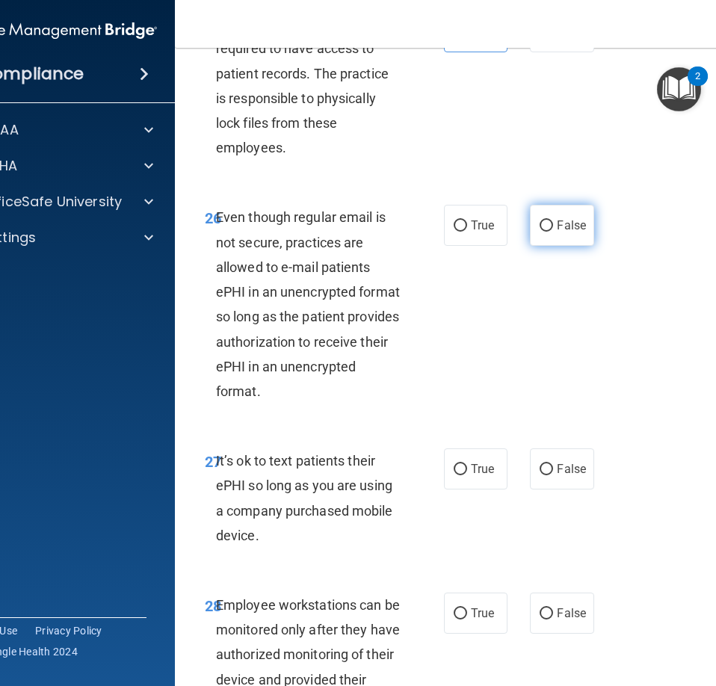
click at [555, 246] on label "False" at bounding box center [562, 225] width 64 height 41
click at [553, 232] on input "False" at bounding box center [545, 225] width 13 height 11
radio input "true"
click at [548, 489] on label "False" at bounding box center [562, 468] width 64 height 41
click at [548, 475] on input "False" at bounding box center [545, 469] width 13 height 11
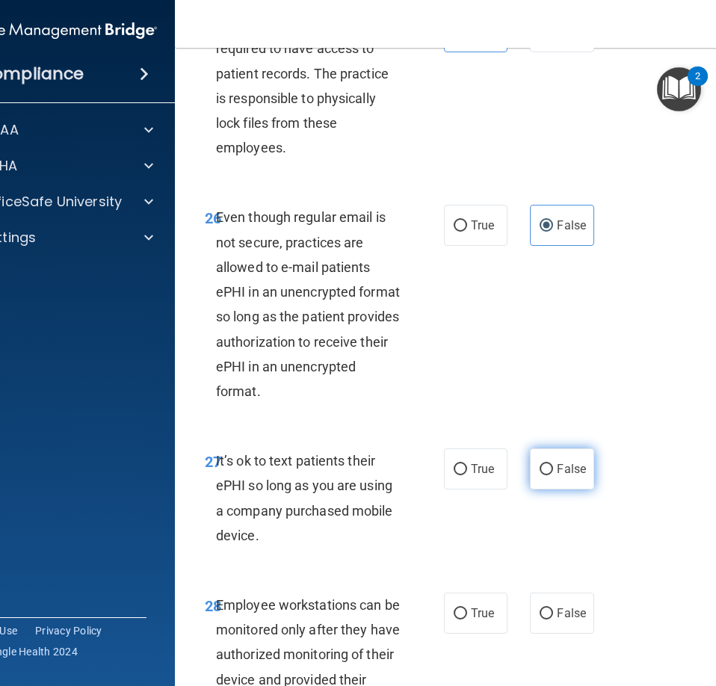
radio input "true"
click at [491, 246] on label "True" at bounding box center [476, 225] width 64 height 41
click at [467, 232] on input "True" at bounding box center [460, 225] width 13 height 11
radio input "true"
radio input "false"
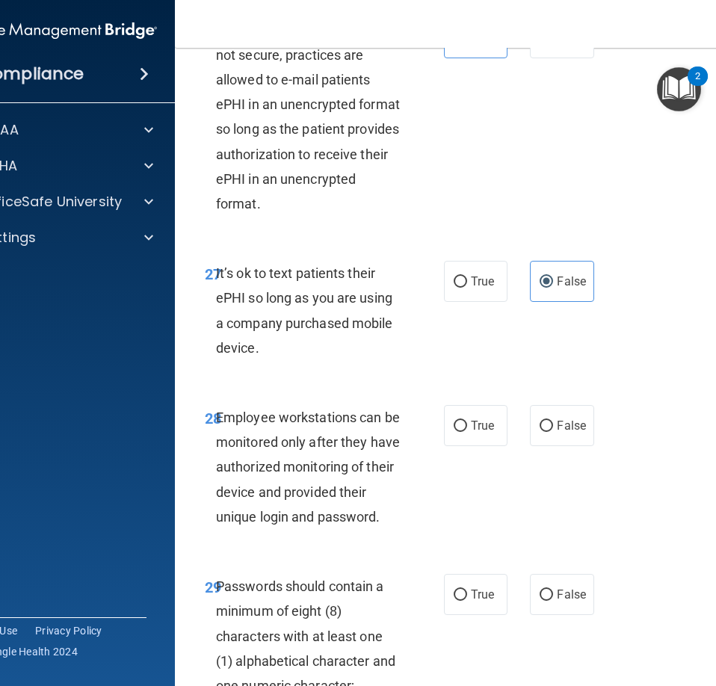
scroll to position [5006, 0]
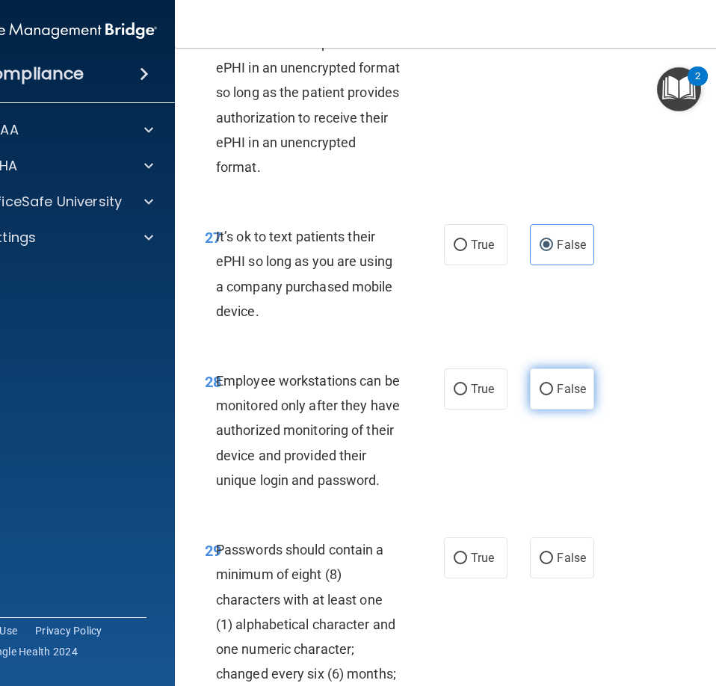
click at [557, 396] on span "False" at bounding box center [571, 389] width 29 height 14
click at [553, 395] on input "False" at bounding box center [545, 389] width 13 height 11
radio input "true"
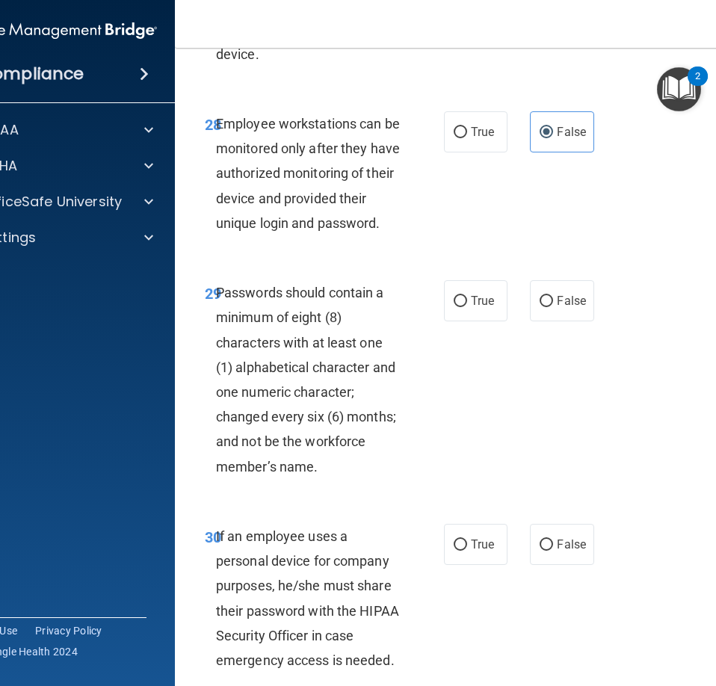
scroll to position [5305, 0]
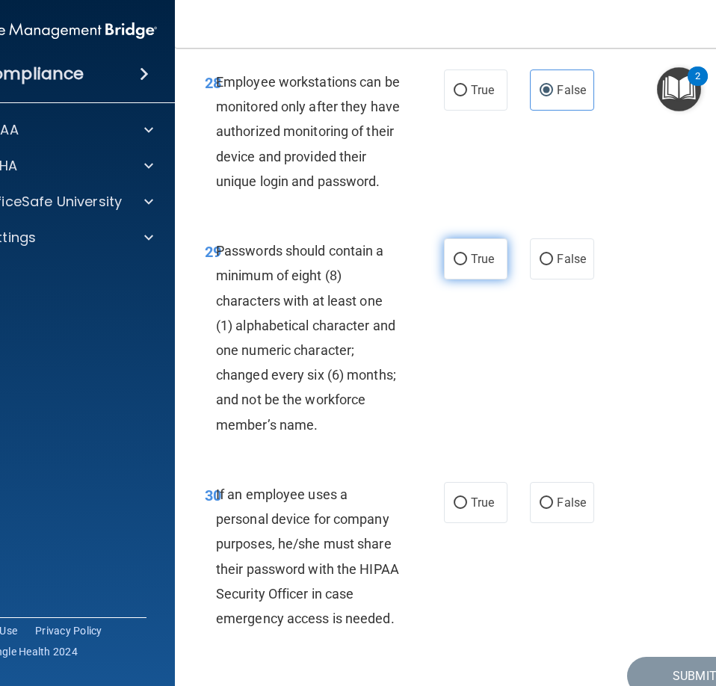
click at [473, 279] on label "True" at bounding box center [476, 258] width 64 height 41
click at [467, 265] on input "True" at bounding box center [460, 259] width 13 height 11
radio input "true"
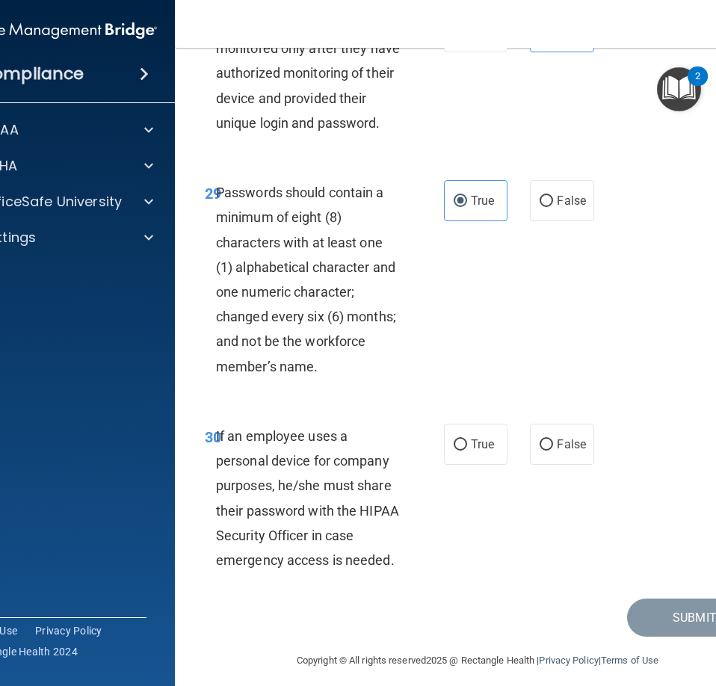
scroll to position [5423, 0]
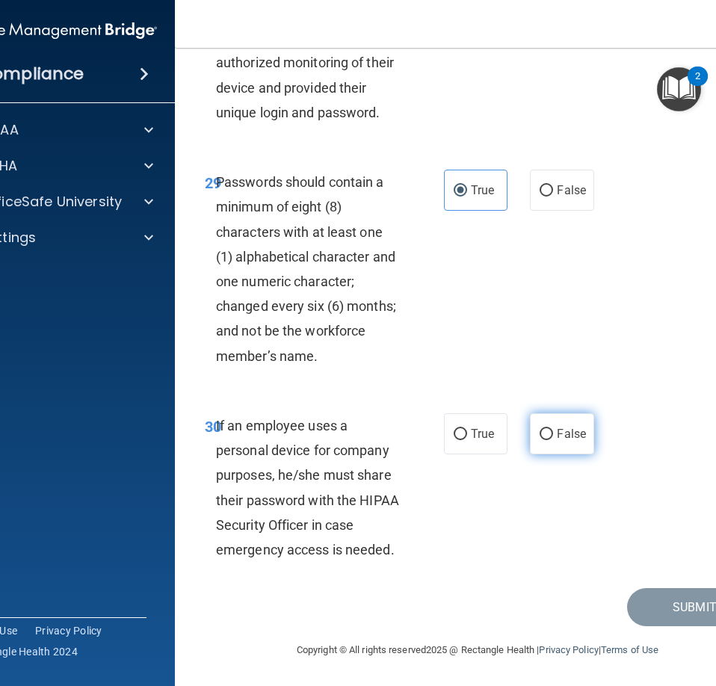
click at [559, 425] on label "False" at bounding box center [562, 433] width 64 height 41
click at [553, 429] on input "False" at bounding box center [545, 434] width 13 height 11
radio input "true"
click at [631, 613] on button "Submit" at bounding box center [694, 607] width 134 height 38
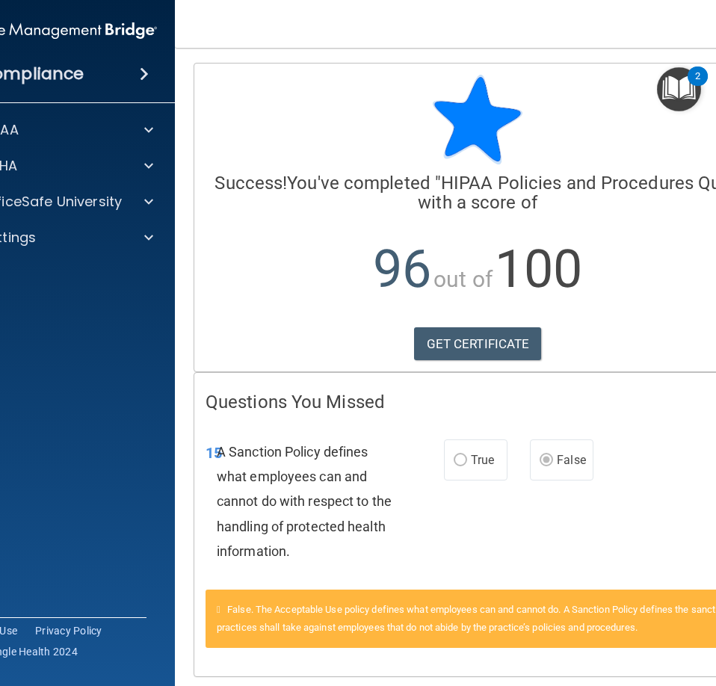
click at [368, 531] on span "A Sanction Policy defines what employees can and cannot do with respect to the …" at bounding box center [304, 501] width 175 height 115
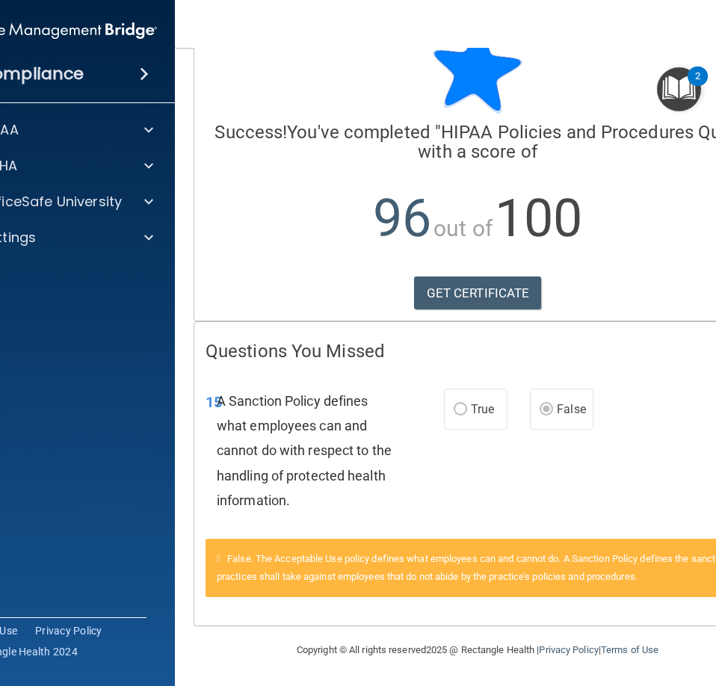
click at [422, 514] on div "15 A Sanction Policy defines what employees can and cannot do with respect to t…" at bounding box center [324, 454] width 283 height 131
click at [108, 203] on p "OfficeSafe University" at bounding box center [51, 202] width 141 height 18
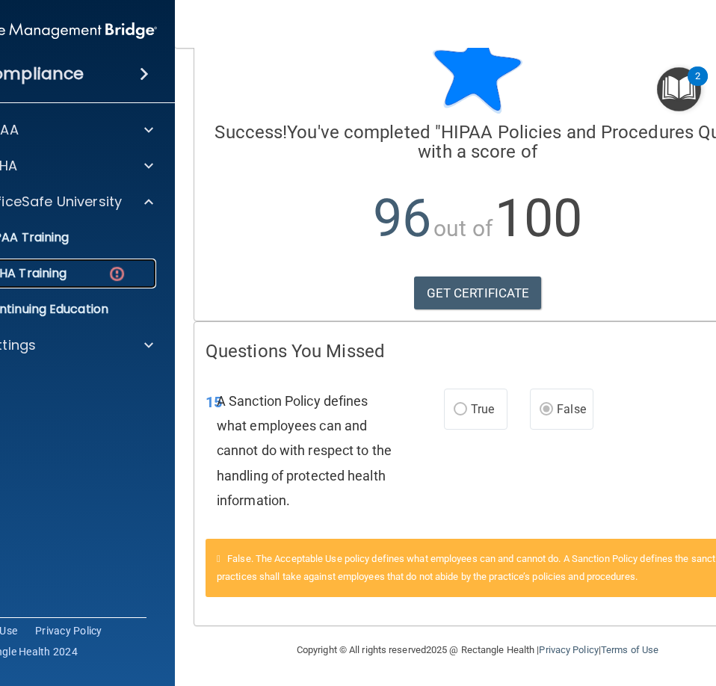
click at [108, 267] on img at bounding box center [117, 273] width 19 height 19
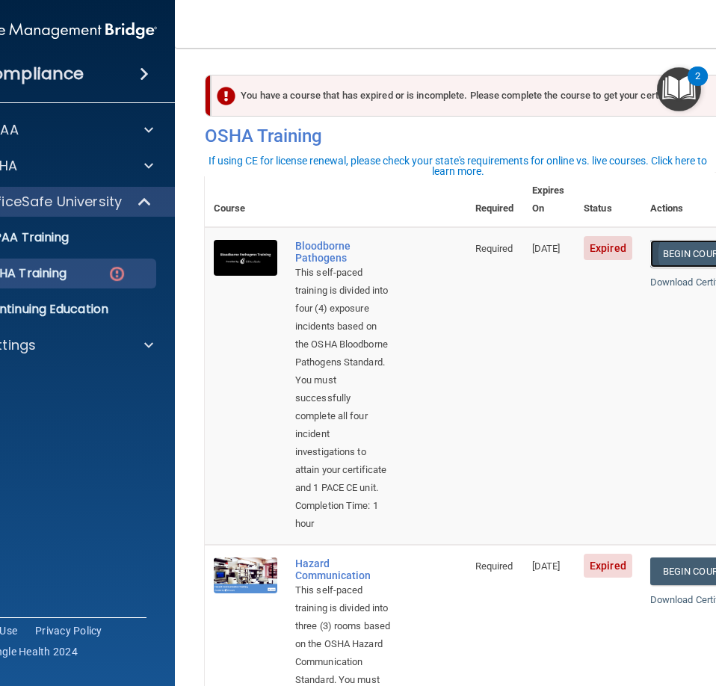
click at [672, 246] on link "Begin Course" at bounding box center [695, 254] width 91 height 28
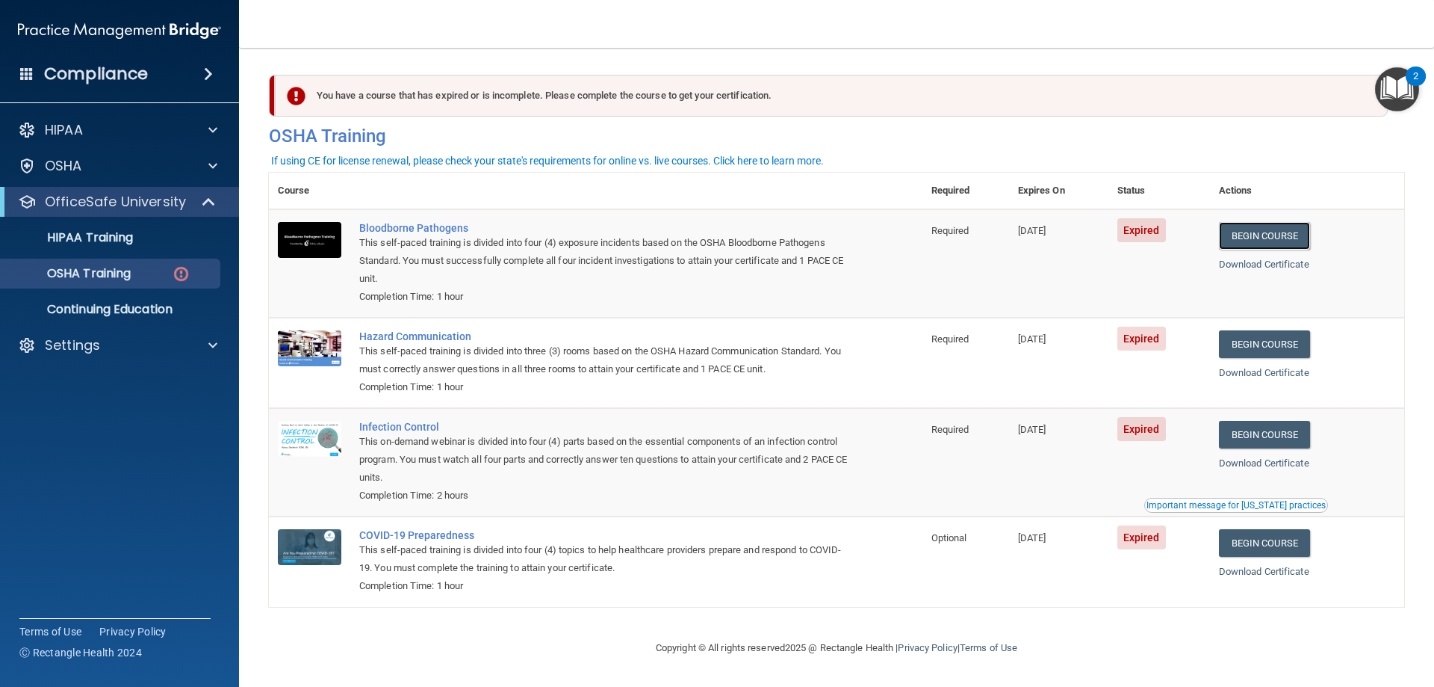
scroll to position [1, 0]
click at [1284, 335] on link "Begin Course" at bounding box center [1264, 344] width 91 height 28
click at [1300, 436] on link "Begin Course" at bounding box center [1264, 435] width 91 height 28
click at [1265, 537] on link "Begin Course" at bounding box center [1264, 543] width 91 height 28
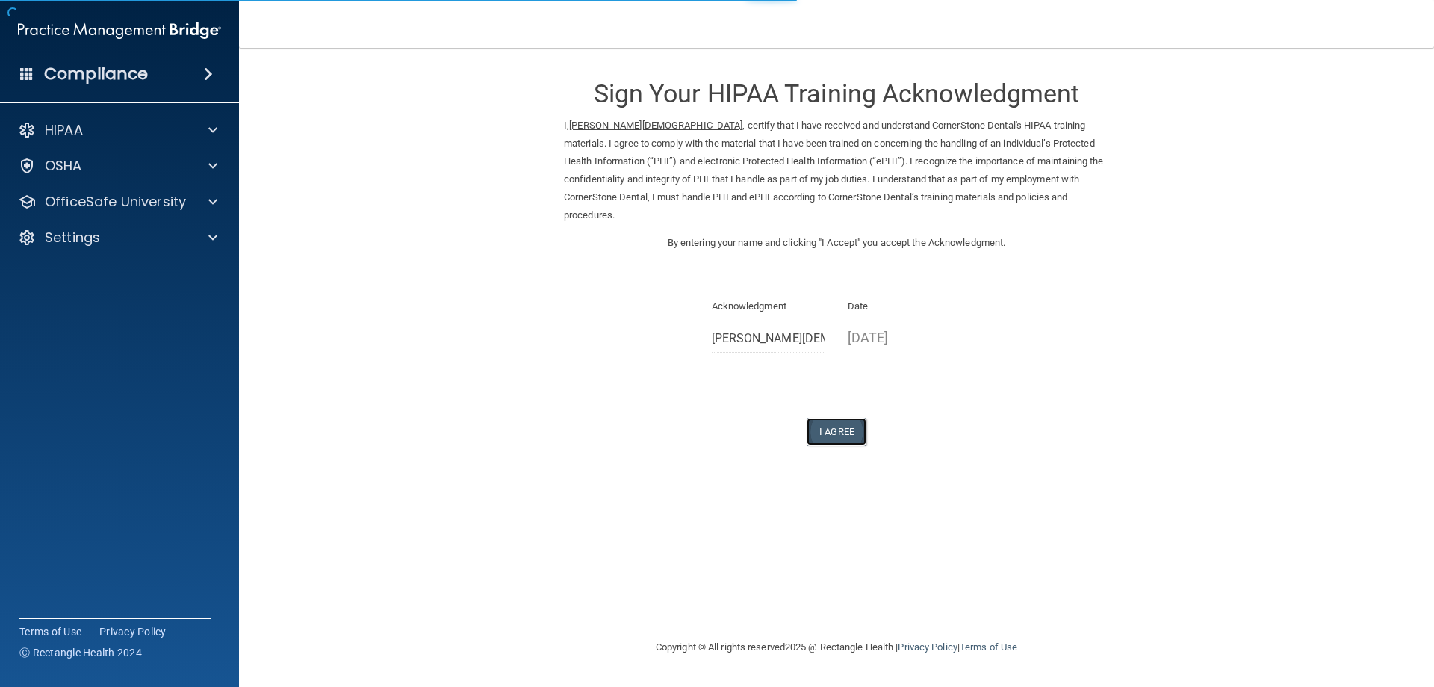
click at [853, 418] on button "I Agree" at bounding box center [837, 432] width 60 height 28
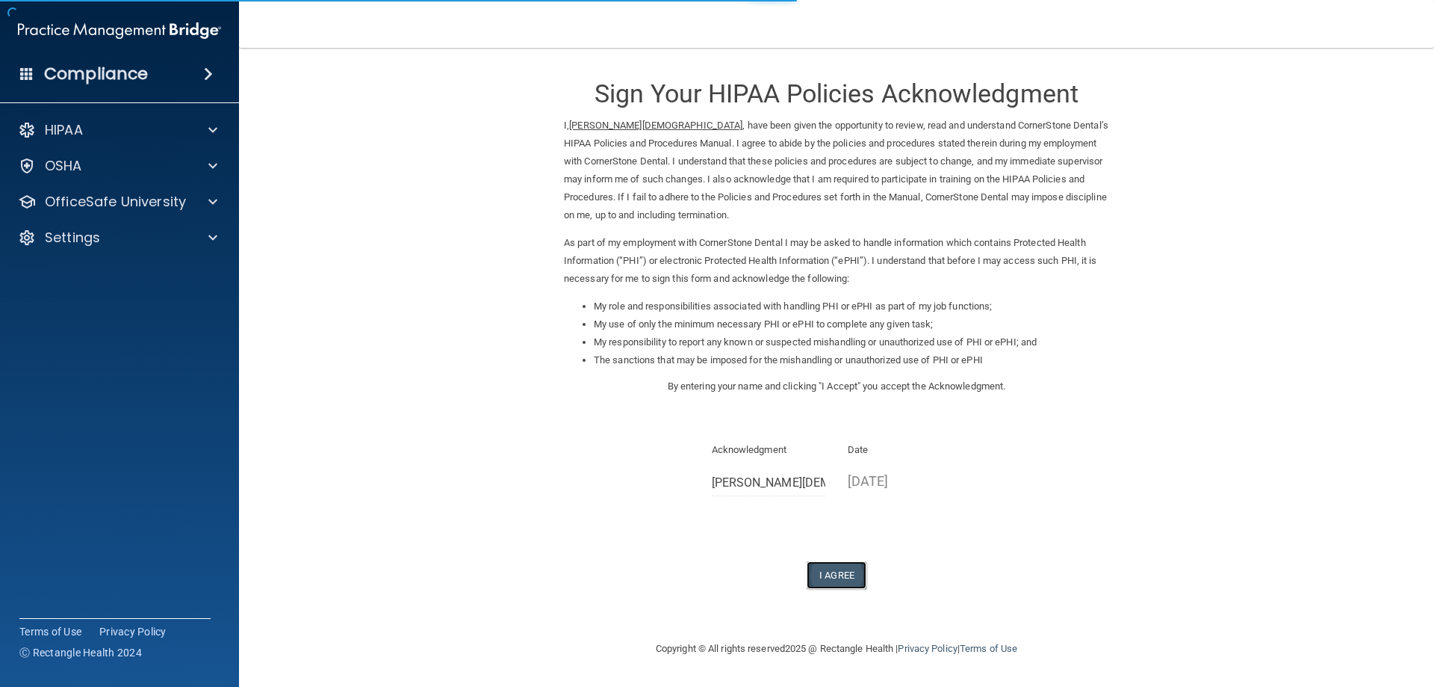
click at [843, 572] on button "I Agree" at bounding box center [837, 575] width 60 height 28
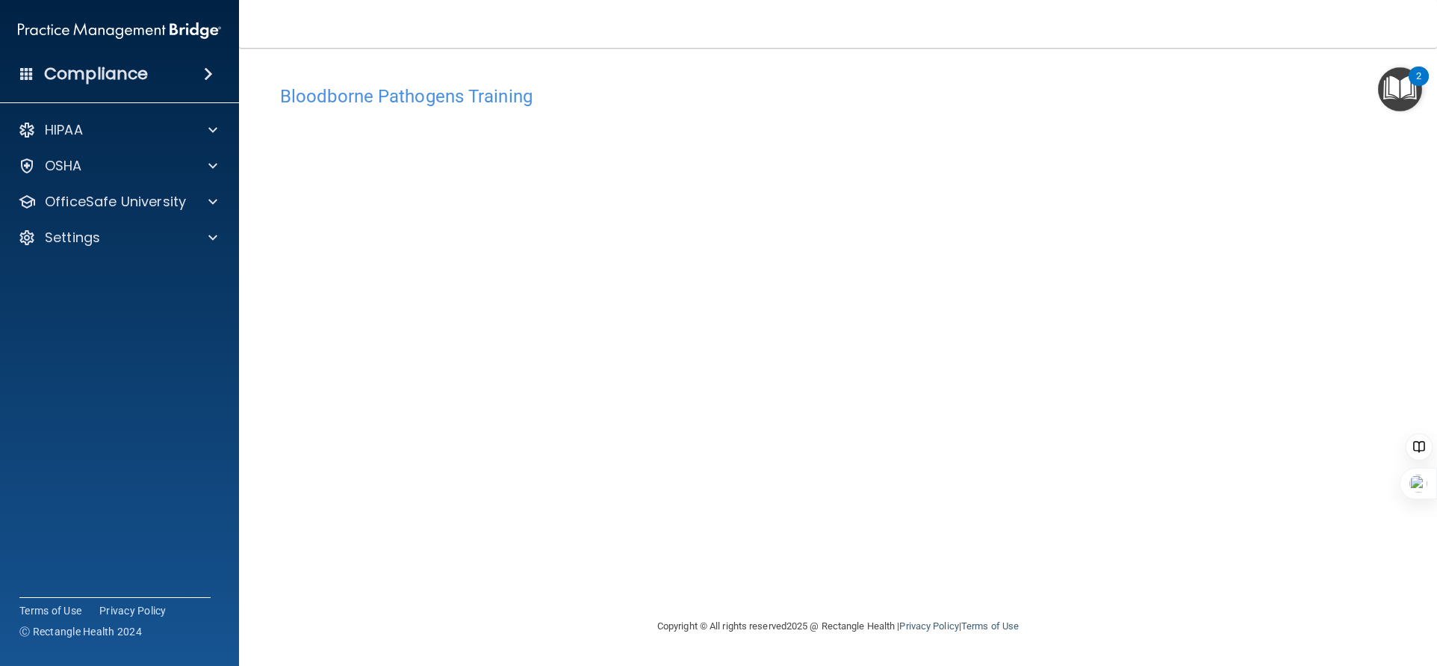
click at [715, 77] on div "Bloodborne Pathogens Training This course doesn’t expire until 08/29/2025. Are …" at bounding box center [838, 332] width 1139 height 539
click at [140, 216] on div "OfficeSafe University" at bounding box center [120, 202] width 240 height 30
click at [149, 202] on p "OfficeSafe University" at bounding box center [115, 202] width 141 height 18
click at [127, 267] on p "OSHA Training" at bounding box center [70, 273] width 121 height 15
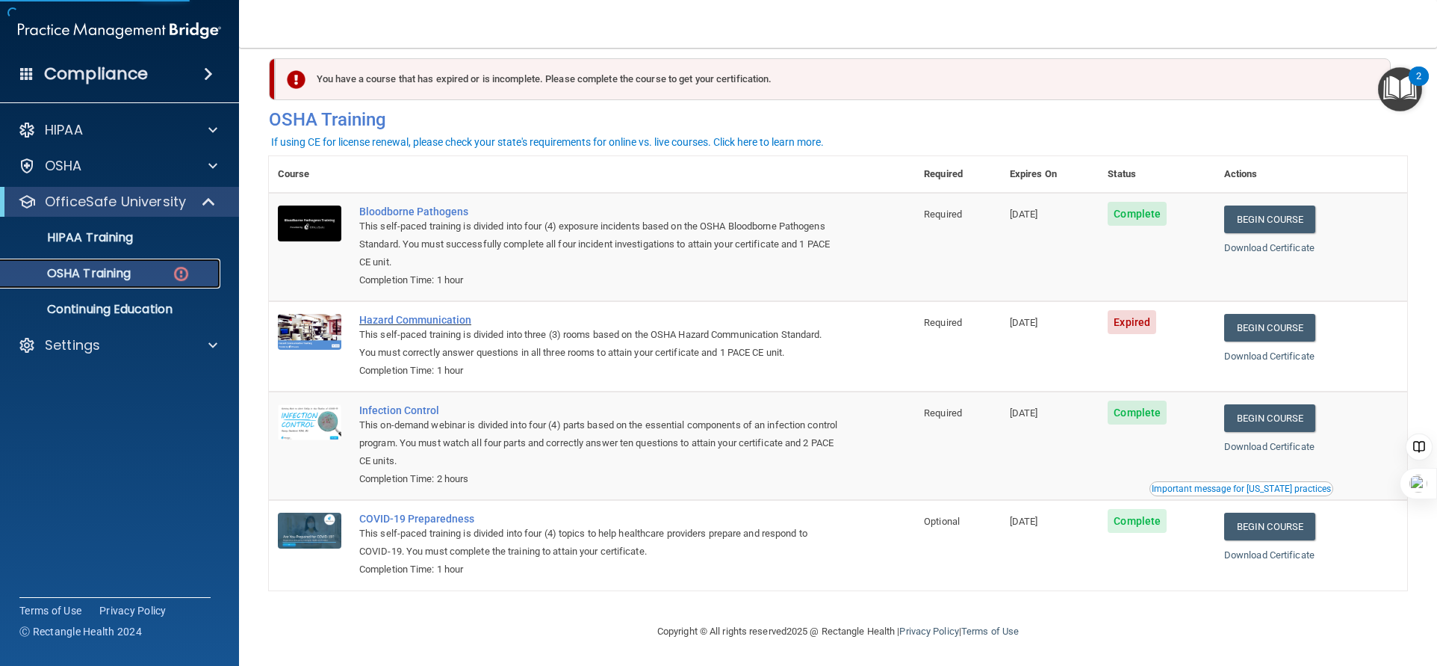
scroll to position [22, 0]
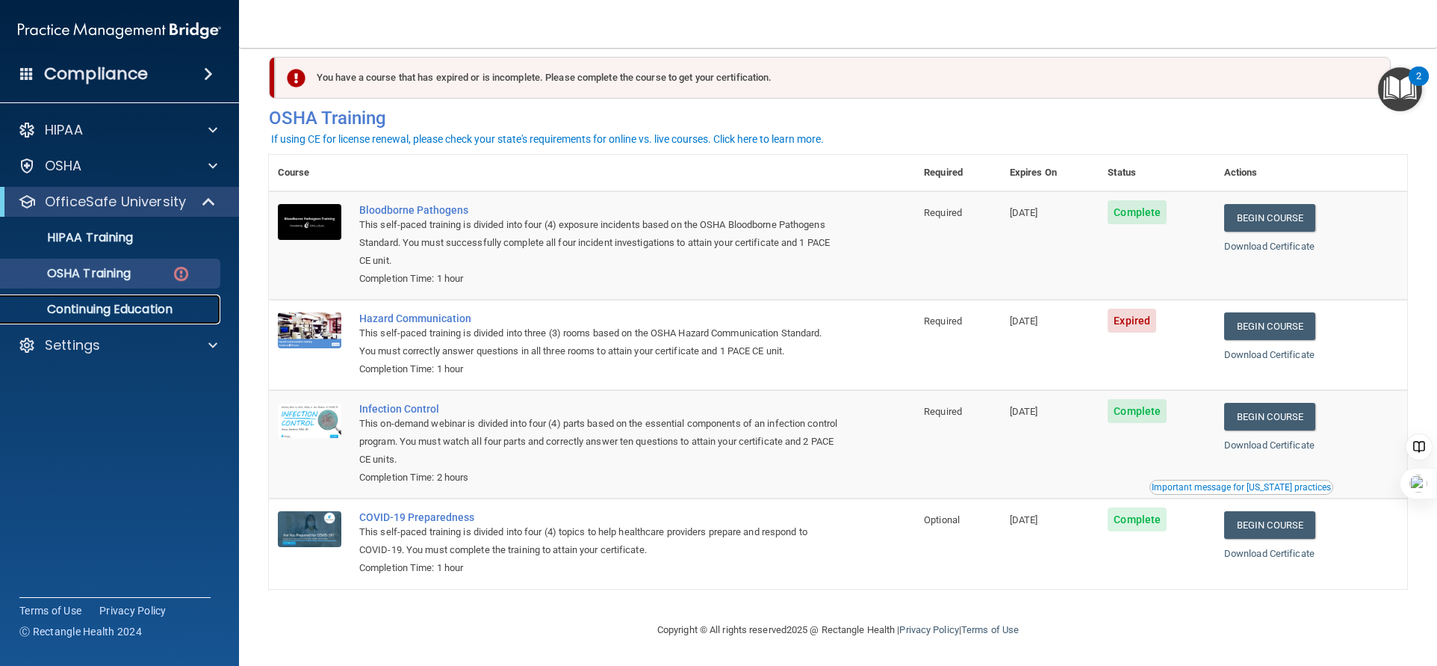
click at [169, 302] on p "Continuing Education" at bounding box center [112, 309] width 204 height 15
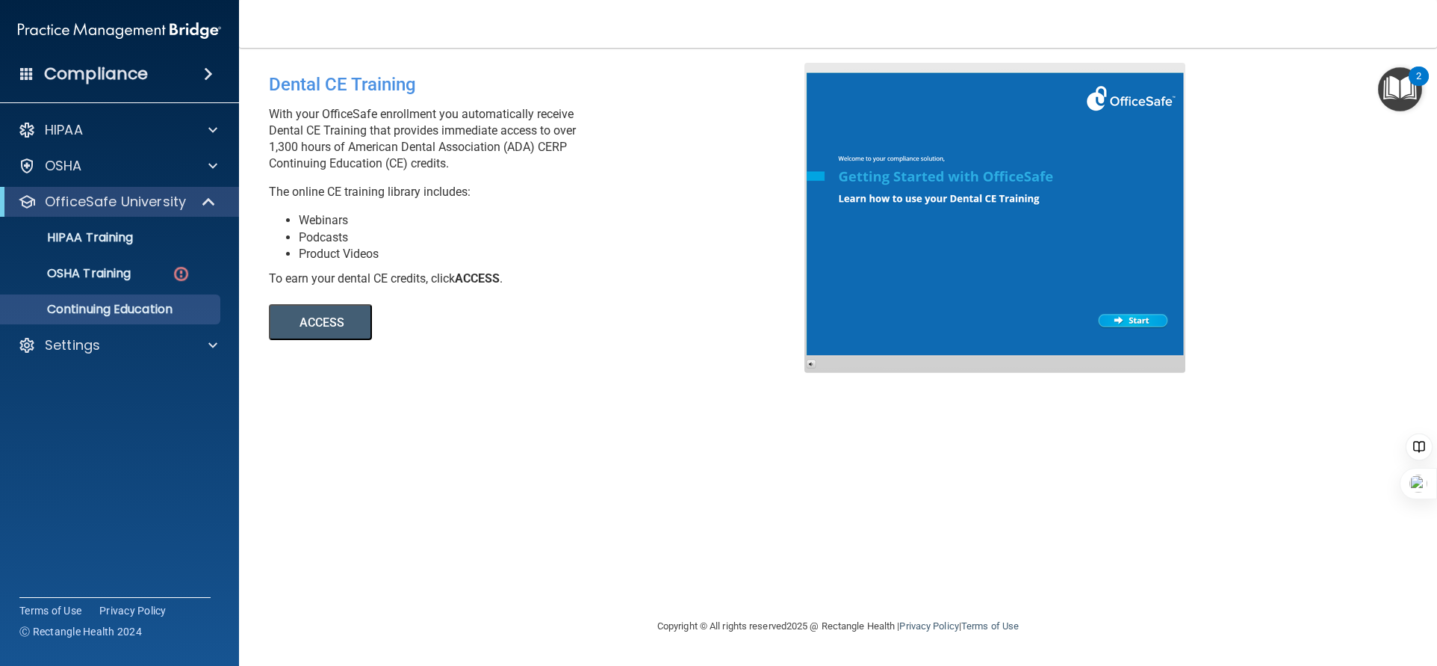
click at [332, 318] on button "ACCESS" at bounding box center [320, 322] width 103 height 36
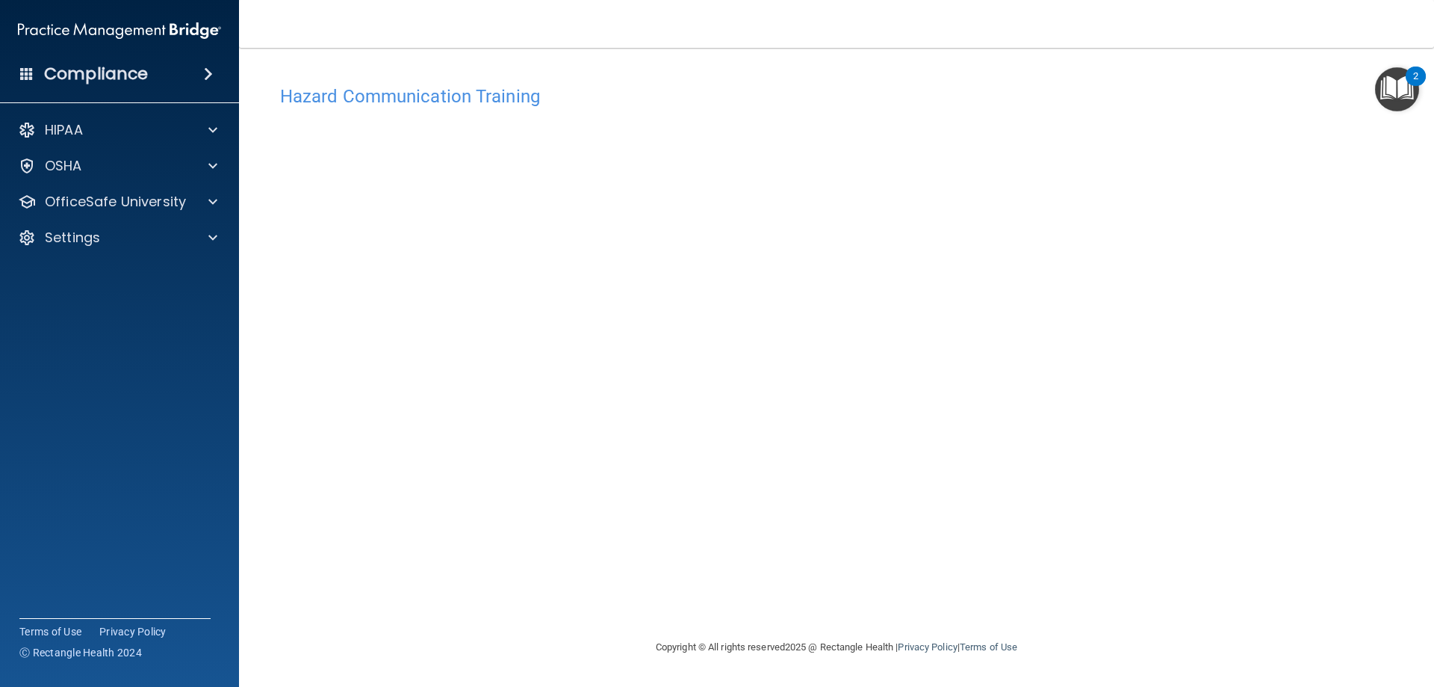
click at [248, 442] on main "Hazard Communication Training This course doesn’t expire until [DATE]. Are you …" at bounding box center [836, 367] width 1195 height 639
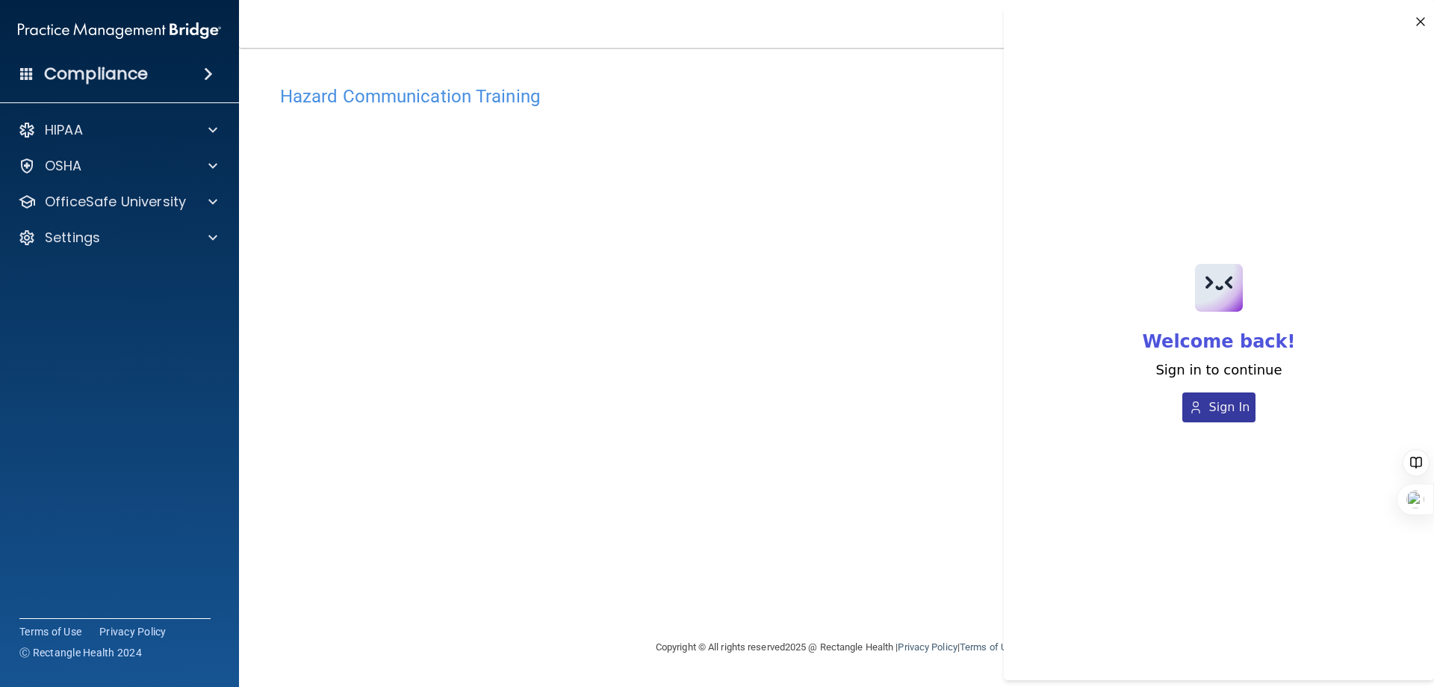
click at [1217, 421] on button "Sign In" at bounding box center [1220, 407] width 74 height 30
click at [1420, 24] on icon "button" at bounding box center [1420, 21] width 7 height 7
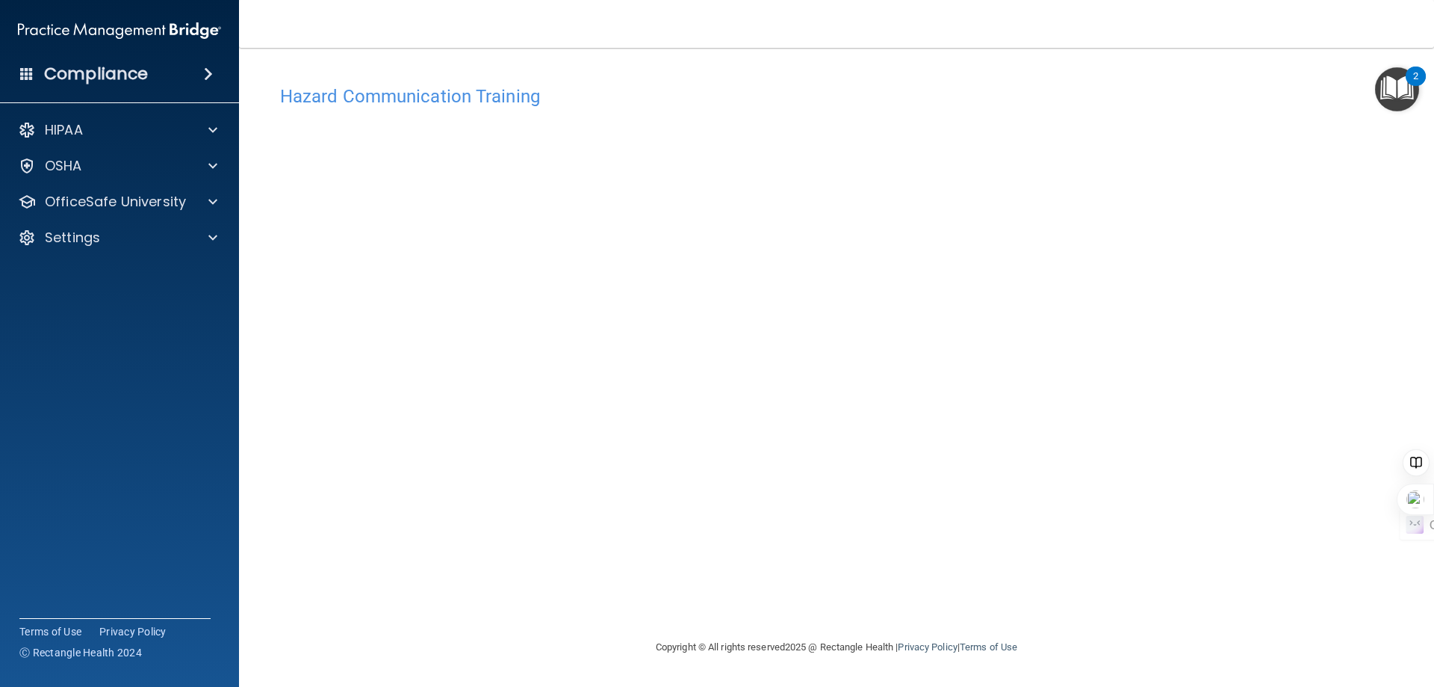
click at [1195, 209] on div "Hazard Communication Training This course doesn’t expire until [DATE]. Are you …" at bounding box center [837, 358] width 1136 height 560
click at [1158, 244] on div "Hazard Communication Training This course doesn’t expire until [DATE]. Are you …" at bounding box center [837, 358] width 1136 height 560
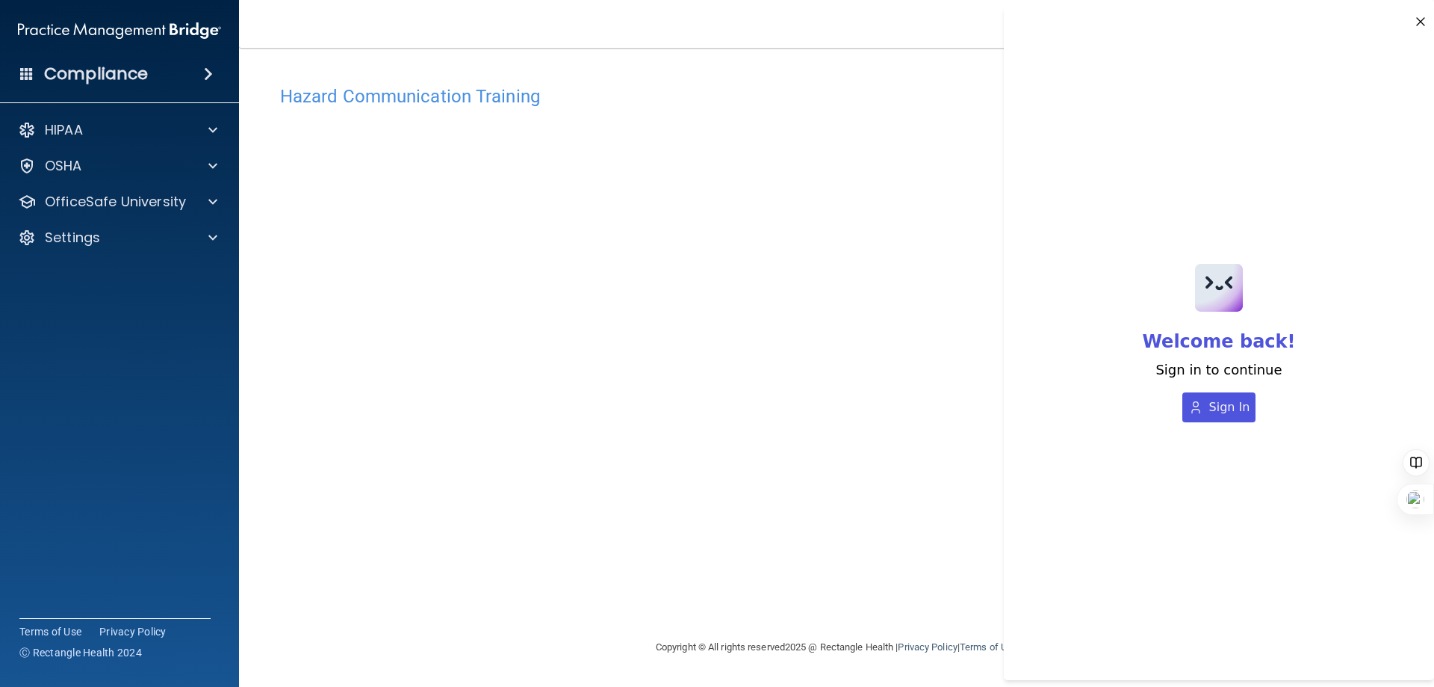
click at [1426, 30] on icon "button" at bounding box center [1421, 22] width 15 height 18
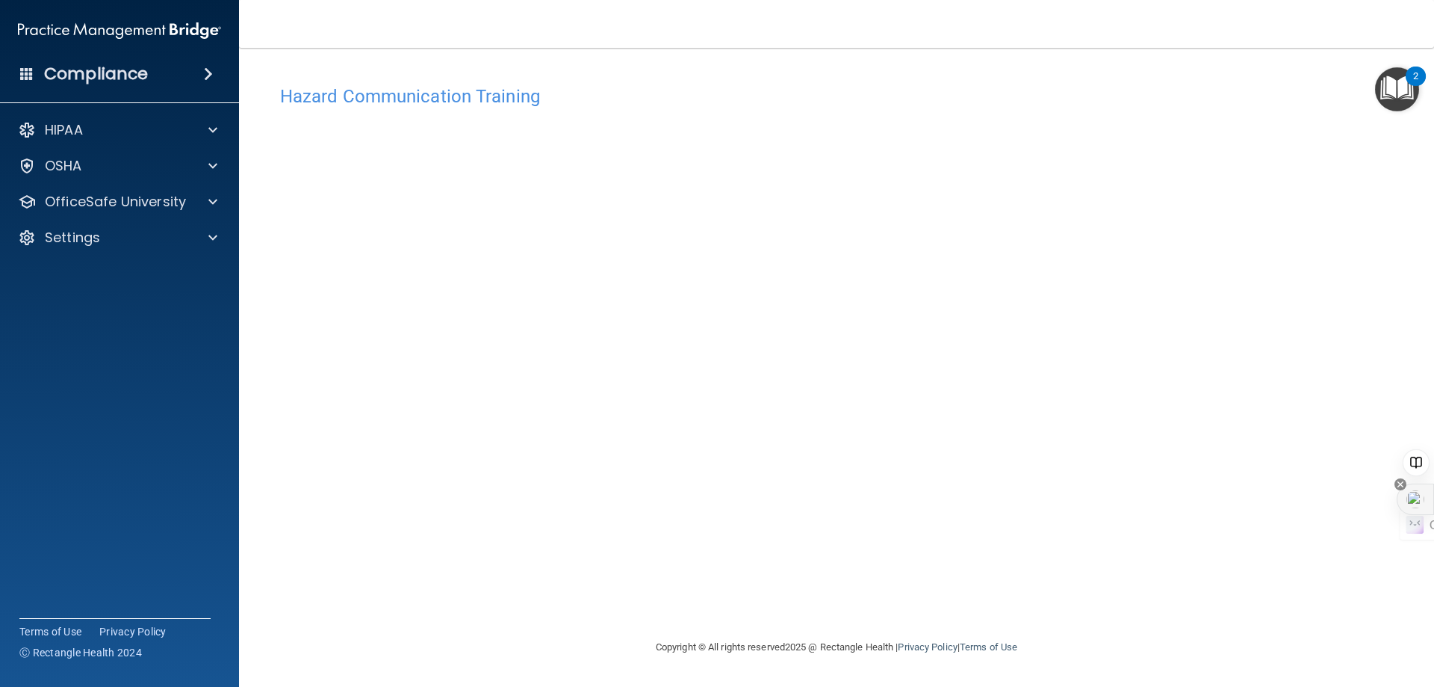
click at [1415, 501] on img at bounding box center [1416, 499] width 18 height 18
click at [1409, 488] on div at bounding box center [1415, 498] width 37 height 31
click at [1401, 484] on div at bounding box center [1417, 486] width 36 height 93
click at [1417, 495] on img at bounding box center [1416, 499] width 18 height 18
click at [1417, 500] on img at bounding box center [1416, 499] width 18 height 18
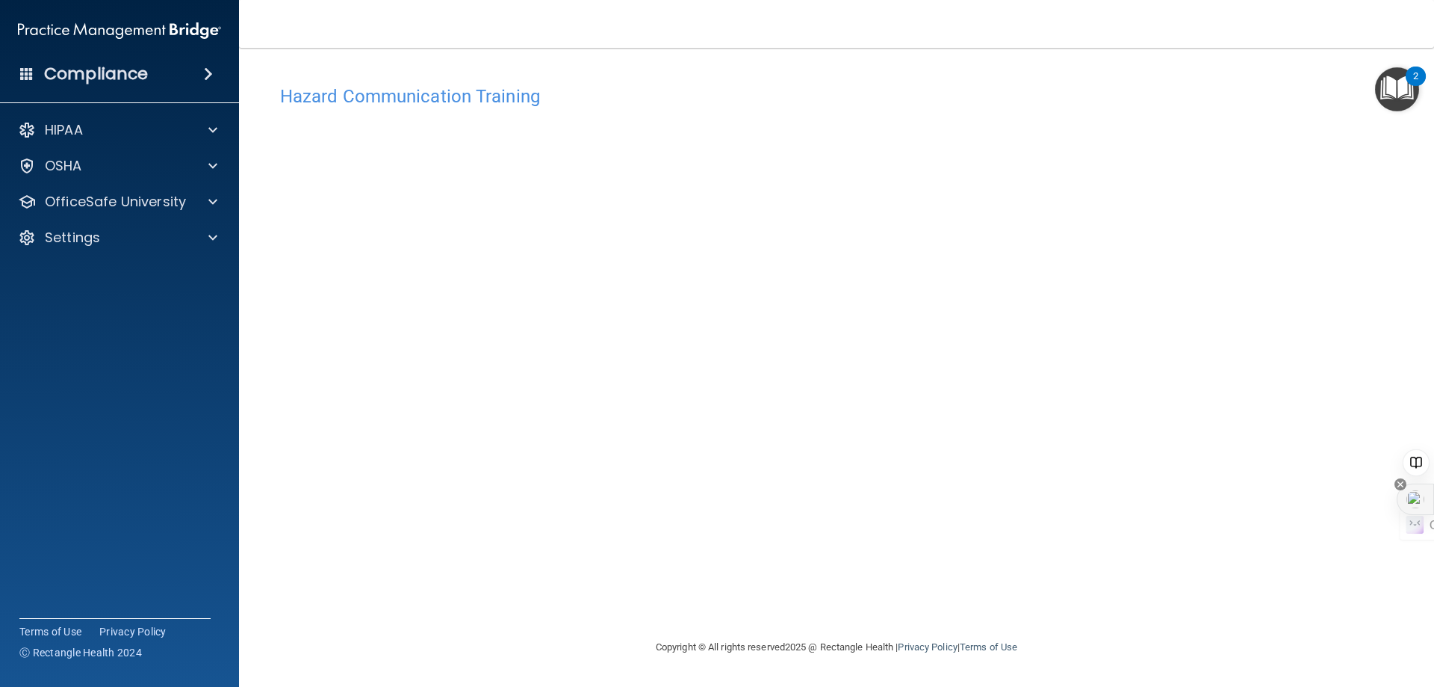
click at [1417, 500] on img at bounding box center [1416, 499] width 18 height 18
click at [1423, 521] on div at bounding box center [1417, 519] width 30 height 9
click at [1422, 527] on div at bounding box center [1417, 486] width 36 height 93
click at [1421, 524] on div at bounding box center [1417, 486] width 36 height 93
click at [1405, 483] on icon at bounding box center [1401, 484] width 12 height 12
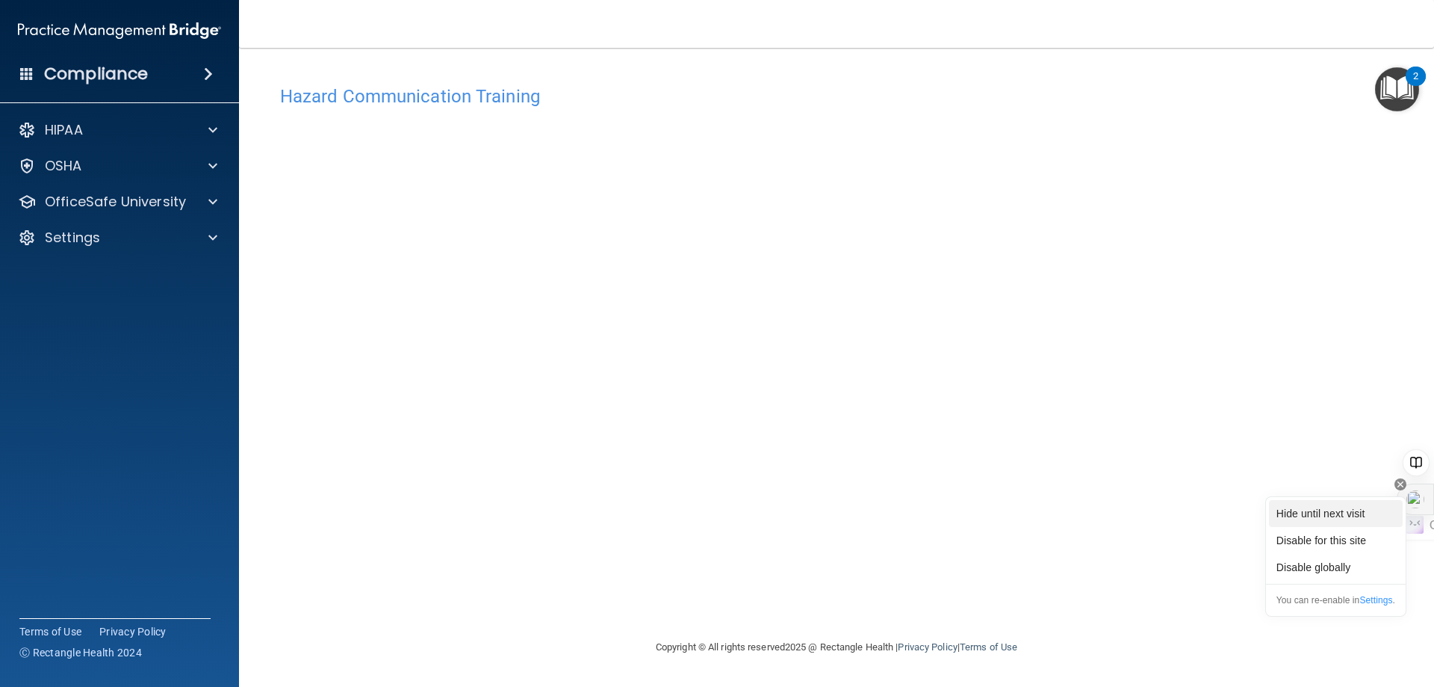
click at [1379, 517] on div "Hide until next visit" at bounding box center [1336, 513] width 134 height 27
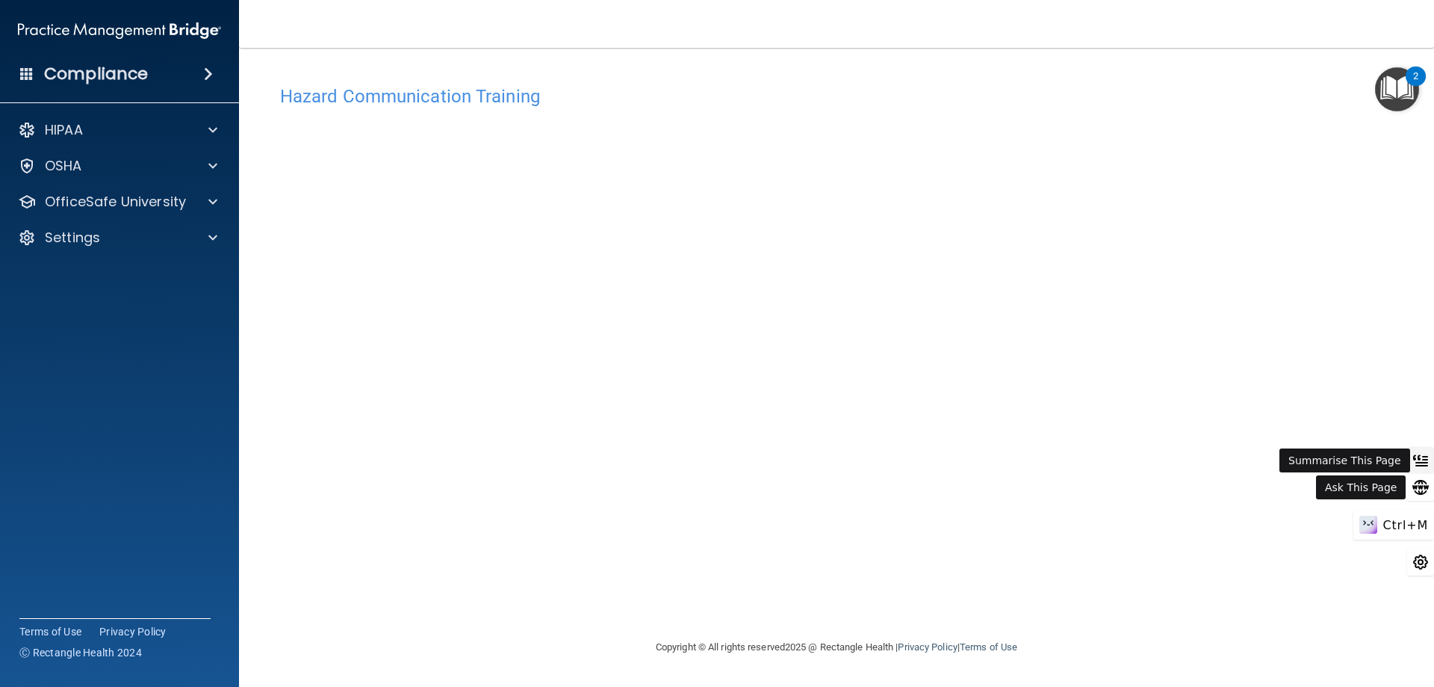
click at [1426, 465] on icon at bounding box center [1422, 465] width 11 height 0
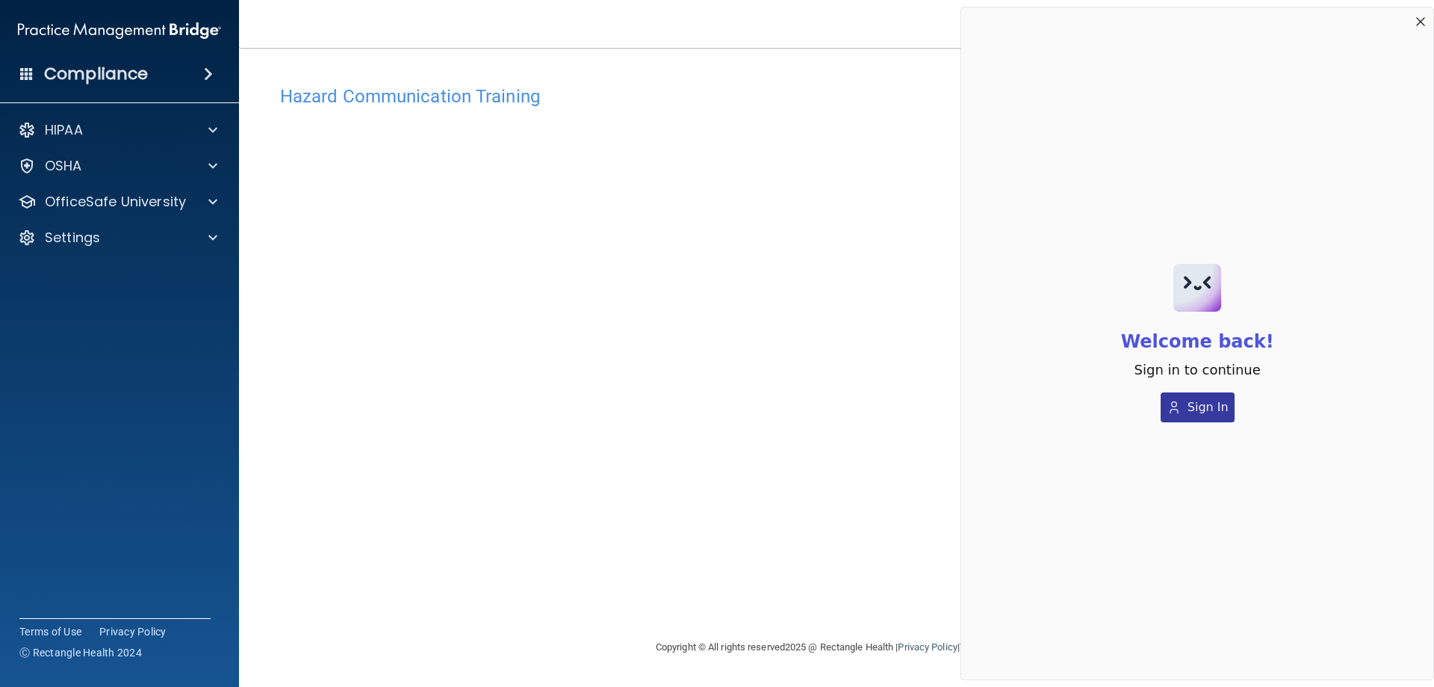
click at [1201, 409] on span "Sign In" at bounding box center [1208, 407] width 41 height 18
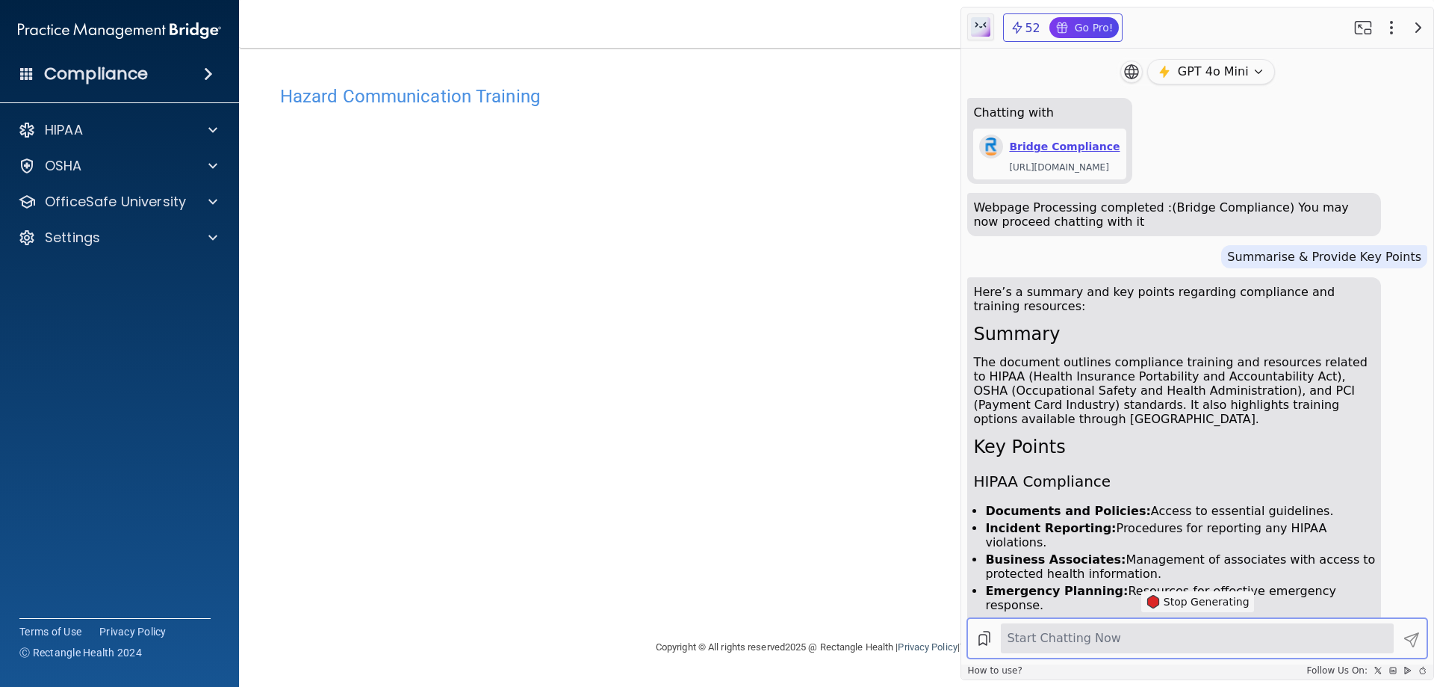
scroll to position [217, 0]
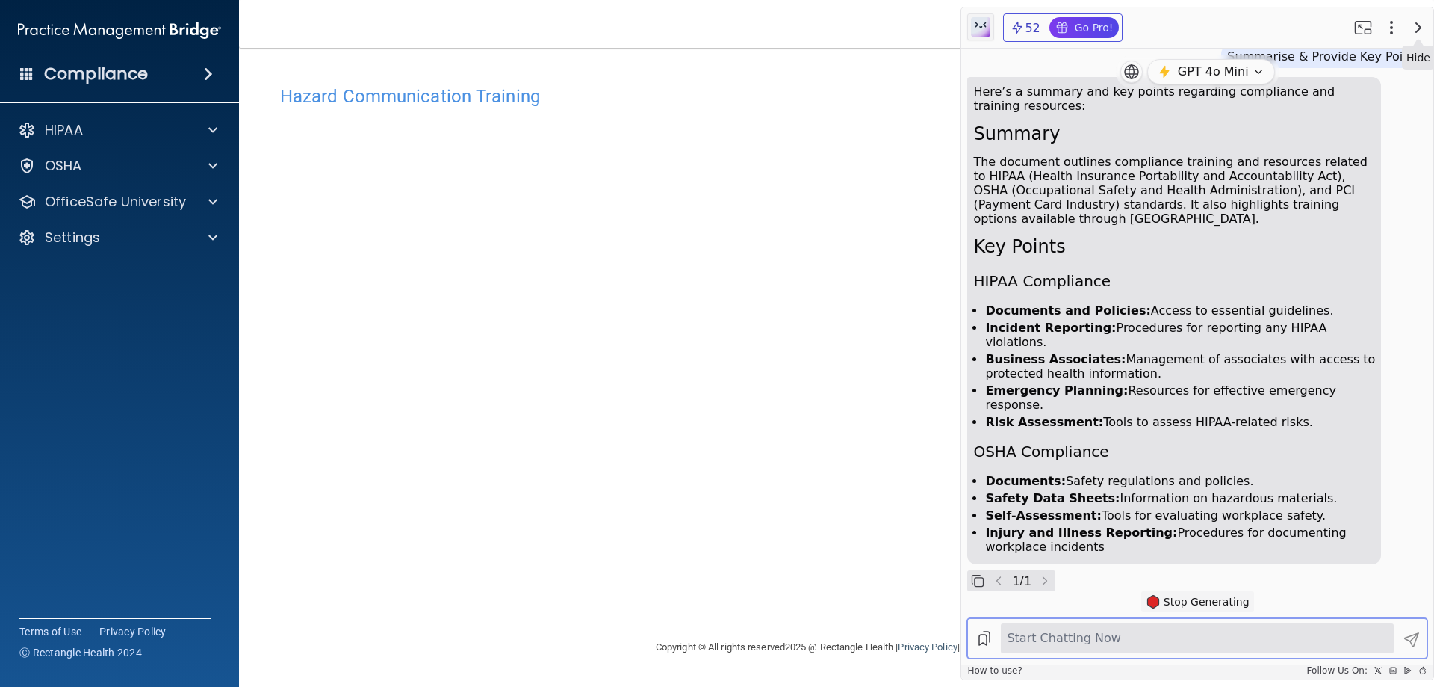
click at [1417, 29] on icon "button" at bounding box center [1419, 28] width 18 height 18
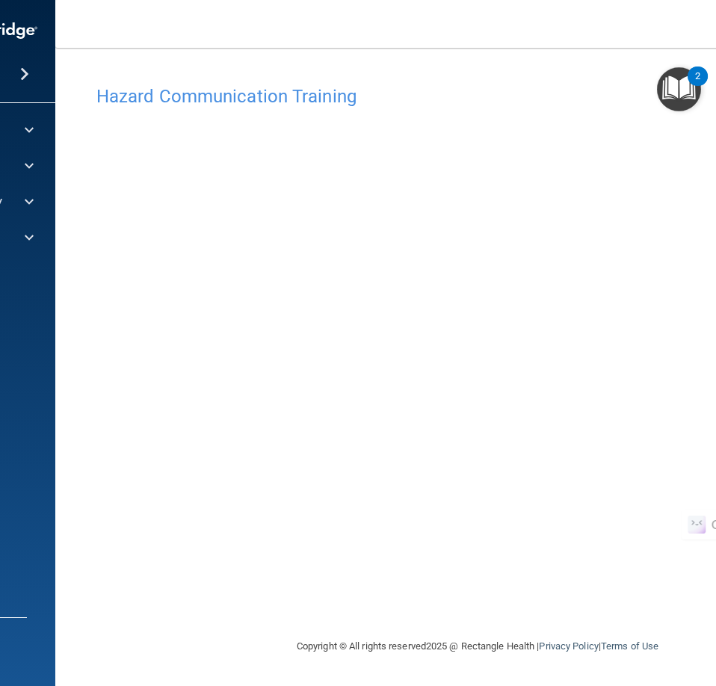
click at [189, 646] on footer "Copyright © All rights reserved 2025 @ Rectangle Health | Privacy Policy | Term…" at bounding box center [477, 646] width 784 height 49
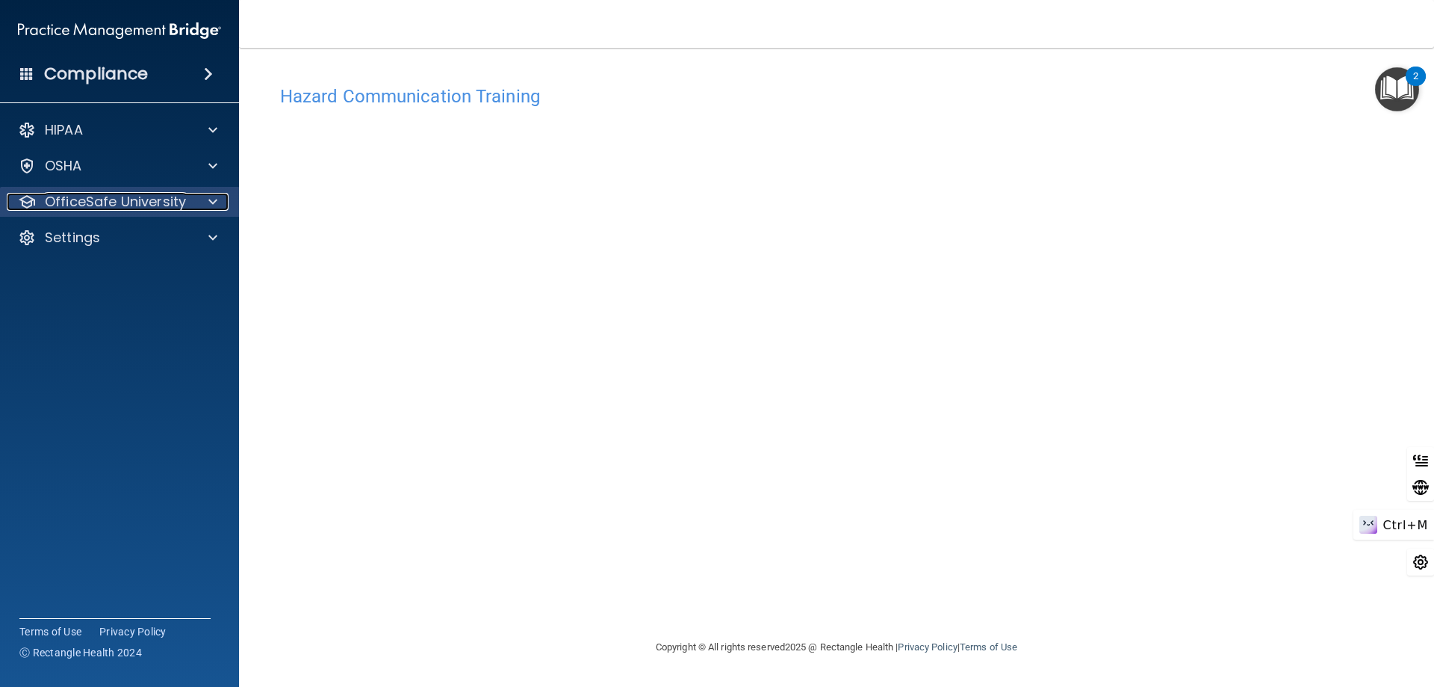
click at [146, 205] on p "OfficeSafe University" at bounding box center [115, 202] width 141 height 18
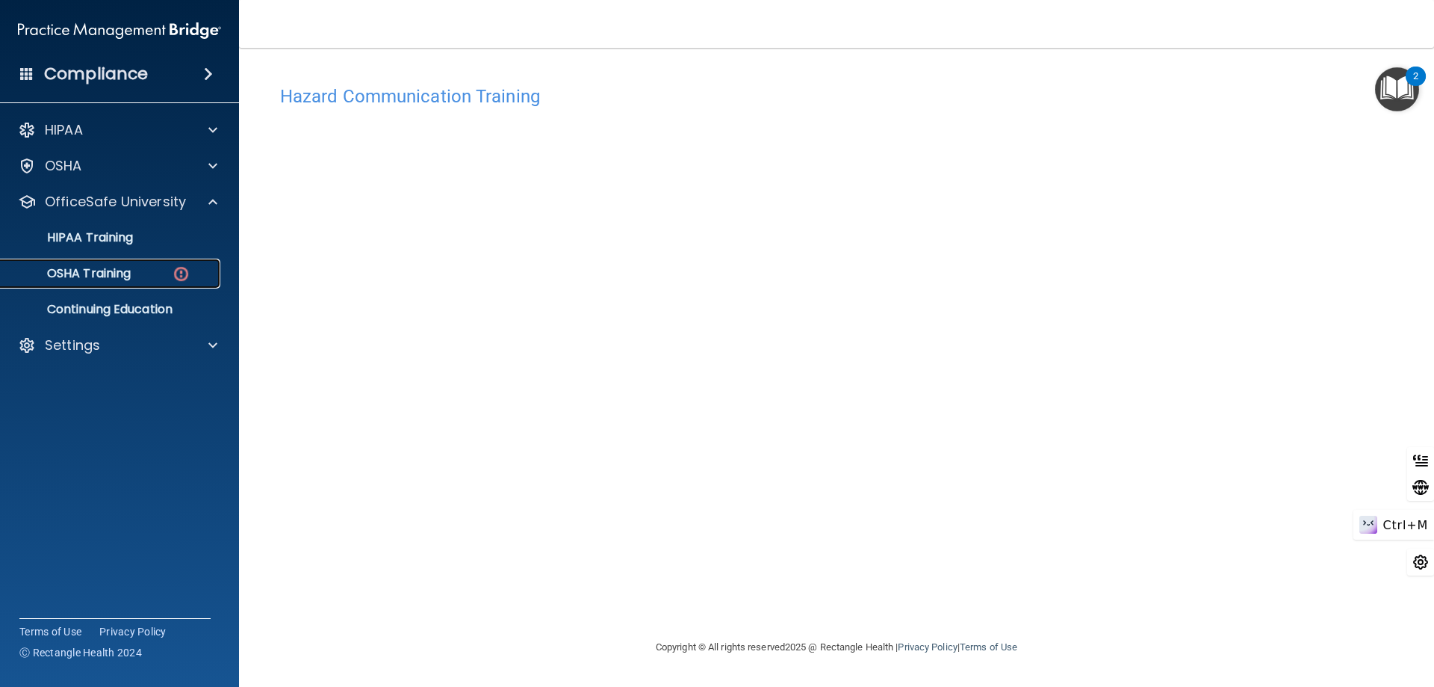
click at [137, 270] on div "OSHA Training" at bounding box center [112, 273] width 204 height 15
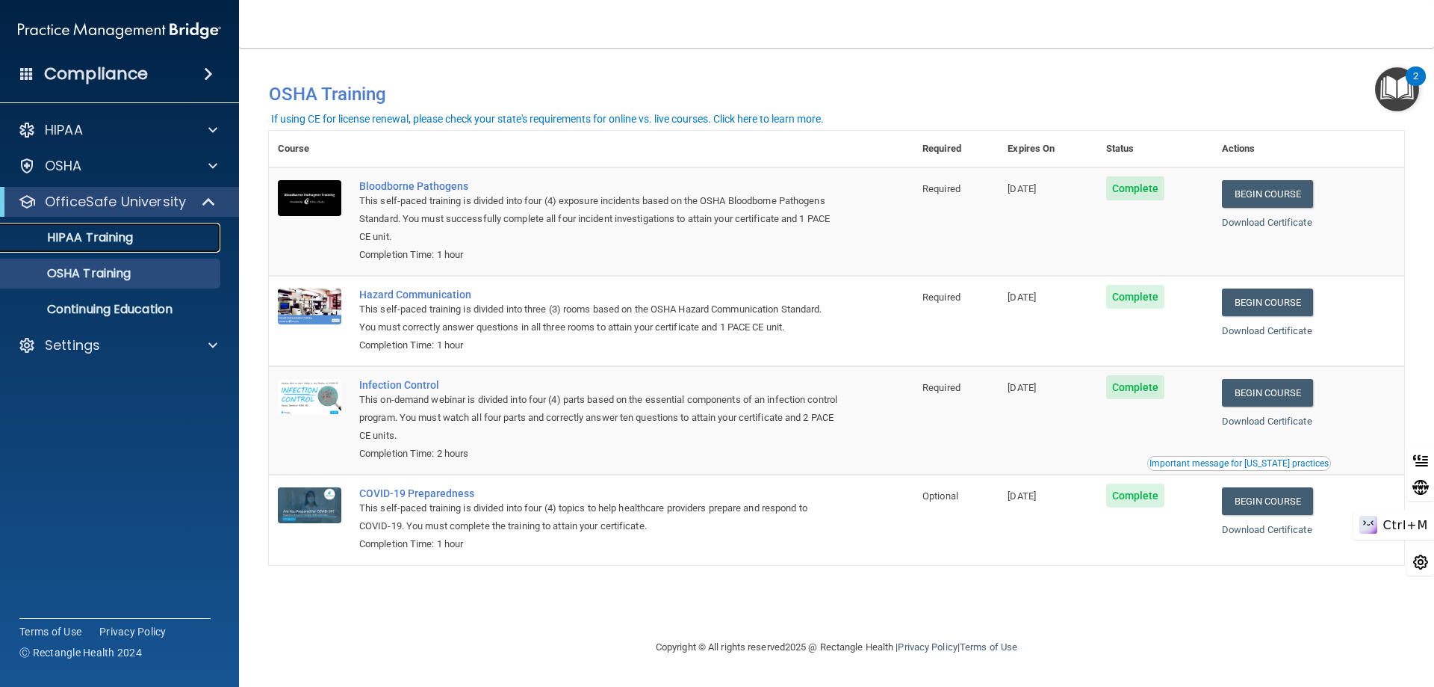
click at [135, 235] on div "HIPAA Training" at bounding box center [112, 237] width 204 height 15
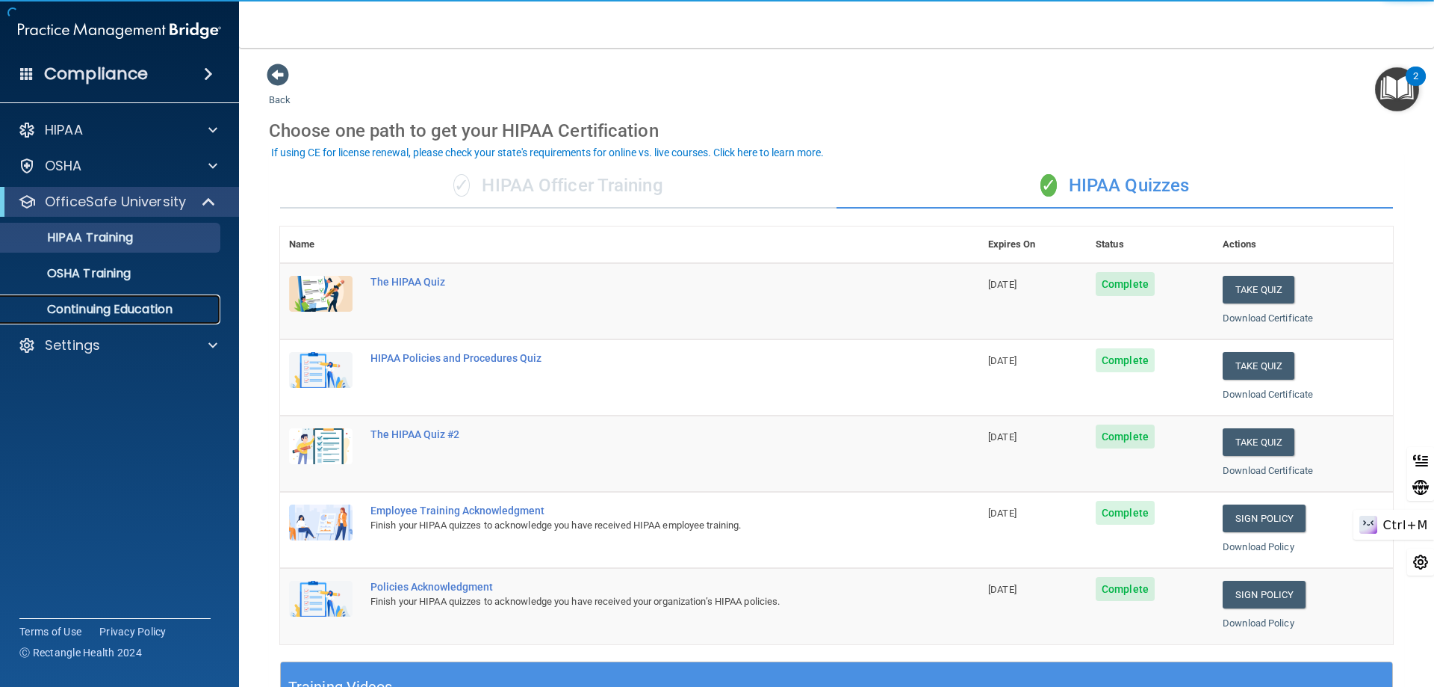
click at [144, 309] on p "Continuing Education" at bounding box center [112, 309] width 204 height 15
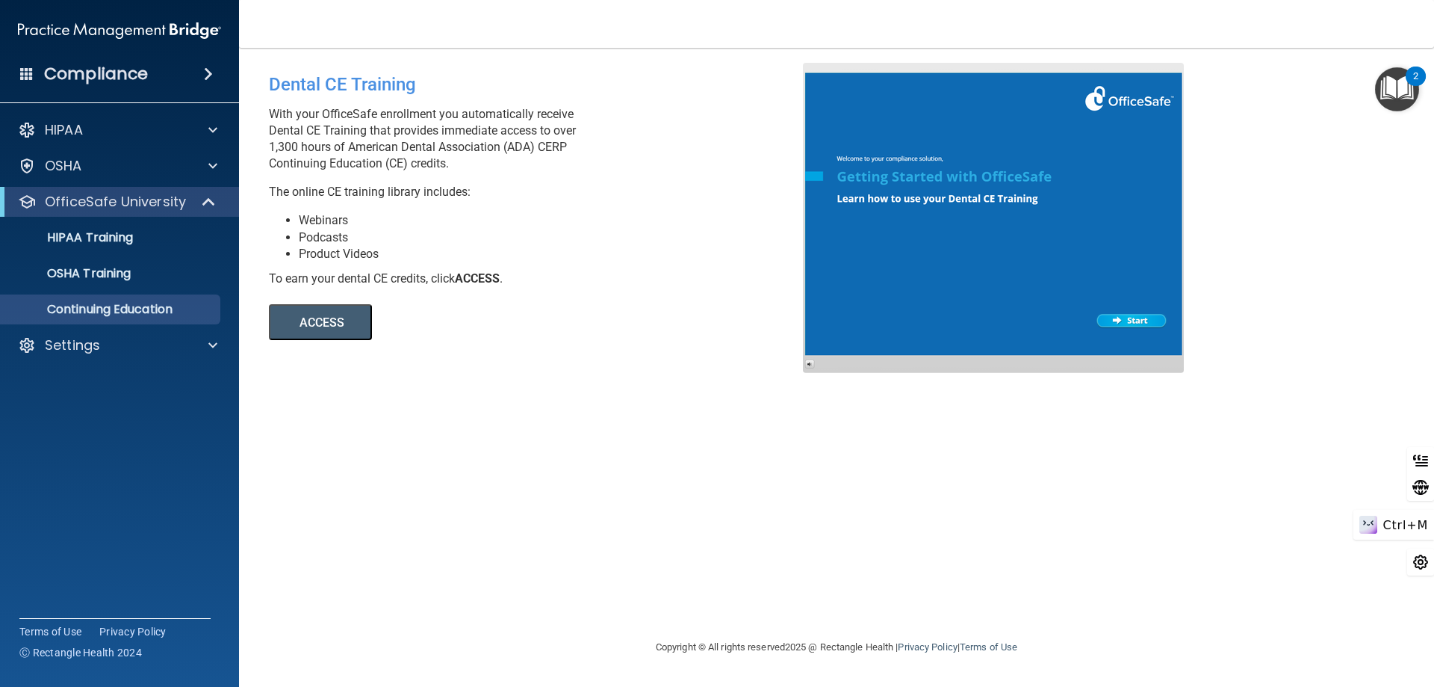
click at [330, 322] on button "ACCESS" at bounding box center [320, 322] width 103 height 36
